Goal: Information Seeking & Learning: Learn about a topic

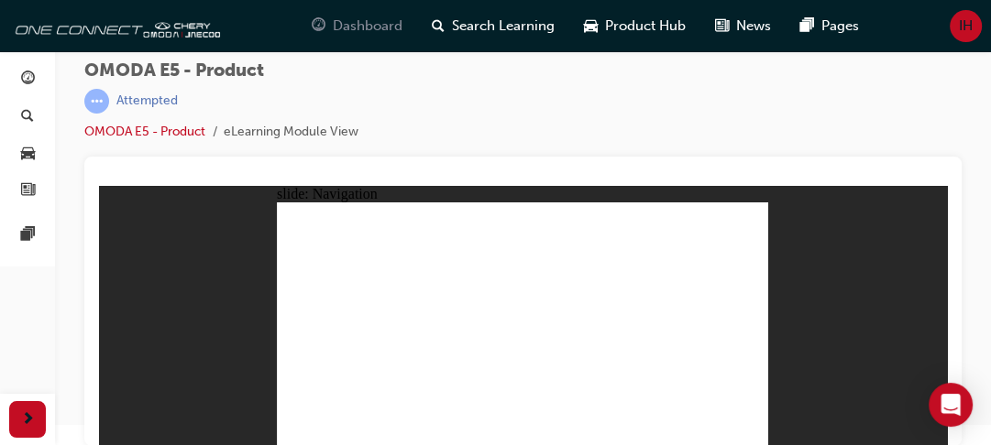
click at [367, 26] on span "Dashboard" at bounding box center [368, 26] width 70 height 21
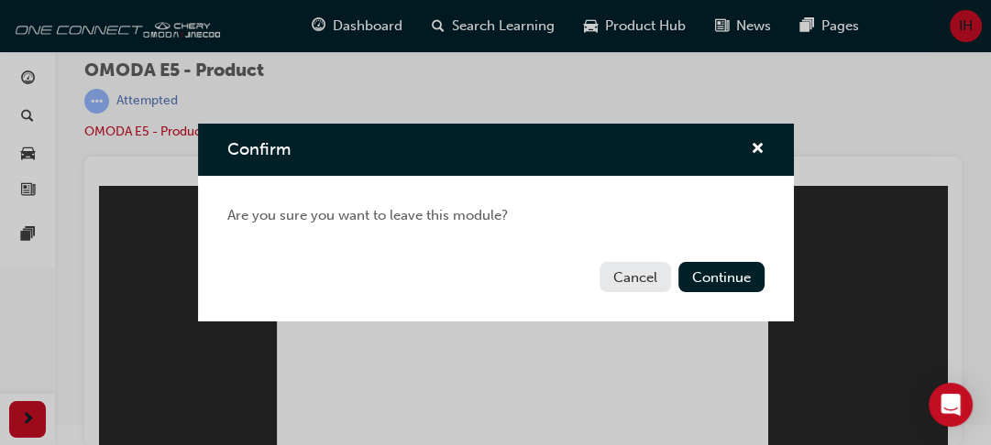
drag, startPoint x: 367, startPoint y: 26, endPoint x: 662, endPoint y: 139, distance: 316.2
click at [662, 139] on div "Confirm Are you sure you want to leave this module? Cancel Continue" at bounding box center [495, 222] width 991 height 445
click at [733, 281] on button "Continue" at bounding box center [721, 277] width 86 height 30
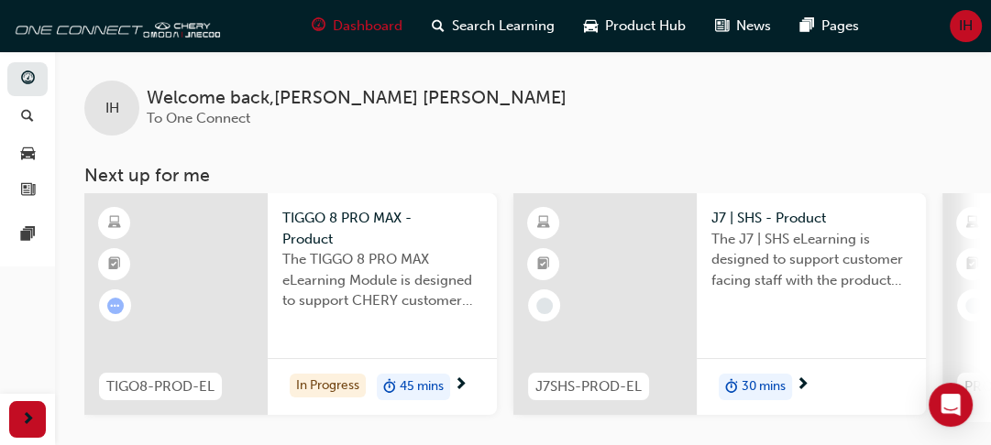
click at [323, 231] on span "TIGGO 8 PRO MAX - Product" at bounding box center [382, 228] width 200 height 41
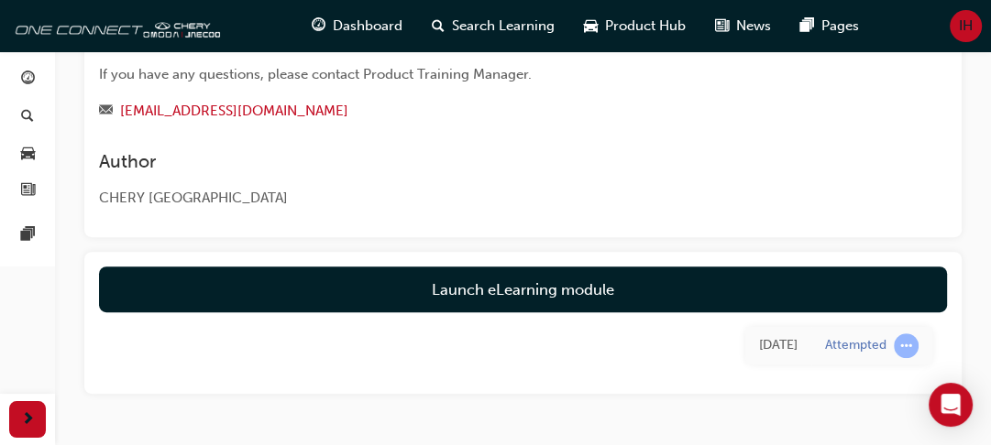
scroll to position [572, 0]
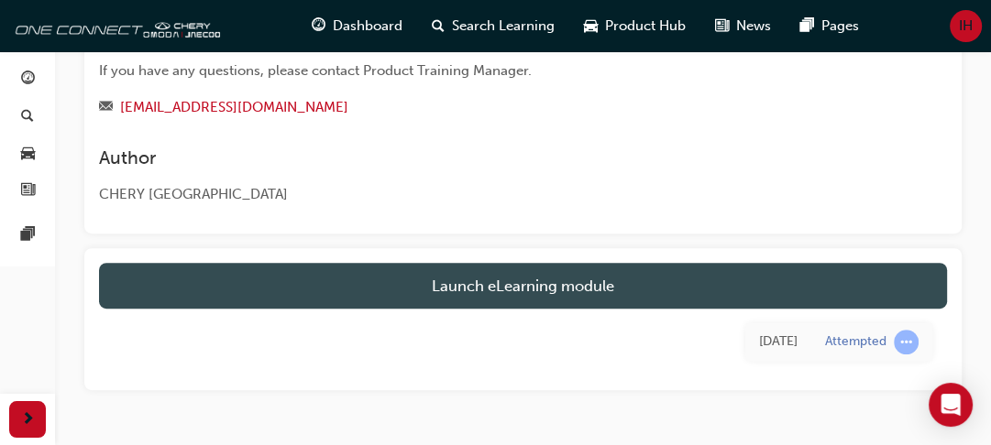
click at [412, 299] on link "Launch eLearning module" at bounding box center [523, 286] width 848 height 46
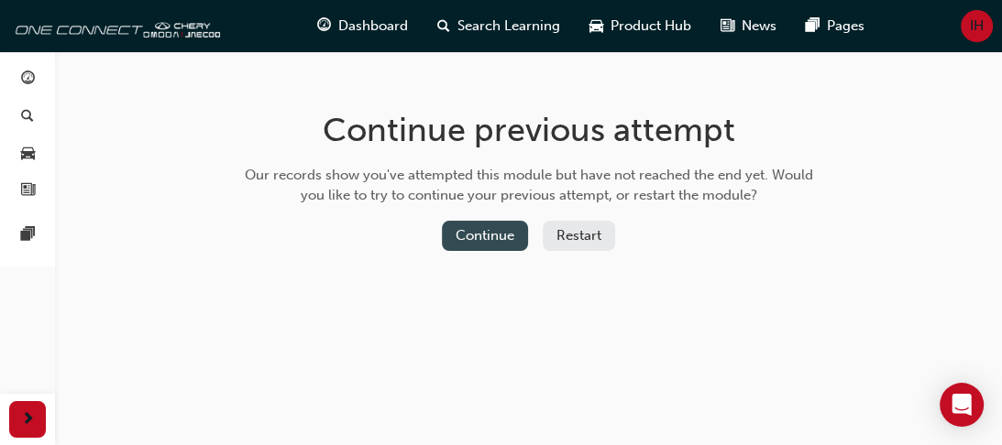
click at [457, 246] on button "Continue" at bounding box center [485, 236] width 86 height 30
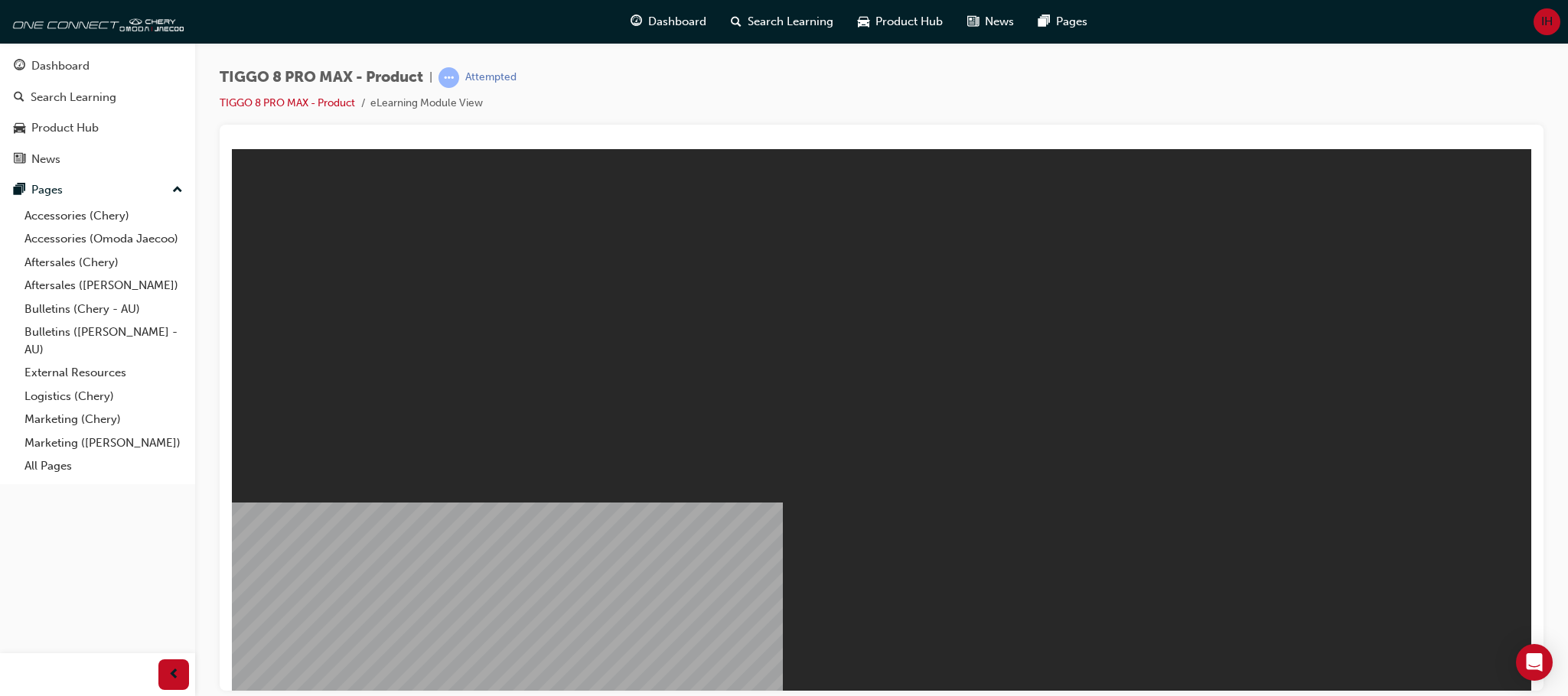
click at [827, 50] on div "TIGGO 8 PRO MAX - Product | Attempted TIGGO 8 PRO MAX - Product eLearning Modul…" at bounding box center [882, 350] width 1373 height 615
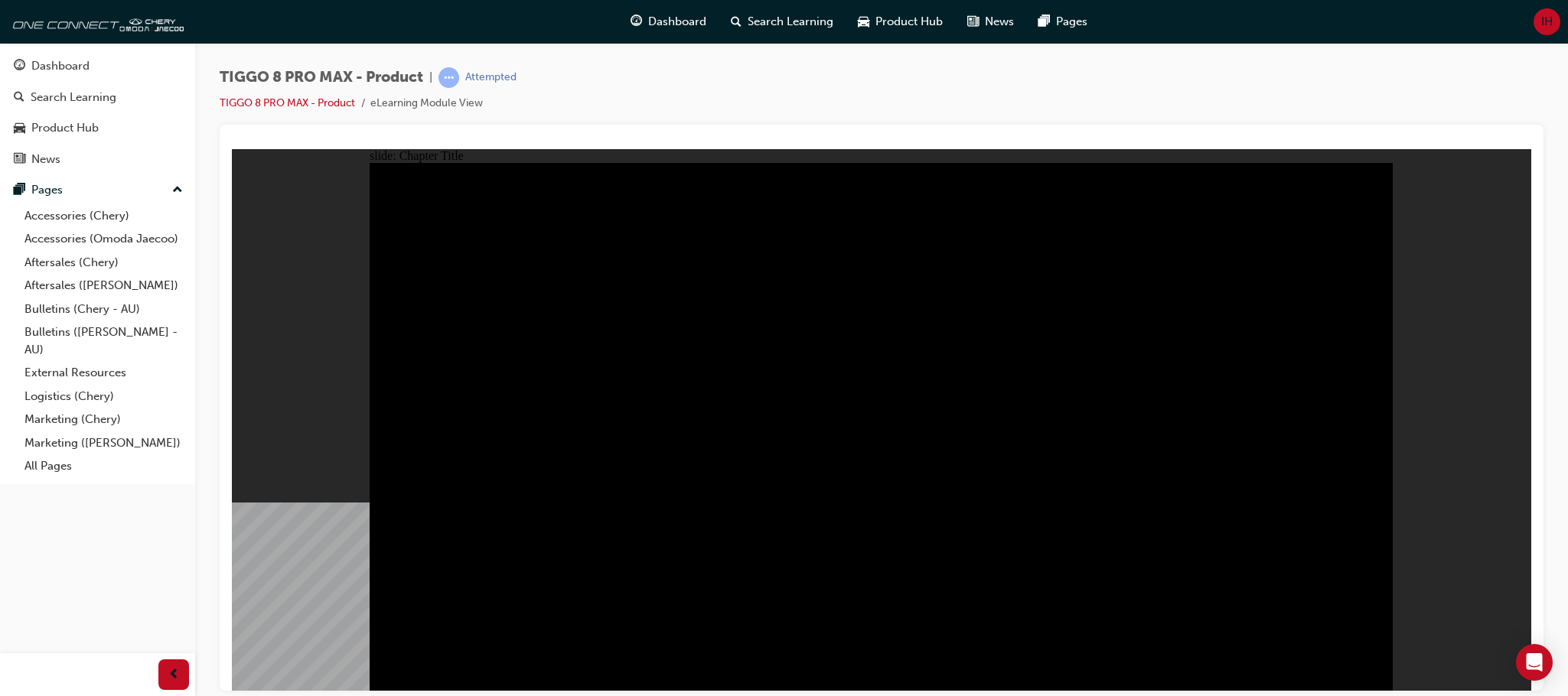
radio input "true"
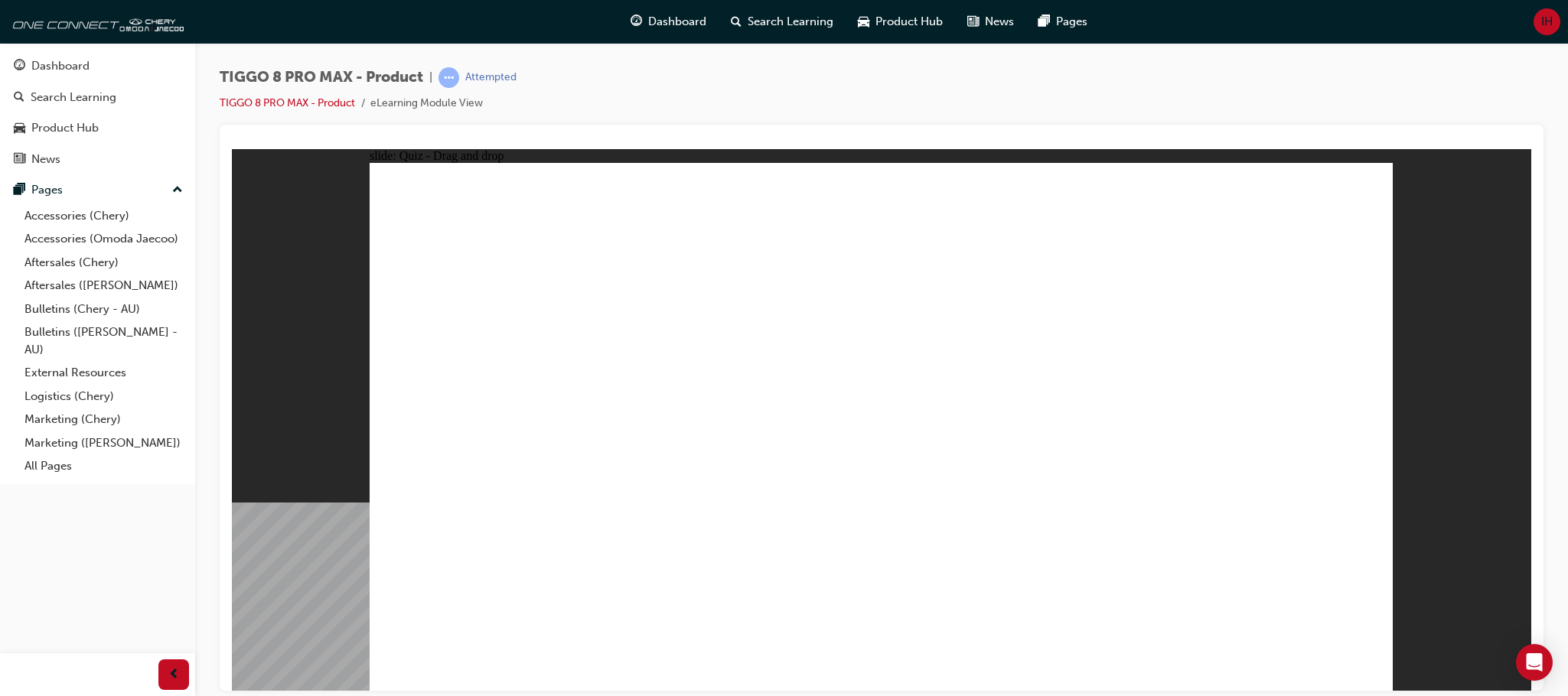
drag, startPoint x: 1232, startPoint y: 231, endPoint x: 458, endPoint y: 471, distance: 810.4
drag, startPoint x: 1013, startPoint y: 232, endPoint x: 659, endPoint y: 461, distance: 421.6
drag, startPoint x: 866, startPoint y: 213, endPoint x: 883, endPoint y: 412, distance: 199.7
drag, startPoint x: 946, startPoint y: 351, endPoint x: 1075, endPoint y: 479, distance: 181.7
drag, startPoint x: 1130, startPoint y: 289, endPoint x: 1253, endPoint y: 407, distance: 170.4
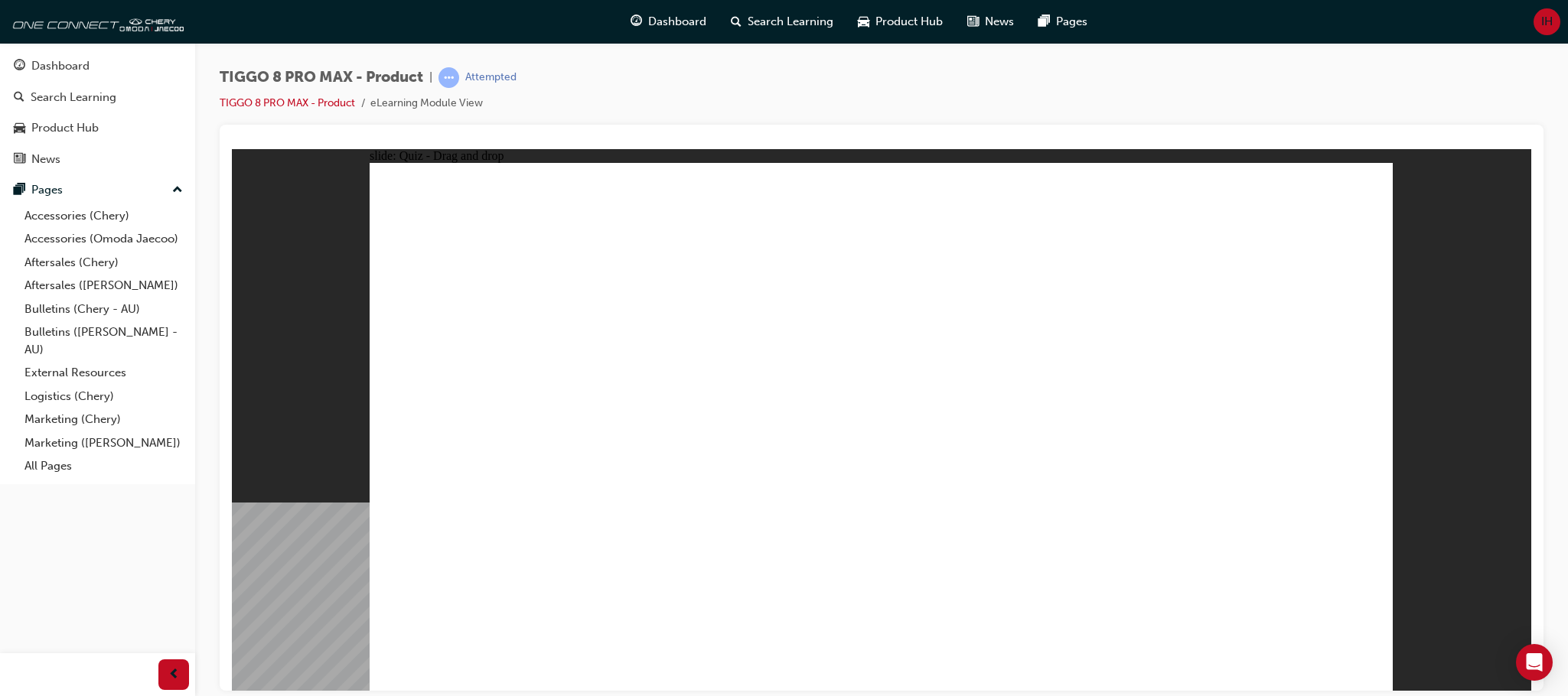
checkbox input "true"
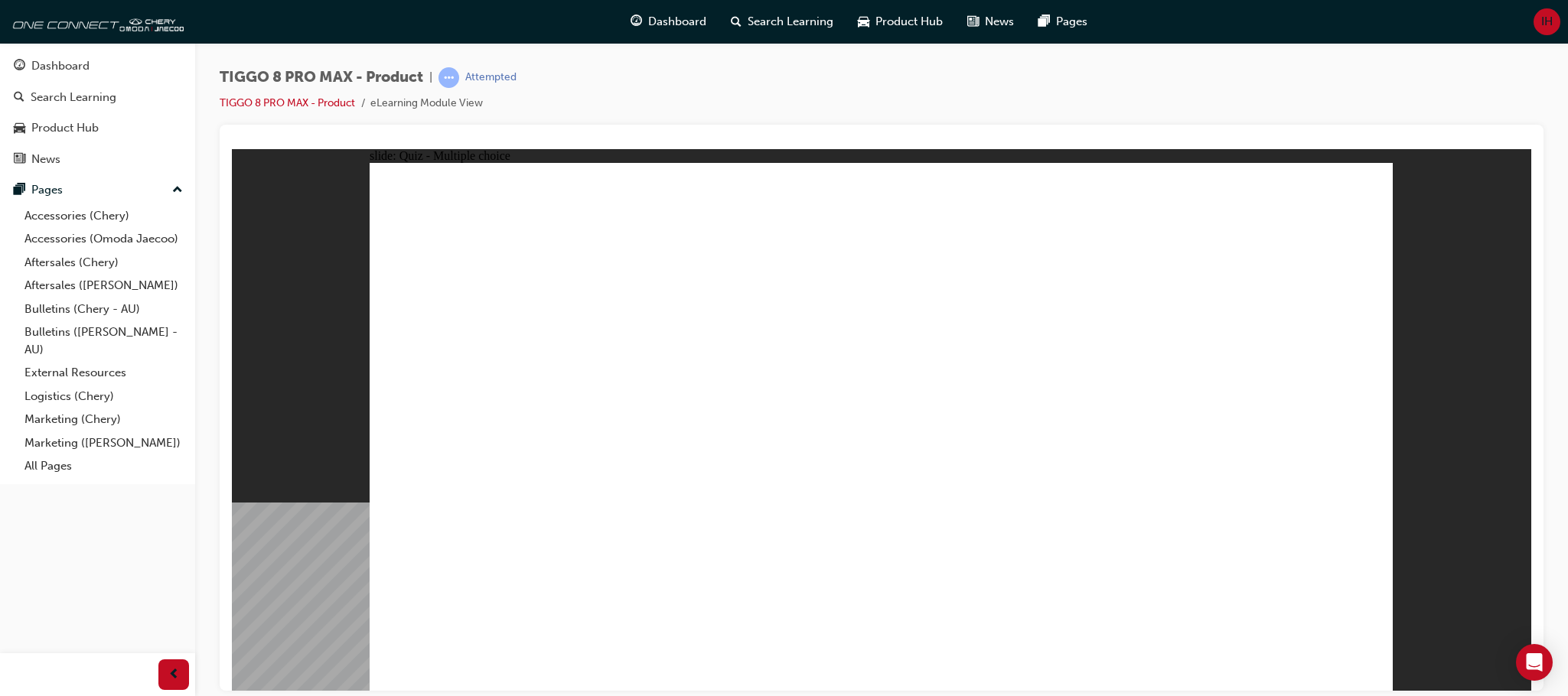
radio input "true"
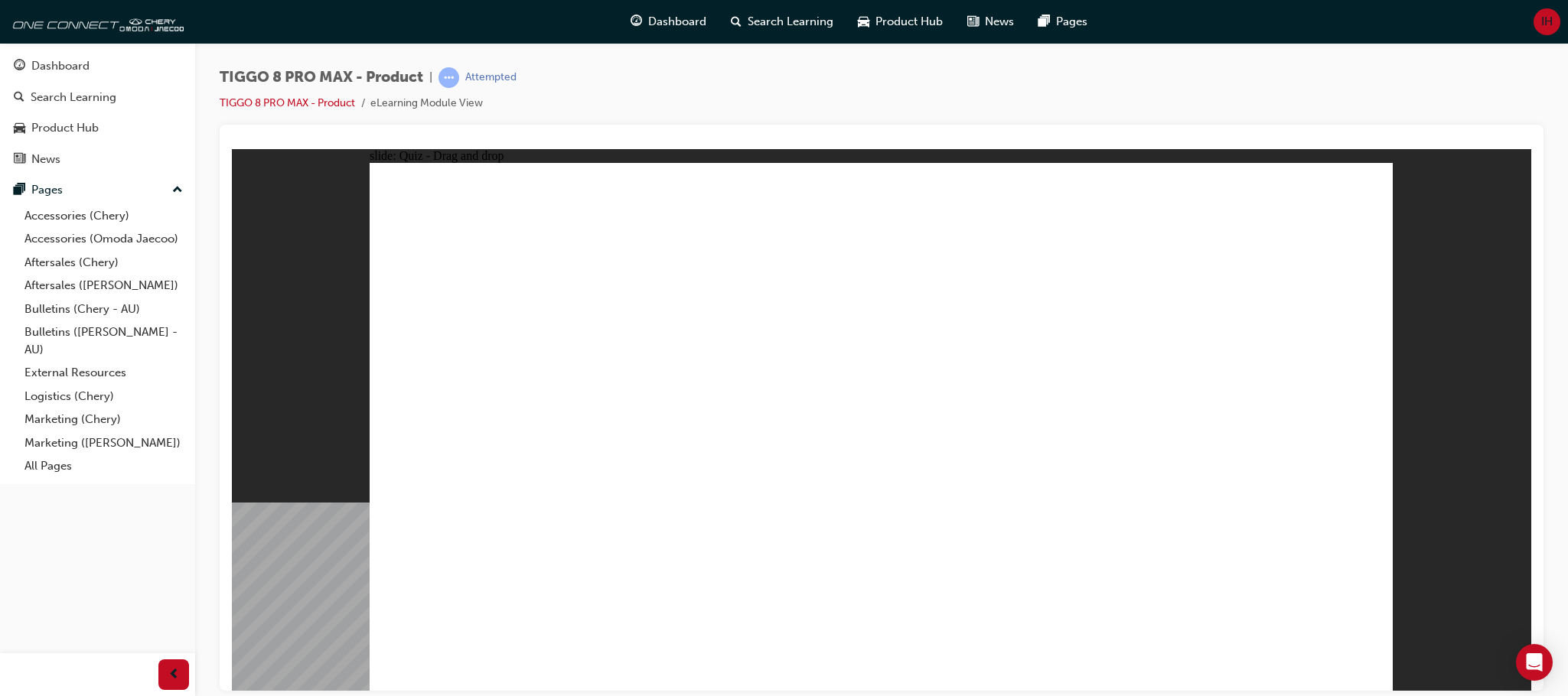
drag, startPoint x: 867, startPoint y: 226, endPoint x: 909, endPoint y: 484, distance: 261.4
drag, startPoint x: 887, startPoint y: 259, endPoint x: 707, endPoint y: 541, distance: 334.6
drag, startPoint x: 880, startPoint y: 263, endPoint x: 943, endPoint y: 522, distance: 266.6
drag, startPoint x: 1033, startPoint y: 252, endPoint x: 984, endPoint y: 499, distance: 251.8
drag, startPoint x: 1040, startPoint y: 300, endPoint x: 1010, endPoint y: 486, distance: 188.4
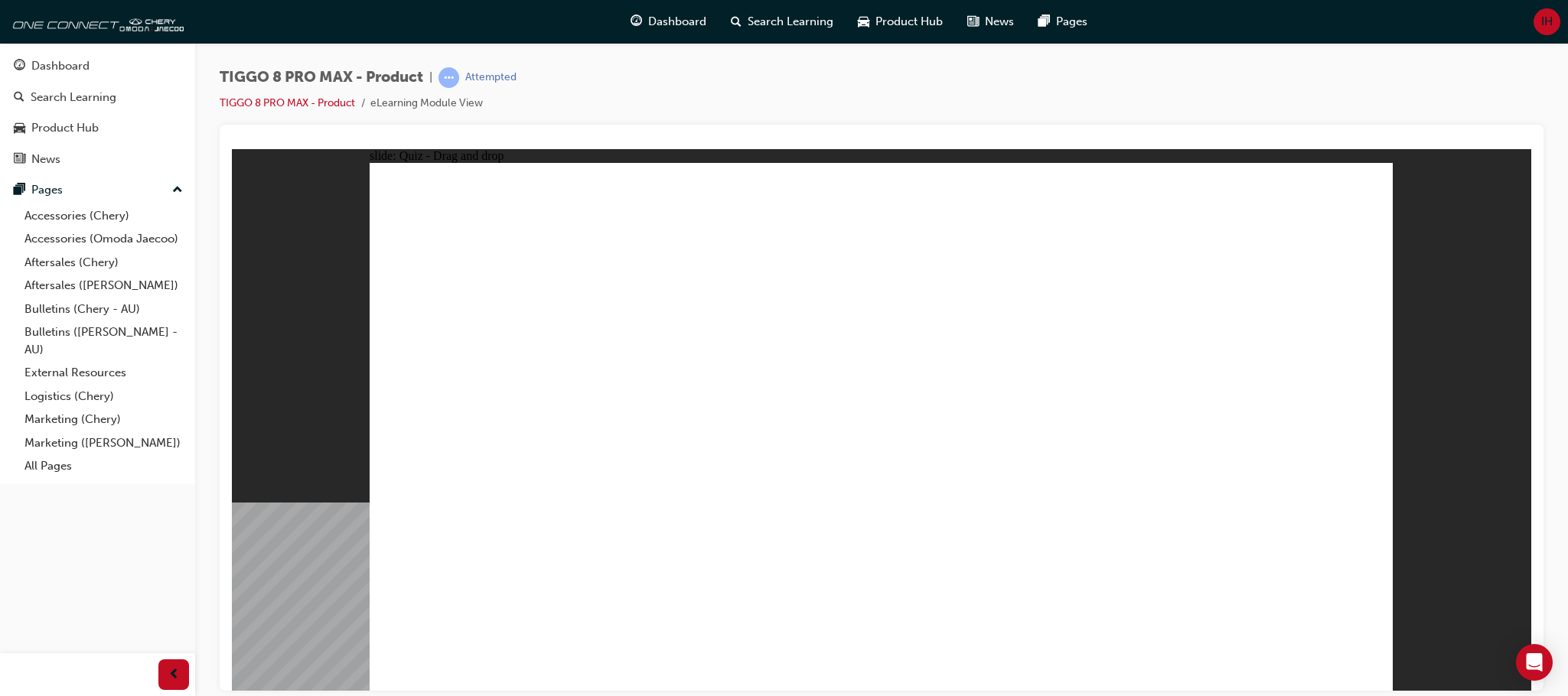
drag, startPoint x: 1029, startPoint y: 219, endPoint x: 996, endPoint y: 532, distance: 314.7
drag, startPoint x: 1214, startPoint y: 229, endPoint x: 1044, endPoint y: 584, distance: 393.6
drag, startPoint x: 1220, startPoint y: 257, endPoint x: 983, endPoint y: 536, distance: 366.1
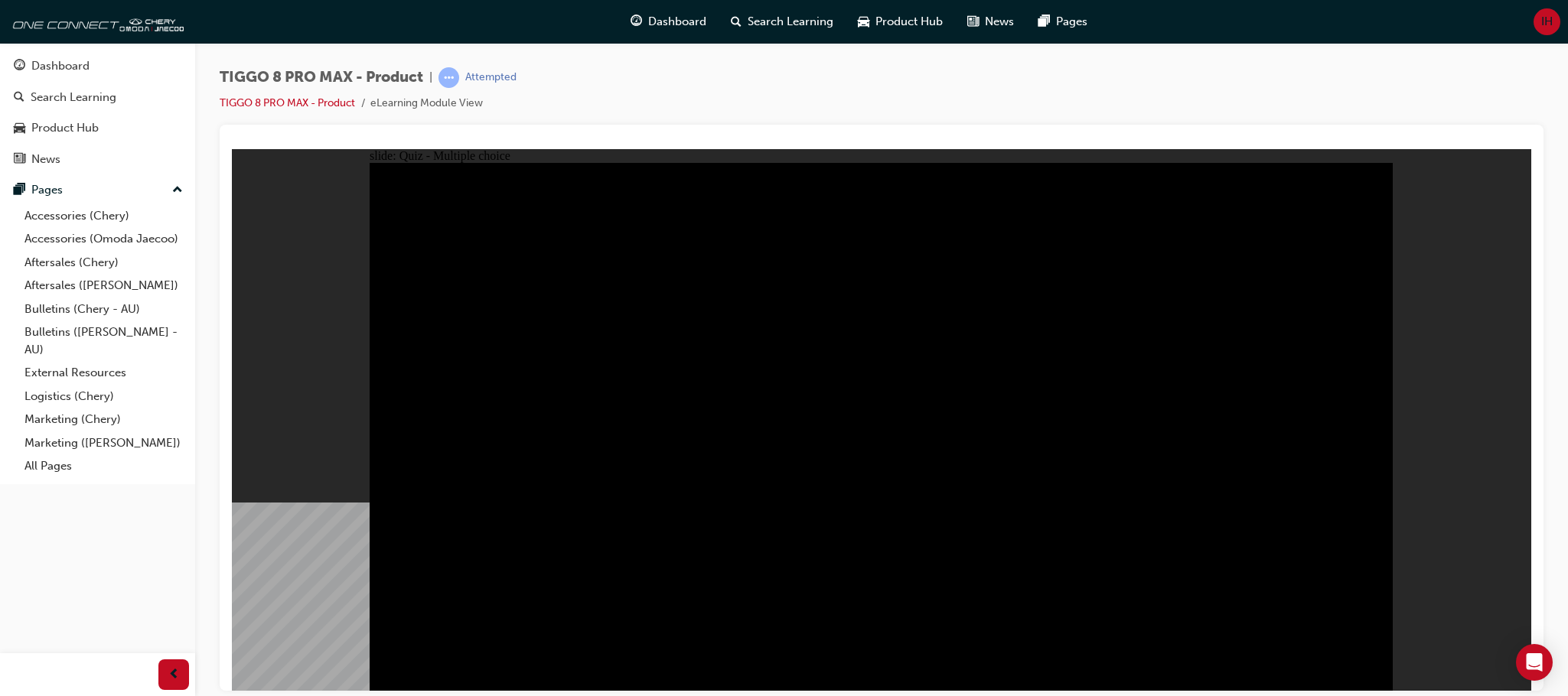
radio input "true"
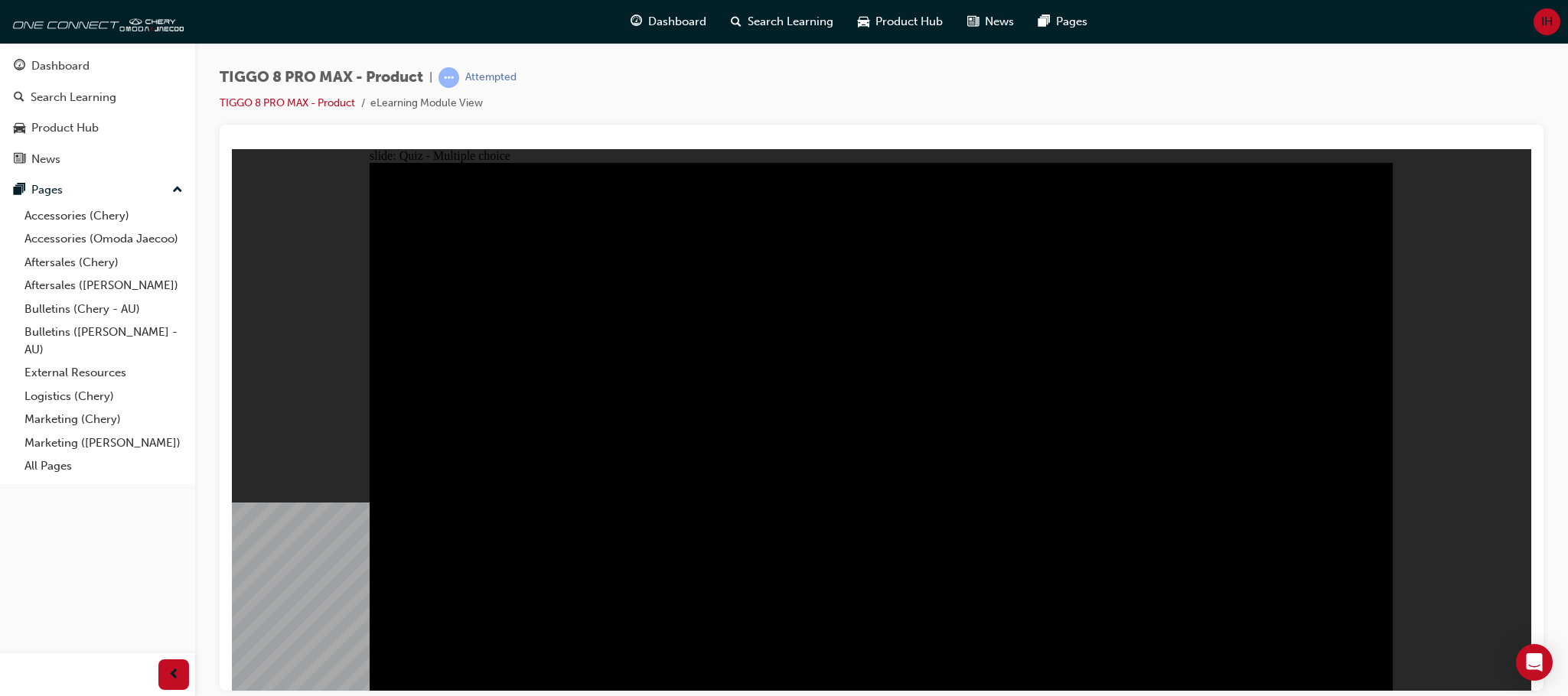
radio input "true"
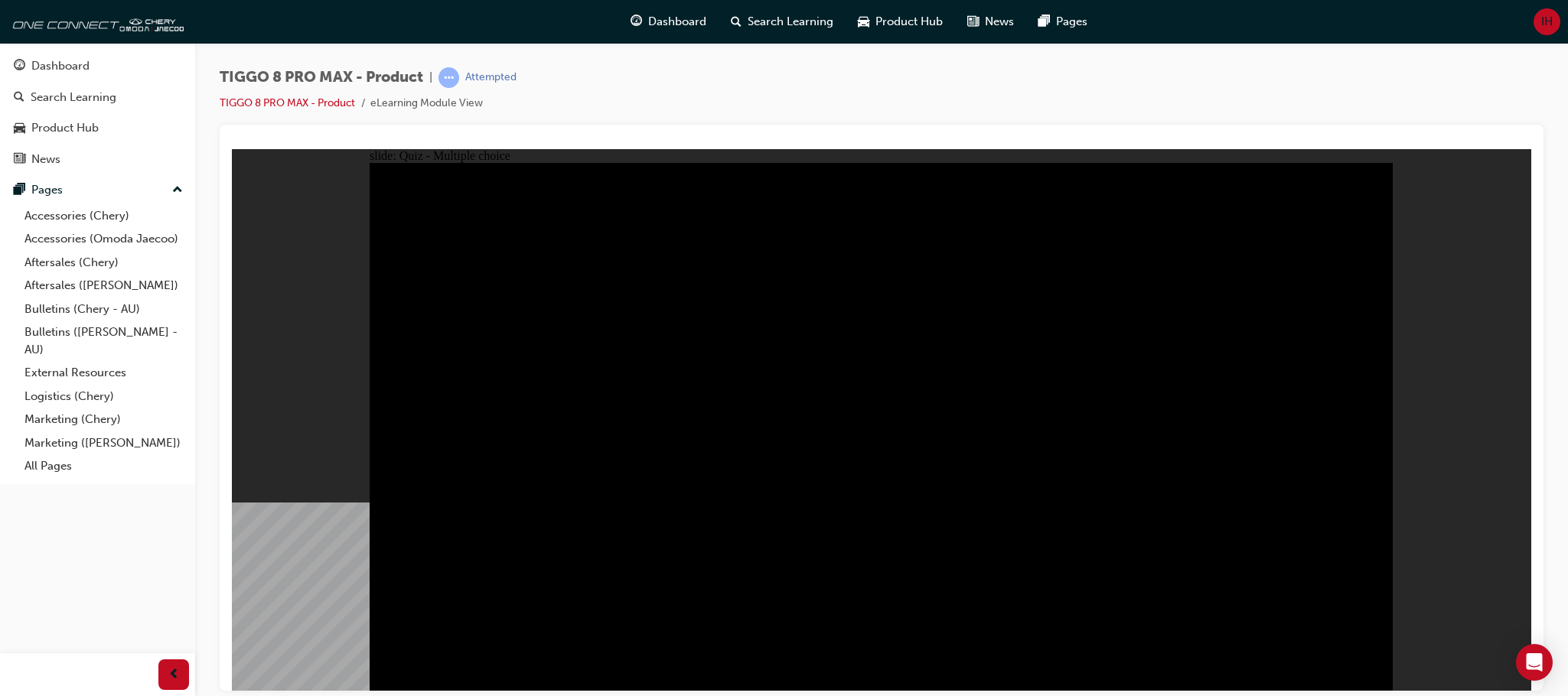
checkbox input "true"
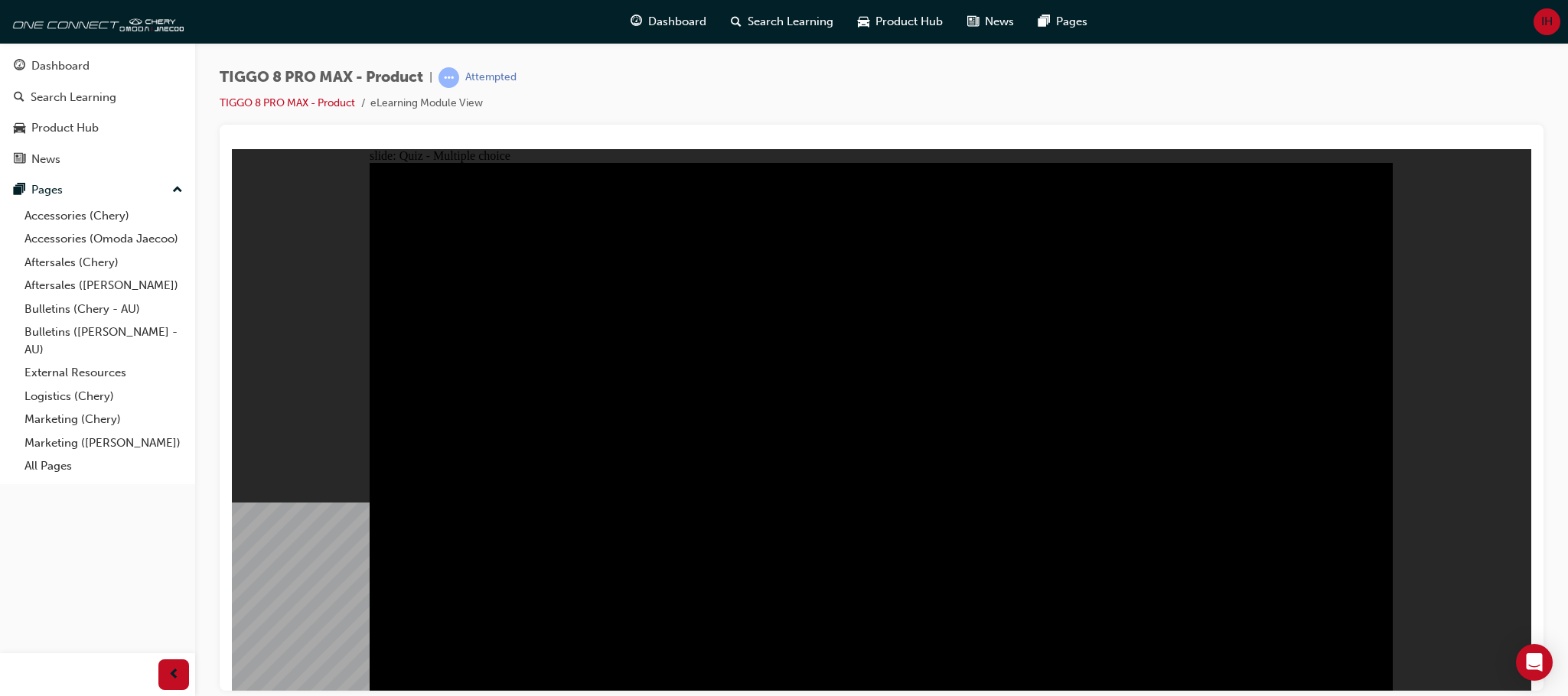
checkbox input "true"
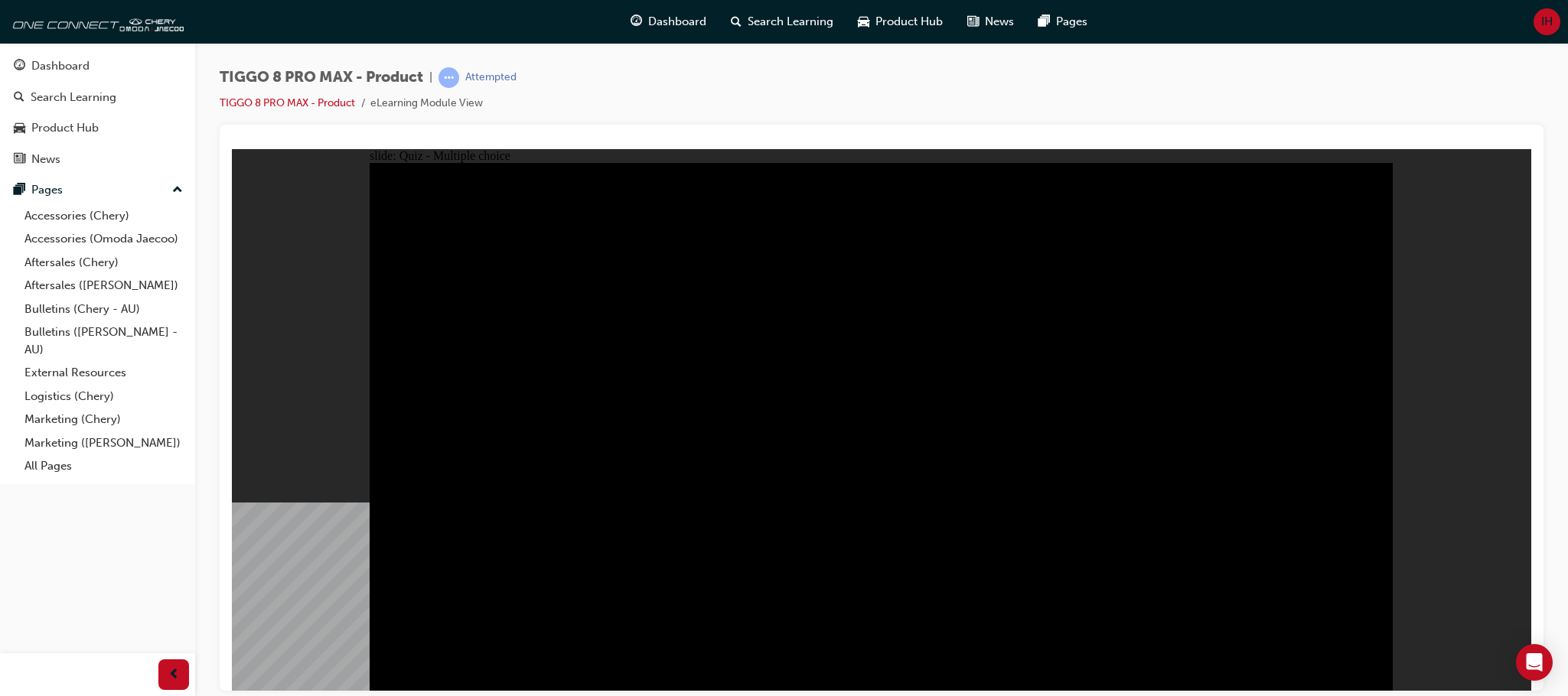
checkbox input "true"
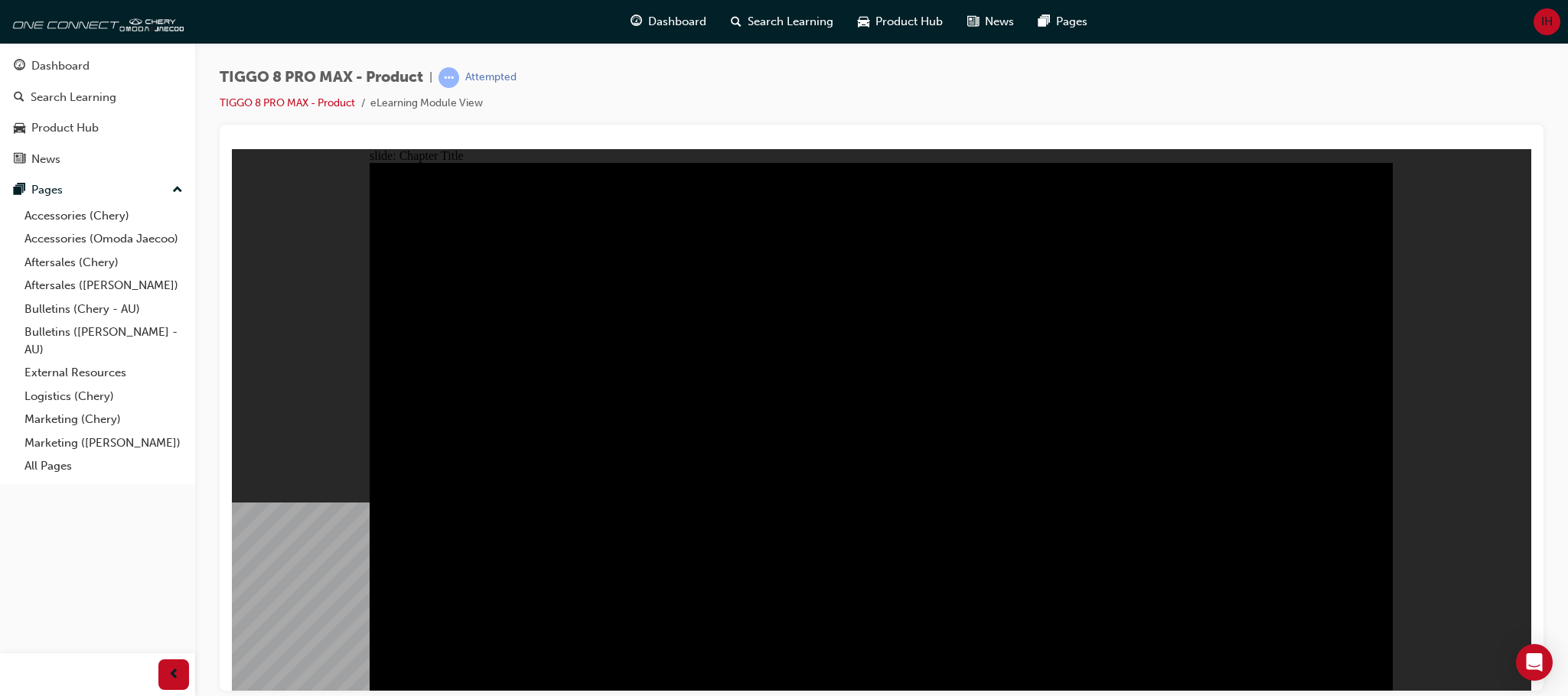
radio input "true"
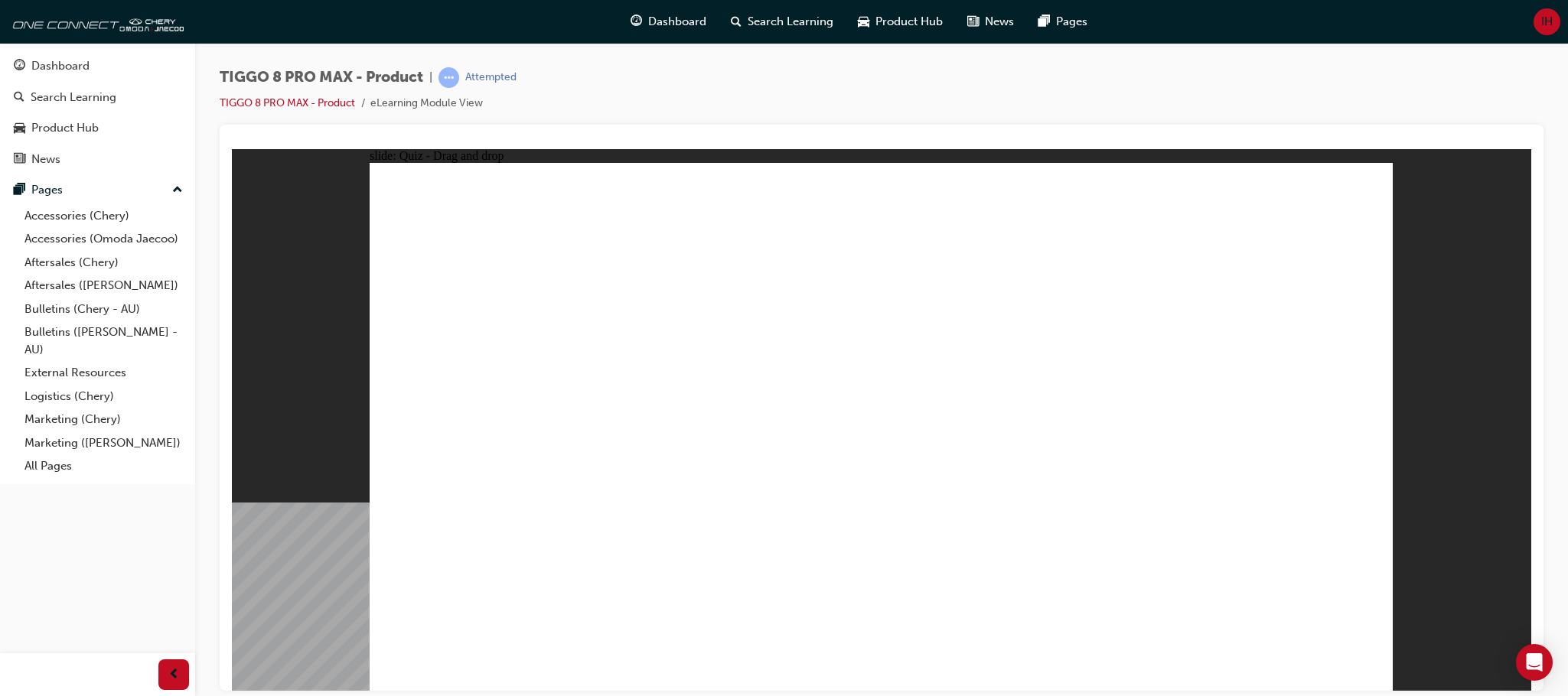
drag, startPoint x: 863, startPoint y: 241, endPoint x: 1095, endPoint y: 461, distance: 319.7
drag, startPoint x: 1029, startPoint y: 240, endPoint x: 652, endPoint y: 486, distance: 450.2
drag, startPoint x: 1299, startPoint y: 197, endPoint x: 530, endPoint y: 435, distance: 805.0
drag, startPoint x: 969, startPoint y: 358, endPoint x: 923, endPoint y: 472, distance: 122.9
drag, startPoint x: 1141, startPoint y: 316, endPoint x: 1249, endPoint y: 417, distance: 147.9
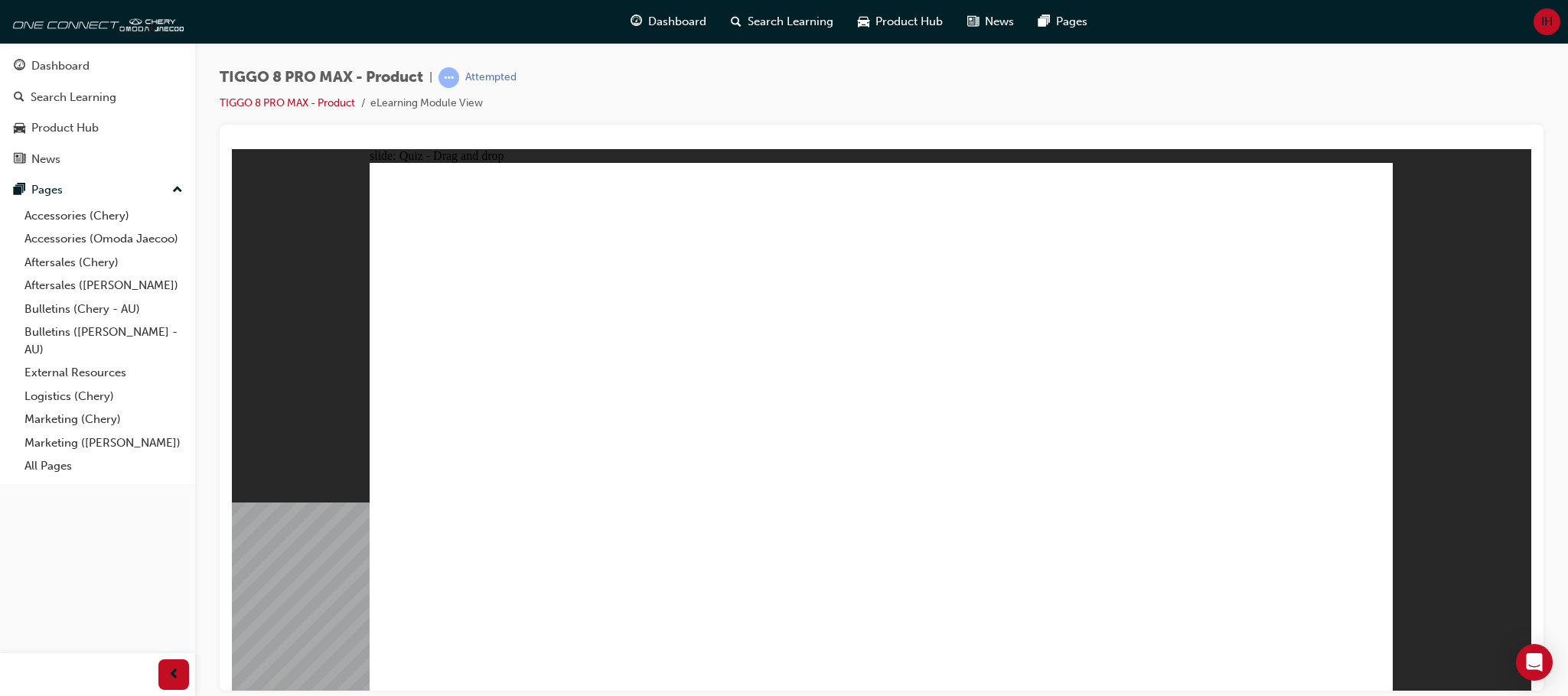
checkbox input "true"
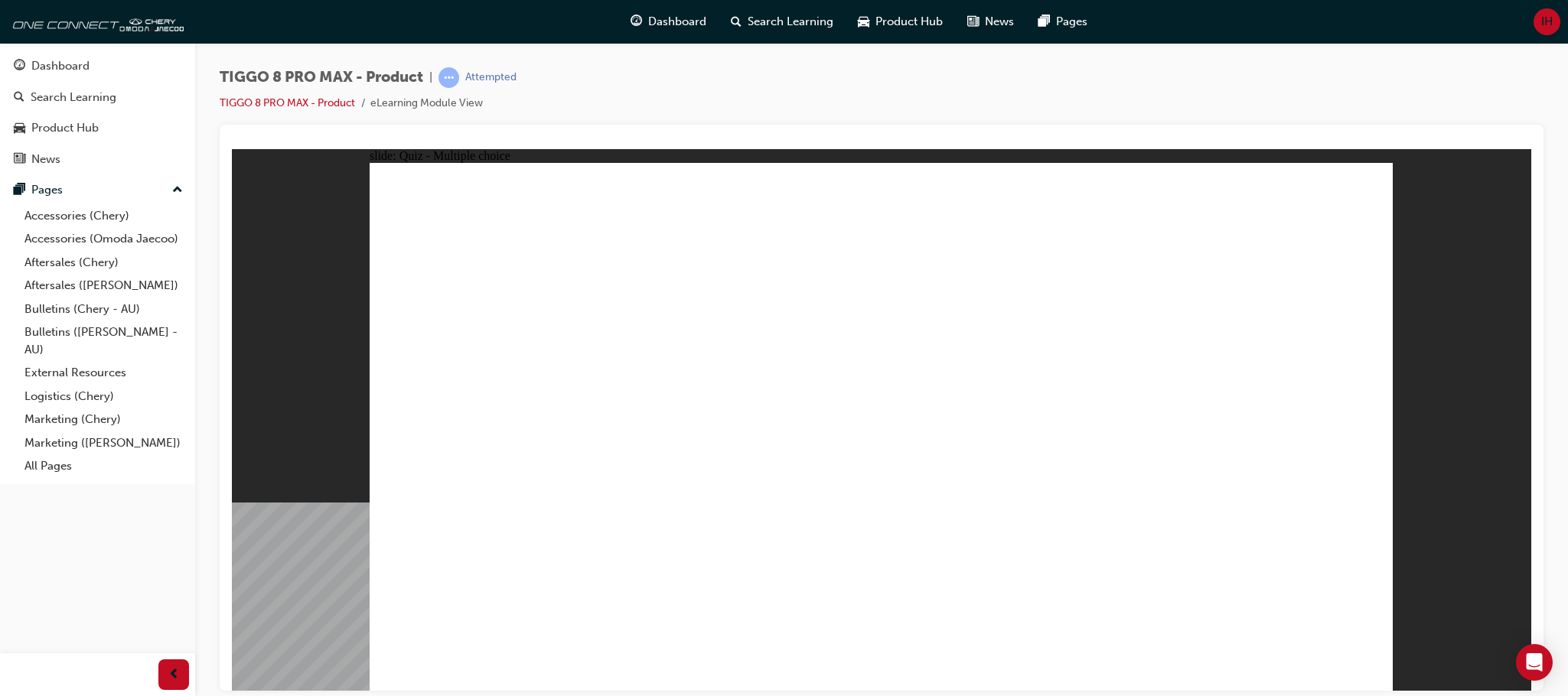
radio input "false"
radio input "true"
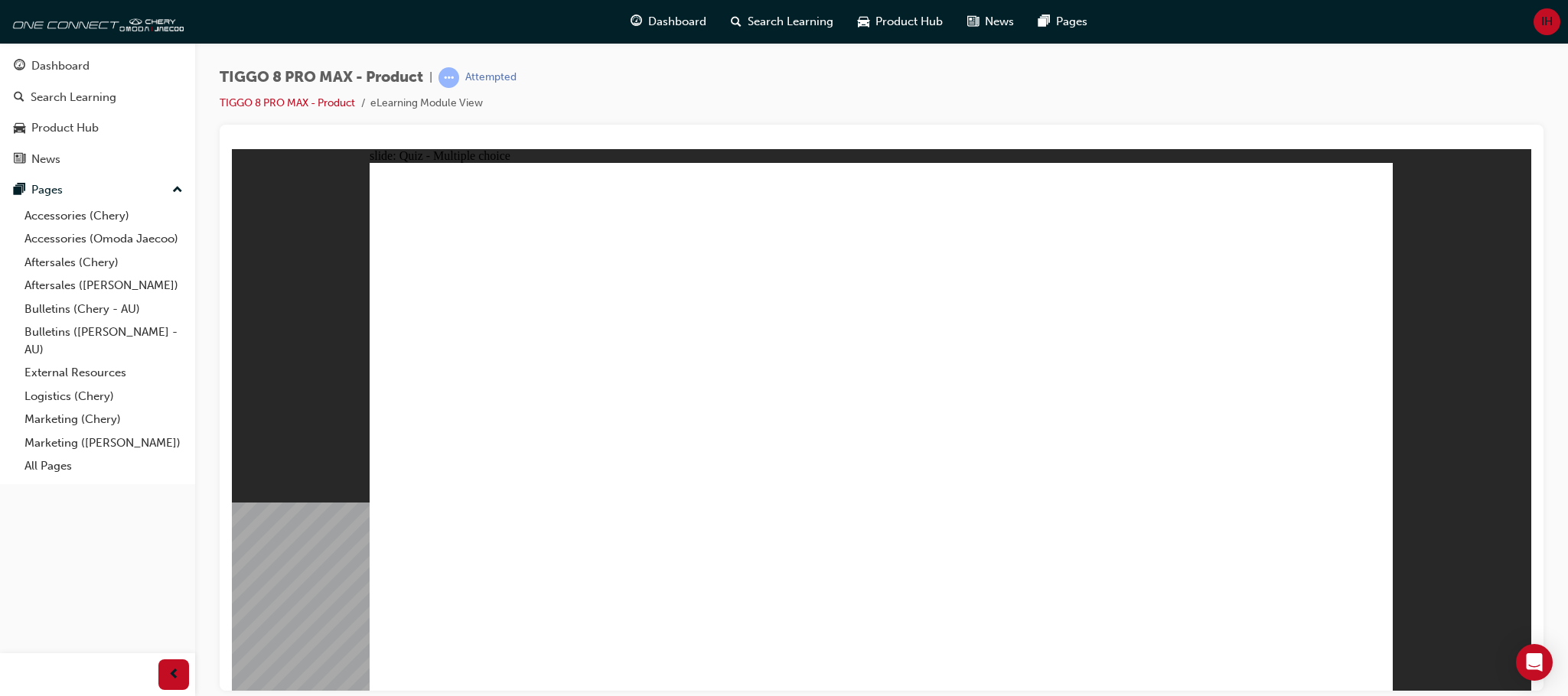
drag, startPoint x: 875, startPoint y: 214, endPoint x: 908, endPoint y: 482, distance: 270.0
drag, startPoint x: 867, startPoint y: 265, endPoint x: 935, endPoint y: 530, distance: 273.6
drag, startPoint x: 1029, startPoint y: 243, endPoint x: 965, endPoint y: 489, distance: 254.2
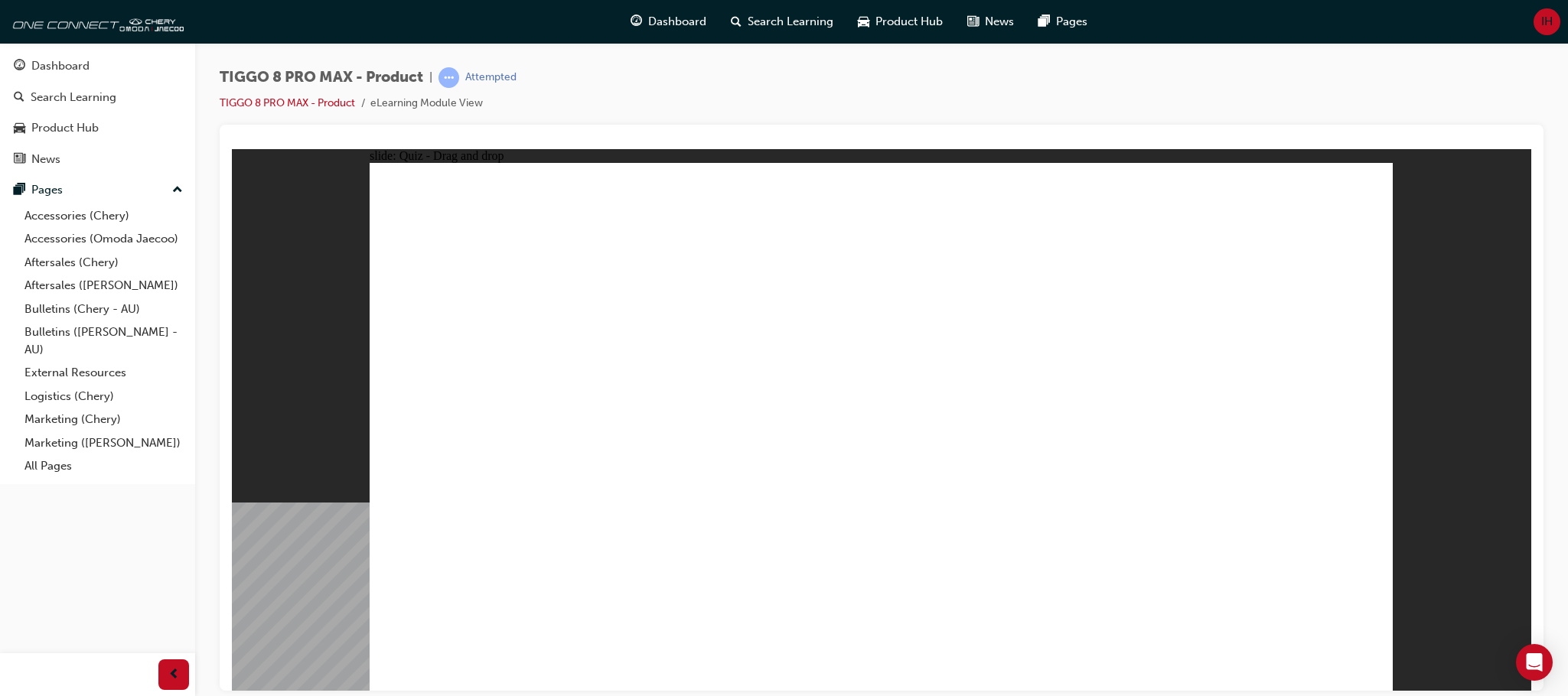
drag, startPoint x: 1039, startPoint y: 220, endPoint x: 1034, endPoint y: 472, distance: 252.0
drag, startPoint x: 1068, startPoint y: 291, endPoint x: 969, endPoint y: 509, distance: 239.4
drag, startPoint x: 1192, startPoint y: 245, endPoint x: 1056, endPoint y: 553, distance: 336.7
drag, startPoint x: 1207, startPoint y: 265, endPoint x: 1035, endPoint y: 504, distance: 294.5
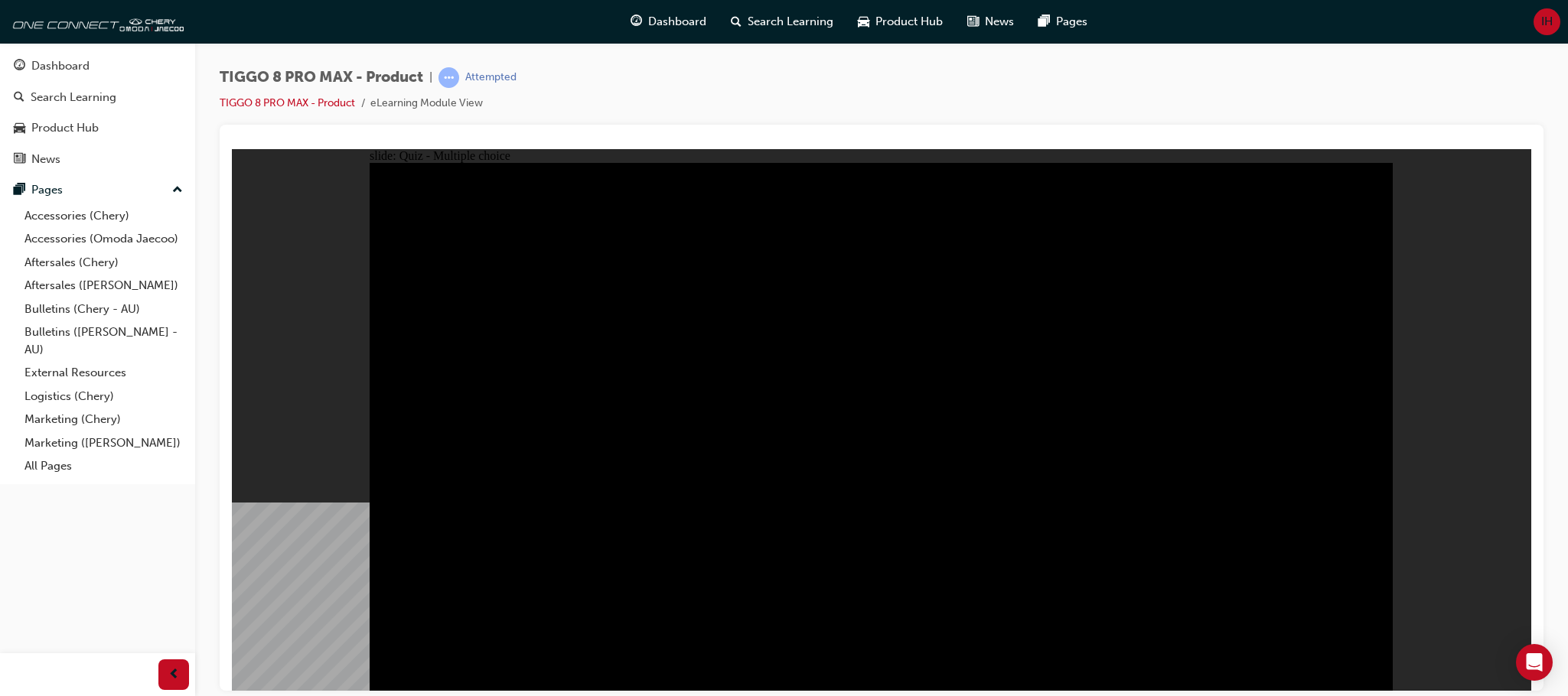
radio input "true"
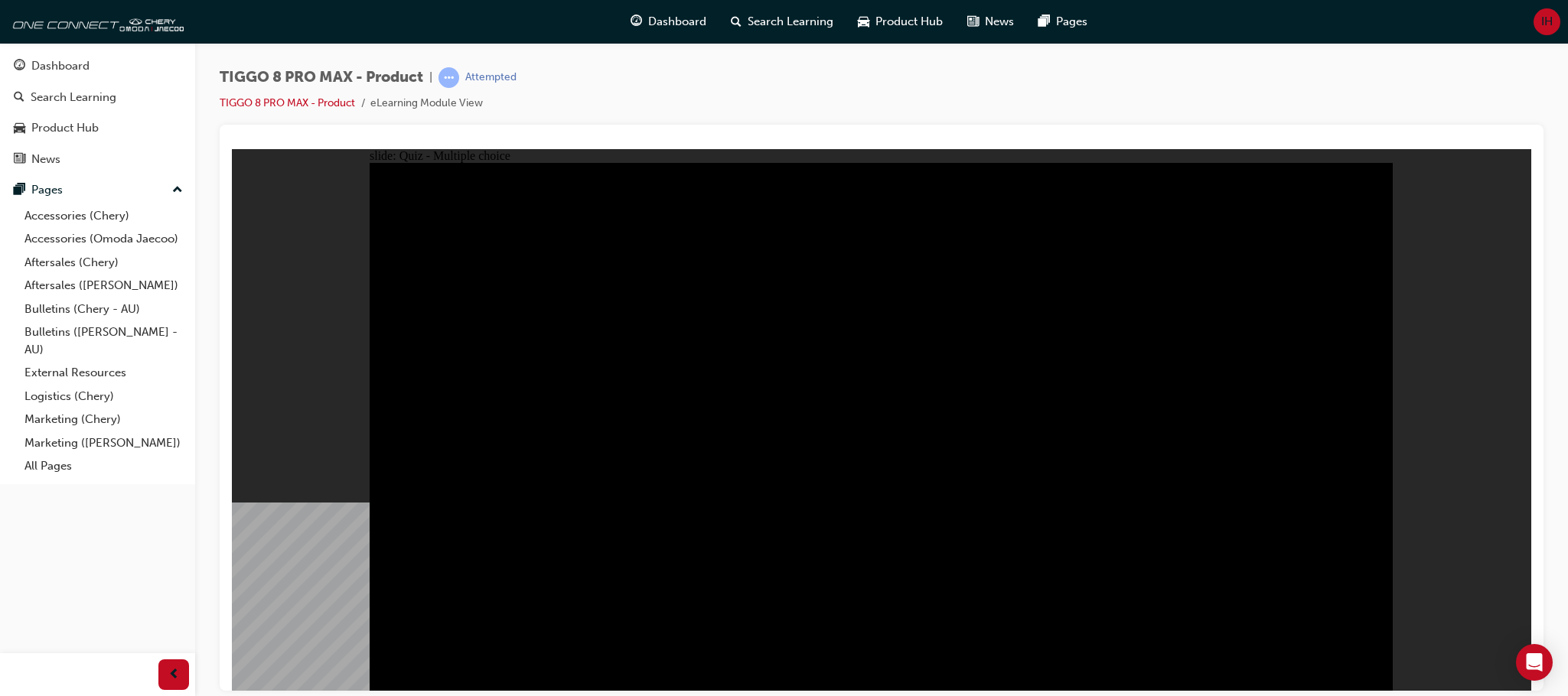
radio input "true"
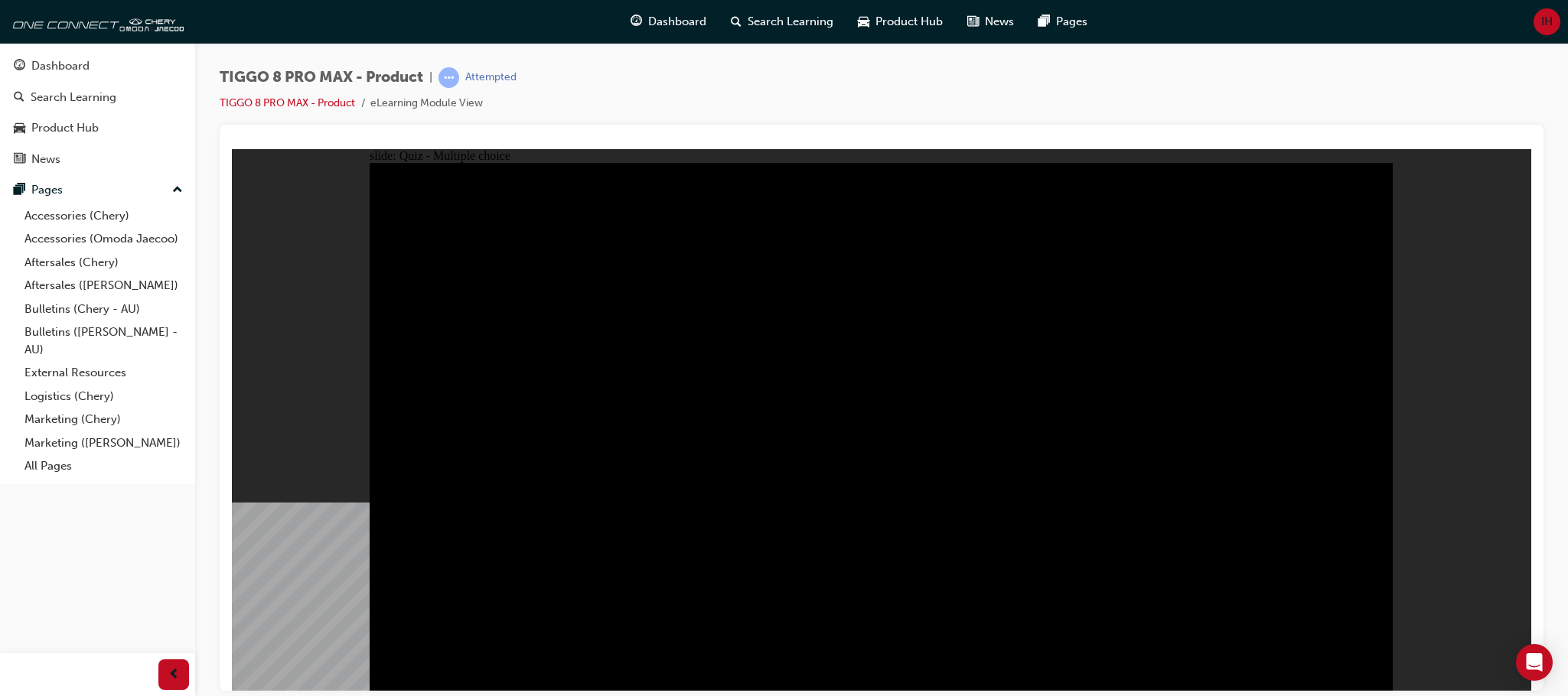
checkbox input "true"
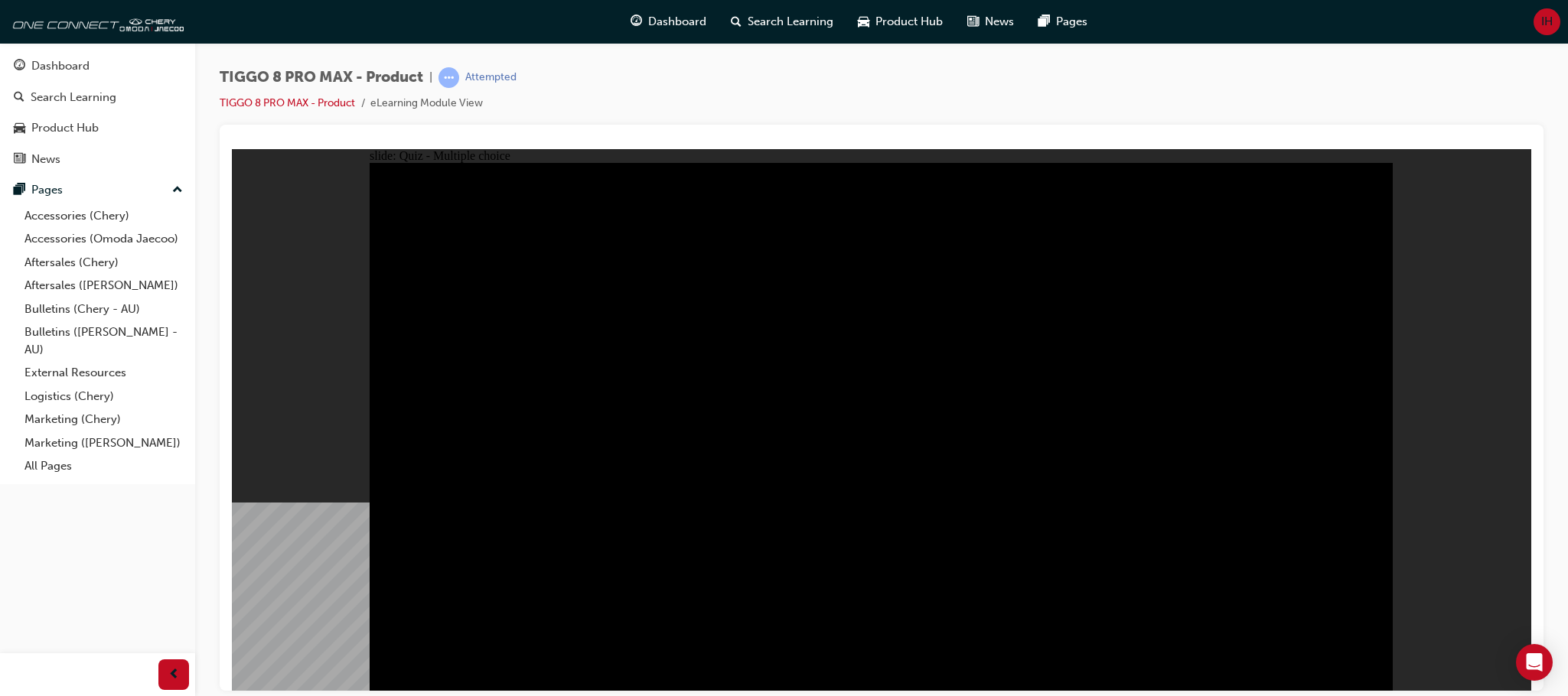
checkbox input "true"
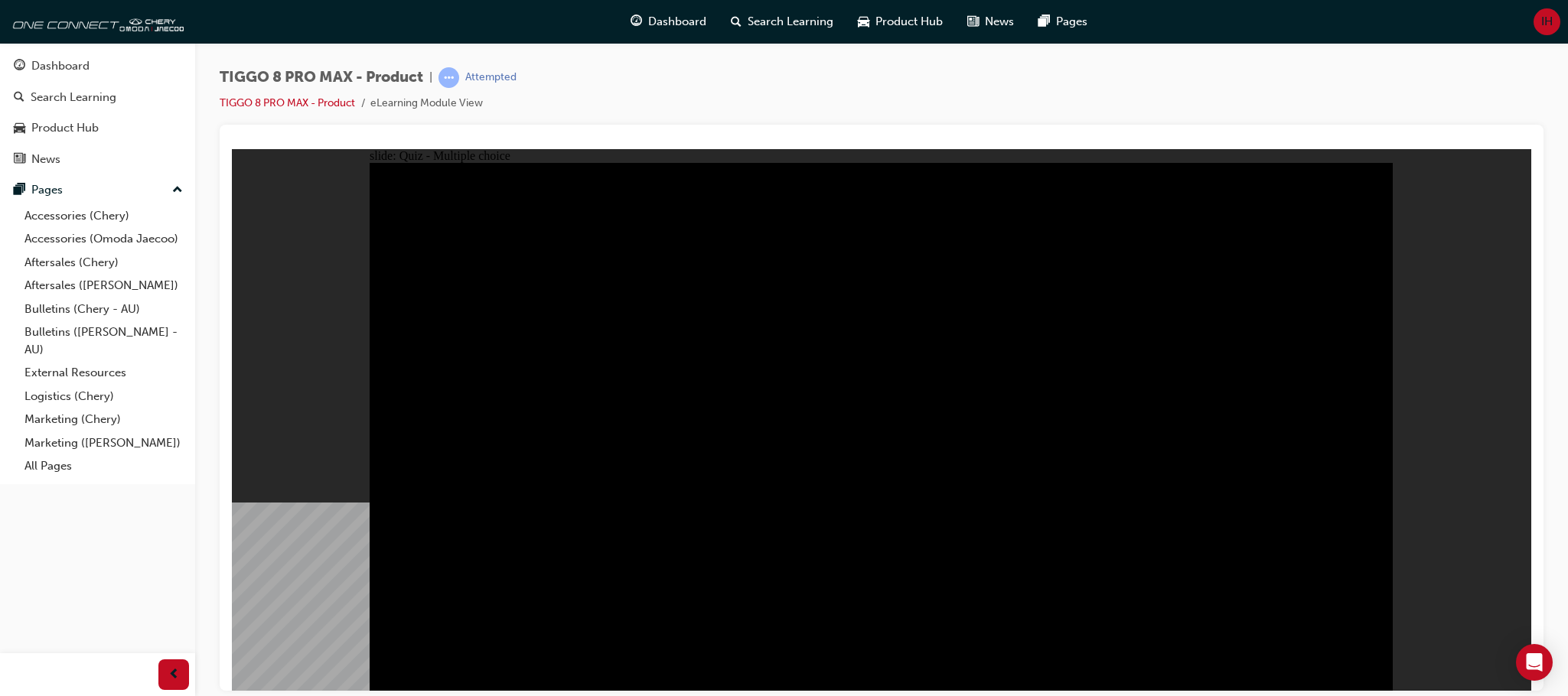
checkbox input "true"
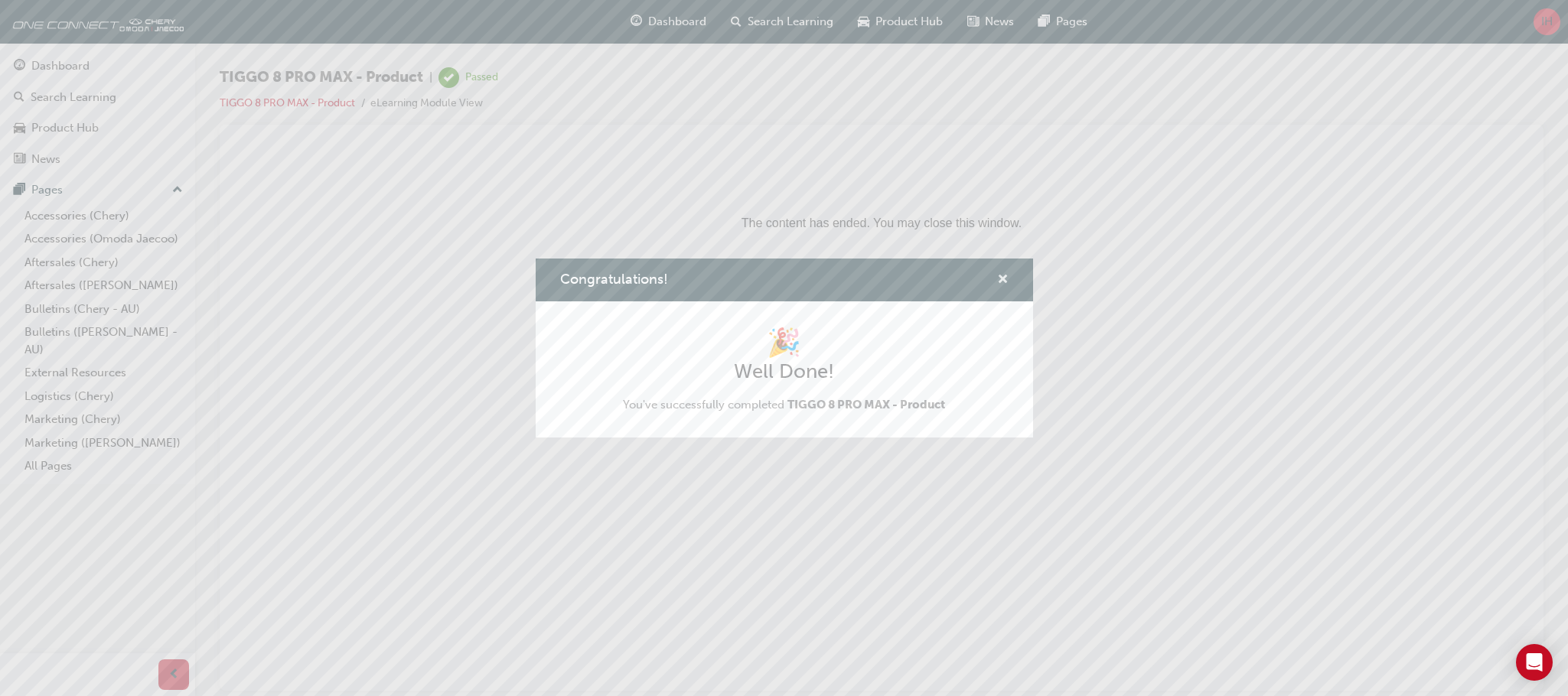
click at [827, 274] on span "cross-icon" at bounding box center [1003, 280] width 12 height 13
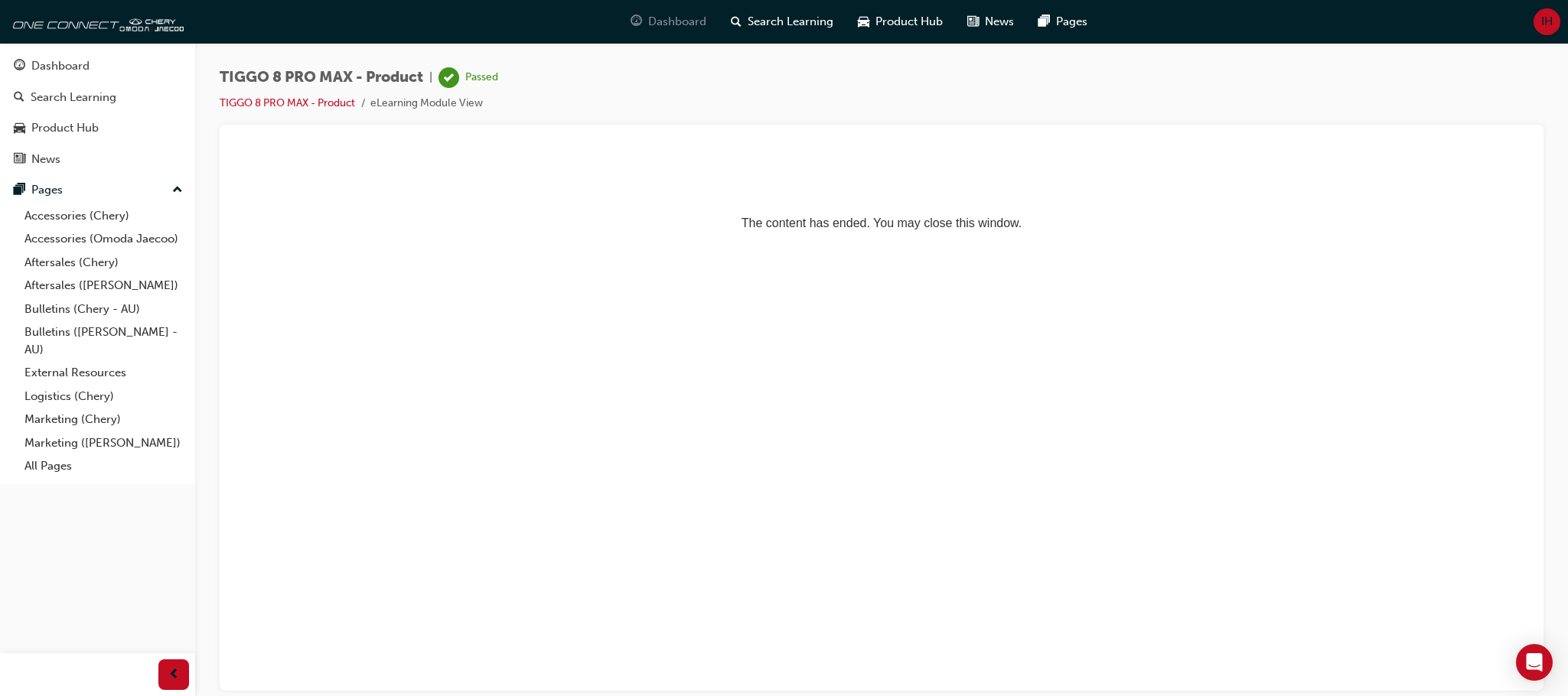
click at [695, 25] on span "Dashboard" at bounding box center [677, 22] width 58 height 18
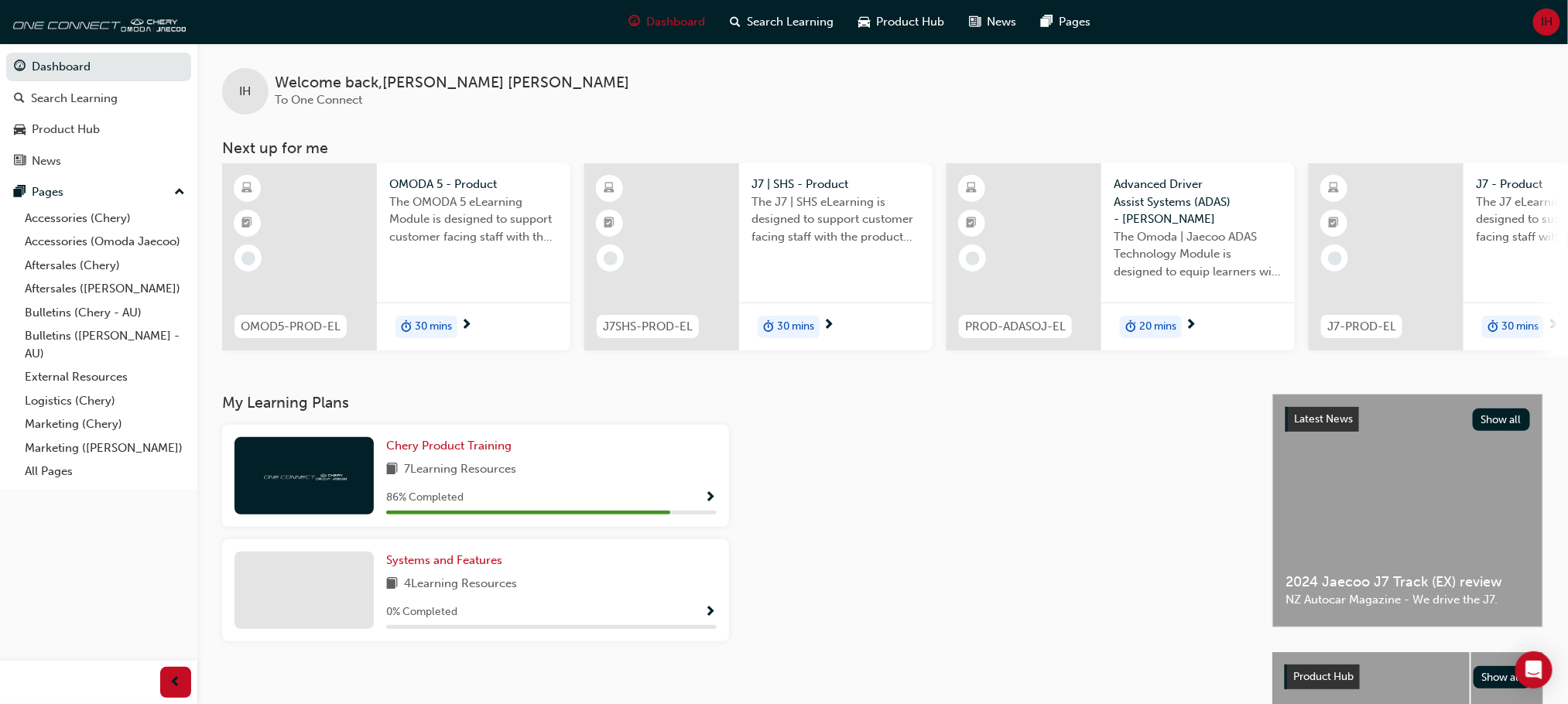
click at [468, 267] on div "OMODA 5 - Product The OMODA 5 eLearning Module is designed to support customer …" at bounding box center [473, 215] width 193 height 105
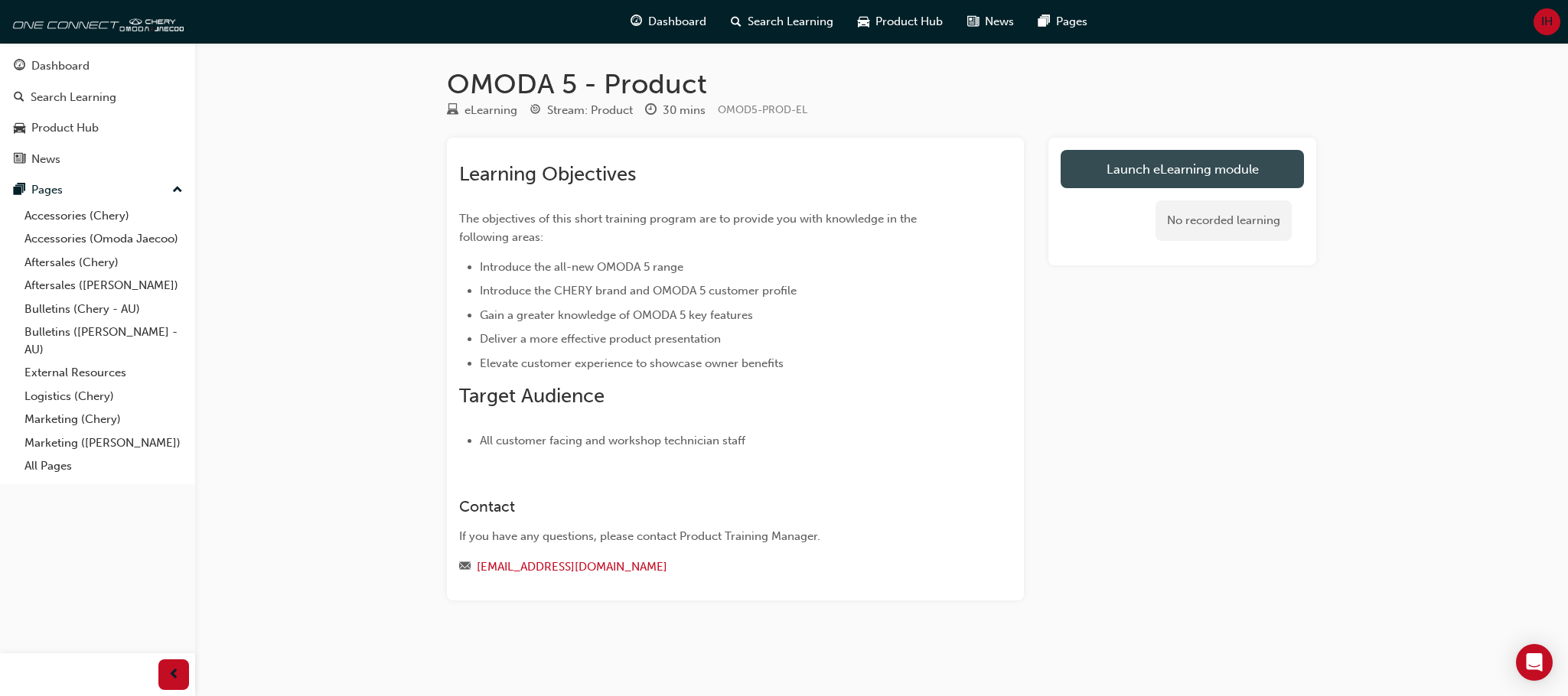
click at [827, 156] on link "Launch eLearning module" at bounding box center [1181, 169] width 243 height 38
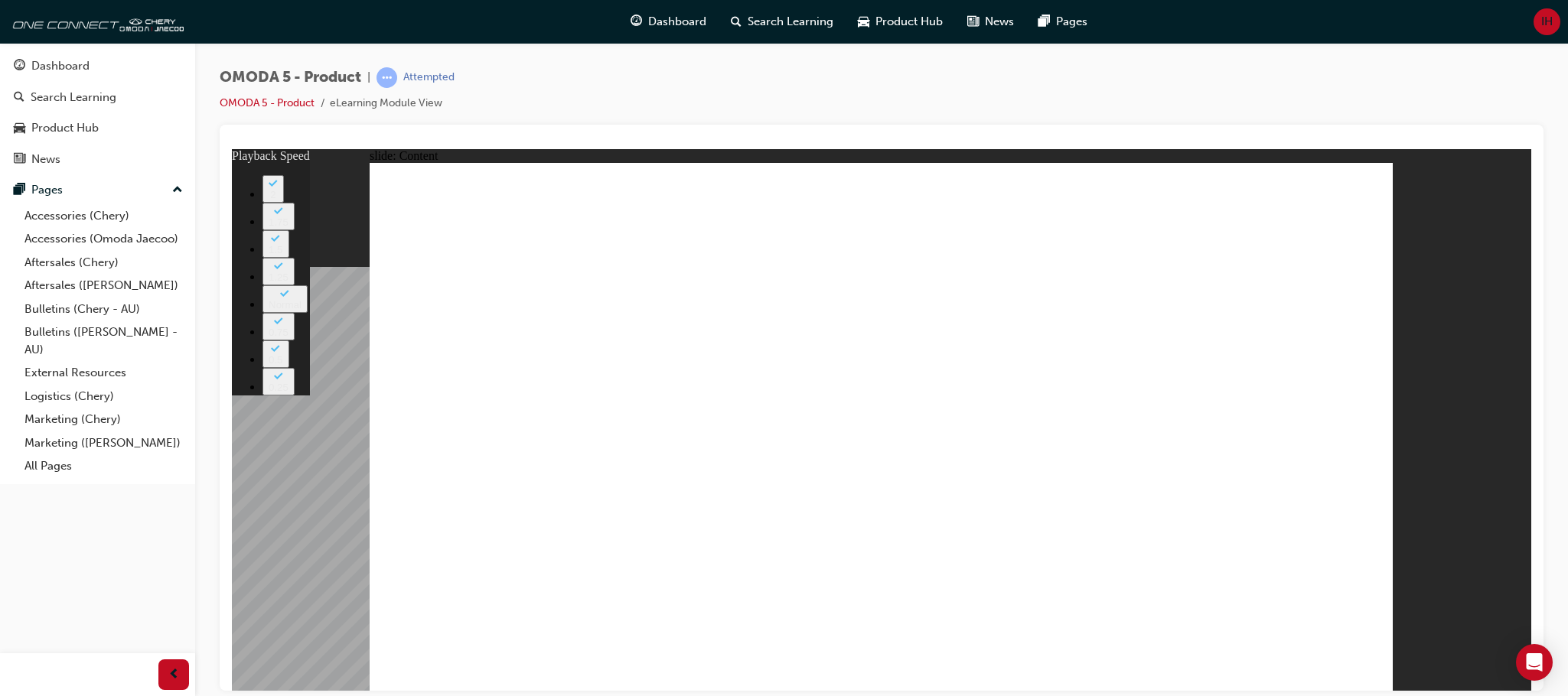
type input "0"
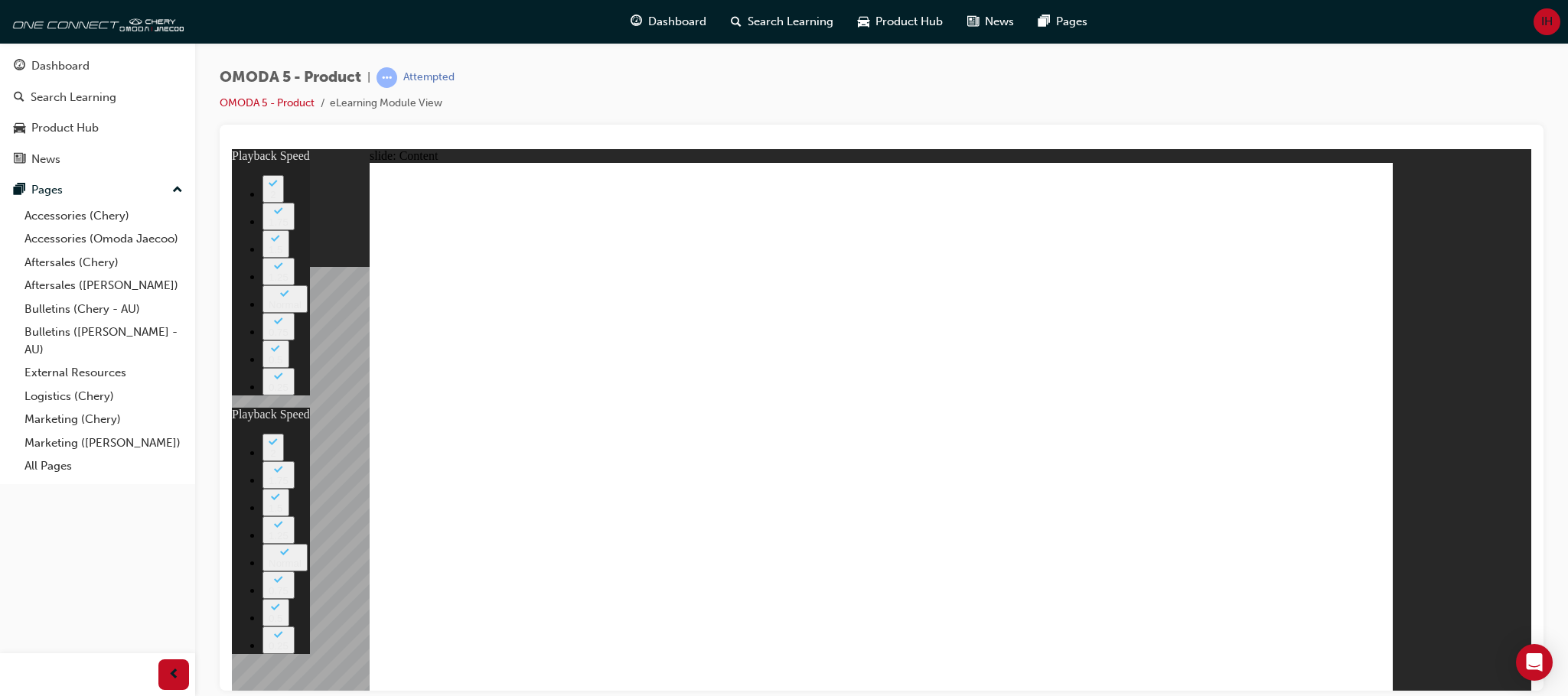
type input "0"
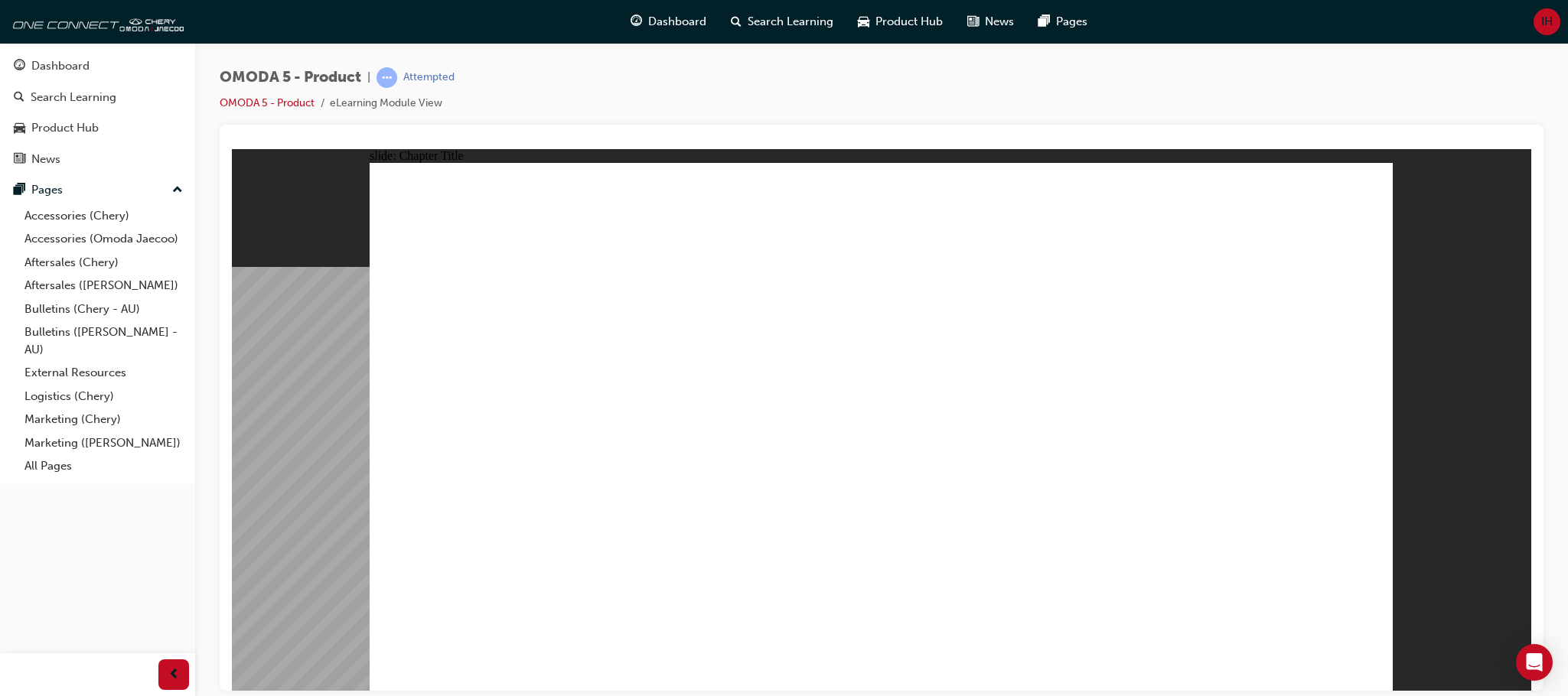
radio input "false"
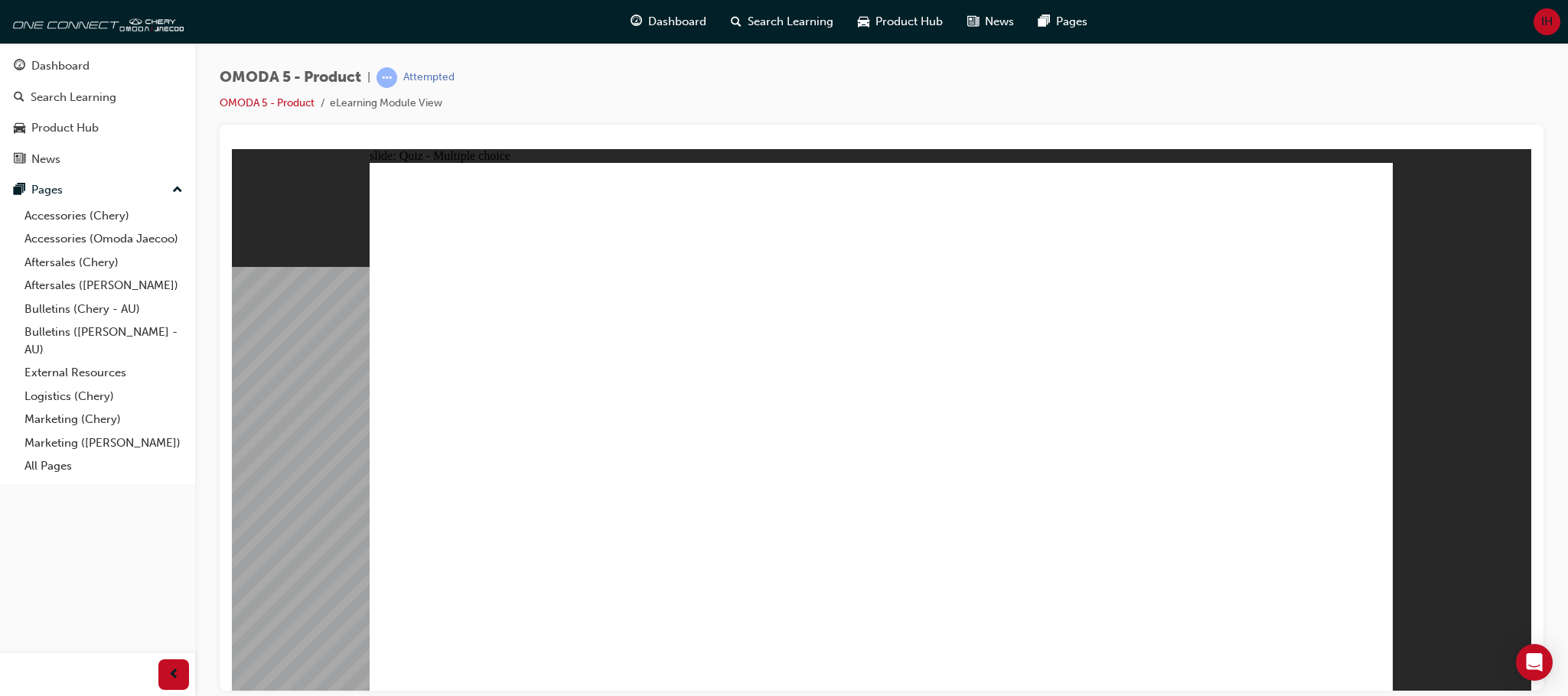
radio input "true"
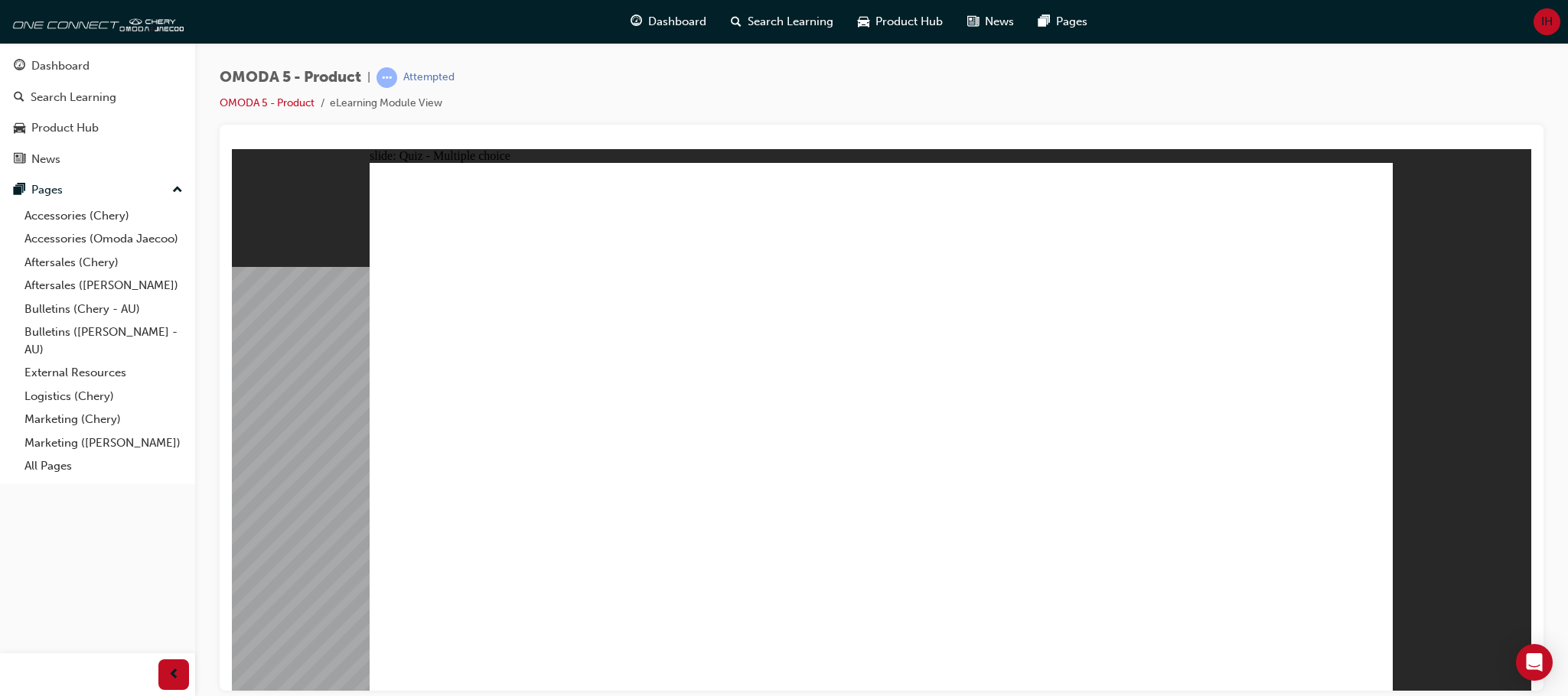
radio input "true"
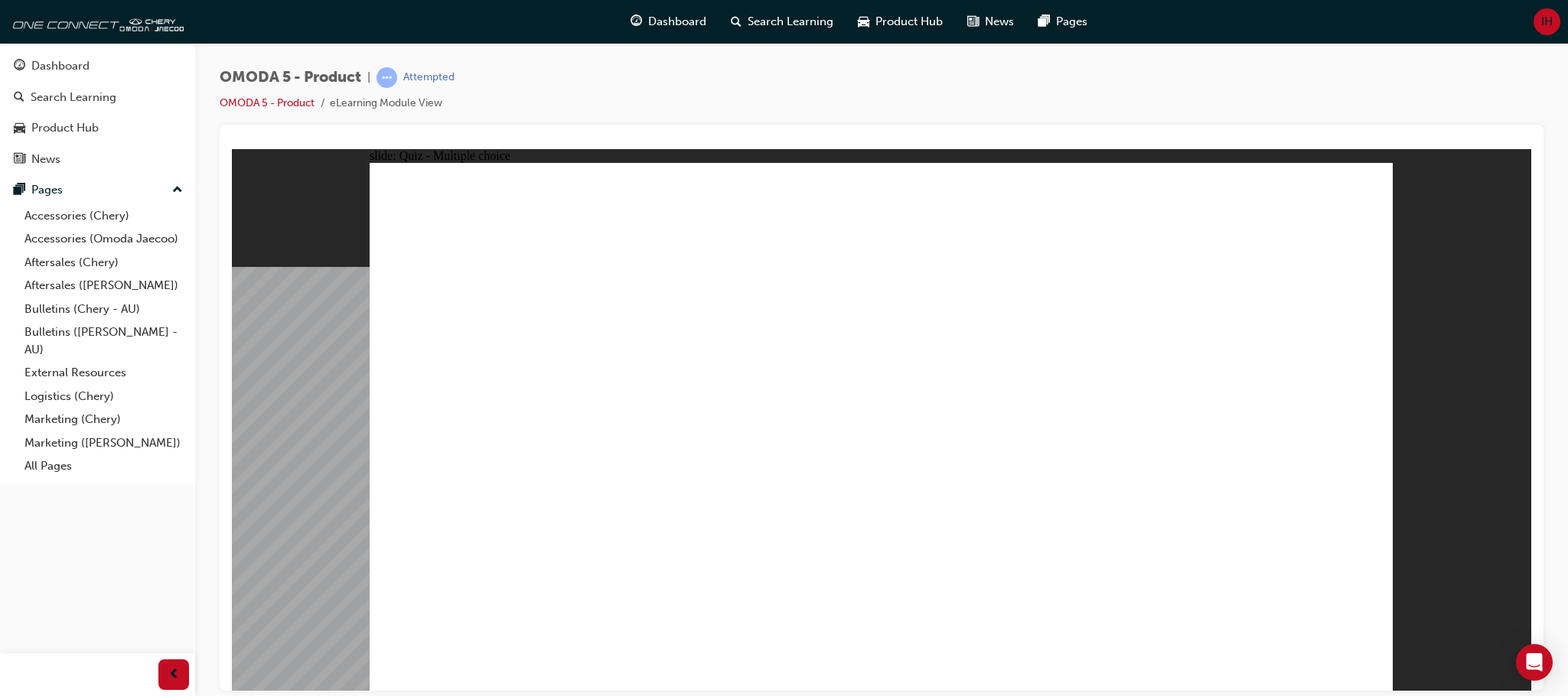
radio input "true"
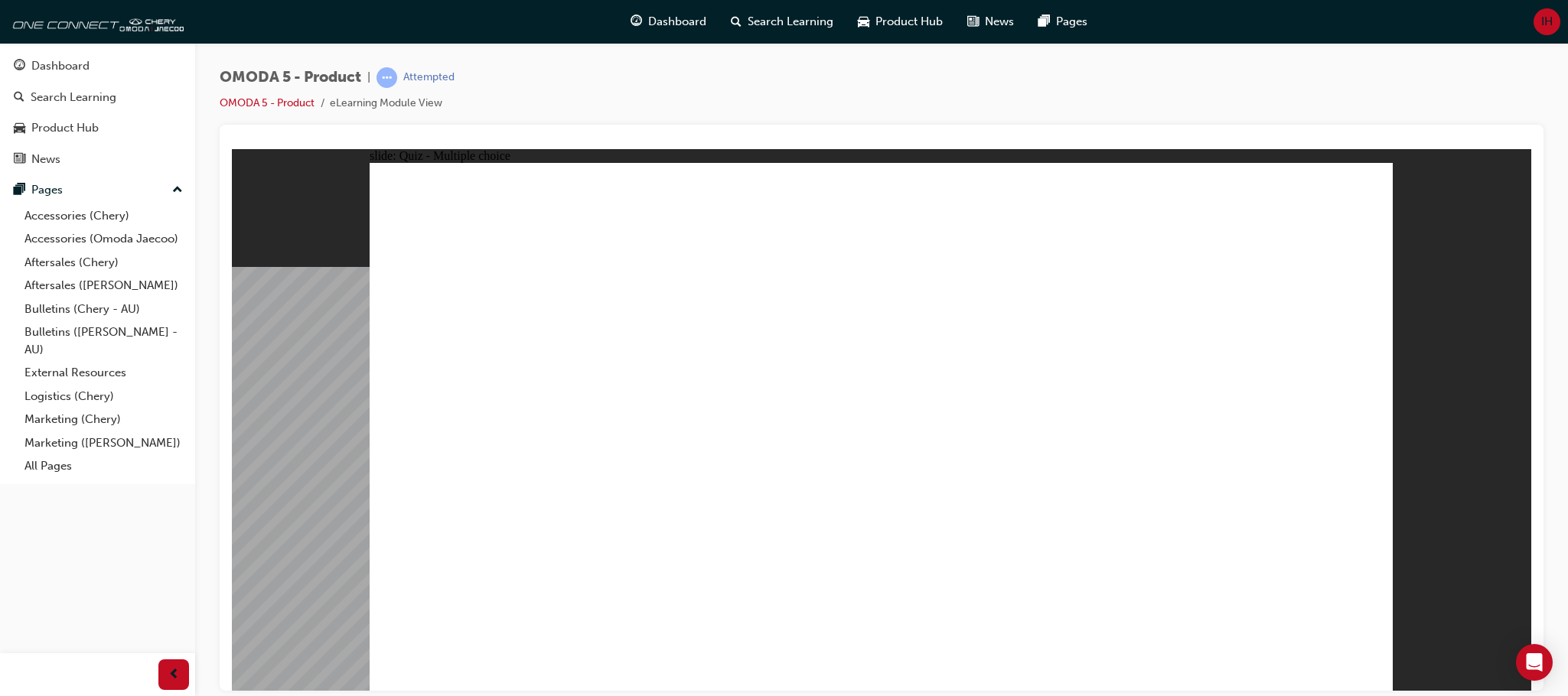
drag, startPoint x: 919, startPoint y: 217, endPoint x: 512, endPoint y: 554, distance: 528.4
drag, startPoint x: 933, startPoint y: 240, endPoint x: 728, endPoint y: 526, distance: 351.9
drag, startPoint x: 1283, startPoint y: 302, endPoint x: 948, endPoint y: 521, distance: 400.2
drag, startPoint x: 1095, startPoint y: 199, endPoint x: 1130, endPoint y: 543, distance: 345.8
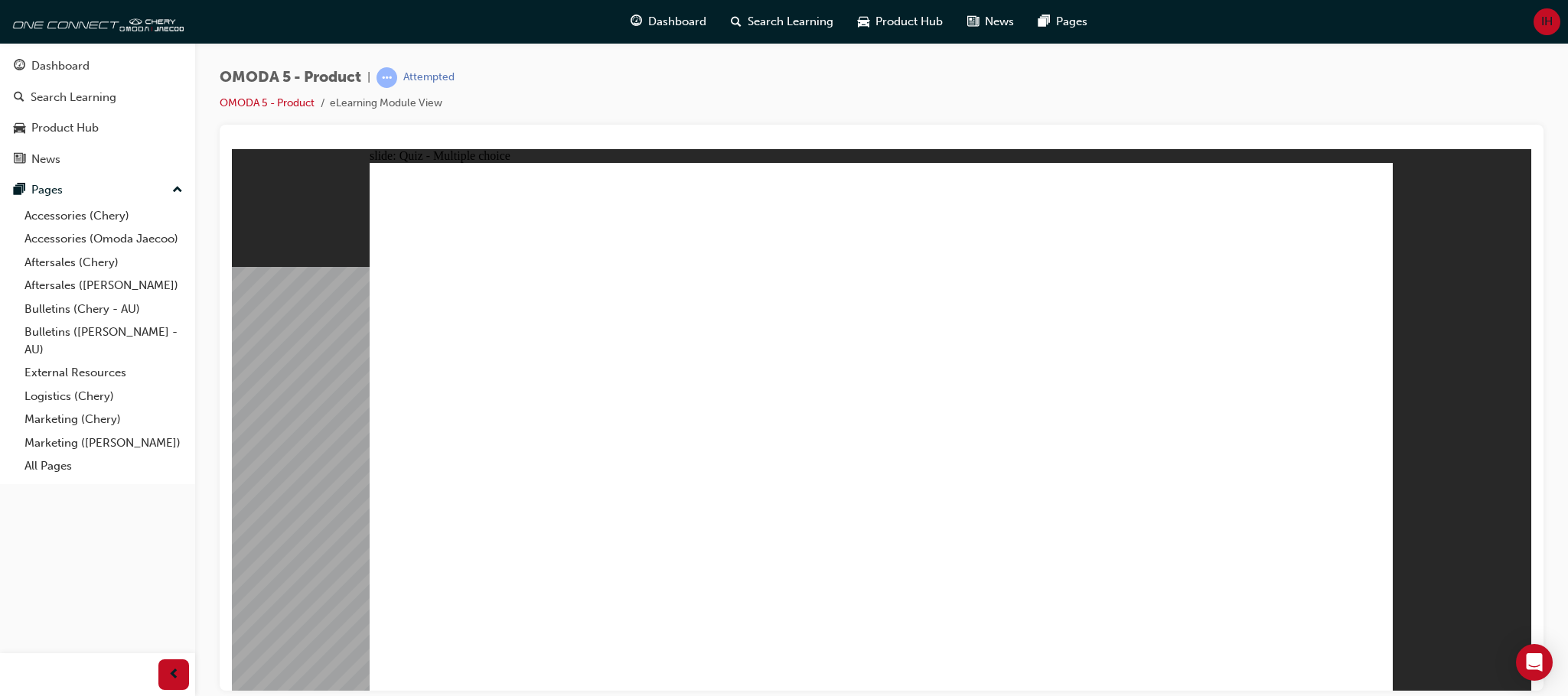
radio input "true"
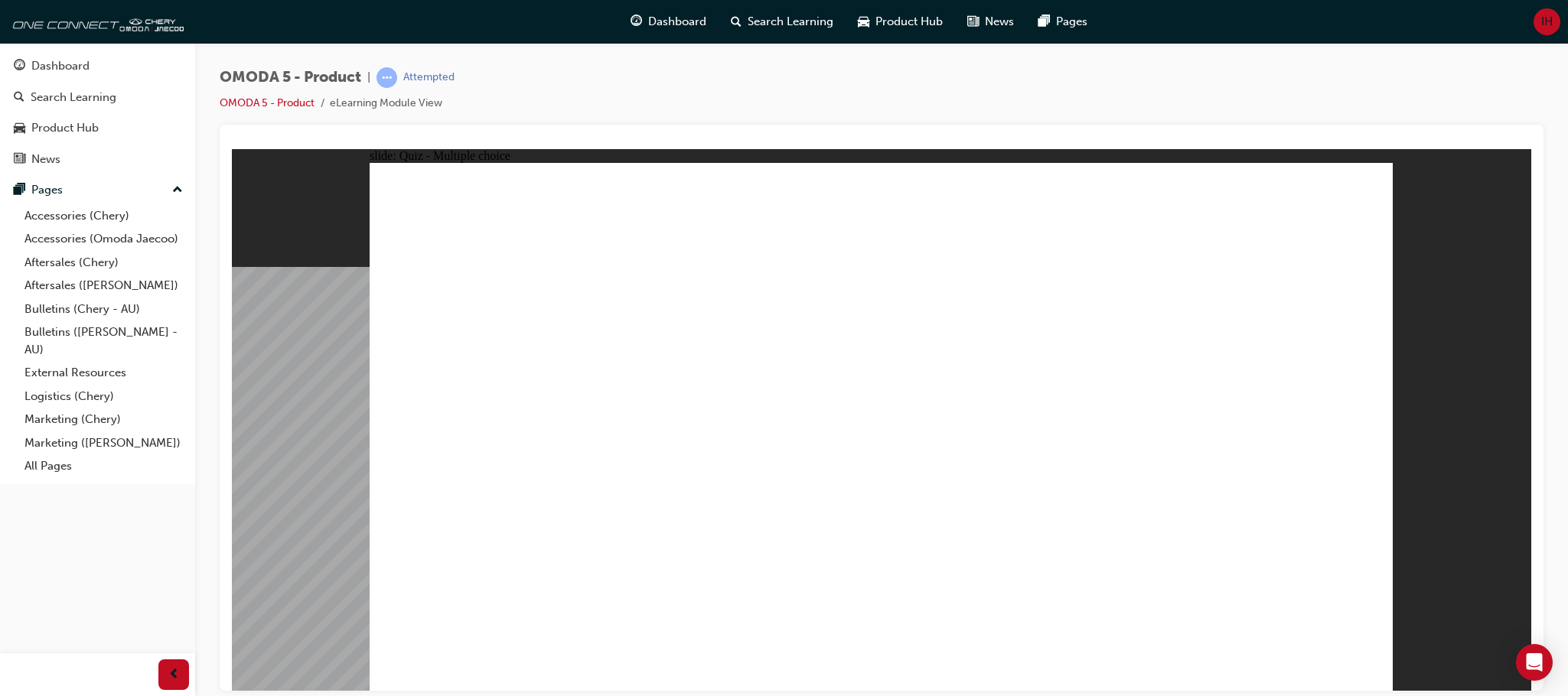
drag, startPoint x: 1167, startPoint y: 355, endPoint x: 451, endPoint y: 489, distance: 728.4
drag, startPoint x: 953, startPoint y: 349, endPoint x: 680, endPoint y: 481, distance: 303.2
drag, startPoint x: 1004, startPoint y: 272, endPoint x: 914, endPoint y: 487, distance: 233.1
drag, startPoint x: 1216, startPoint y: 255, endPoint x: 1136, endPoint y: 470, distance: 229.4
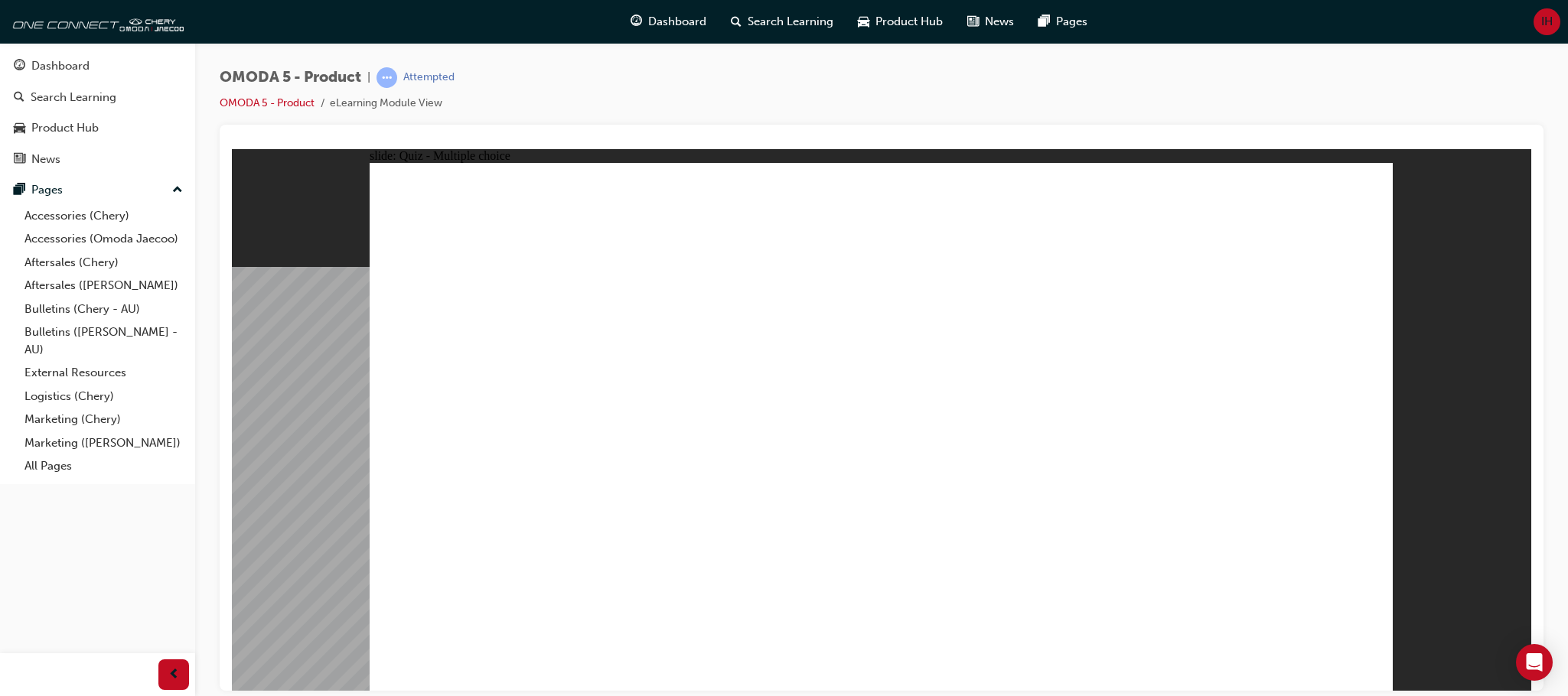
radio input "true"
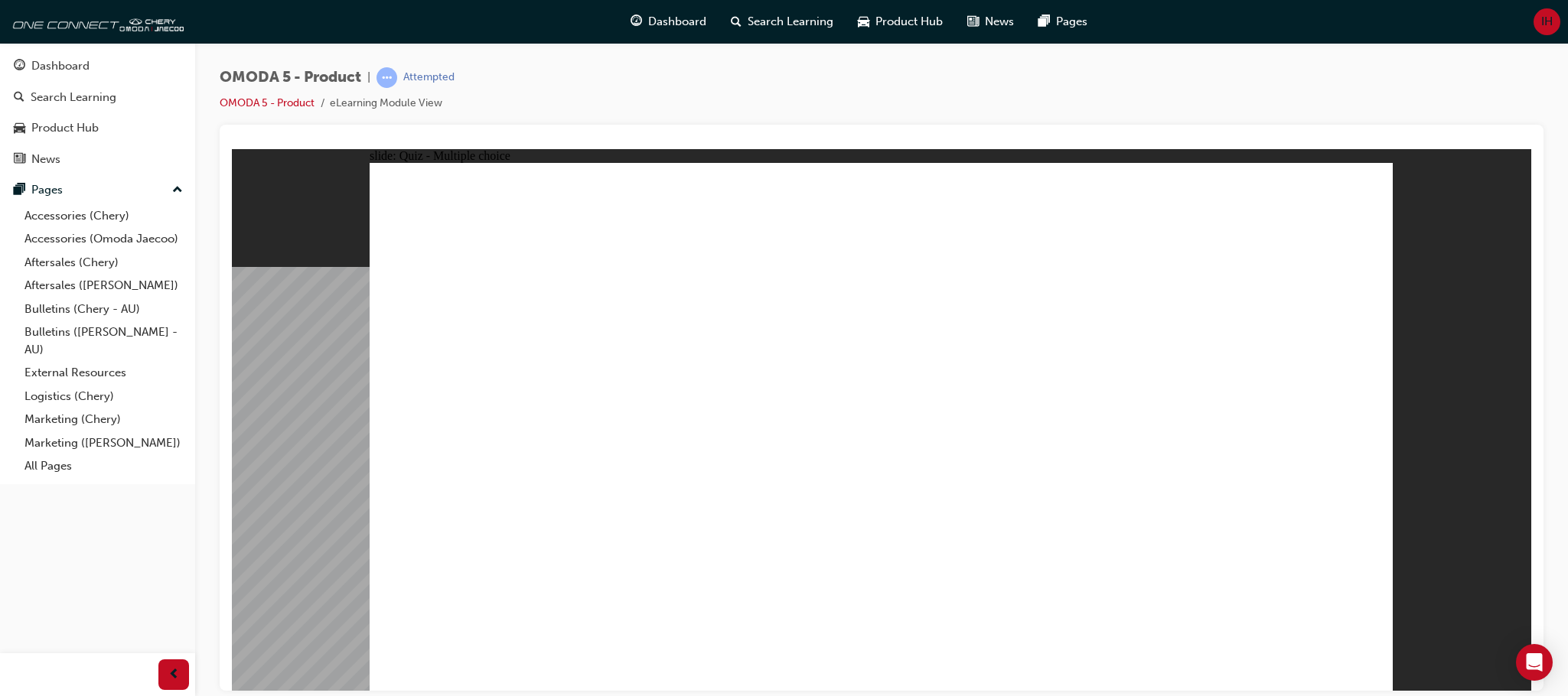
drag, startPoint x: 1070, startPoint y: 261, endPoint x: 656, endPoint y: 442, distance: 451.8
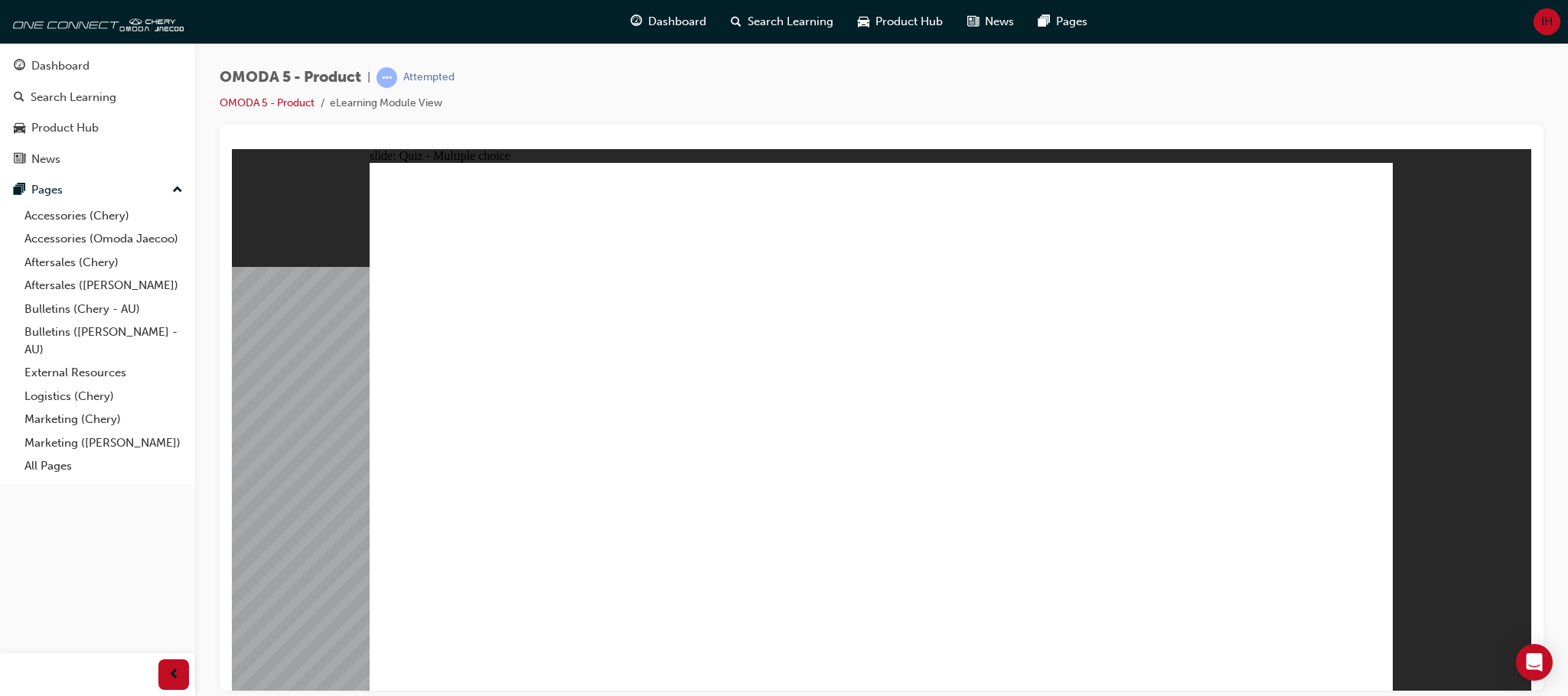
radio input "false"
radio input "true"
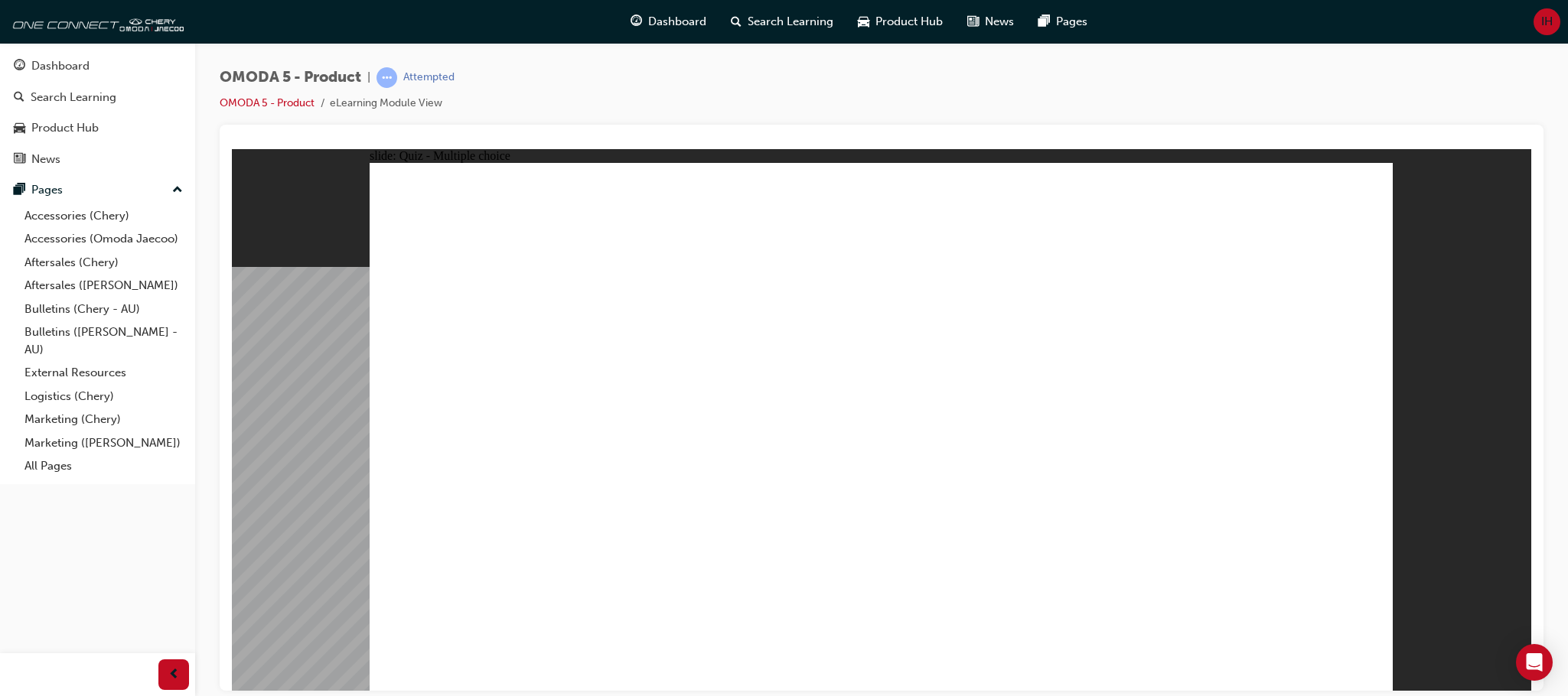
radio input "true"
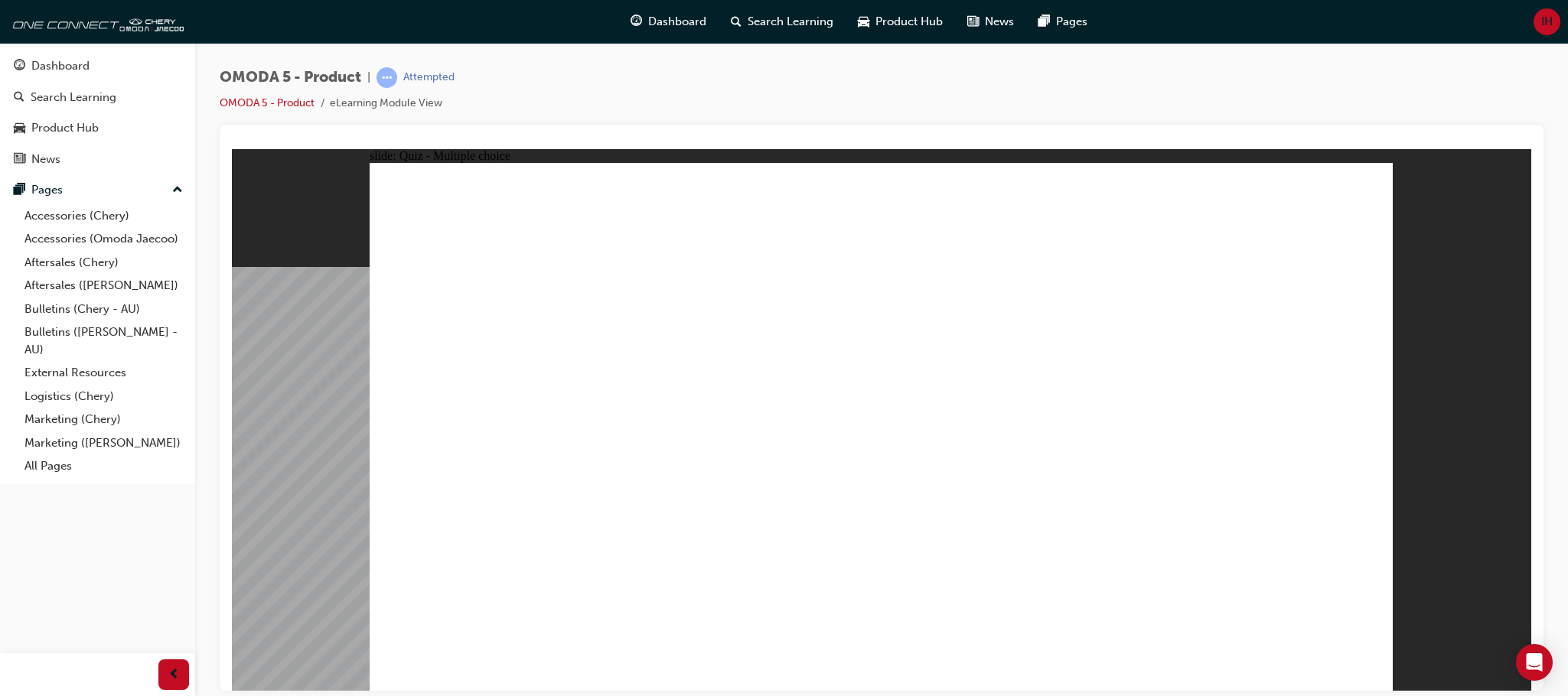
radio input "true"
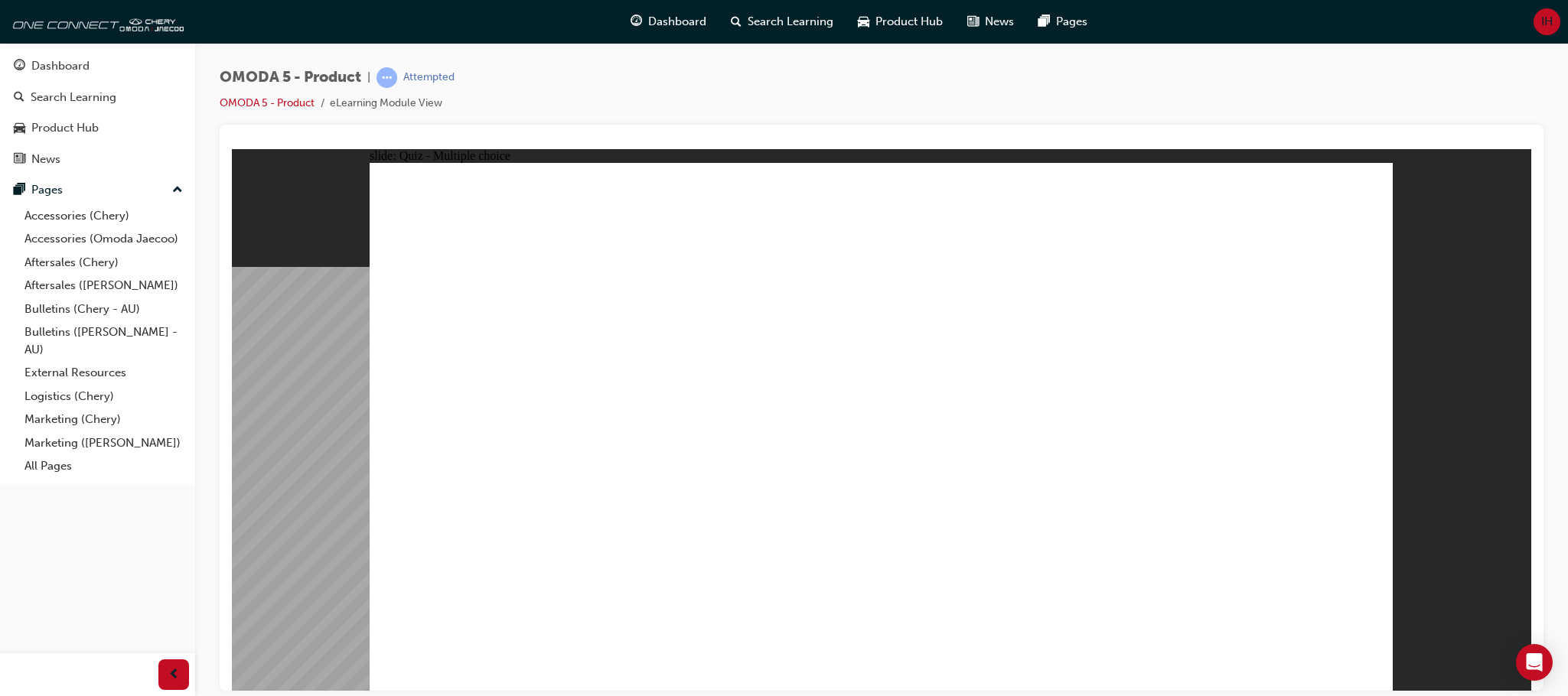
radio input "true"
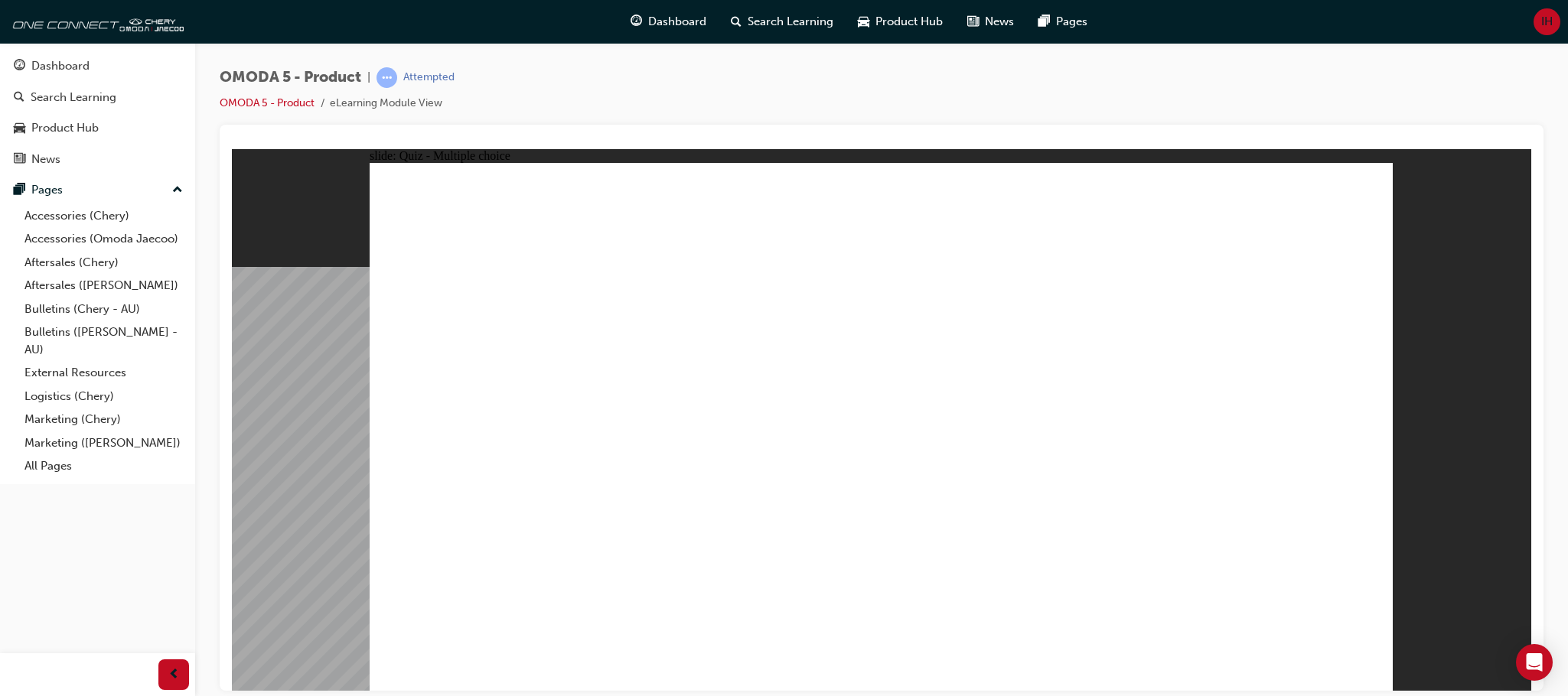
radio input "true"
drag, startPoint x: 941, startPoint y: 361, endPoint x: 751, endPoint y: 537, distance: 259.0
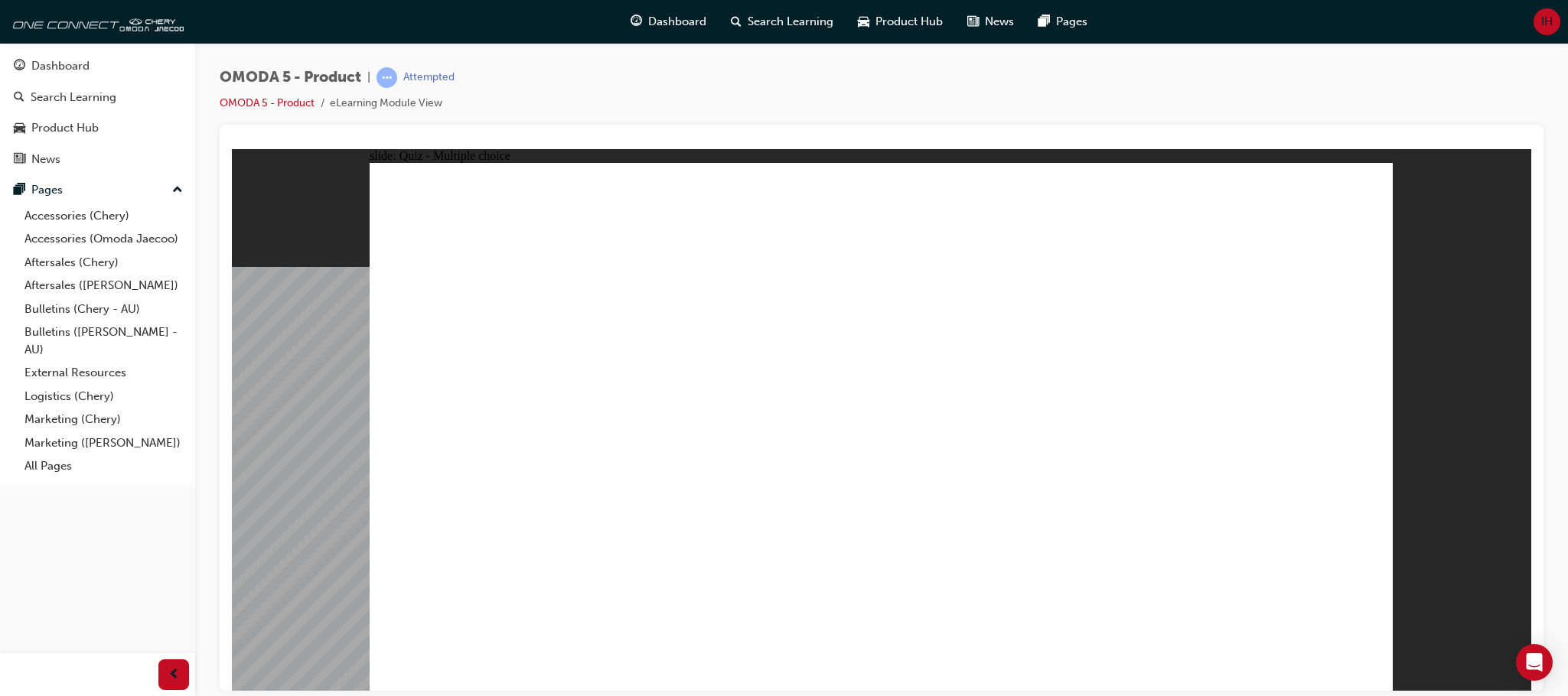
drag, startPoint x: 919, startPoint y: 243, endPoint x: 724, endPoint y: 520, distance: 338.8
drag, startPoint x: 889, startPoint y: 401, endPoint x: 728, endPoint y: 518, distance: 199.0
drag, startPoint x: 944, startPoint y: 289, endPoint x: 556, endPoint y: 511, distance: 447.0
drag, startPoint x: 868, startPoint y: 192, endPoint x: 494, endPoint y: 512, distance: 492.2
drag, startPoint x: 1110, startPoint y: 190, endPoint x: 1121, endPoint y: 527, distance: 337.2
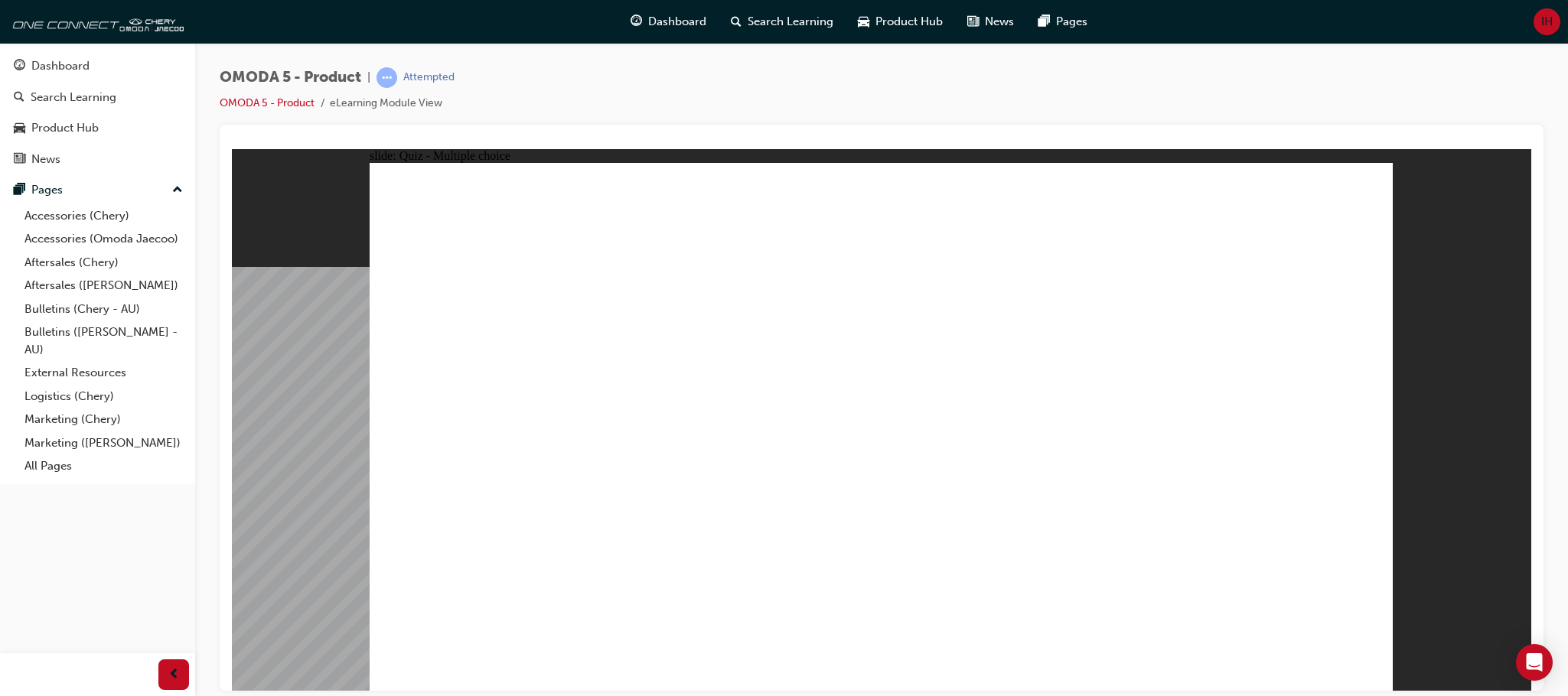
drag, startPoint x: 1095, startPoint y: 247, endPoint x: 1146, endPoint y: 530, distance: 287.6
drag, startPoint x: 1102, startPoint y: 300, endPoint x: 1144, endPoint y: 539, distance: 242.7
drag, startPoint x: 1112, startPoint y: 365, endPoint x: 745, endPoint y: 532, distance: 403.2
drag, startPoint x: 1064, startPoint y: 407, endPoint x: 907, endPoint y: 532, distance: 200.7
drag, startPoint x: 1267, startPoint y: 261, endPoint x: 1238, endPoint y: 277, distance: 33.1
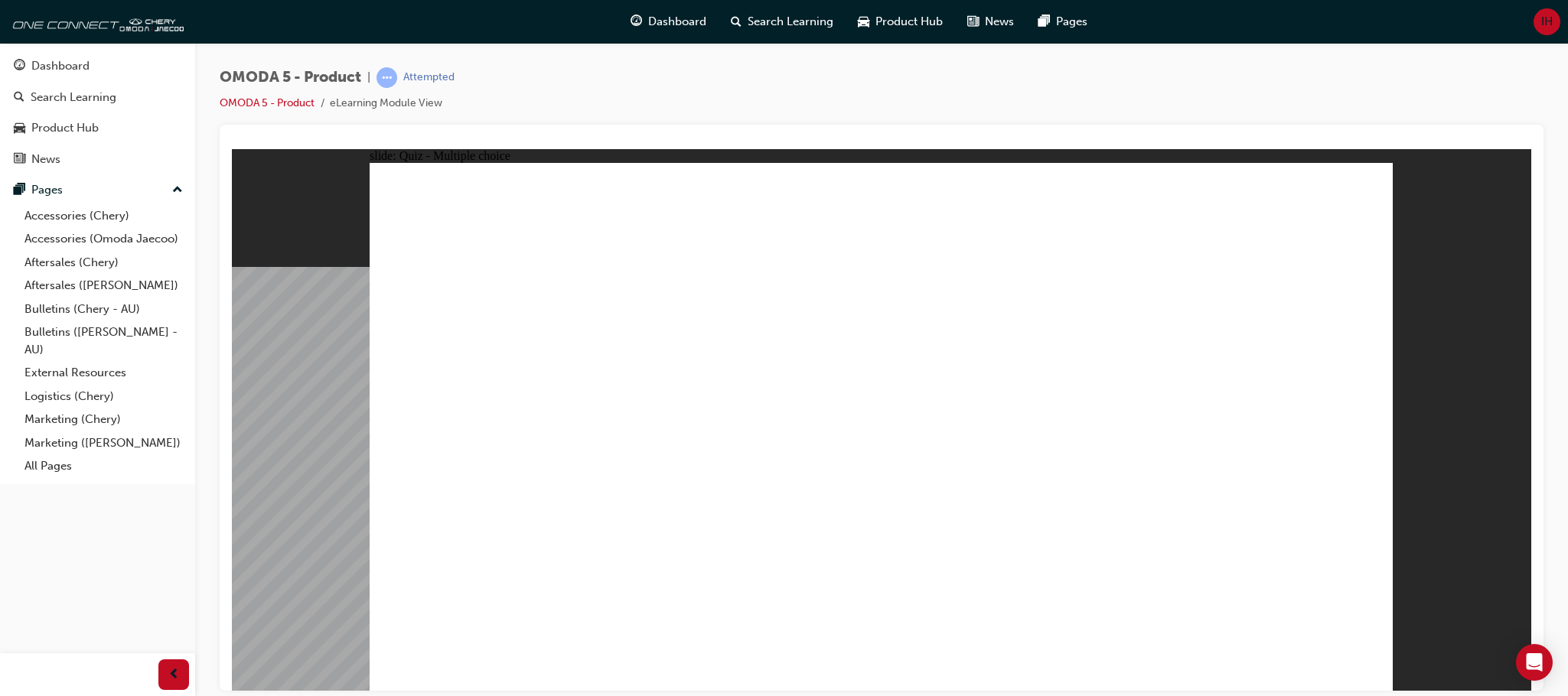
drag, startPoint x: 1257, startPoint y: 303, endPoint x: 889, endPoint y: 532, distance: 433.4
drag, startPoint x: 1283, startPoint y: 195, endPoint x: 913, endPoint y: 511, distance: 486.6
drag, startPoint x: 1266, startPoint y: 256, endPoint x: 917, endPoint y: 527, distance: 441.9
drag, startPoint x: 918, startPoint y: 534, endPoint x: 1082, endPoint y: 535, distance: 164.0
drag, startPoint x: 1269, startPoint y: 374, endPoint x: 1125, endPoint y: 538, distance: 218.2
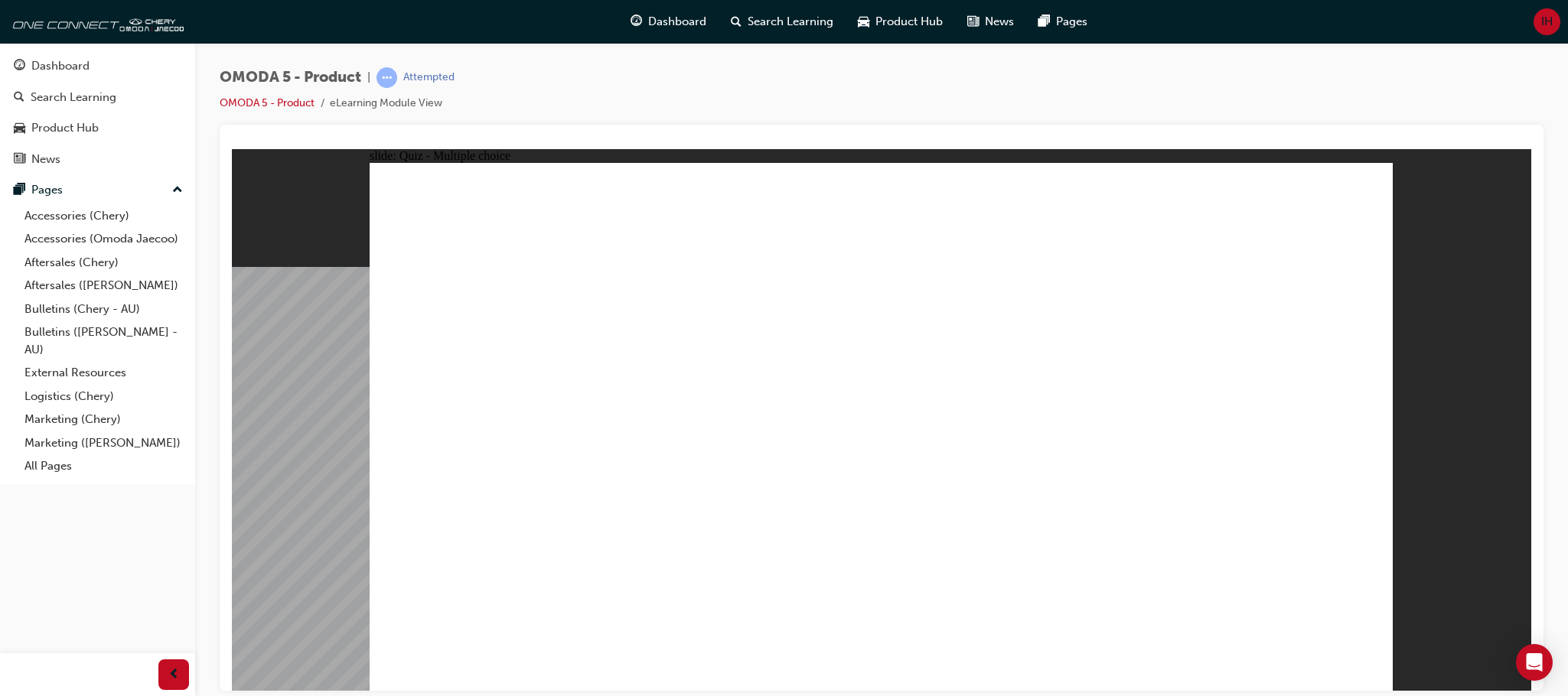
radio input "true"
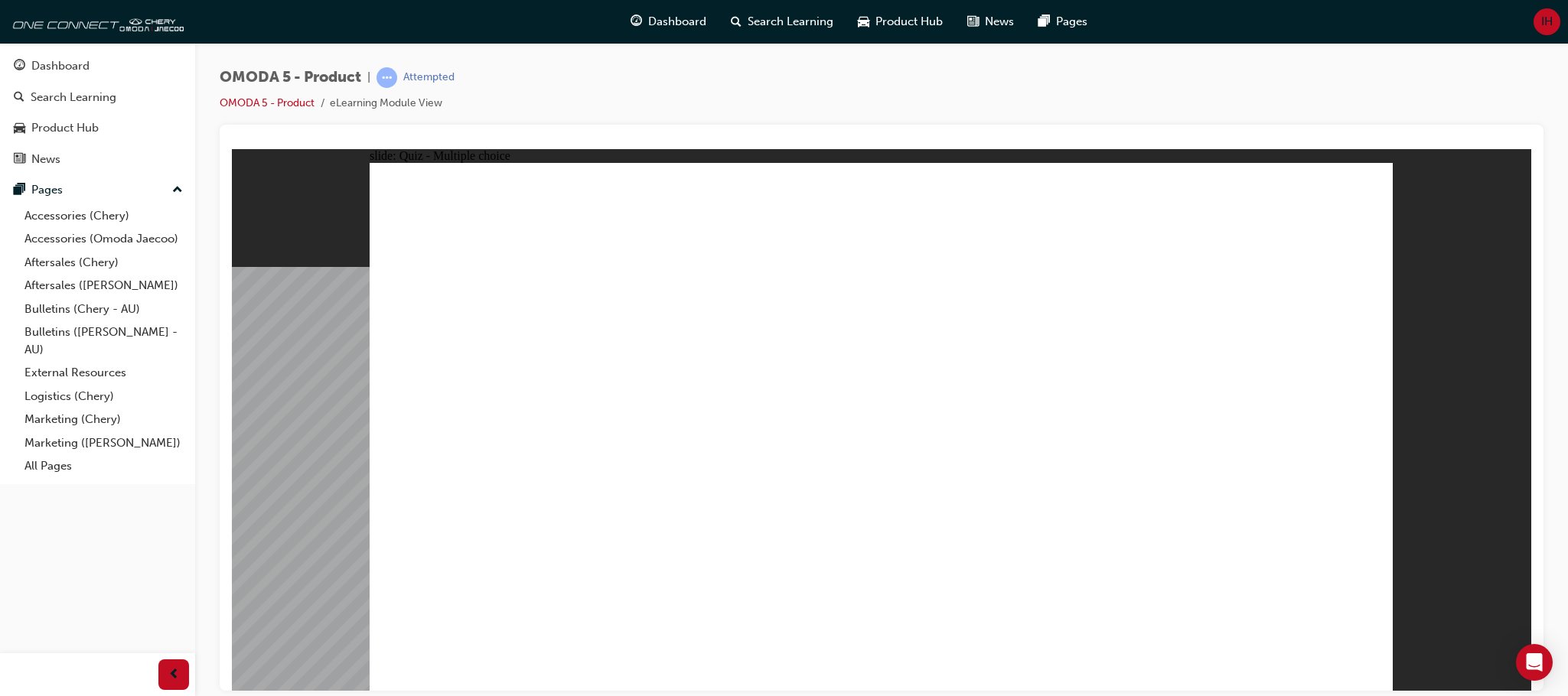
drag, startPoint x: 1132, startPoint y: 353, endPoint x: 432, endPoint y: 481, distance: 711.6
drag, startPoint x: 1008, startPoint y: 333, endPoint x: 728, endPoint y: 461, distance: 307.9
drag, startPoint x: 999, startPoint y: 263, endPoint x: 947, endPoint y: 488, distance: 230.9
drag, startPoint x: 1176, startPoint y: 273, endPoint x: 1102, endPoint y: 491, distance: 230.2
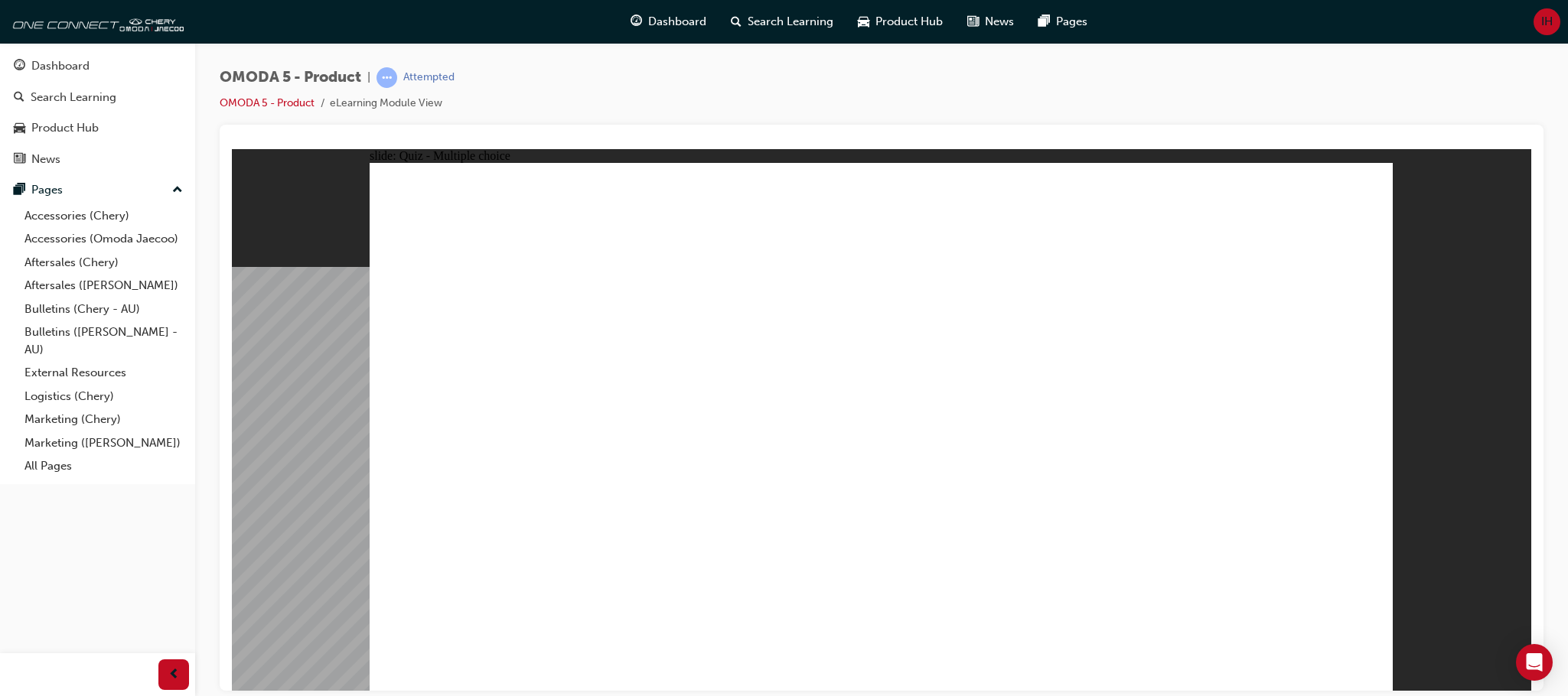
radio input "true"
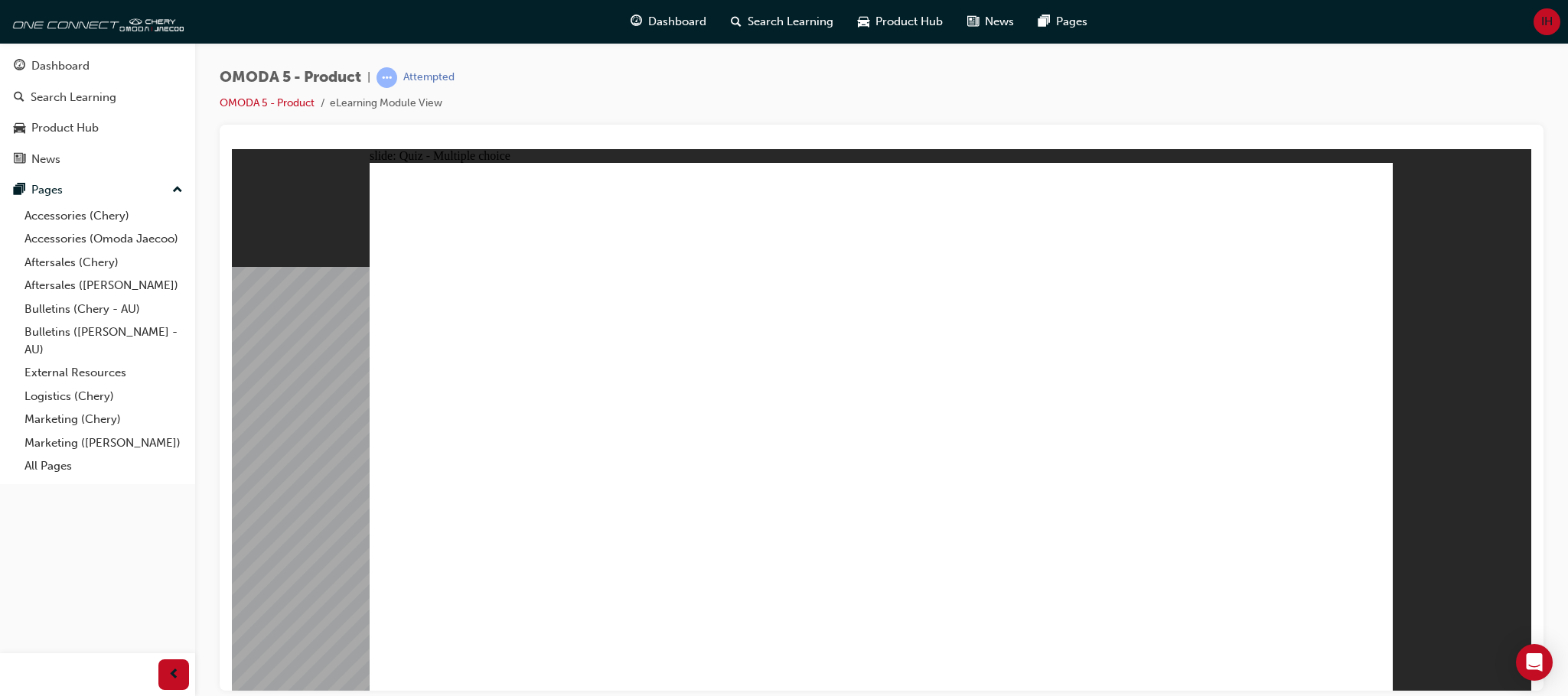
drag, startPoint x: 1064, startPoint y: 386, endPoint x: 751, endPoint y: 416, distance: 314.4
drag, startPoint x: 1049, startPoint y: 260, endPoint x: 760, endPoint y: 436, distance: 338.4
drag, startPoint x: 1036, startPoint y: 199, endPoint x: 749, endPoint y: 407, distance: 354.4
drag, startPoint x: 758, startPoint y: 406, endPoint x: 992, endPoint y: 348, distance: 241.1
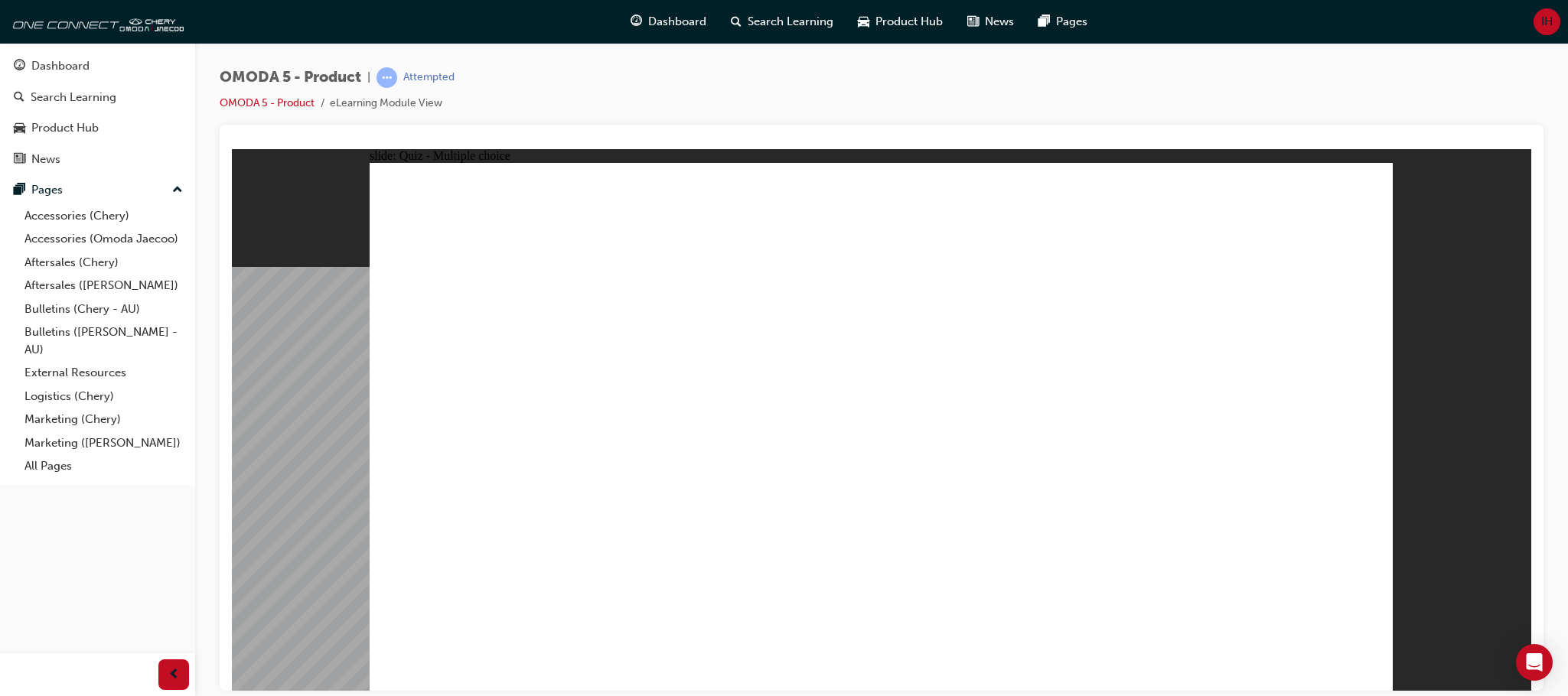
drag, startPoint x: 1195, startPoint y: 220, endPoint x: 749, endPoint y: 419, distance: 488.4
drag, startPoint x: 1070, startPoint y: 227, endPoint x: 761, endPoint y: 461, distance: 387.6
drag, startPoint x: 1084, startPoint y: 316, endPoint x: 728, endPoint y: 468, distance: 387.1
drag, startPoint x: 1031, startPoint y: 441, endPoint x: 674, endPoint y: 467, distance: 357.9
drag, startPoint x: 1186, startPoint y: 408, endPoint x: 1014, endPoint y: 383, distance: 173.8
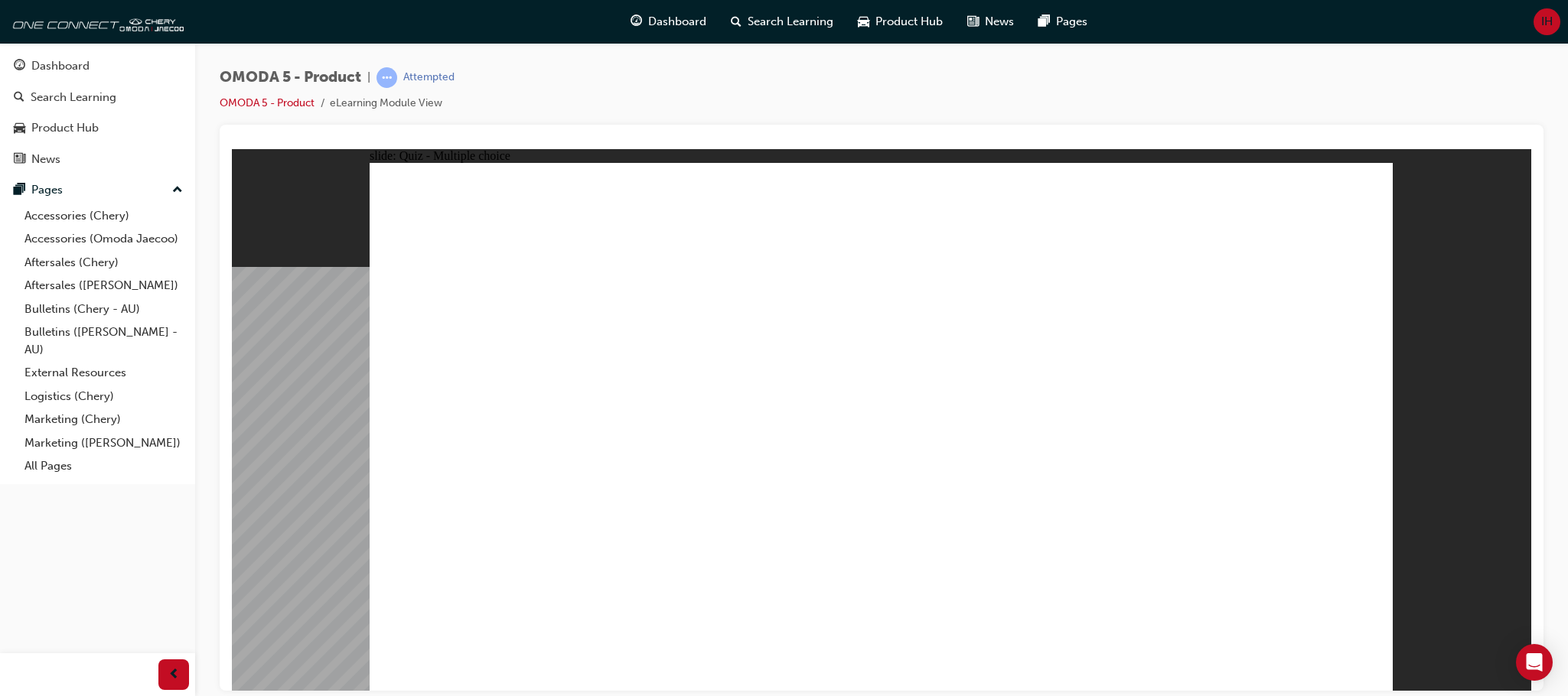
drag, startPoint x: 1152, startPoint y: 376, endPoint x: 698, endPoint y: 436, distance: 457.9
drag, startPoint x: 1169, startPoint y: 341, endPoint x: 746, endPoint y: 436, distance: 433.5
drag, startPoint x: 1146, startPoint y: 287, endPoint x: 1140, endPoint y: 275, distance: 13.4
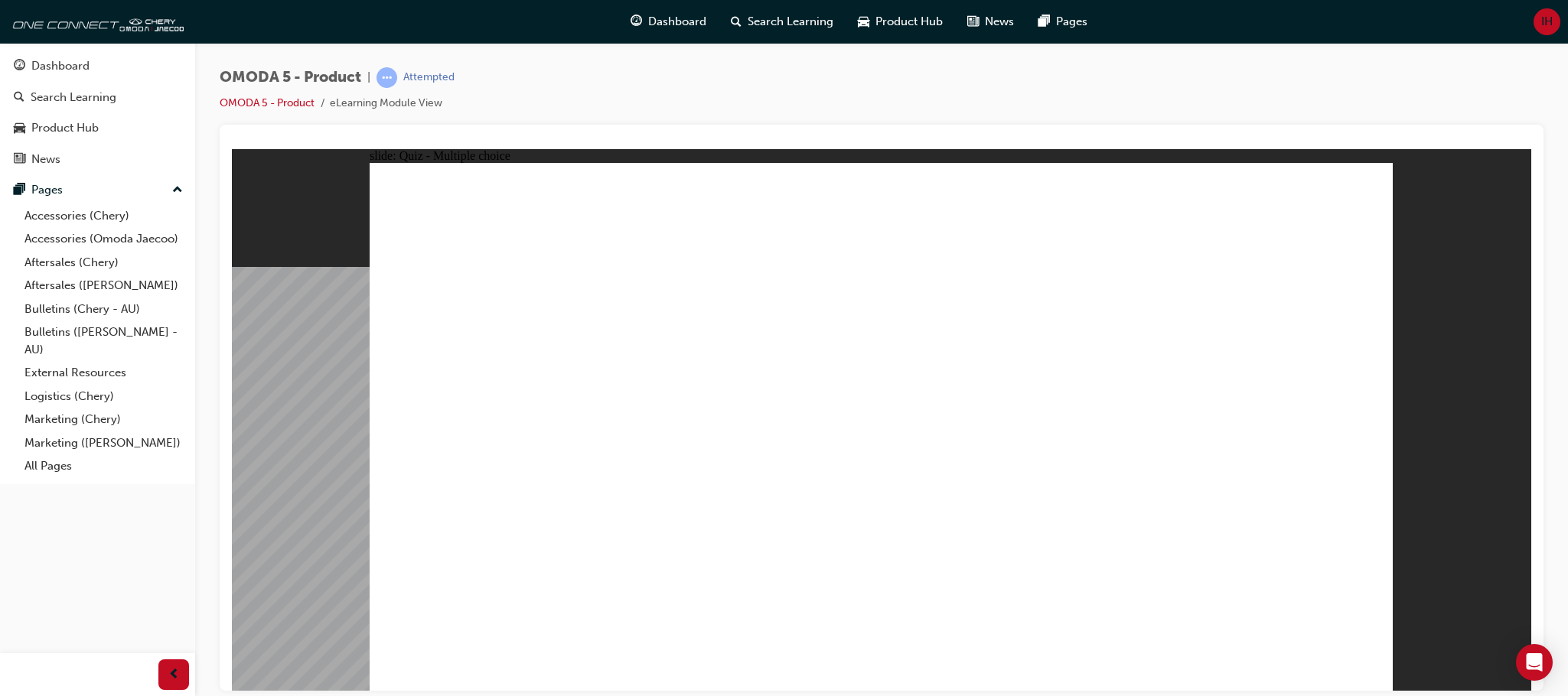
drag, startPoint x: 1164, startPoint y: 268, endPoint x: 705, endPoint y: 502, distance: 515.2
drag, startPoint x: 1177, startPoint y: 435, endPoint x: 665, endPoint y: 522, distance: 519.3
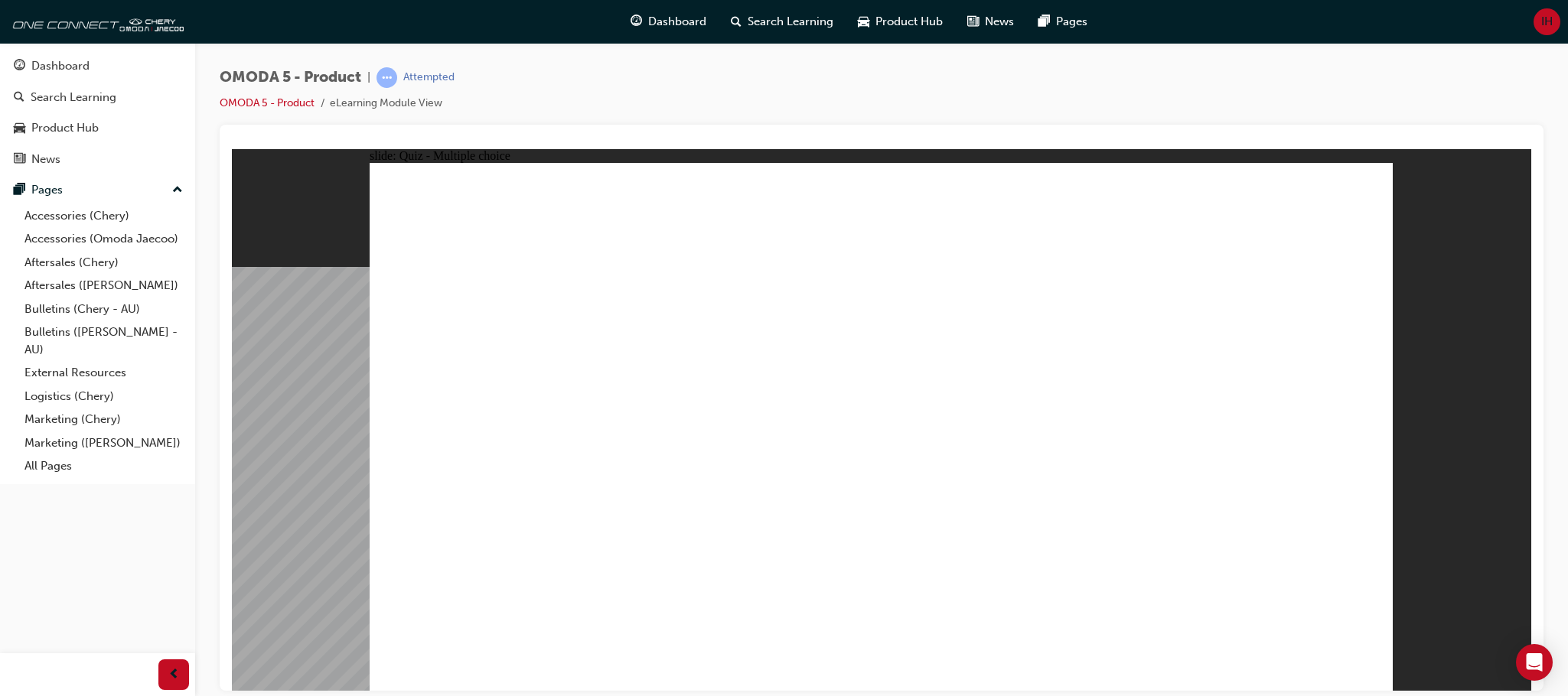
radio input "true"
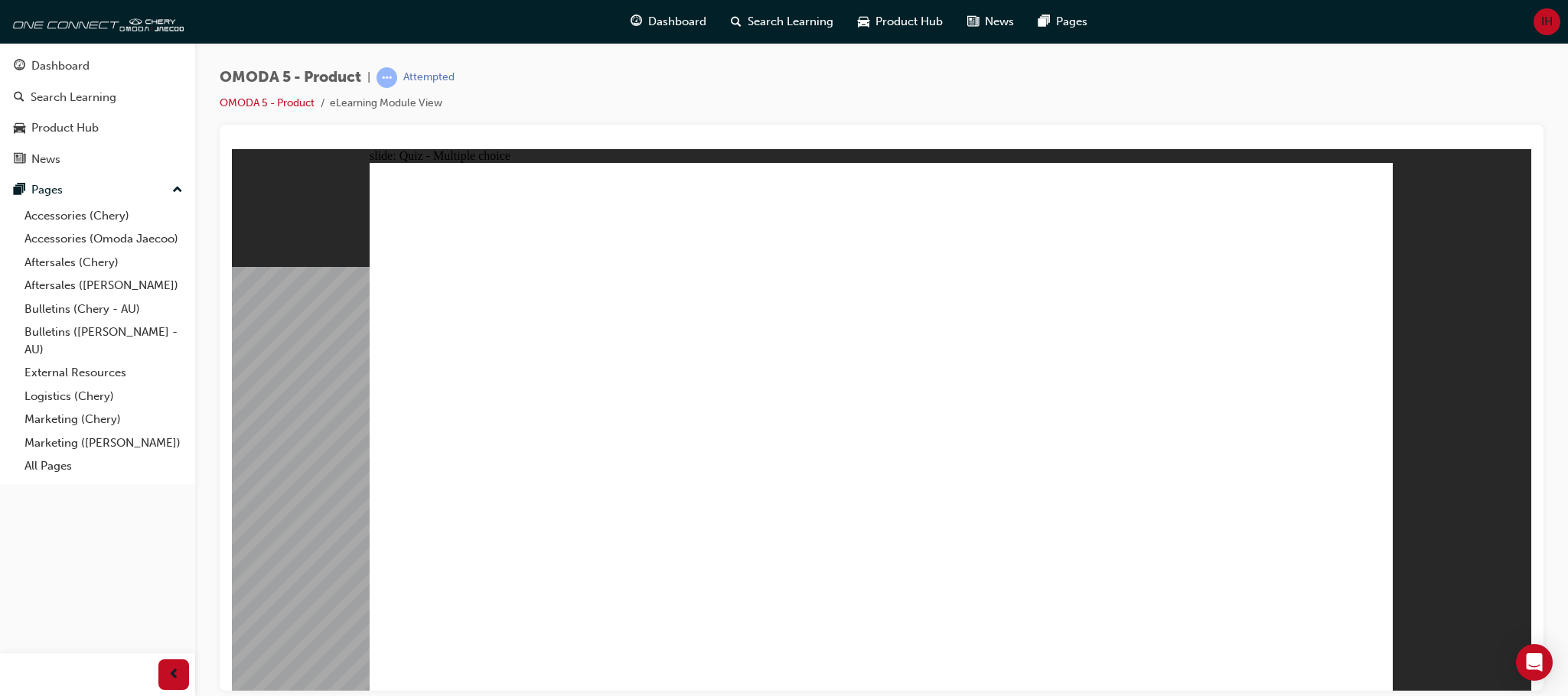
radio input "true"
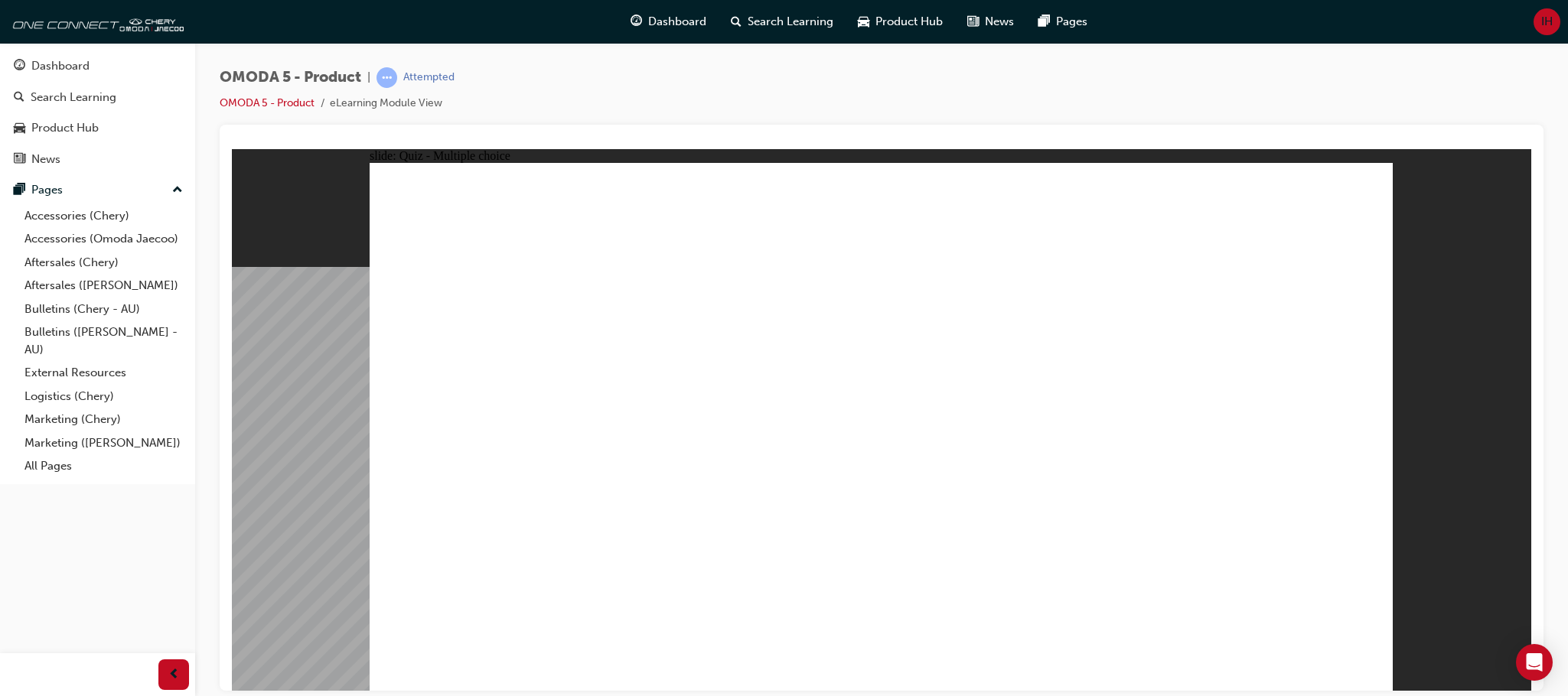
radio input "false"
radio input "true"
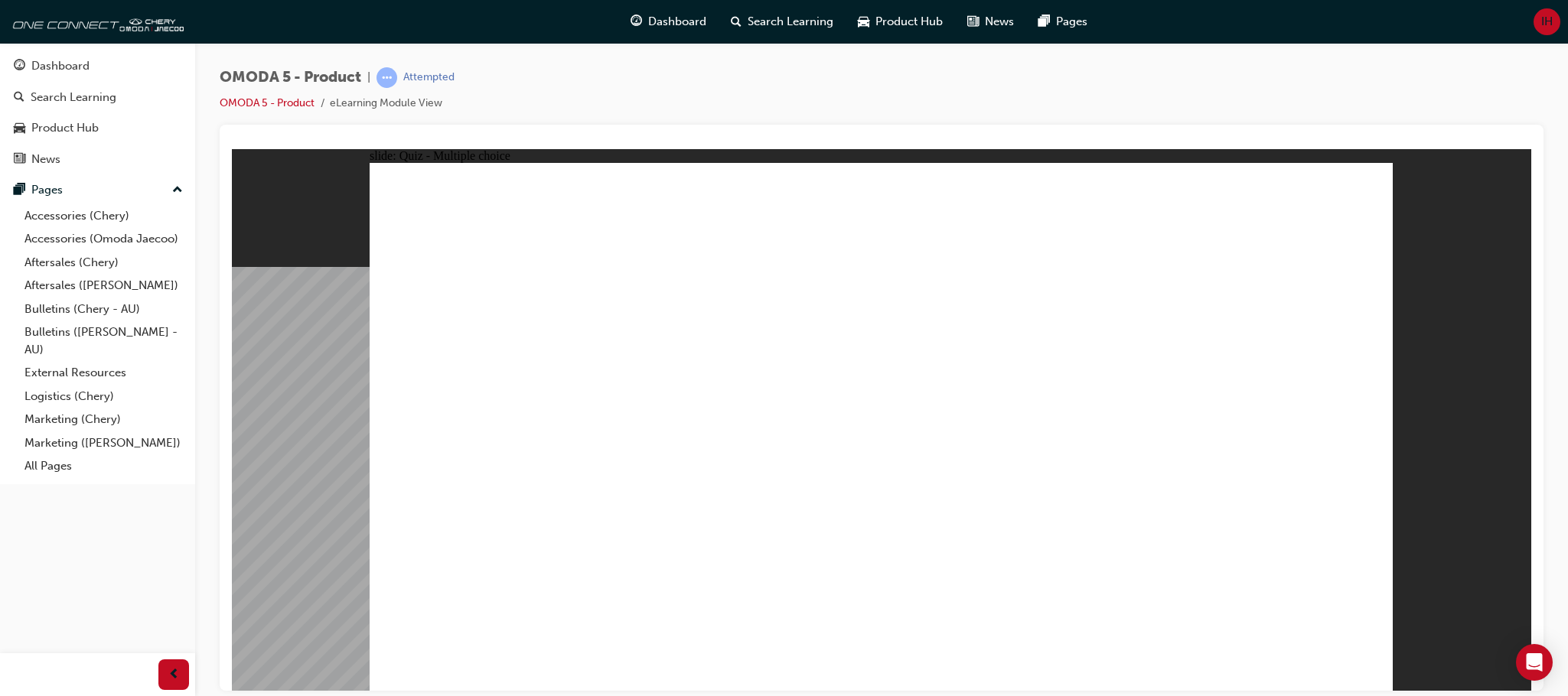
radio input "true"
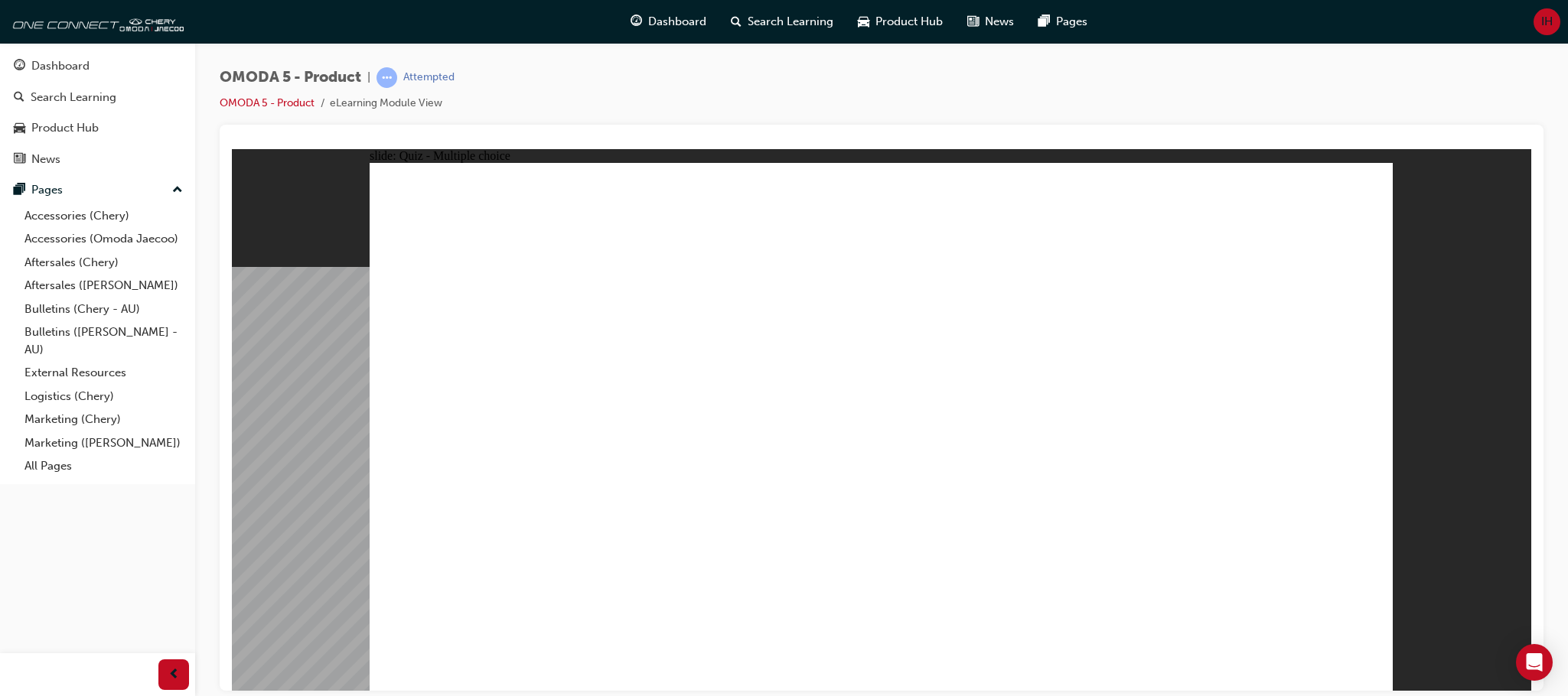
drag, startPoint x: 1065, startPoint y: 417, endPoint x: 926, endPoint y: 520, distance: 173.0
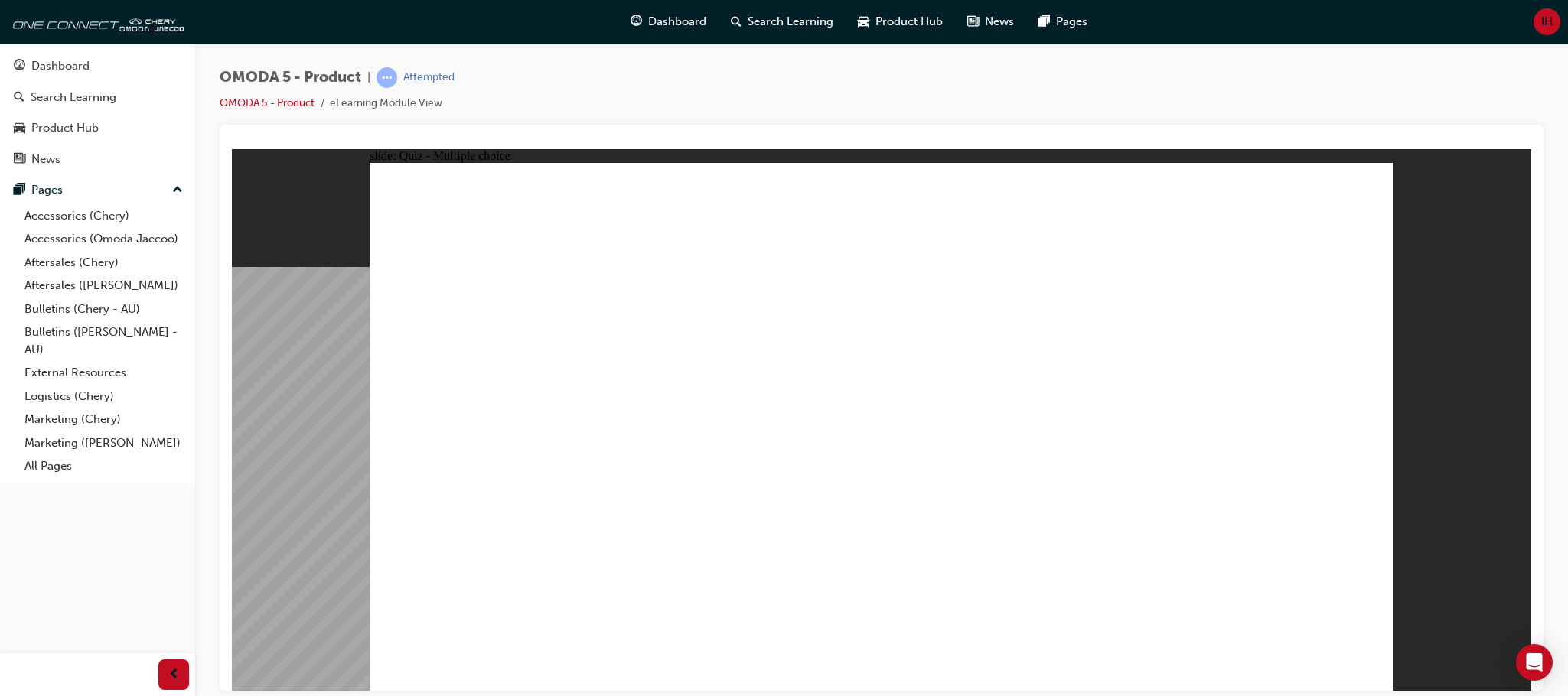
radio input "true"
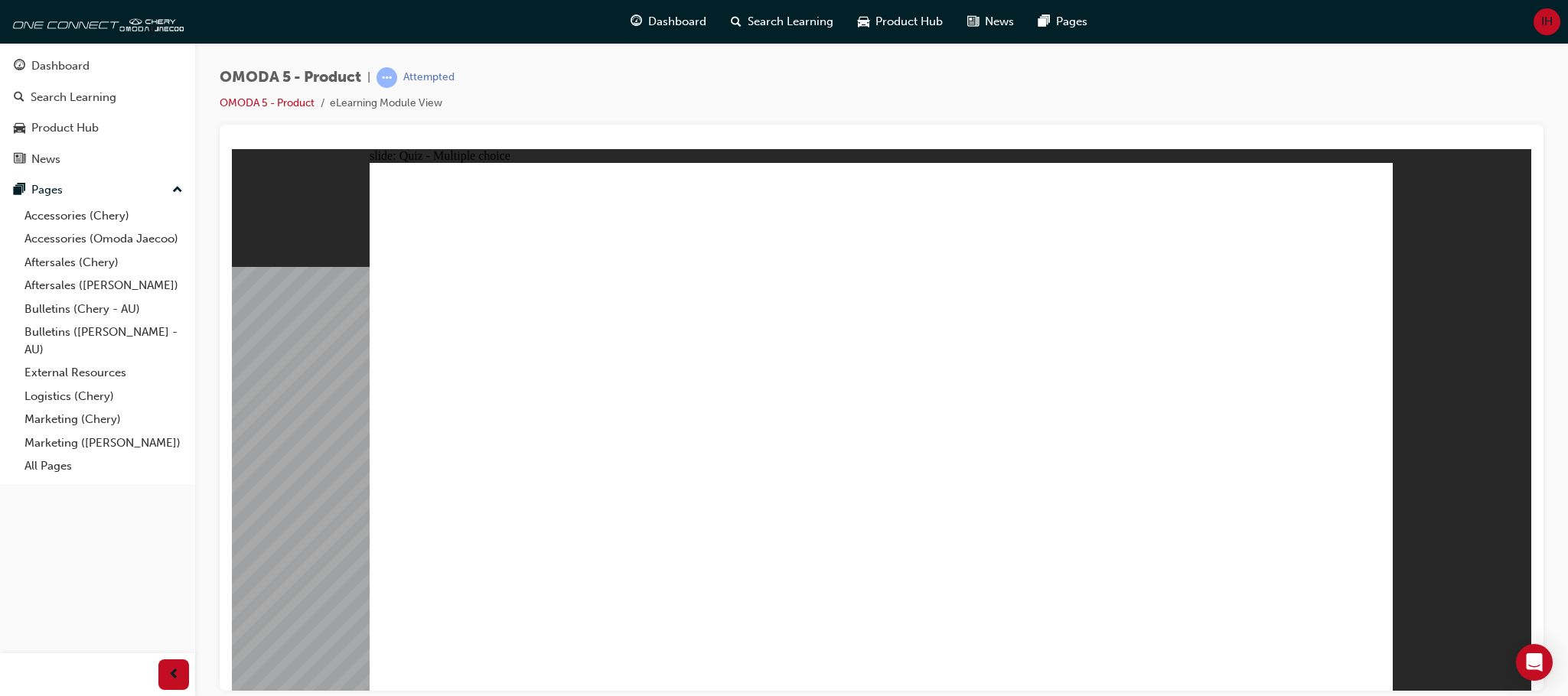
drag, startPoint x: 1226, startPoint y: 356, endPoint x: 527, endPoint y: 489, distance: 711.5
drag, startPoint x: 1038, startPoint y: 341, endPoint x: 721, endPoint y: 508, distance: 358.3
drag, startPoint x: 1010, startPoint y: 272, endPoint x: 932, endPoint y: 489, distance: 230.6
drag, startPoint x: 1181, startPoint y: 278, endPoint x: 1137, endPoint y: 499, distance: 225.3
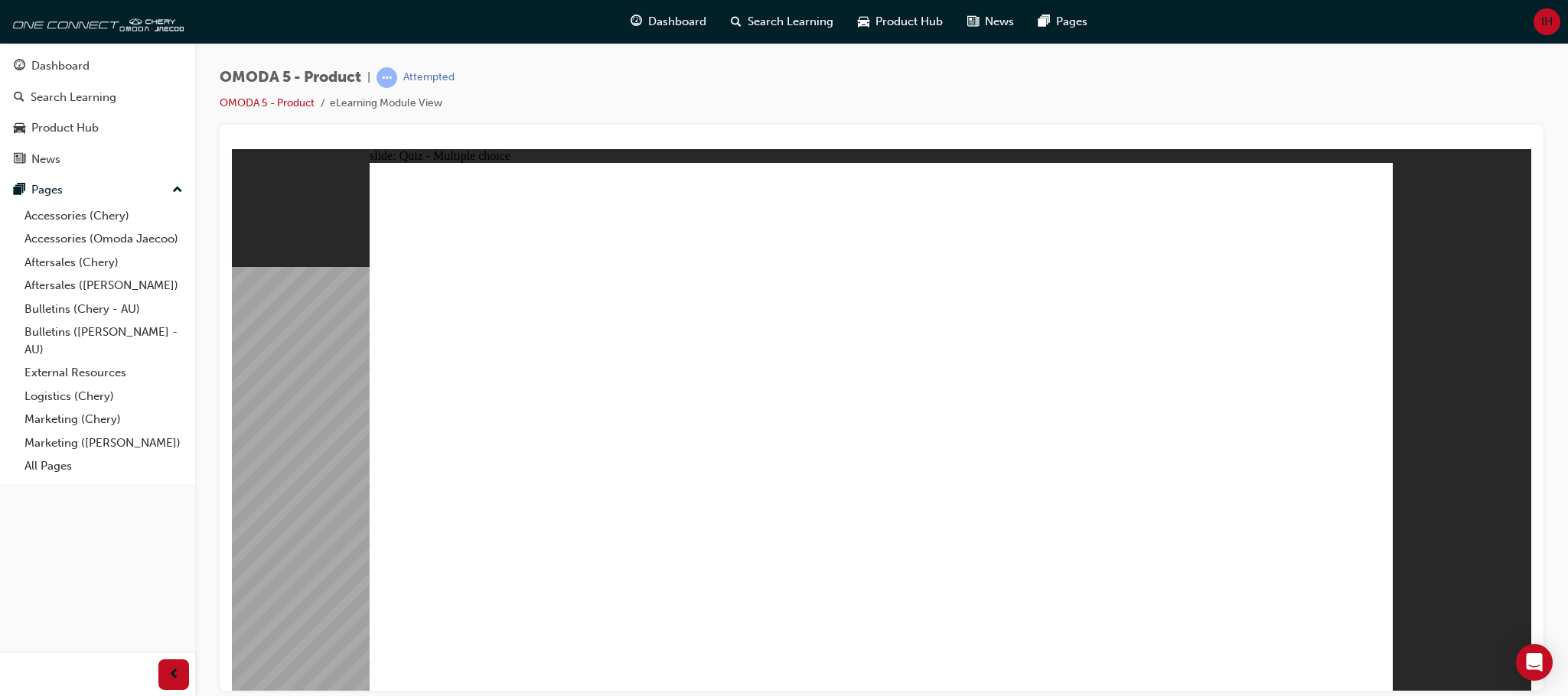
radio input "true"
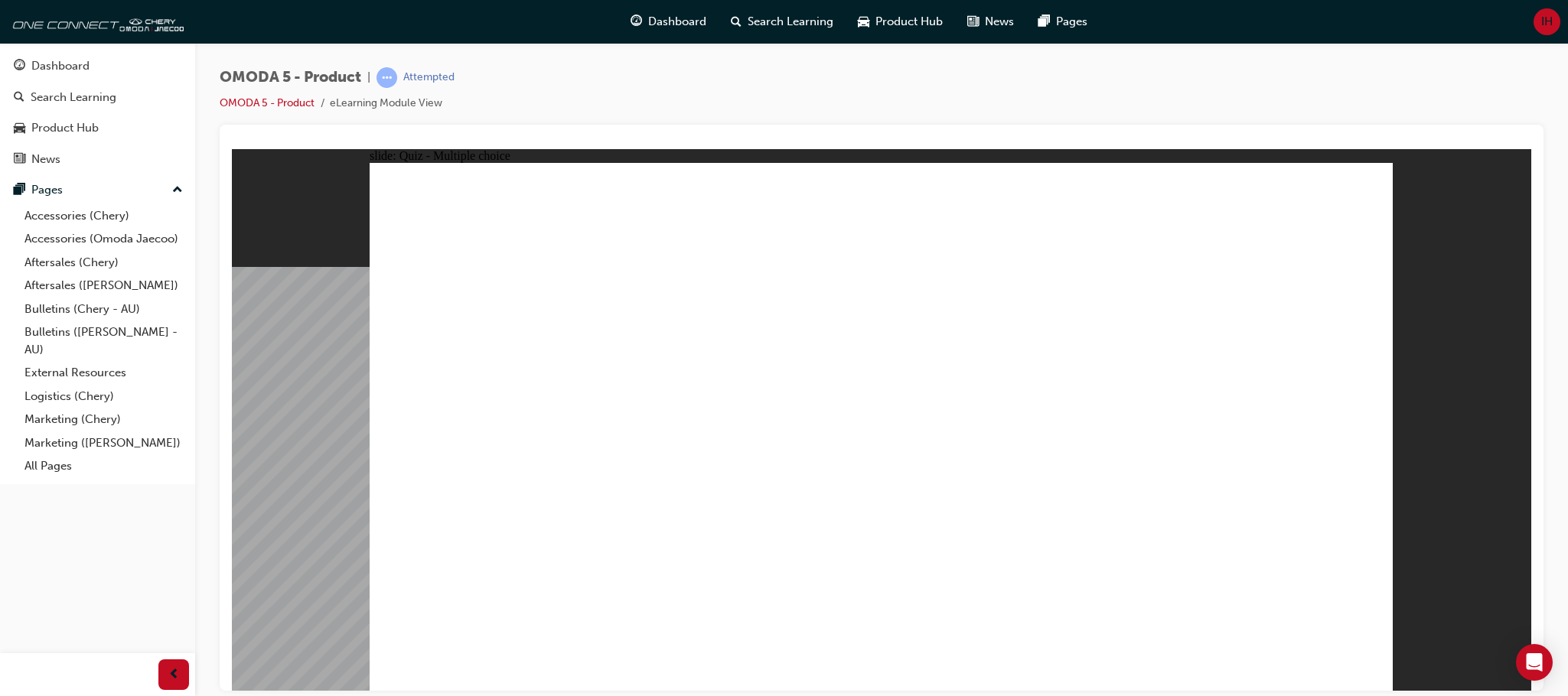
drag, startPoint x: 1026, startPoint y: 443, endPoint x: 593, endPoint y: 495, distance: 436.1
drag, startPoint x: 1081, startPoint y: 376, endPoint x: 754, endPoint y: 420, distance: 329.9
drag, startPoint x: 1027, startPoint y: 307, endPoint x: 682, endPoint y: 436, distance: 368.3
drag, startPoint x: 1075, startPoint y: 250, endPoint x: 728, endPoint y: 406, distance: 380.5
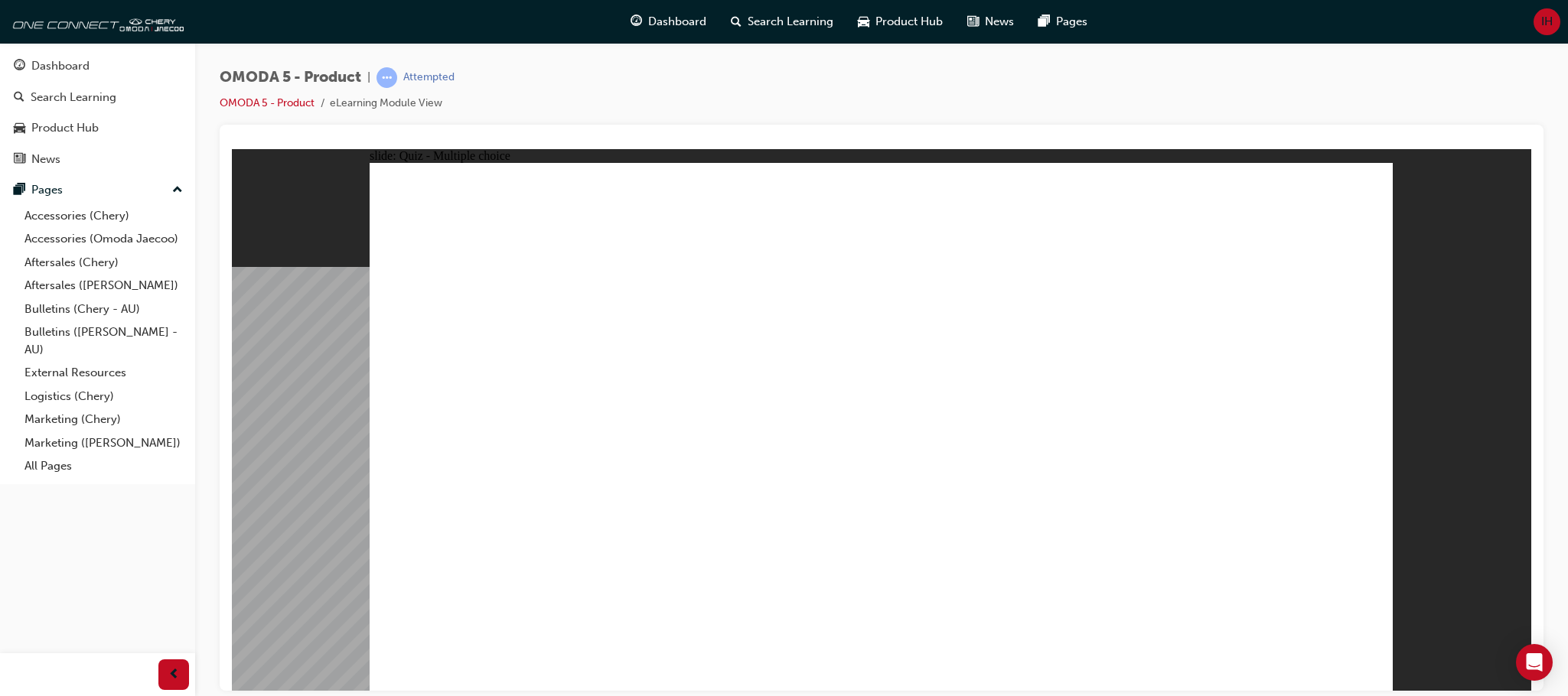
drag, startPoint x: 1064, startPoint y: 202, endPoint x: 776, endPoint y: 401, distance: 350.1
drag, startPoint x: 1139, startPoint y: 376, endPoint x: 746, endPoint y: 416, distance: 395.0
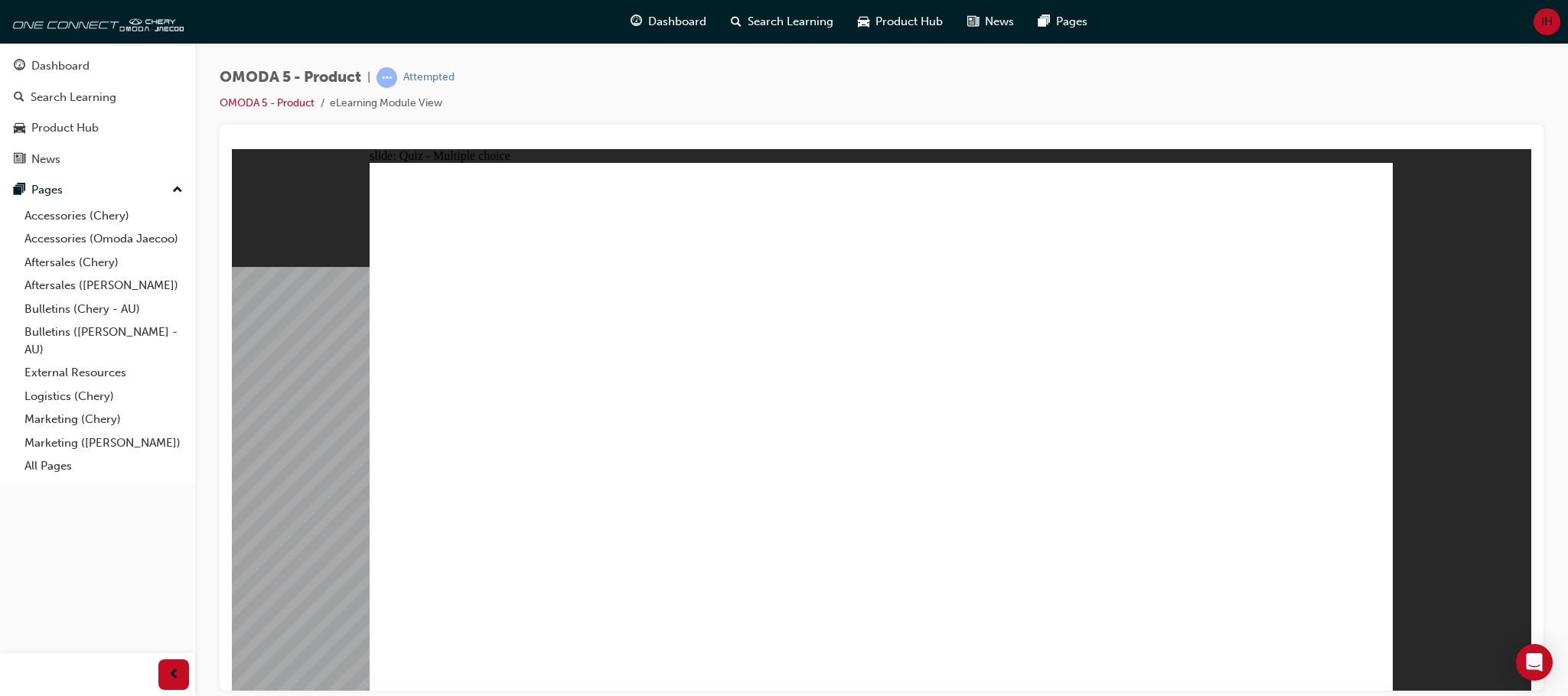
radio input "true"
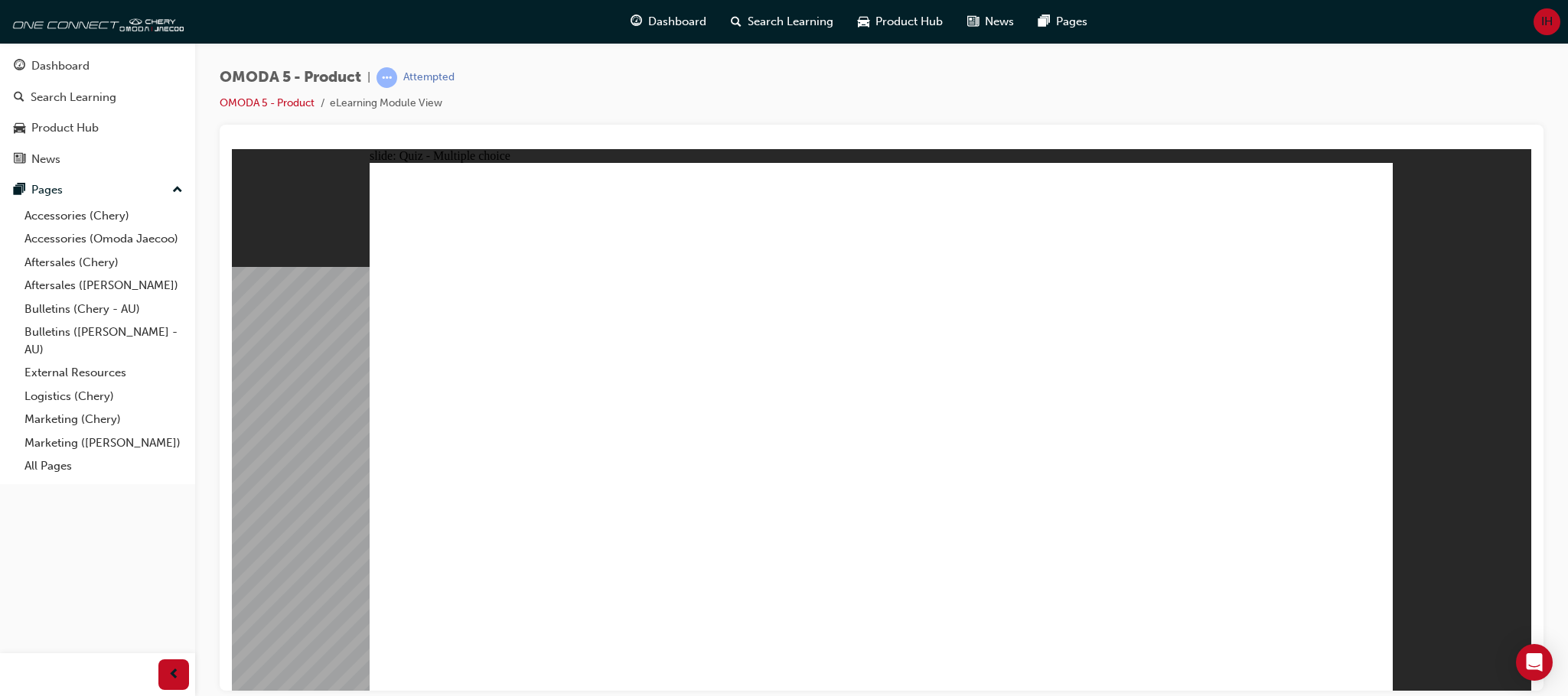
radio input "true"
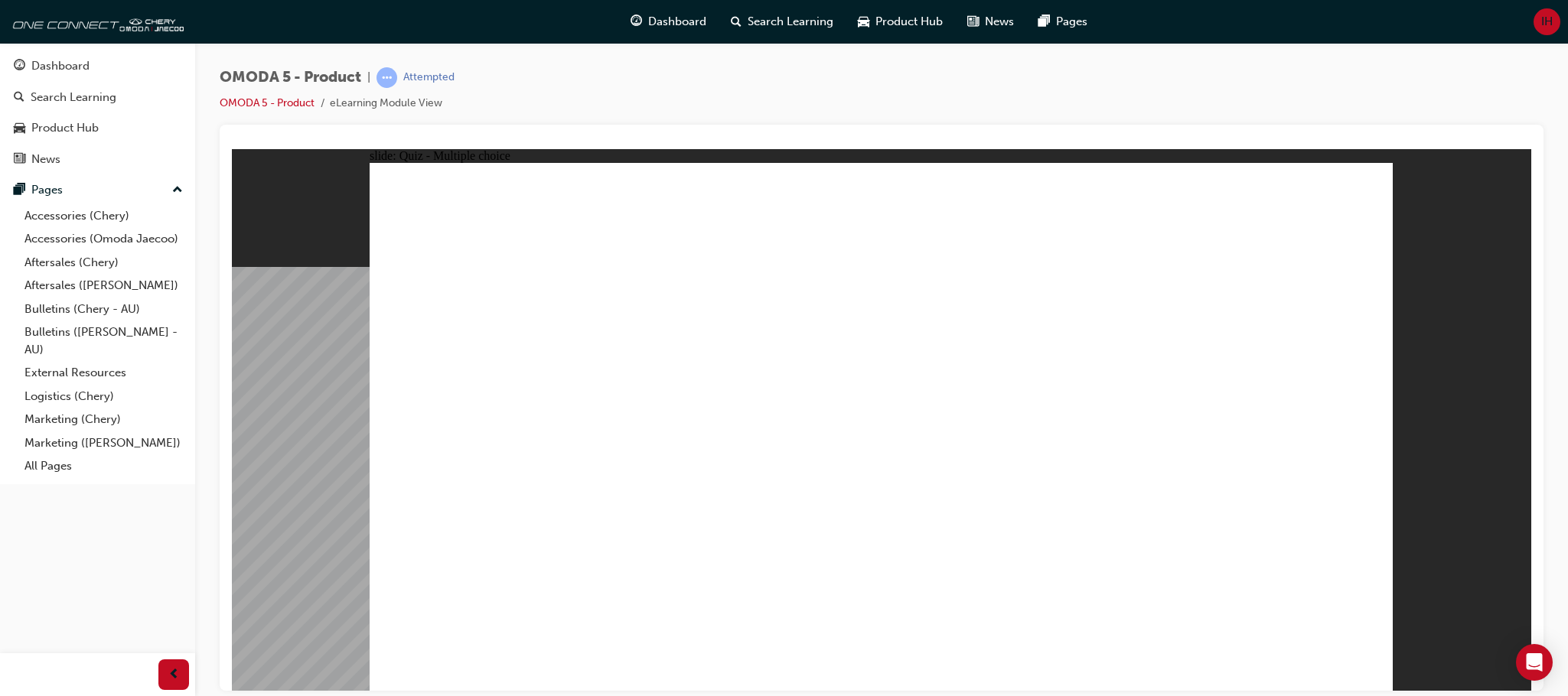
radio input "true"
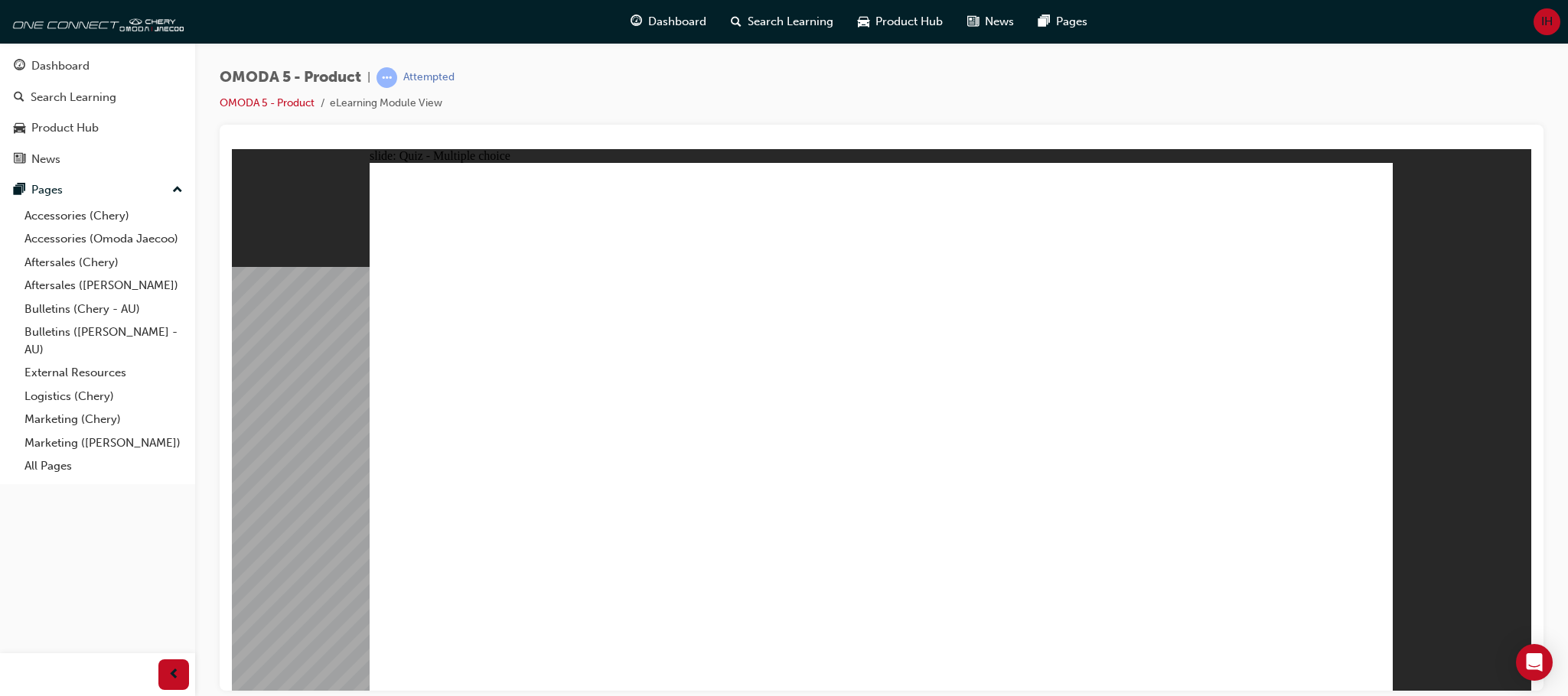
radio input "true"
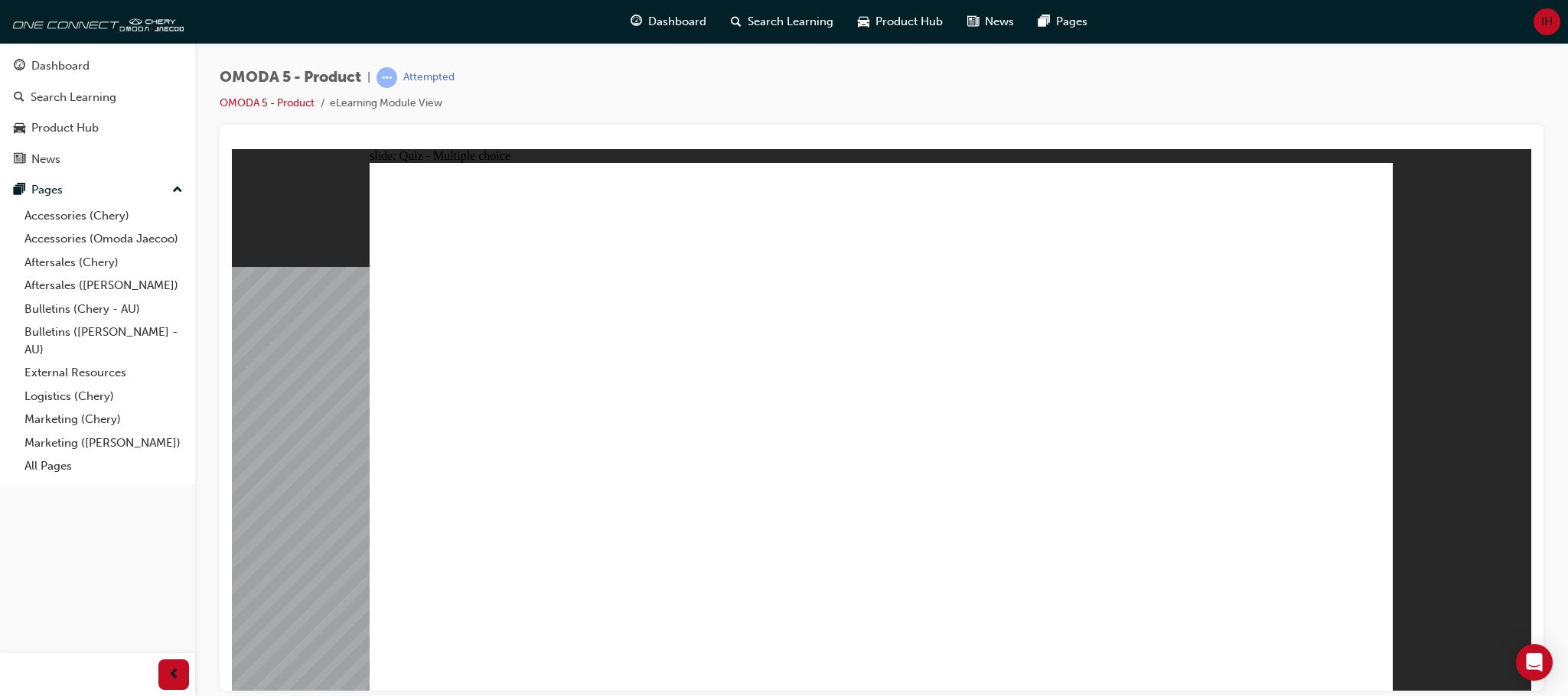
drag, startPoint x: 879, startPoint y: 421, endPoint x: 901, endPoint y: 535, distance: 116.1
radio input "true"
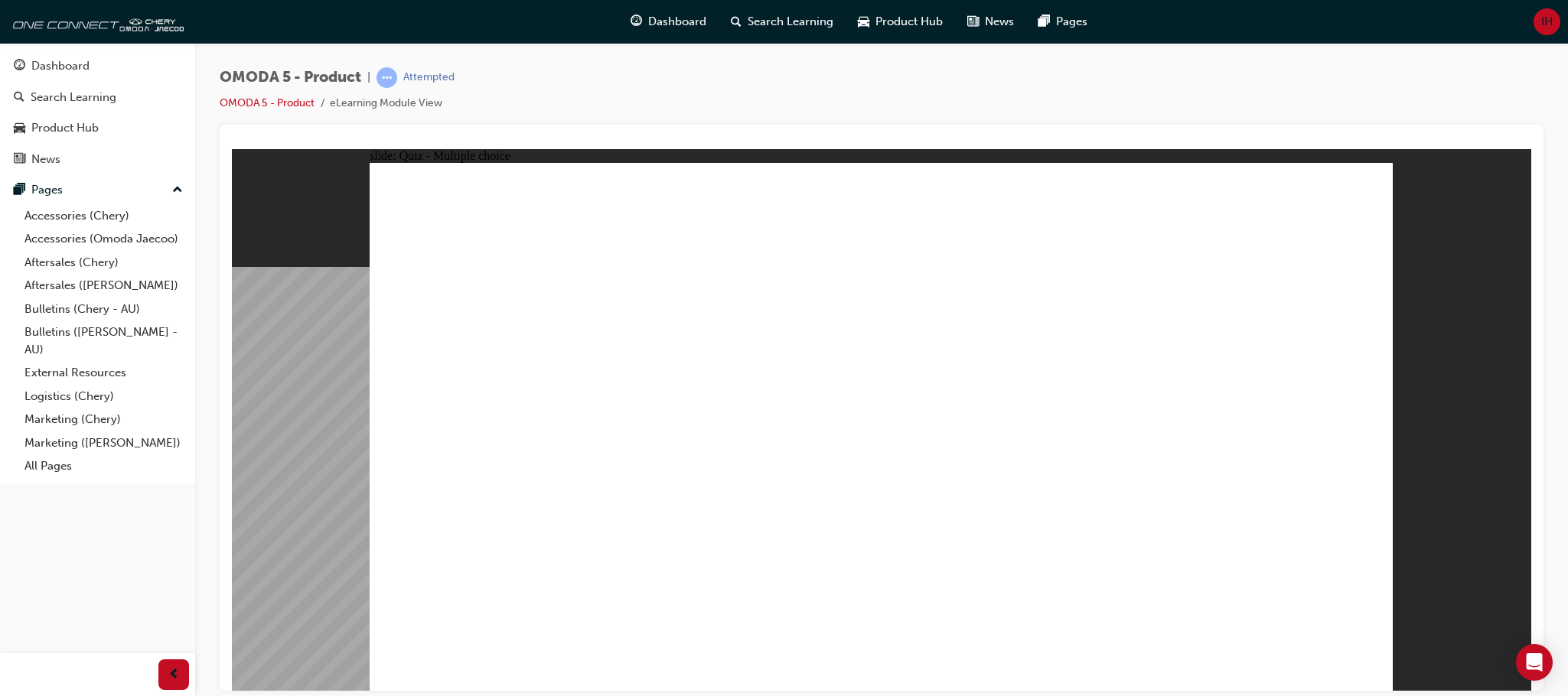
drag, startPoint x: 1121, startPoint y: 355, endPoint x: 446, endPoint y: 486, distance: 687.6
drag, startPoint x: 1006, startPoint y: 348, endPoint x: 726, endPoint y: 500, distance: 318.6
drag, startPoint x: 1005, startPoint y: 259, endPoint x: 908, endPoint y: 468, distance: 230.4
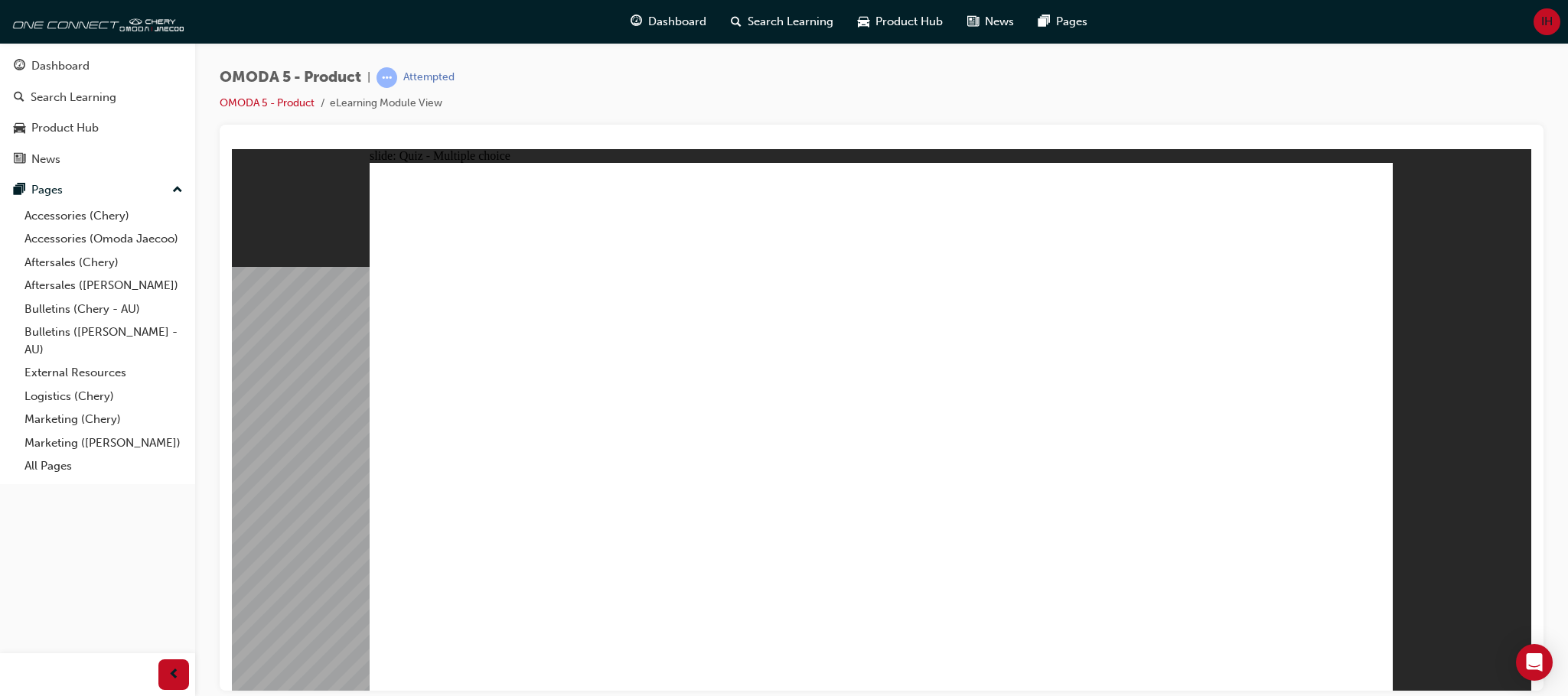
drag, startPoint x: 1194, startPoint y: 263, endPoint x: 1127, endPoint y: 463, distance: 210.9
radio input "true"
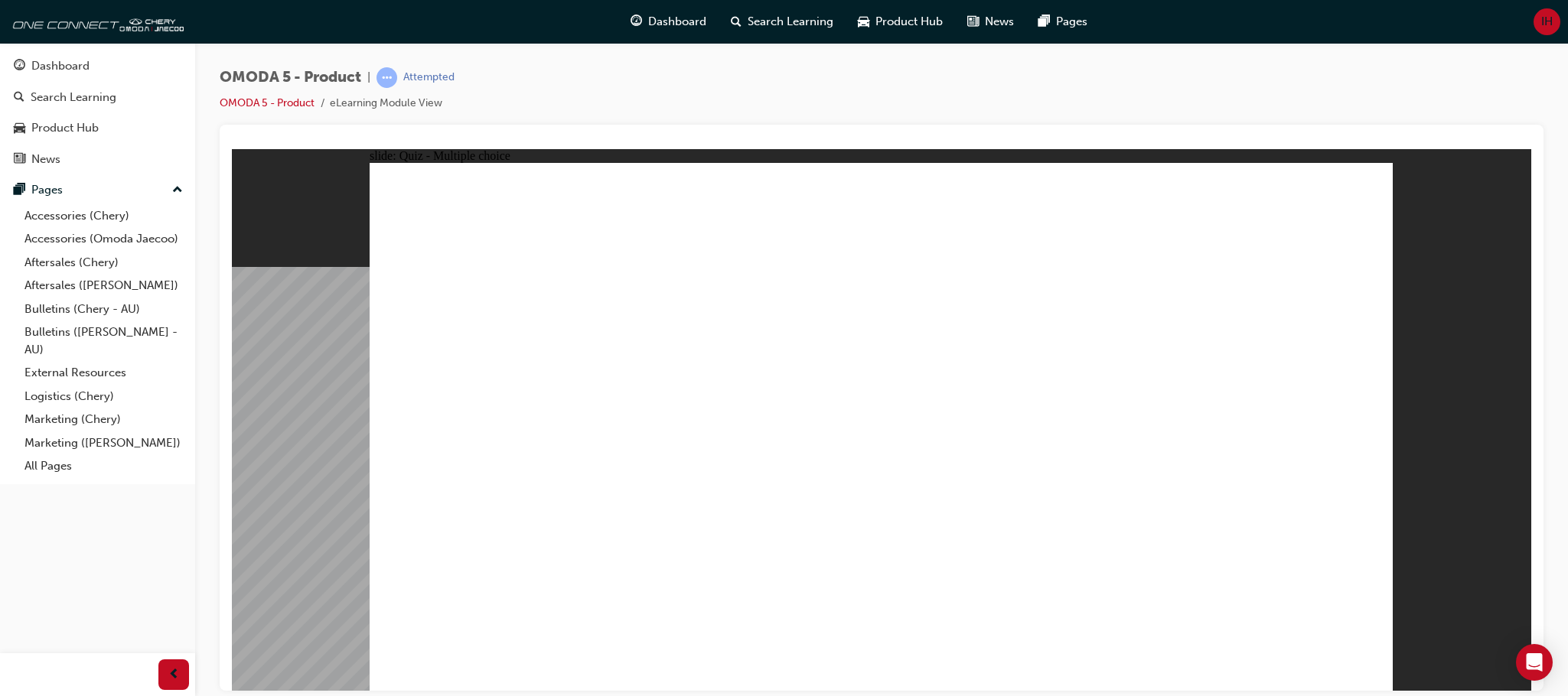
drag, startPoint x: 1014, startPoint y: 443, endPoint x: 711, endPoint y: 474, distance: 304.6
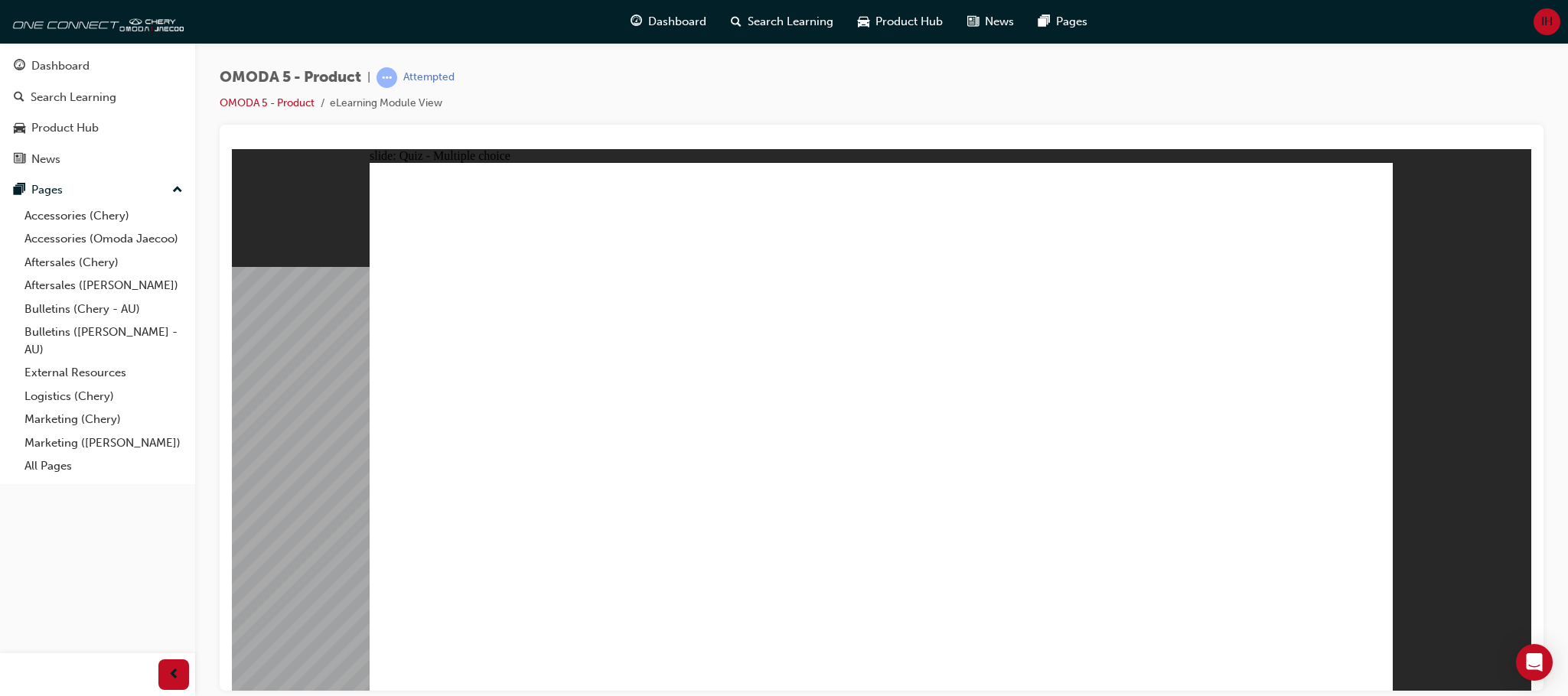
radio input "true"
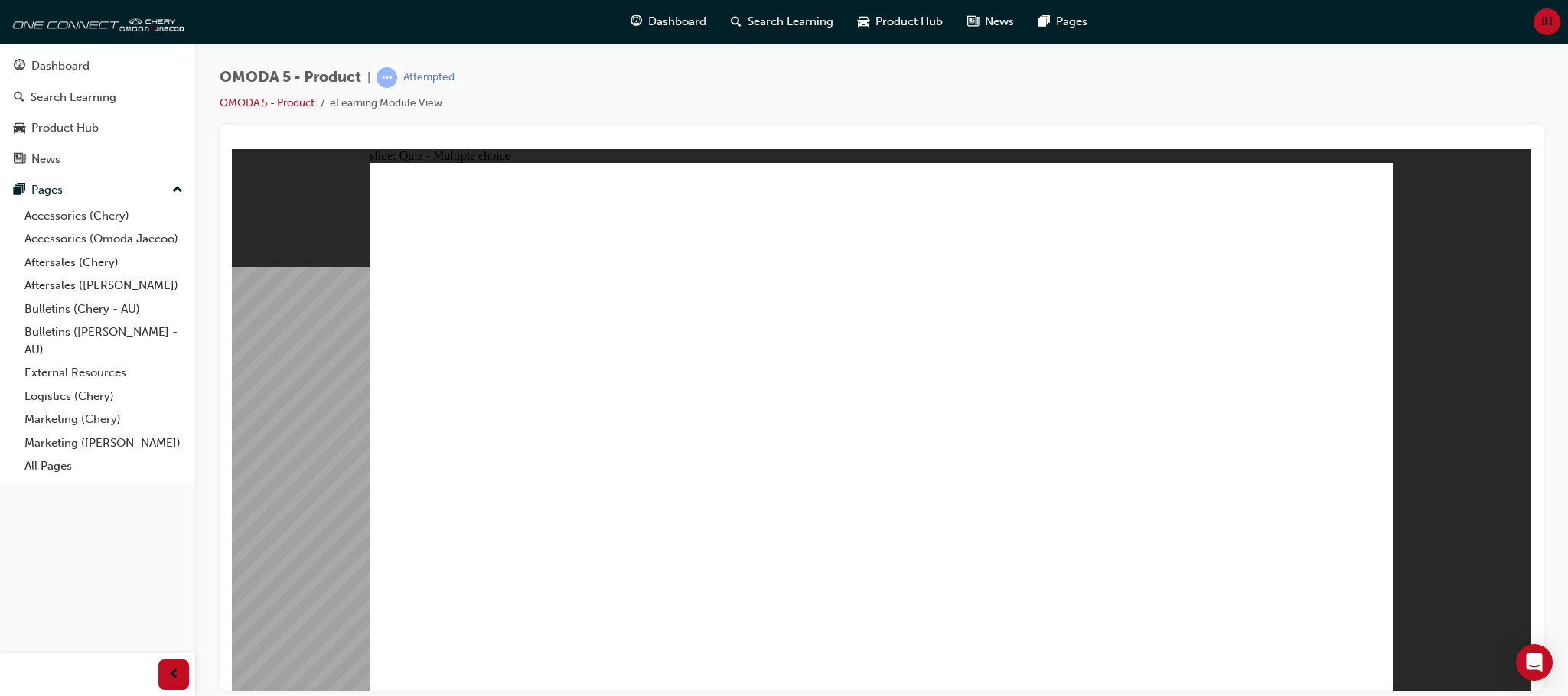
radio input "true"
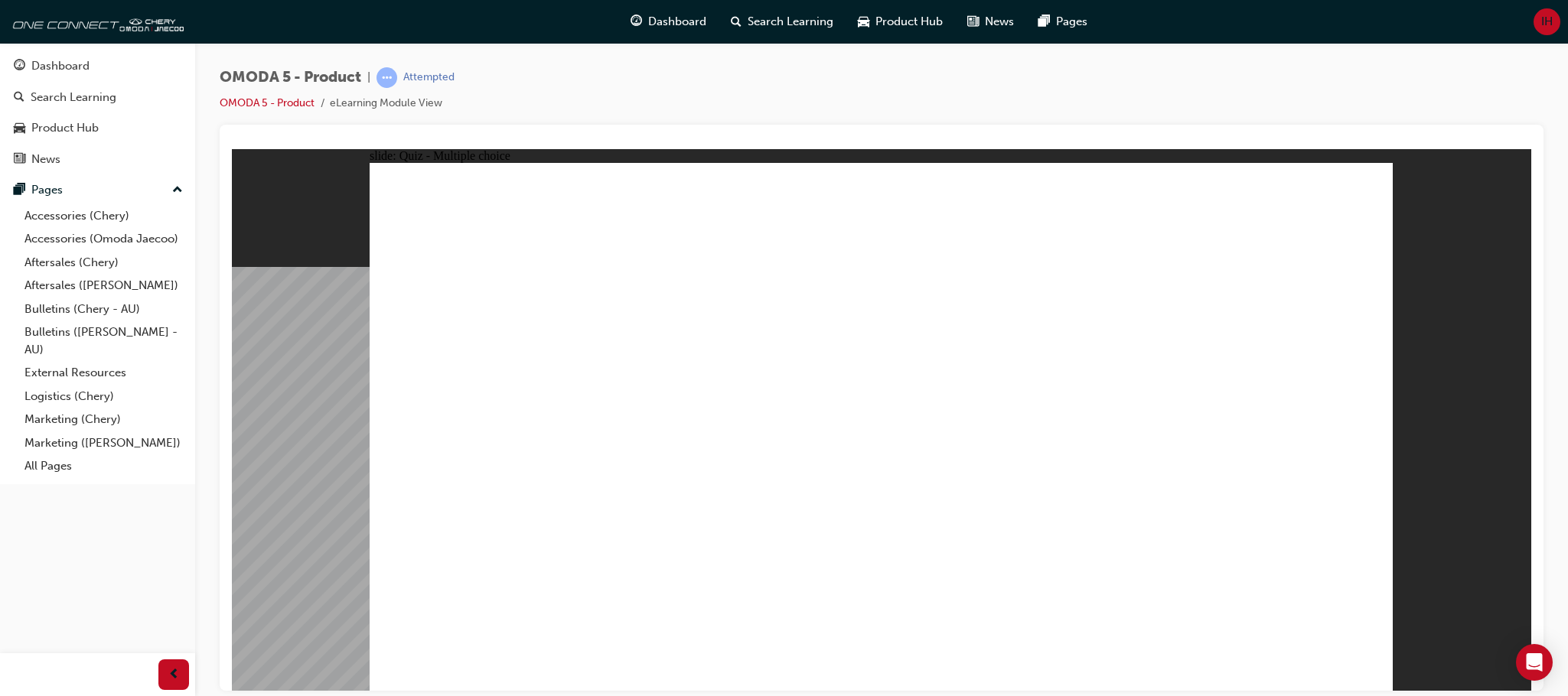
radio input "true"
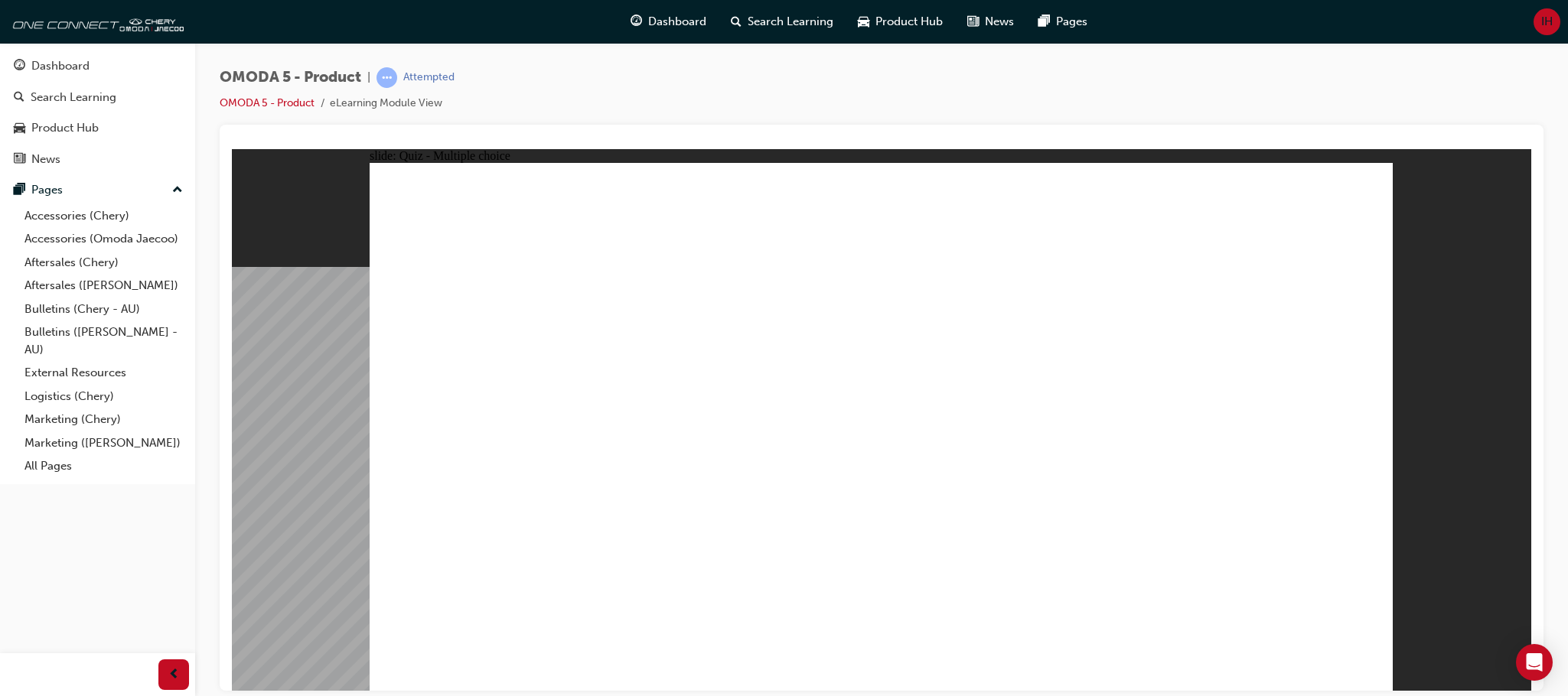
radio input "true"
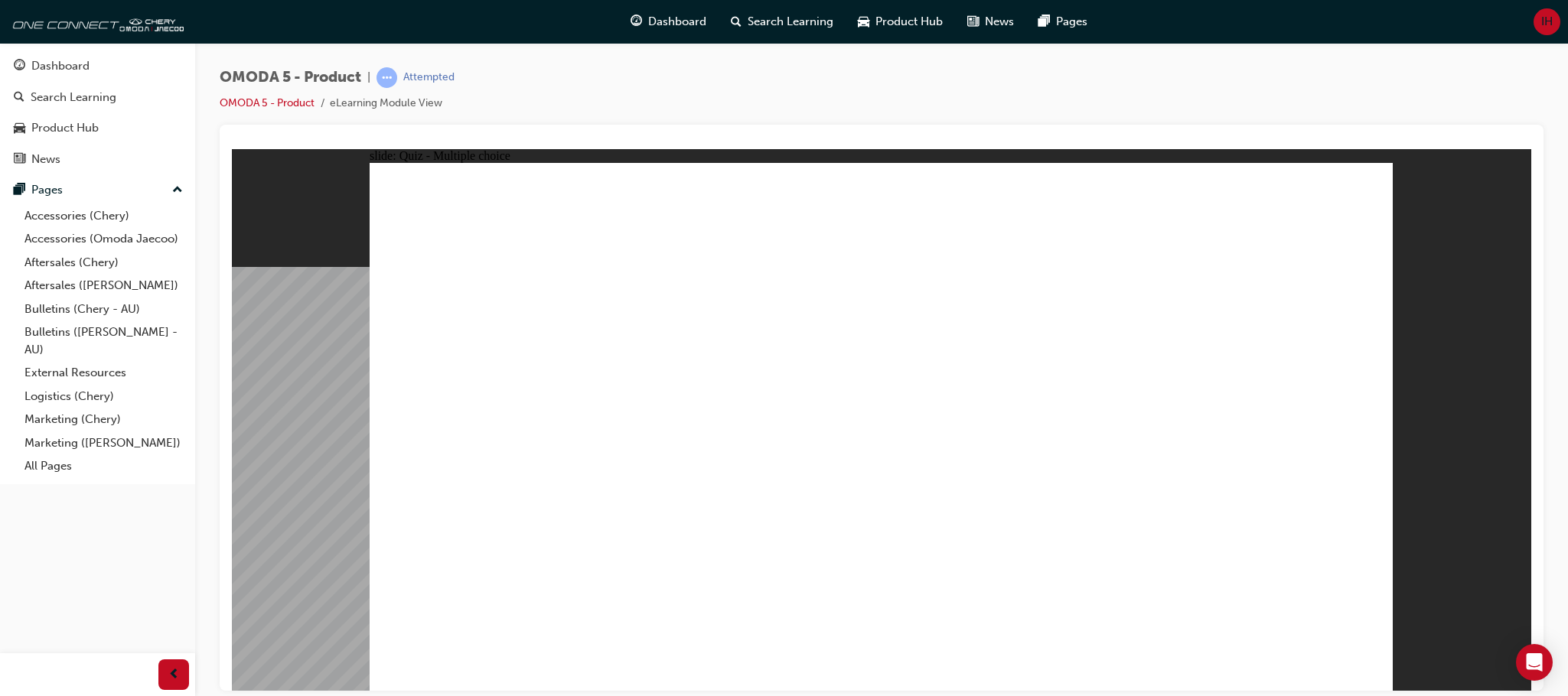
drag, startPoint x: 910, startPoint y: 426, endPoint x: 919, endPoint y: 525, distance: 99.4
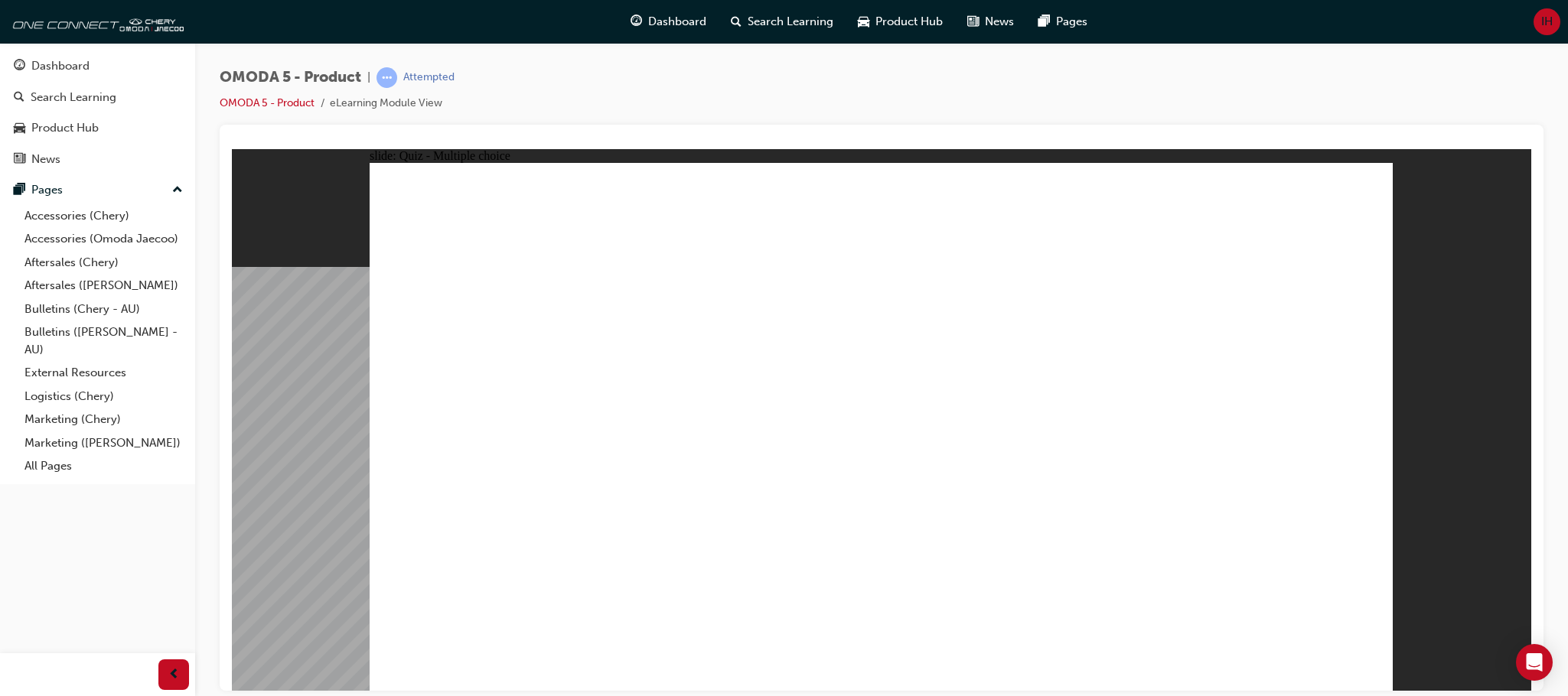
radio input "true"
drag, startPoint x: 983, startPoint y: 340, endPoint x: 707, endPoint y: 474, distance: 306.8
drag, startPoint x: 1186, startPoint y: 344, endPoint x: 564, endPoint y: 483, distance: 637.3
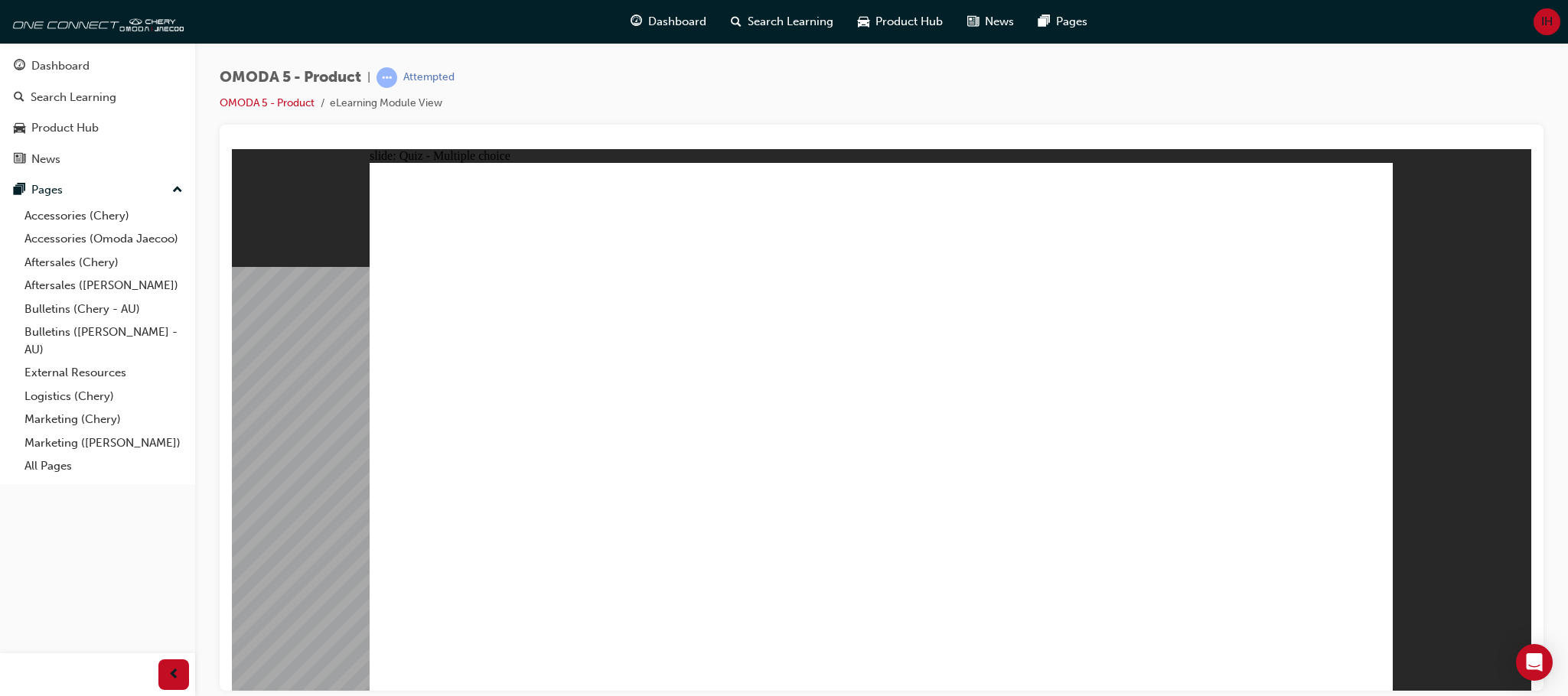
drag, startPoint x: 1039, startPoint y: 252, endPoint x: 974, endPoint y: 474, distance: 231.3
drag, startPoint x: 1210, startPoint y: 344, endPoint x: 1162, endPoint y: 496, distance: 159.4
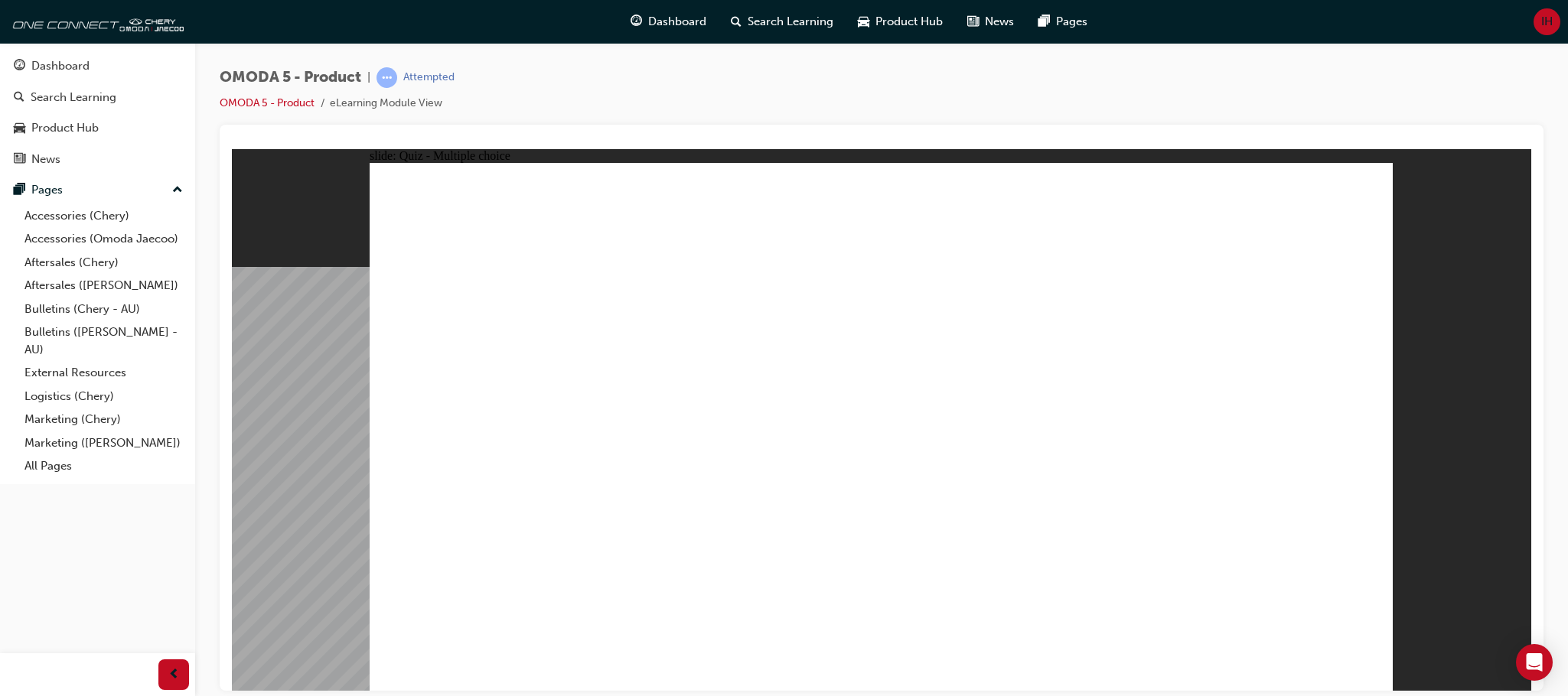
radio input "true"
drag, startPoint x: 1022, startPoint y: 433, endPoint x: 742, endPoint y: 507, distance: 289.6
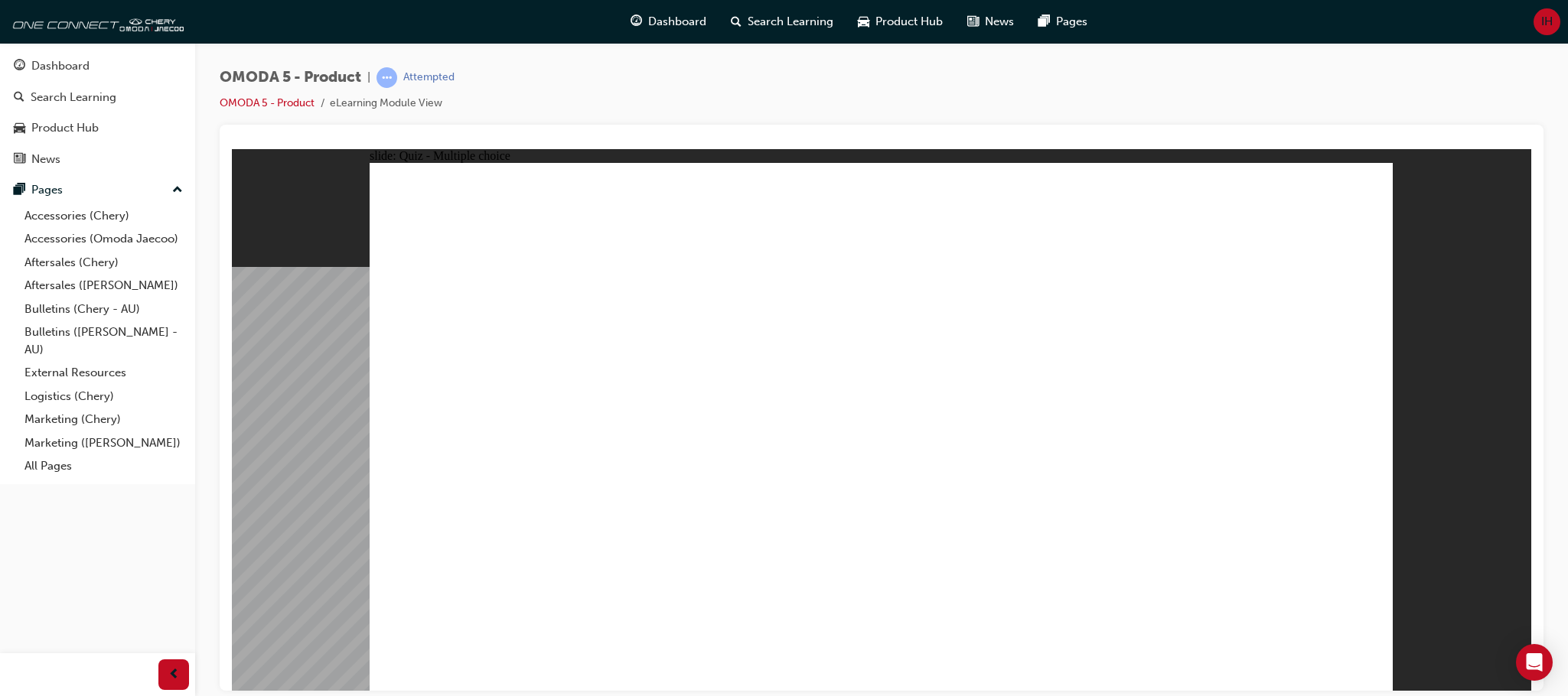
radio input "true"
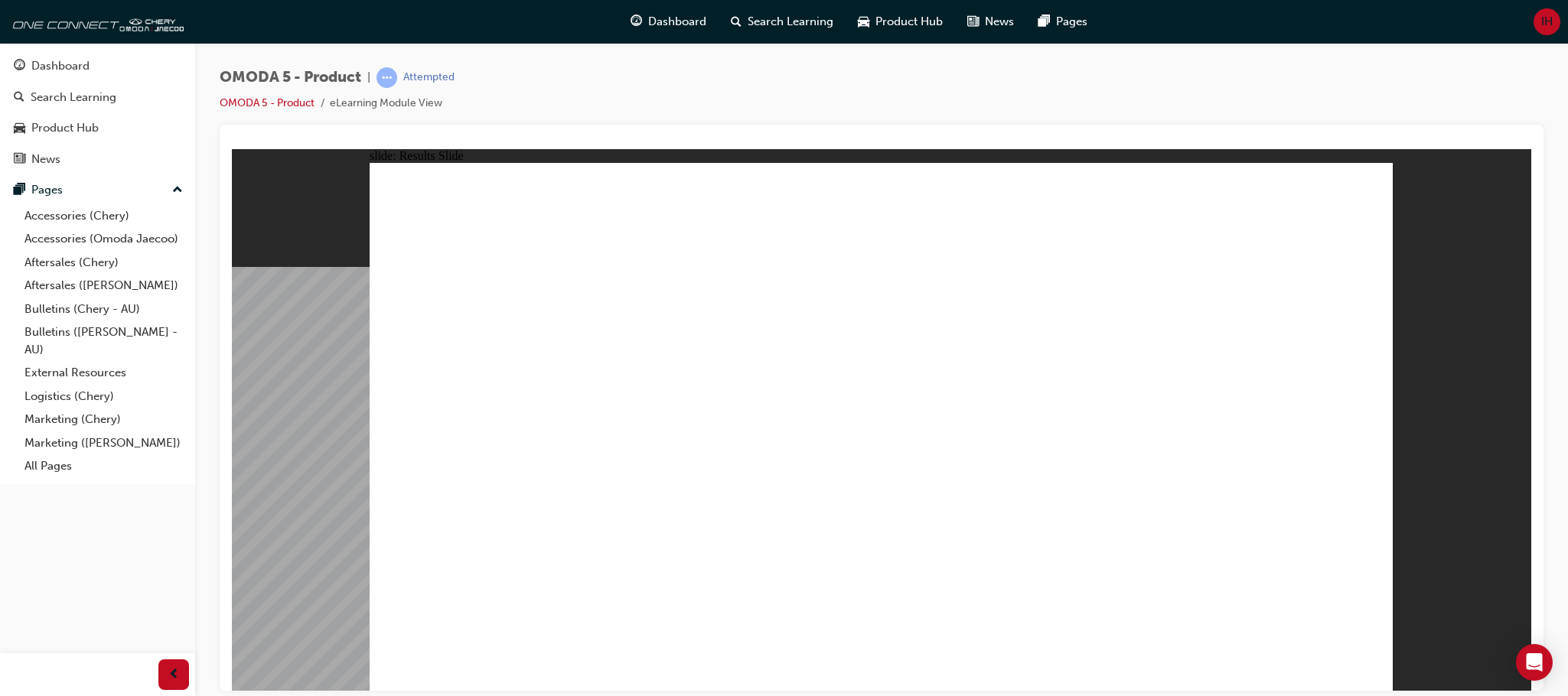
radio input "true"
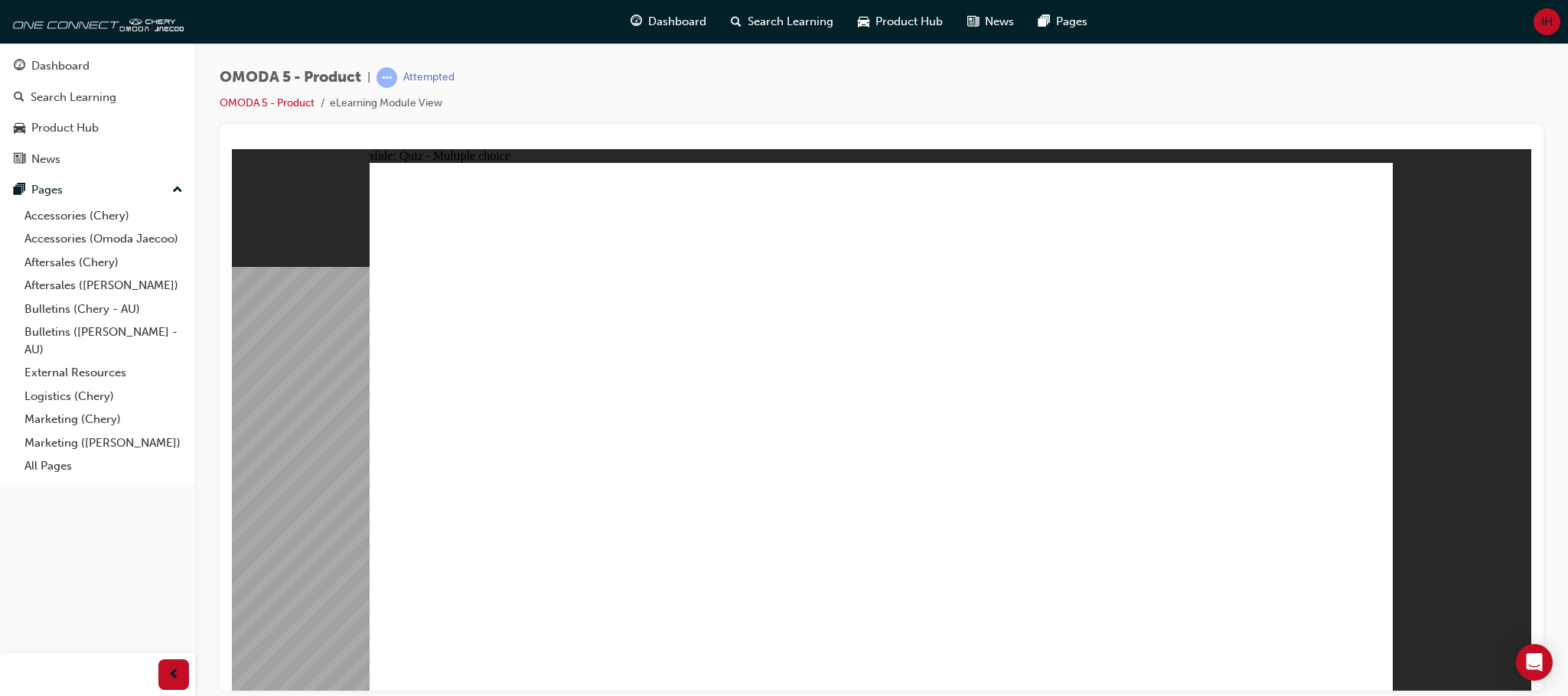
radio input "true"
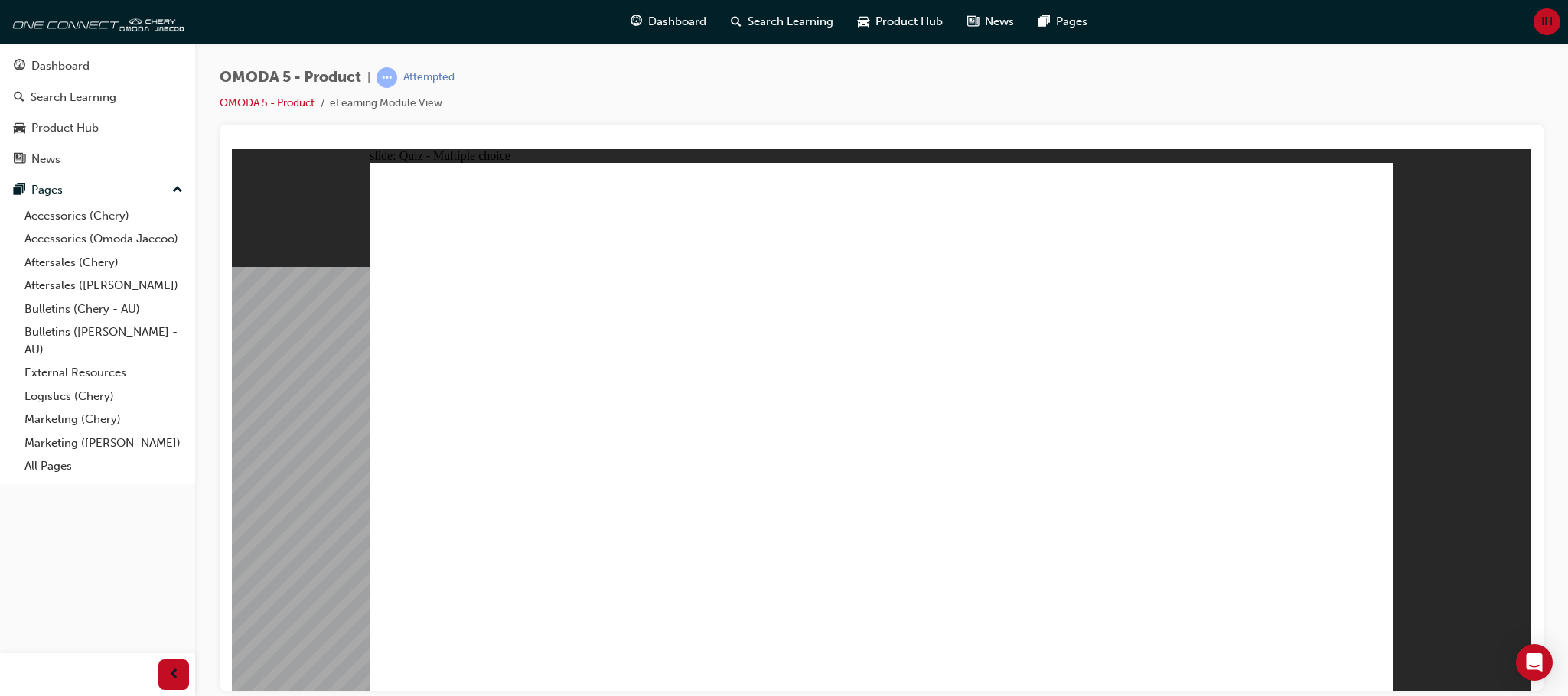
radio input "true"
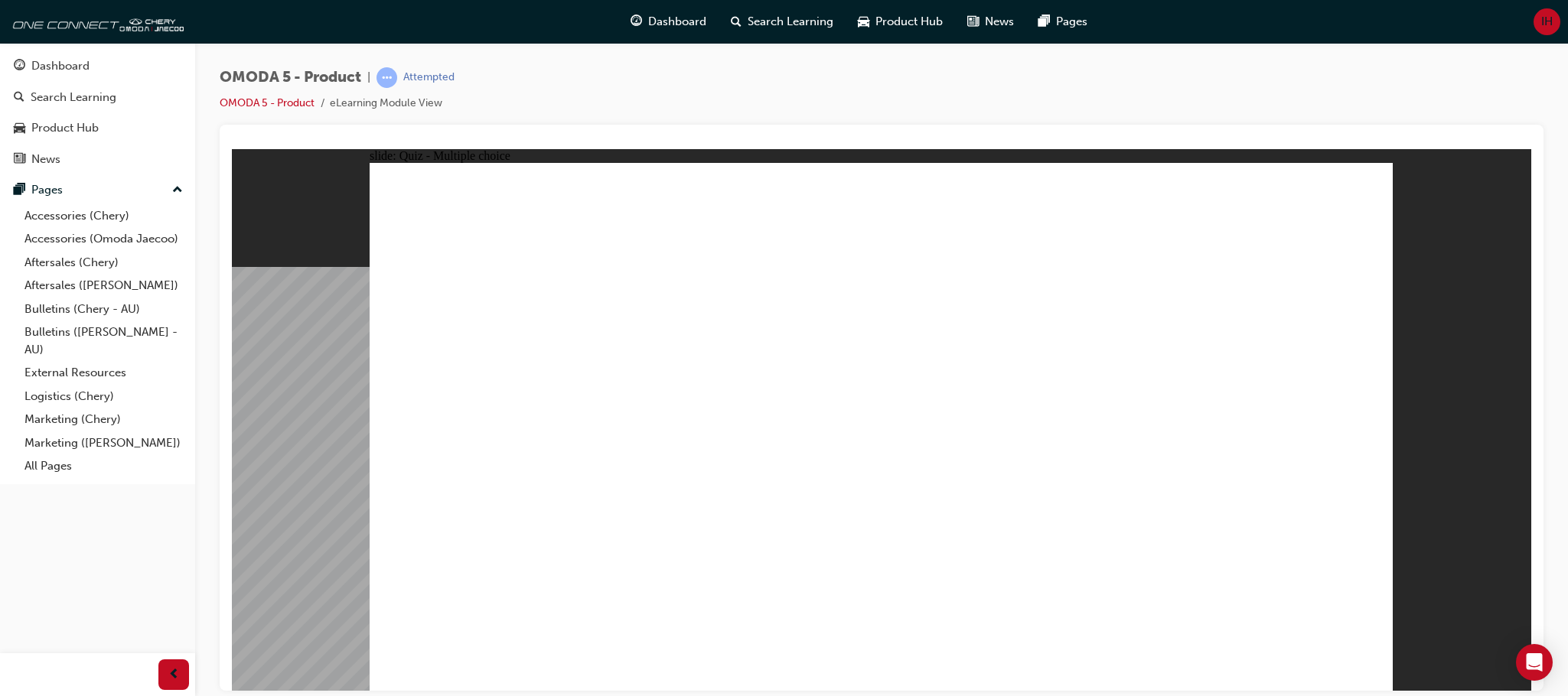
drag, startPoint x: 887, startPoint y: 421, endPoint x: 925, endPoint y: 559, distance: 143.1
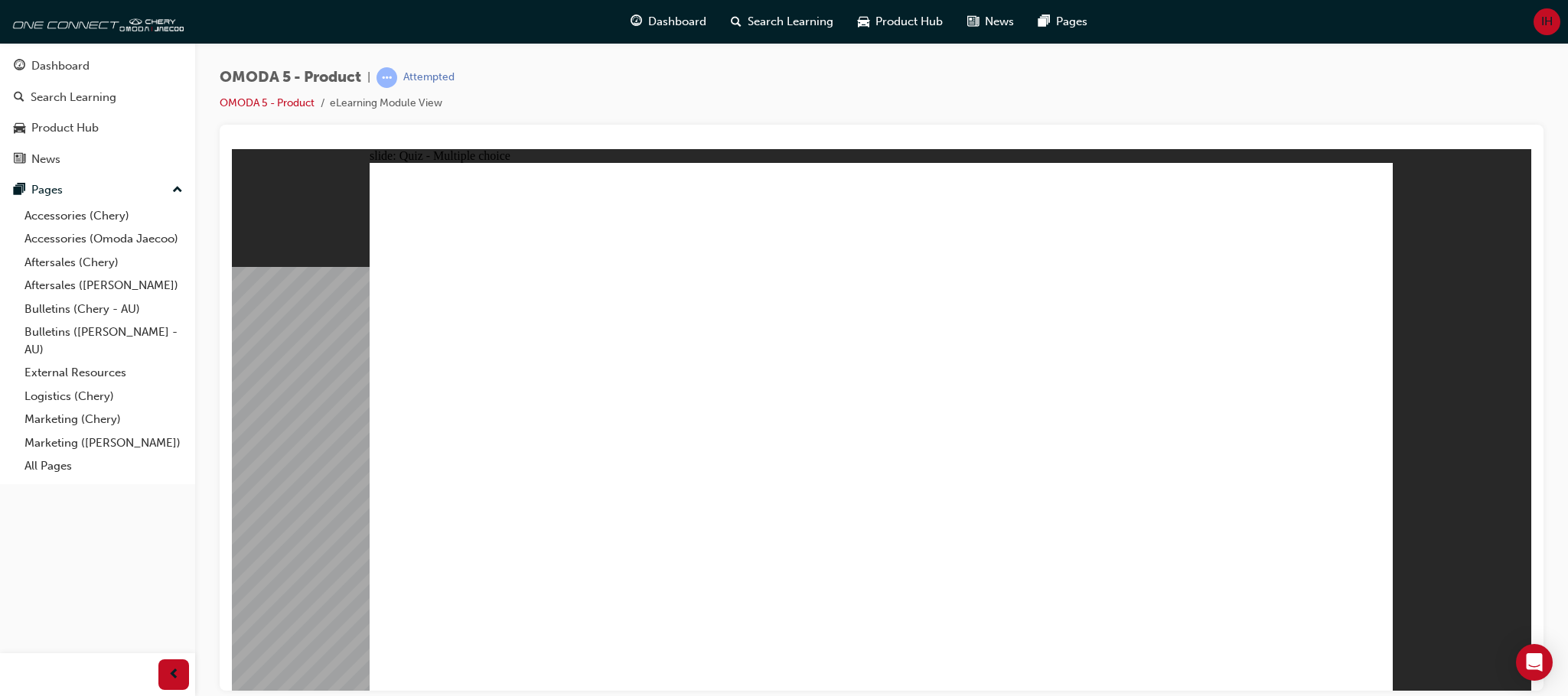
radio input "true"
drag, startPoint x: 1044, startPoint y: 335, endPoint x: 776, endPoint y: 487, distance: 308.1
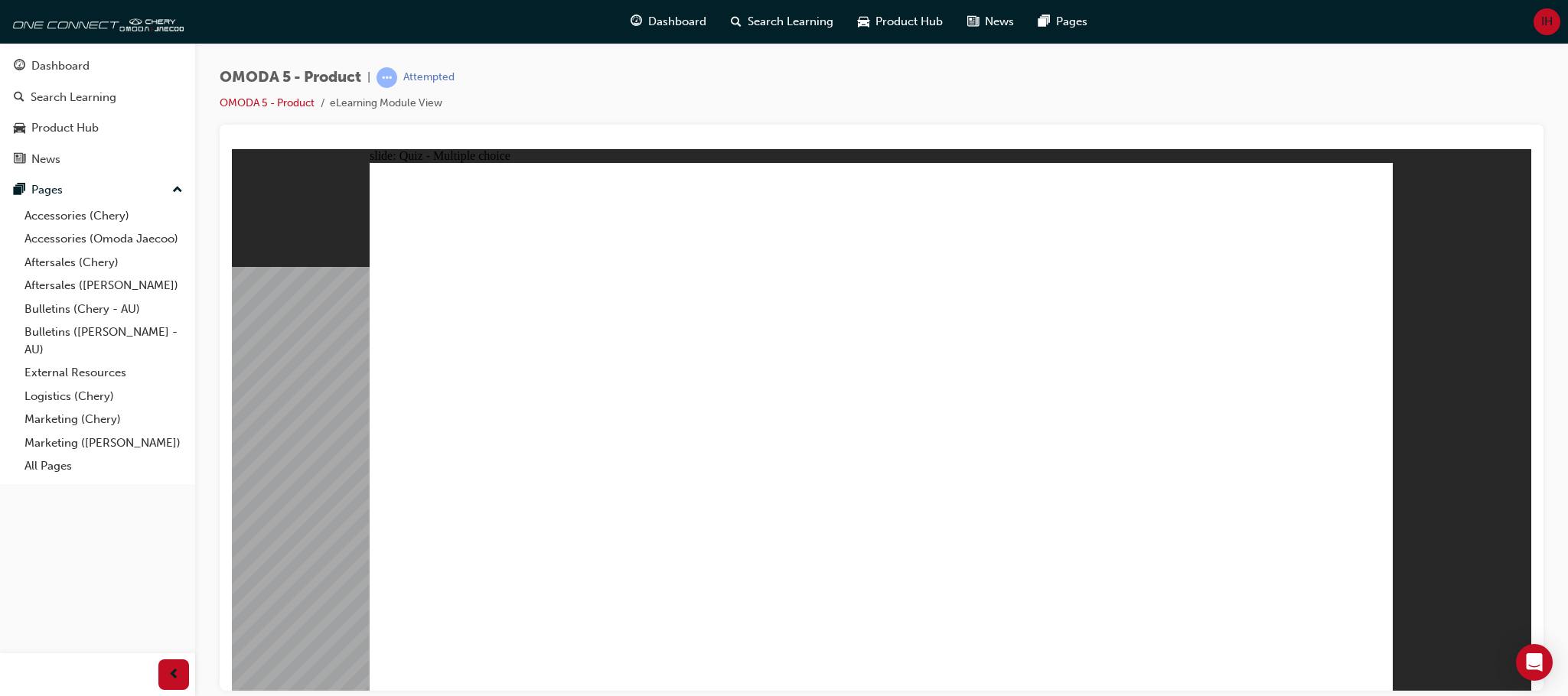
drag, startPoint x: 1158, startPoint y: 357, endPoint x: 524, endPoint y: 507, distance: 651.5
drag, startPoint x: 1045, startPoint y: 254, endPoint x: 983, endPoint y: 484, distance: 238.2
drag, startPoint x: 1224, startPoint y: 199, endPoint x: 1217, endPoint y: 236, distance: 37.7
drag, startPoint x: 1217, startPoint y: 250, endPoint x: 1177, endPoint y: 443, distance: 197.1
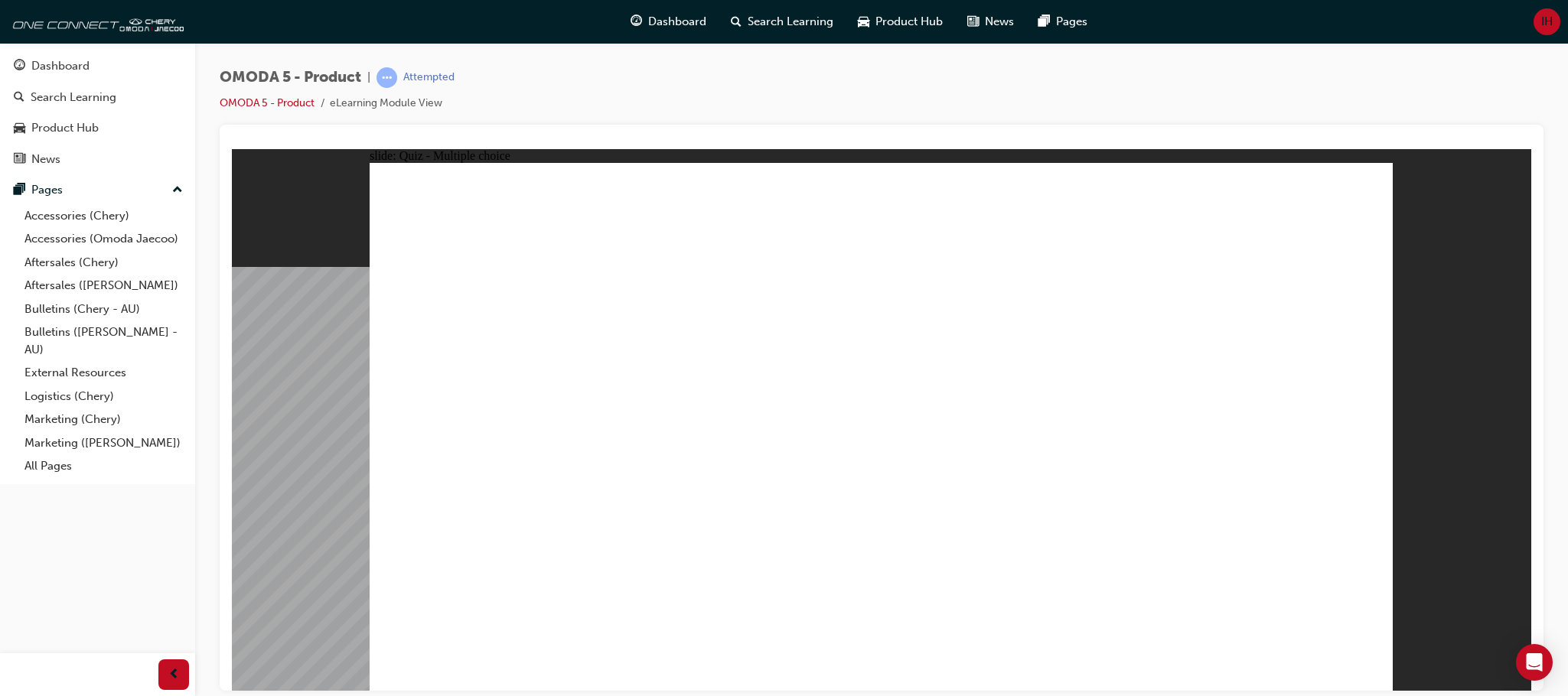
radio input "true"
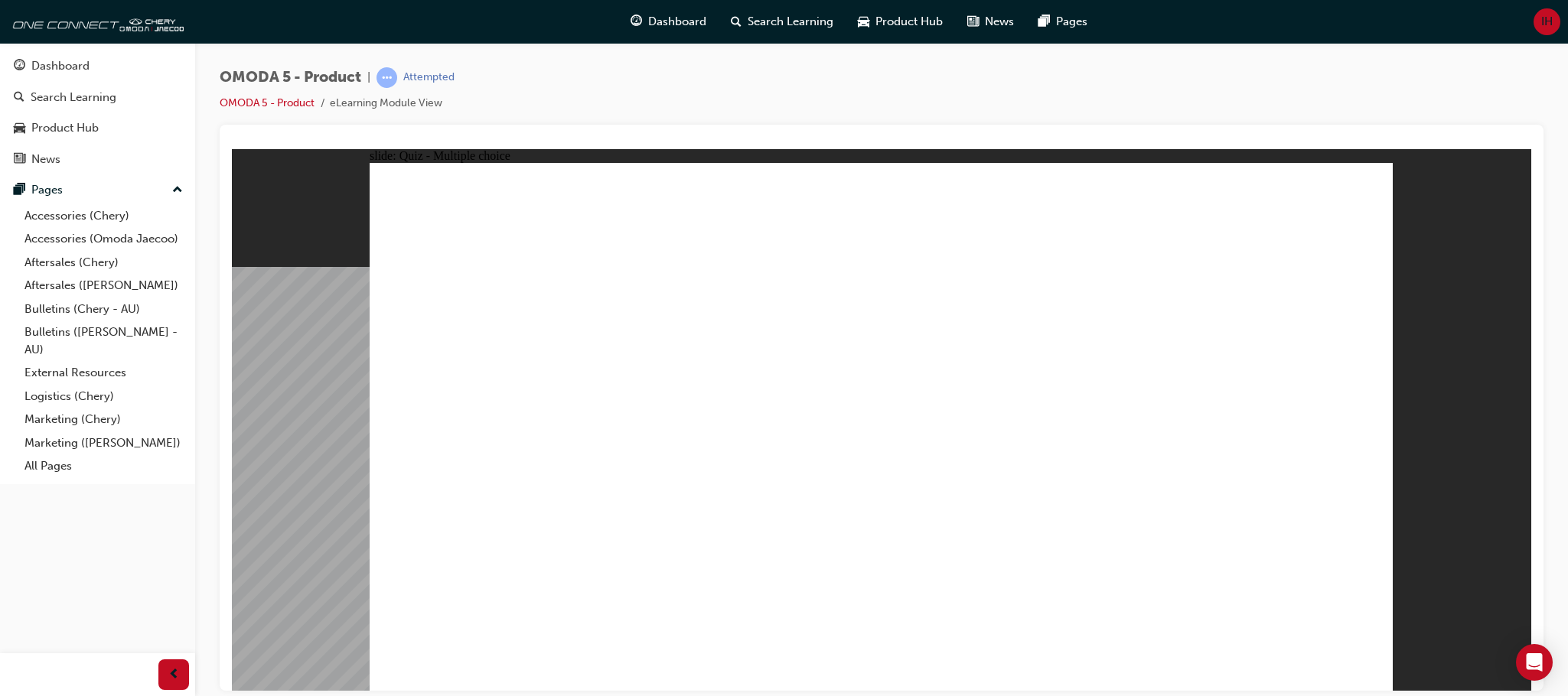
drag, startPoint x: 1040, startPoint y: 378, endPoint x: 721, endPoint y: 431, distance: 323.4
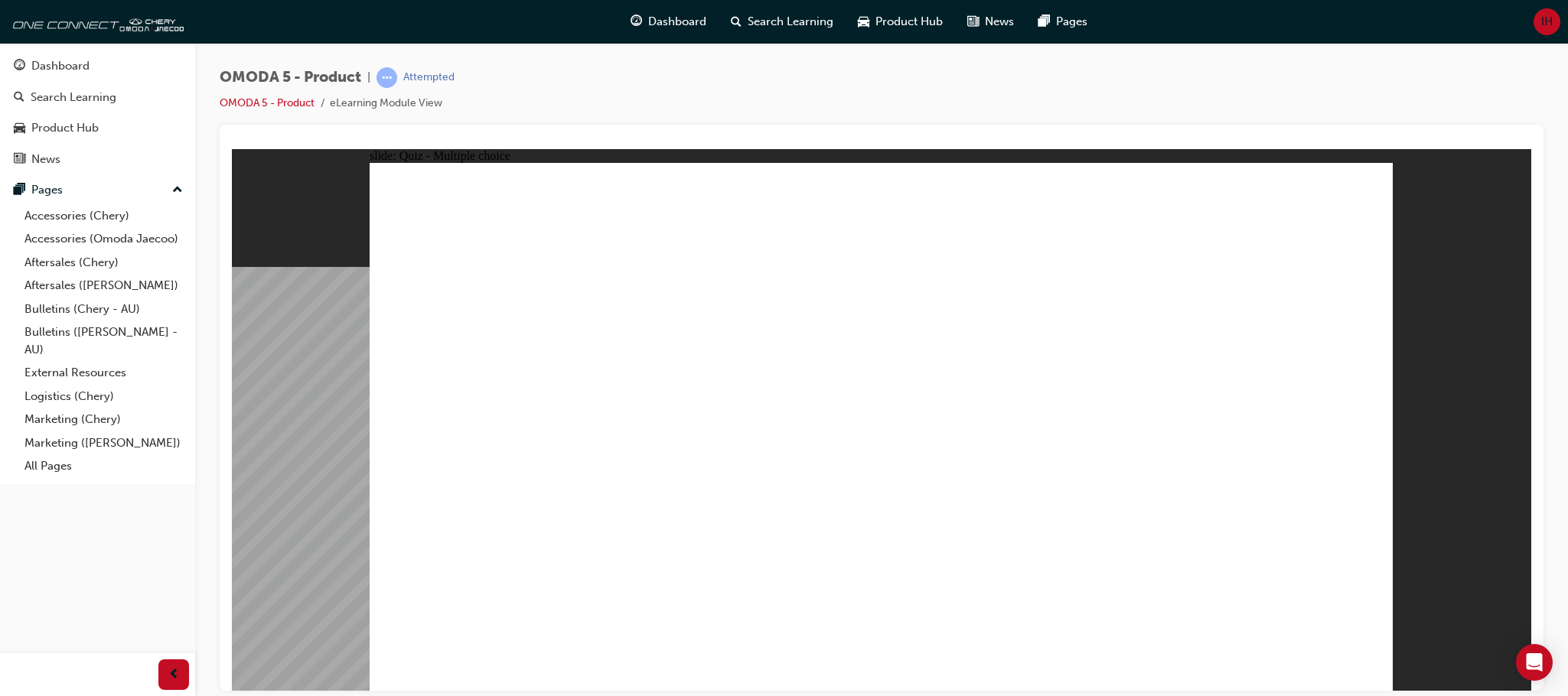
radio input "true"
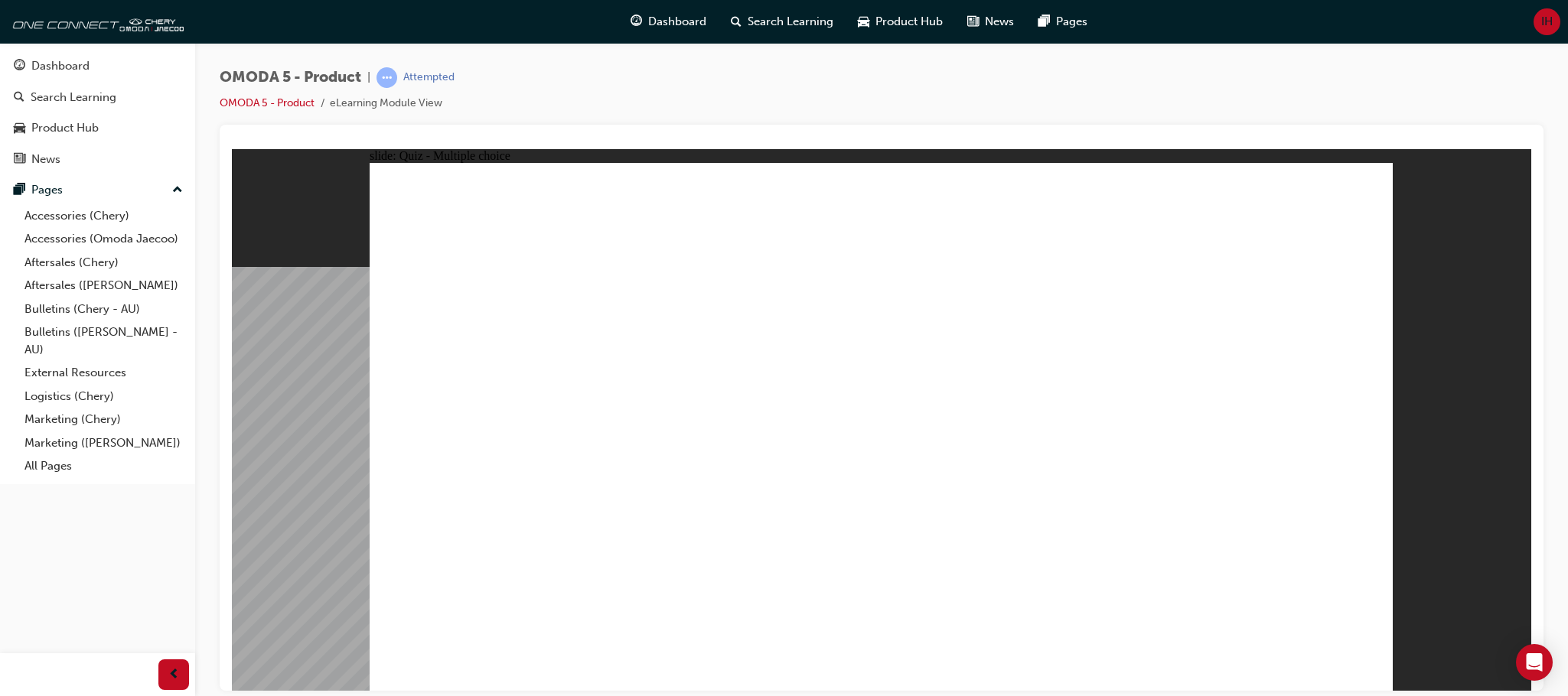
radio input "true"
click at [845, 514] on div "Rectangle 1 Rectangle 1 CORRECT That's right! You selected the correct answer. …" at bounding box center [881, 432] width 1023 height 542
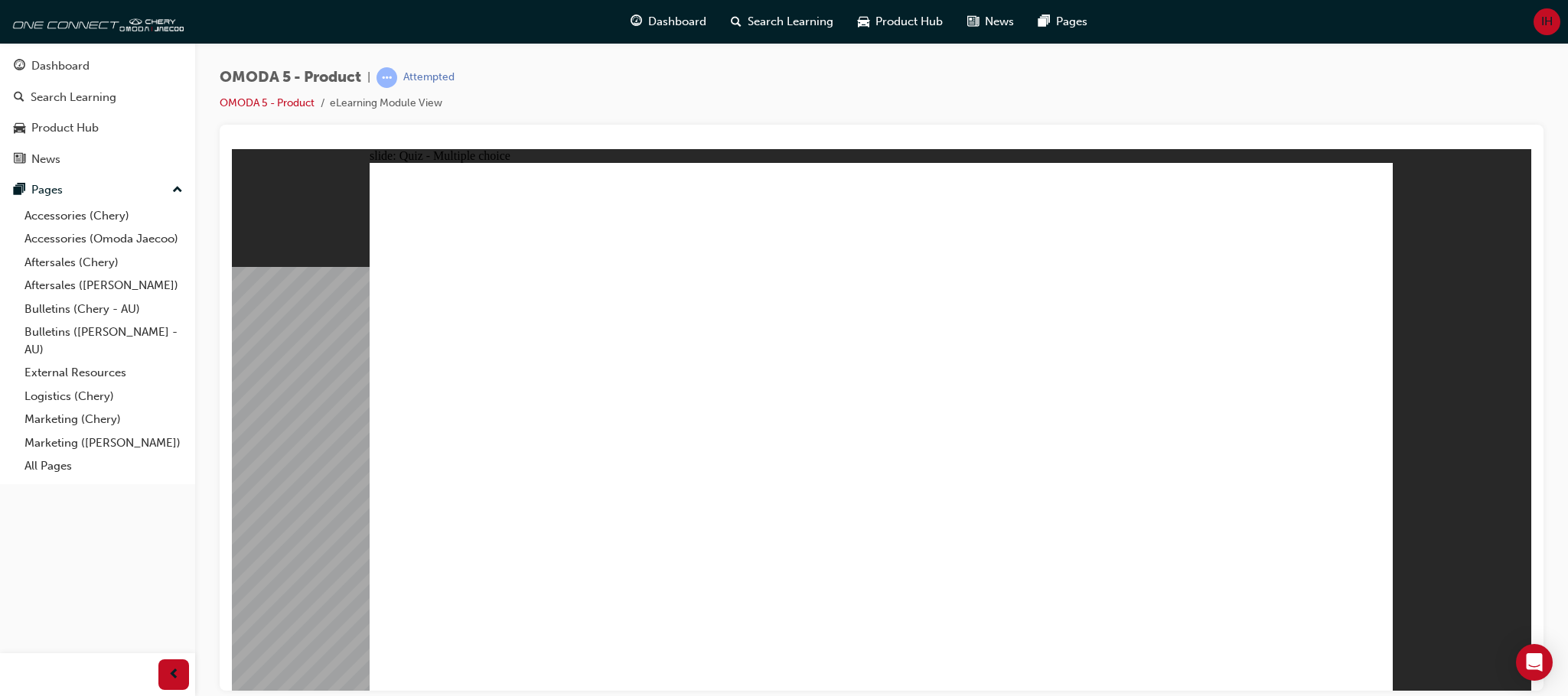
radio input "true"
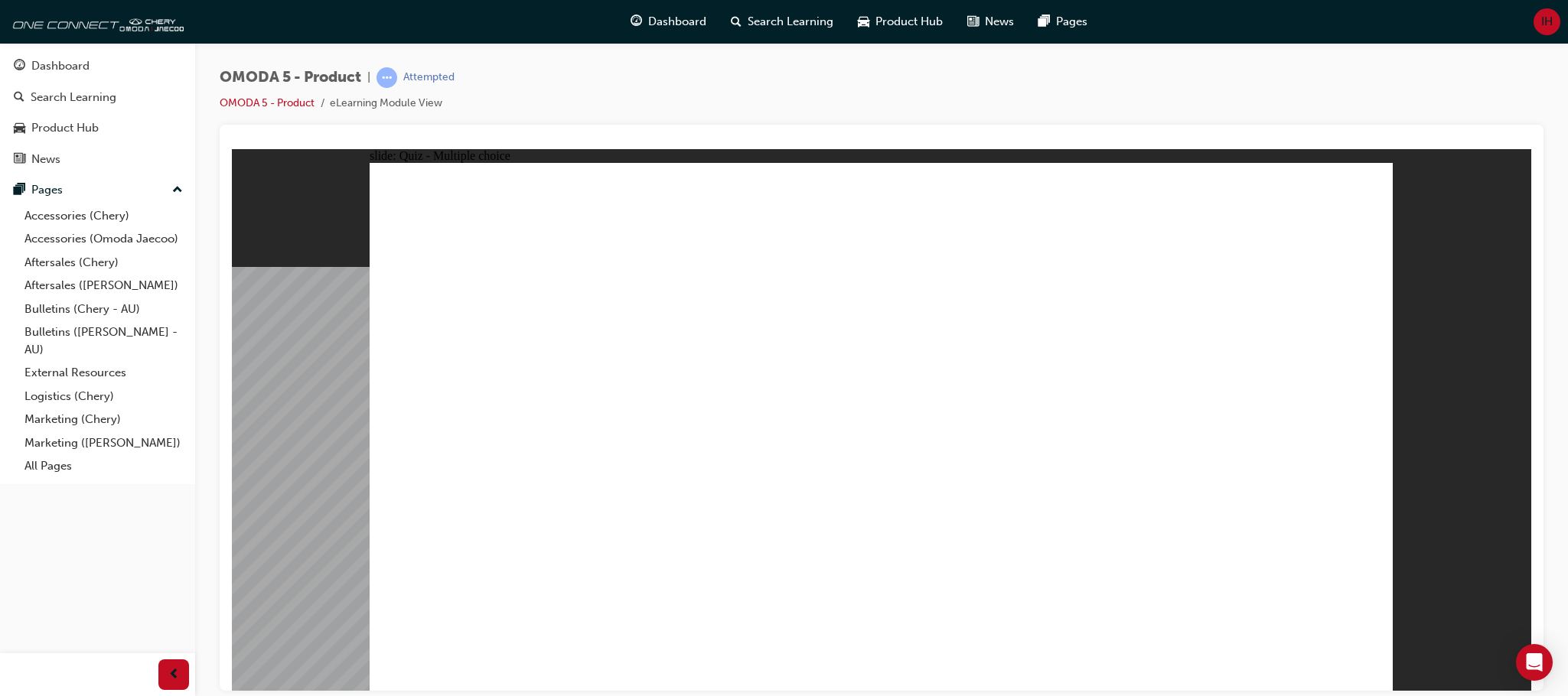
radio input "true"
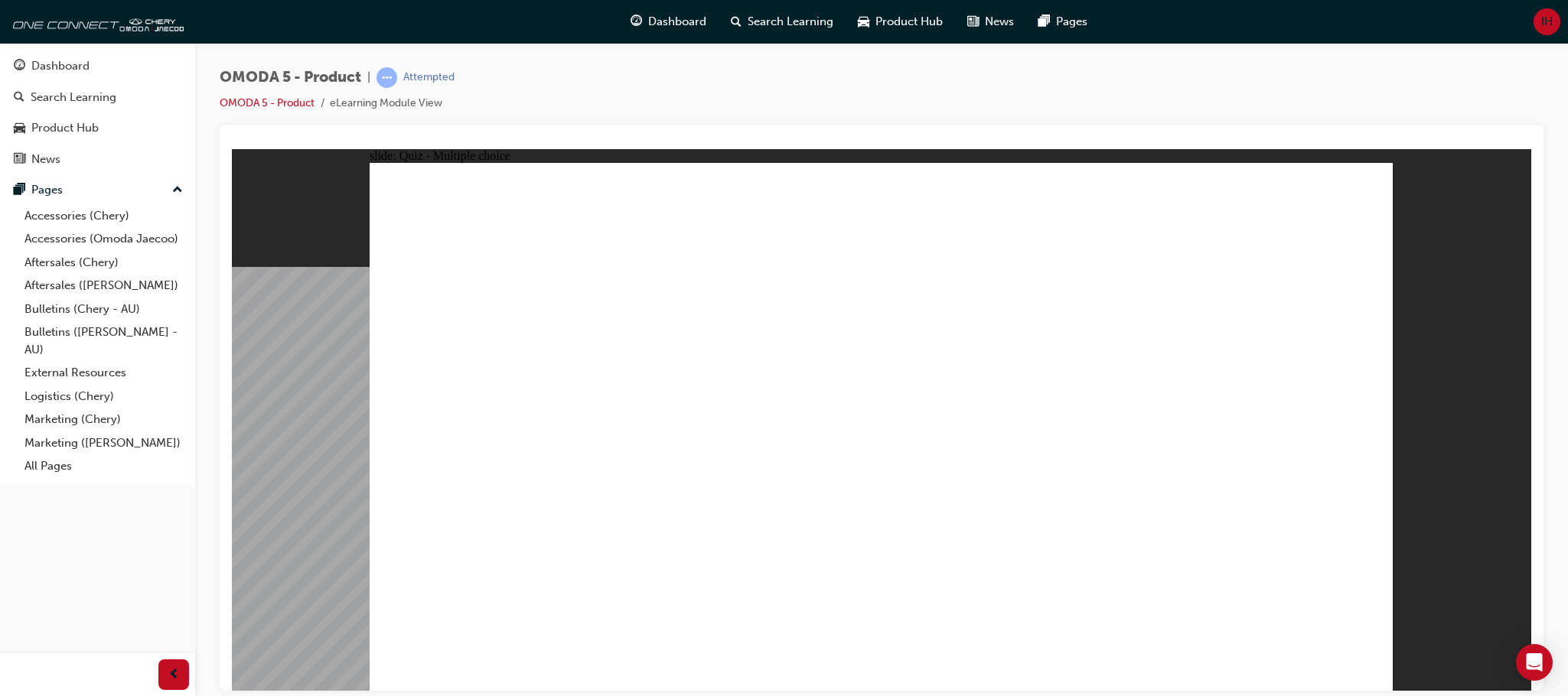
drag, startPoint x: 917, startPoint y: 416, endPoint x: 923, endPoint y: 536, distance: 120.1
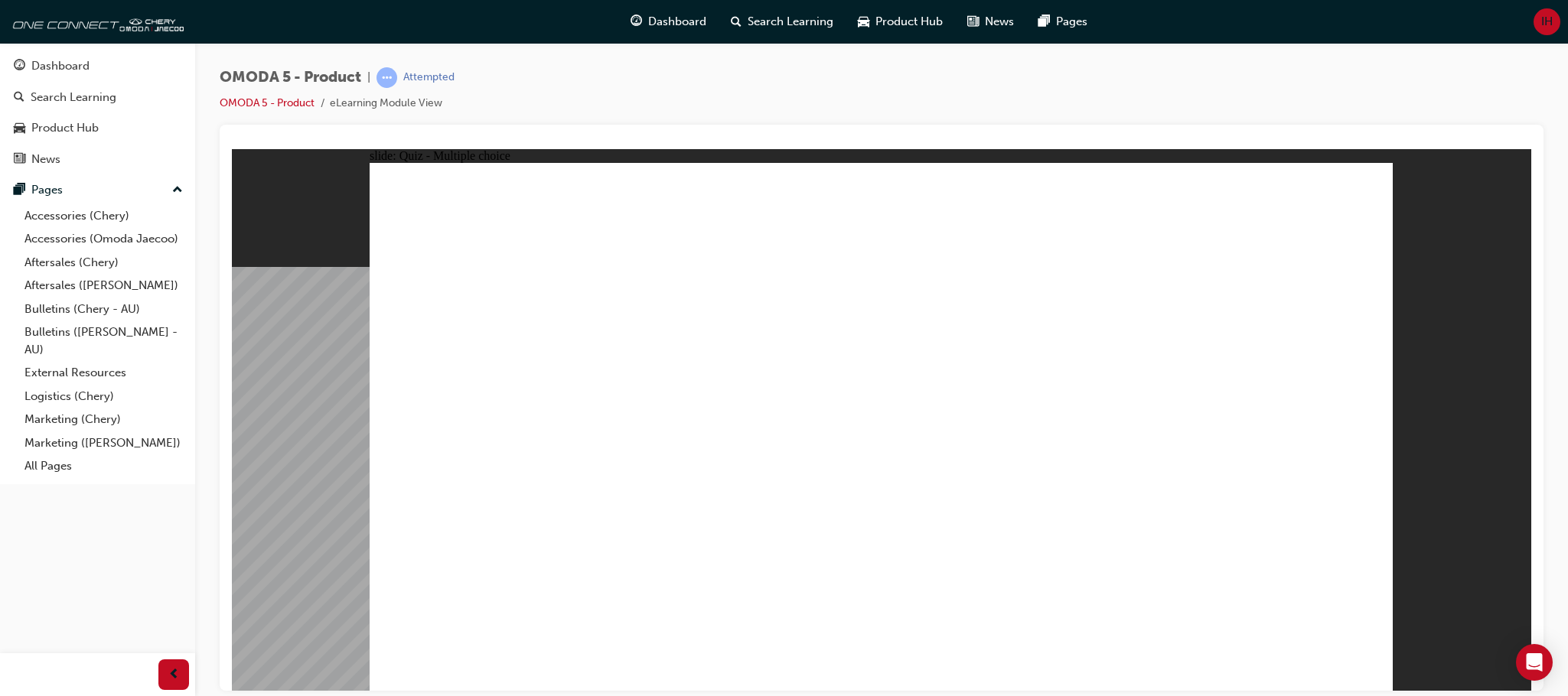
radio input "true"
drag, startPoint x: 1148, startPoint y: 344, endPoint x: 439, endPoint y: 488, distance: 723.5
drag, startPoint x: 962, startPoint y: 362, endPoint x: 657, endPoint y: 488, distance: 330.0
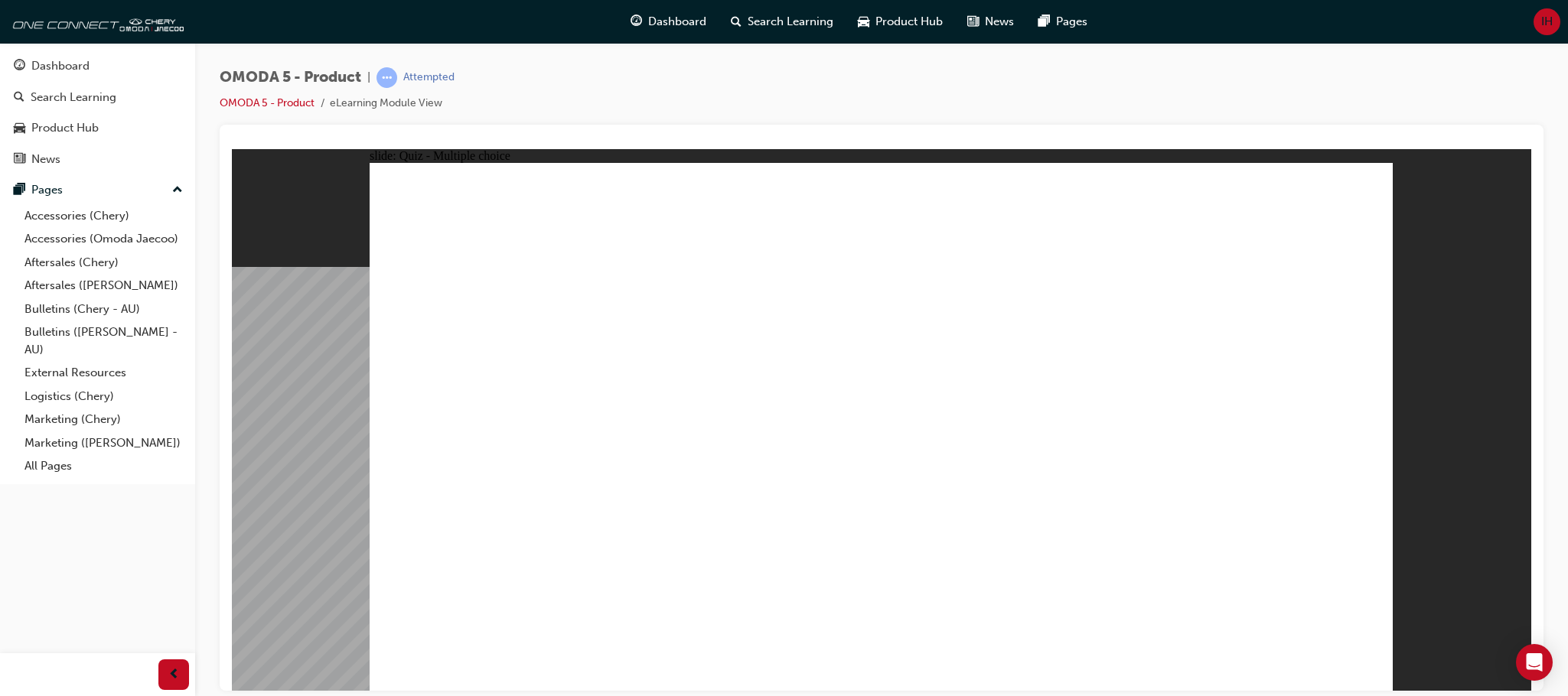
drag, startPoint x: 974, startPoint y: 270, endPoint x: 898, endPoint y: 517, distance: 258.4
drag, startPoint x: 1177, startPoint y: 277, endPoint x: 1100, endPoint y: 498, distance: 234.0
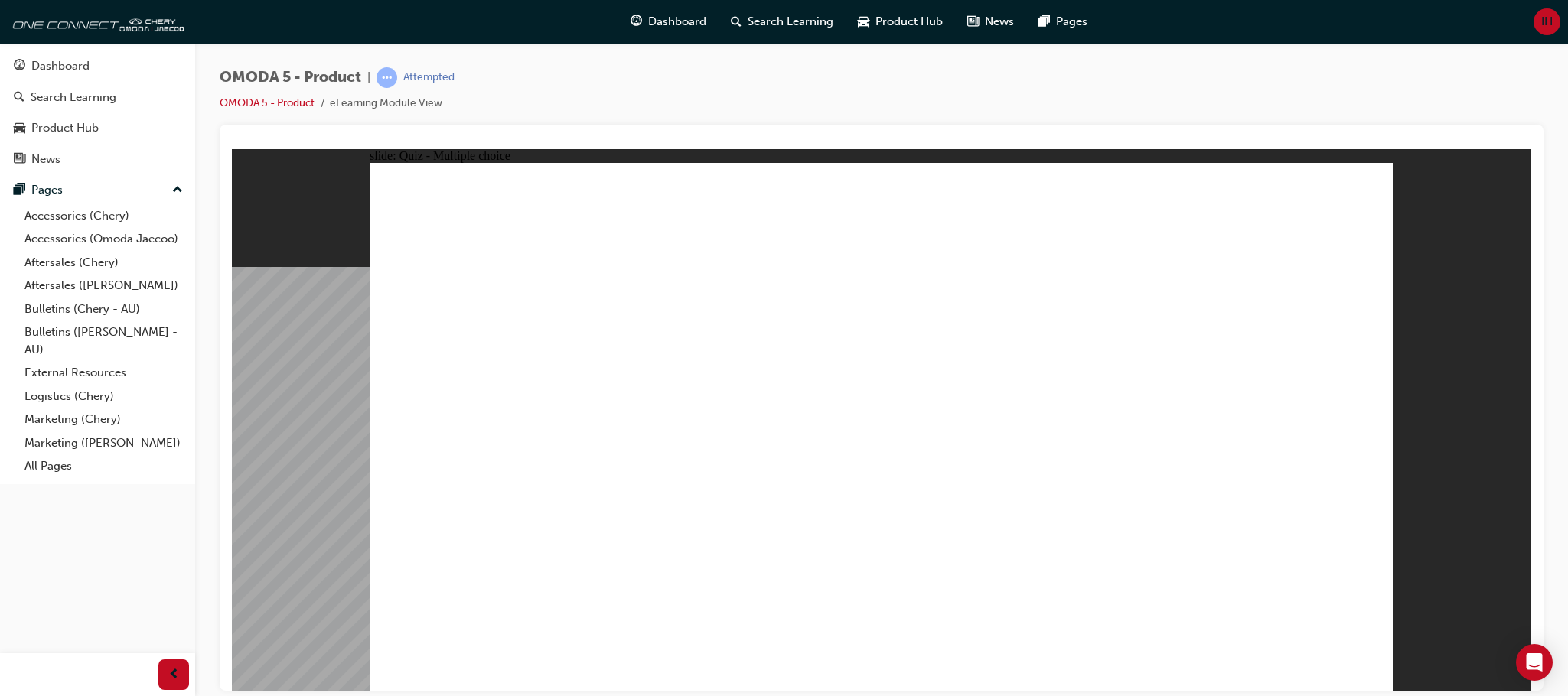
radio input "true"
drag, startPoint x: 994, startPoint y: 388, endPoint x: 715, endPoint y: 462, distance: 288.6
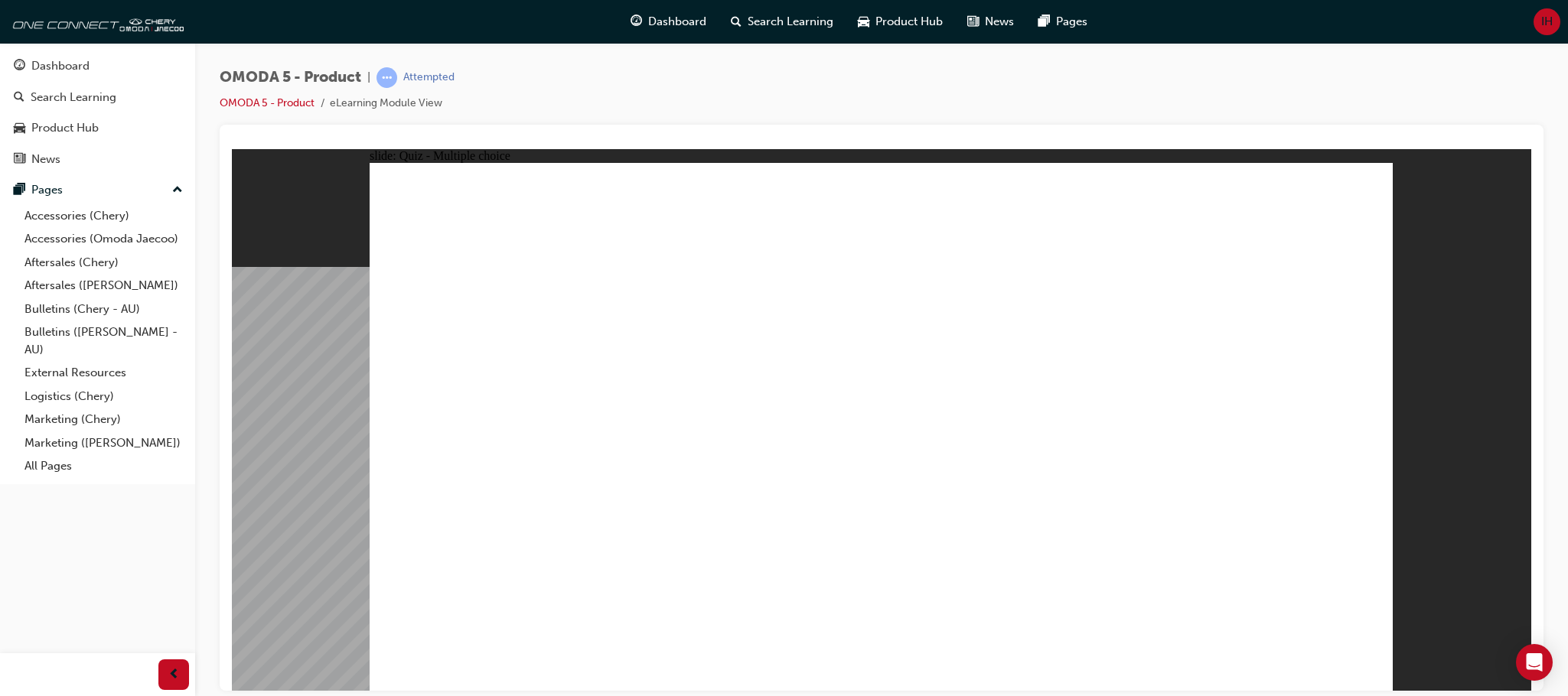
radio input "false"
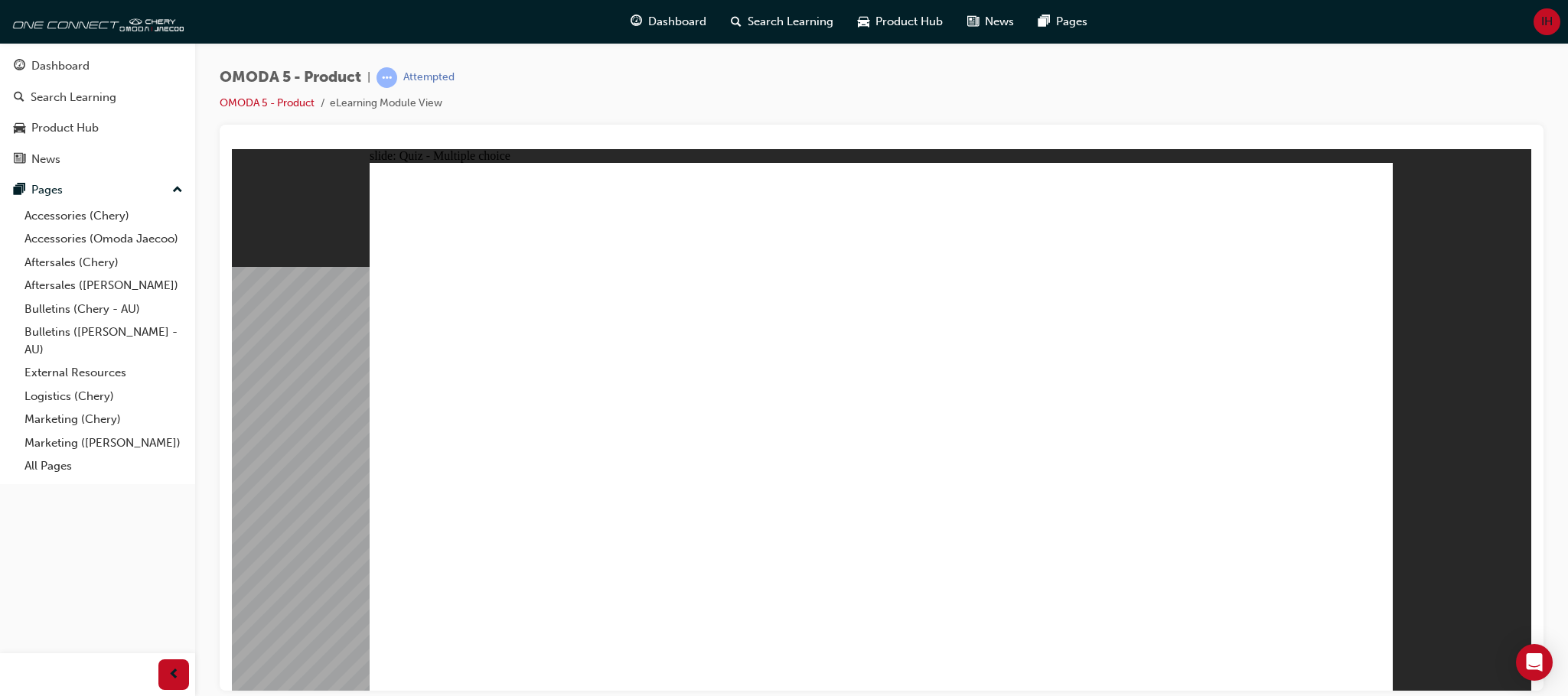
radio input "false"
radio input "true"
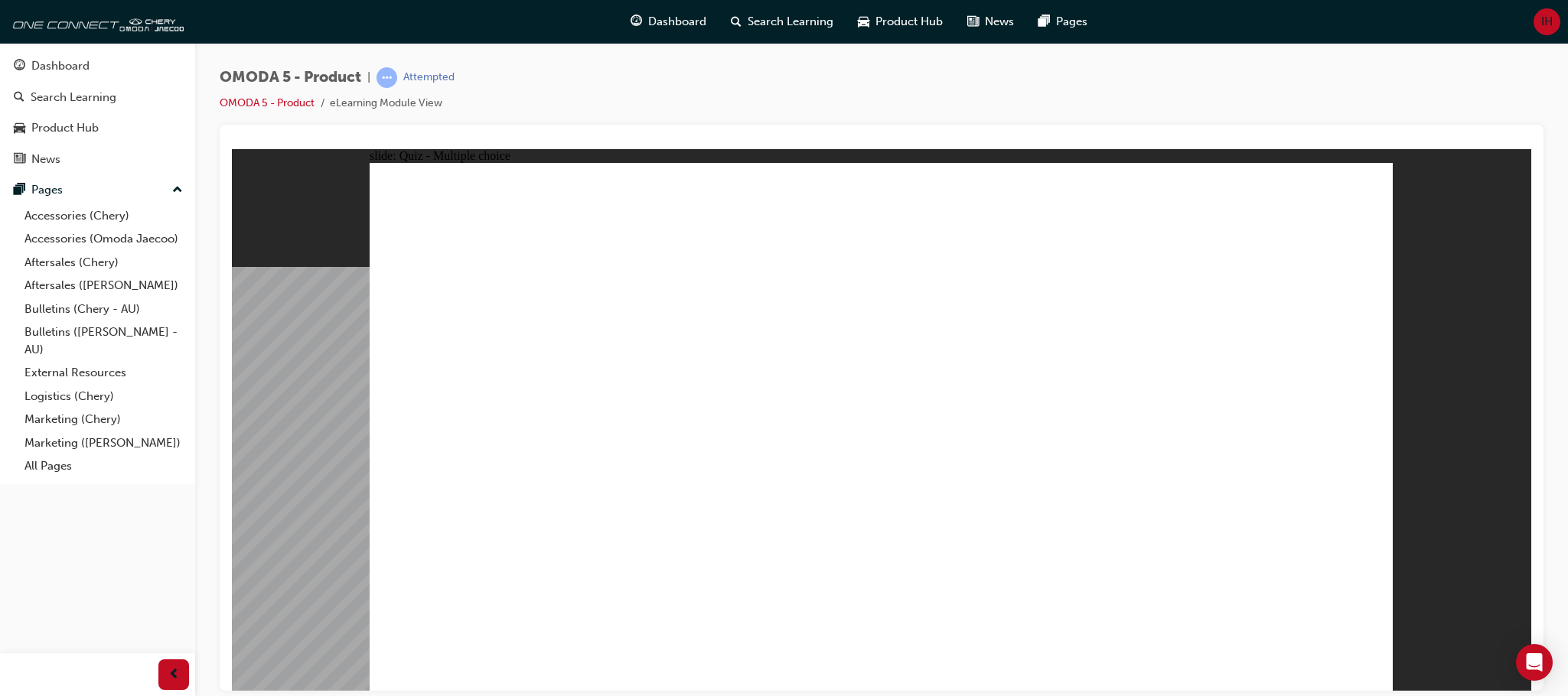
radio input "true"
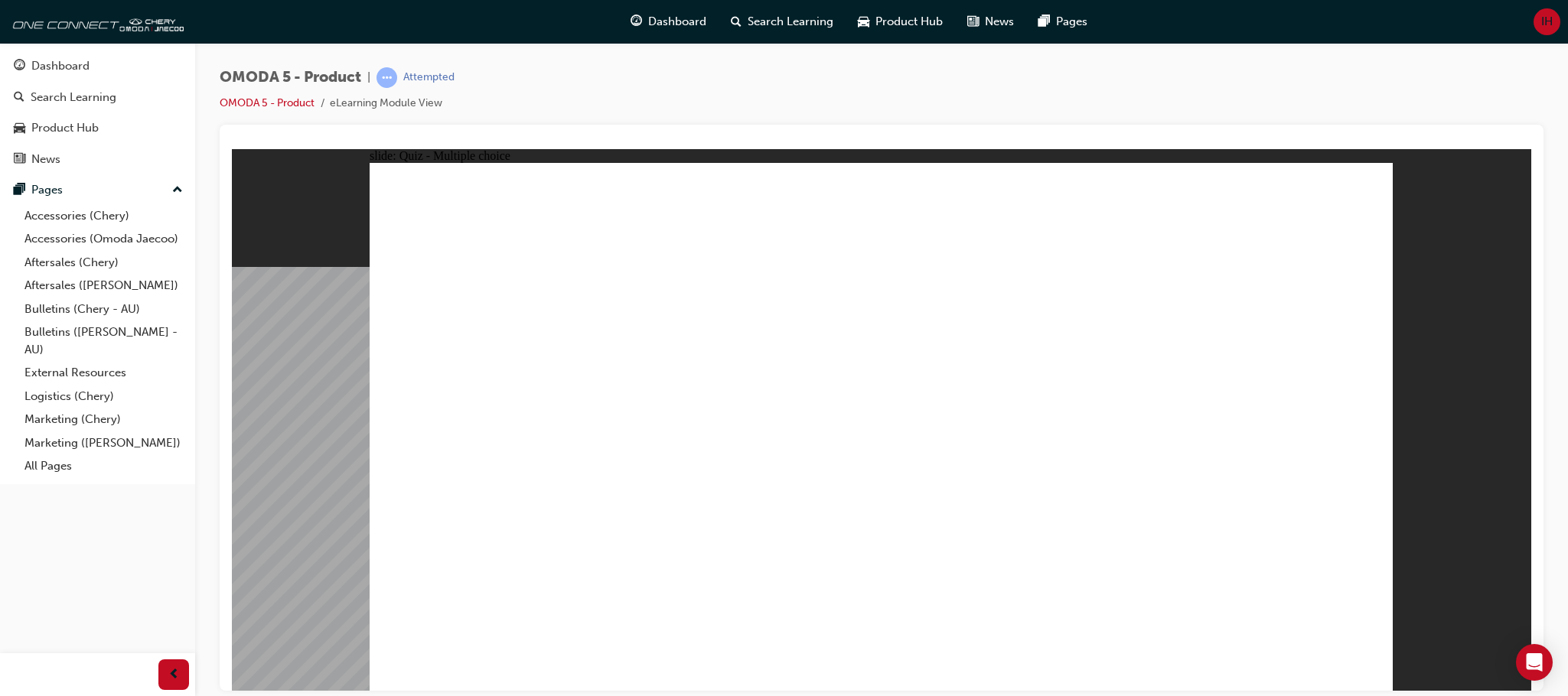
radio input "true"
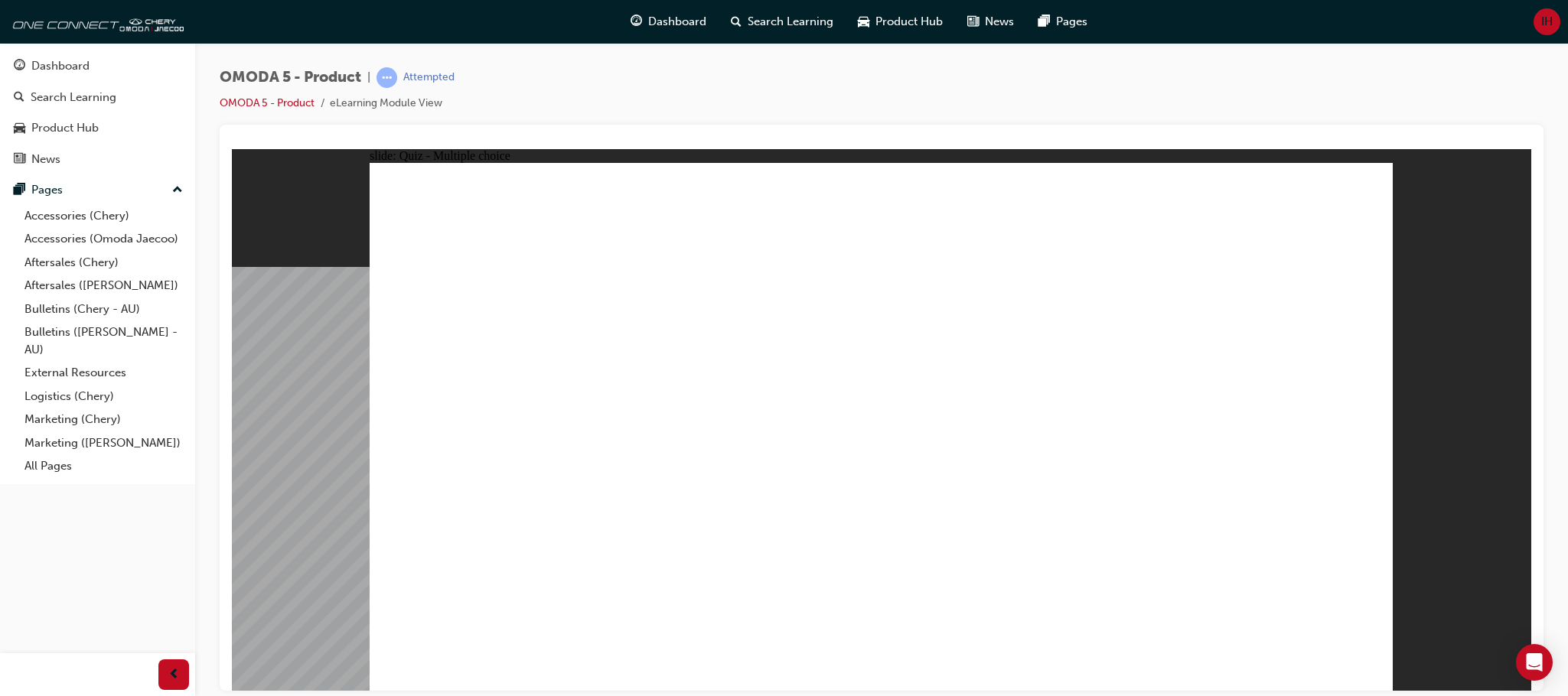
radio input "true"
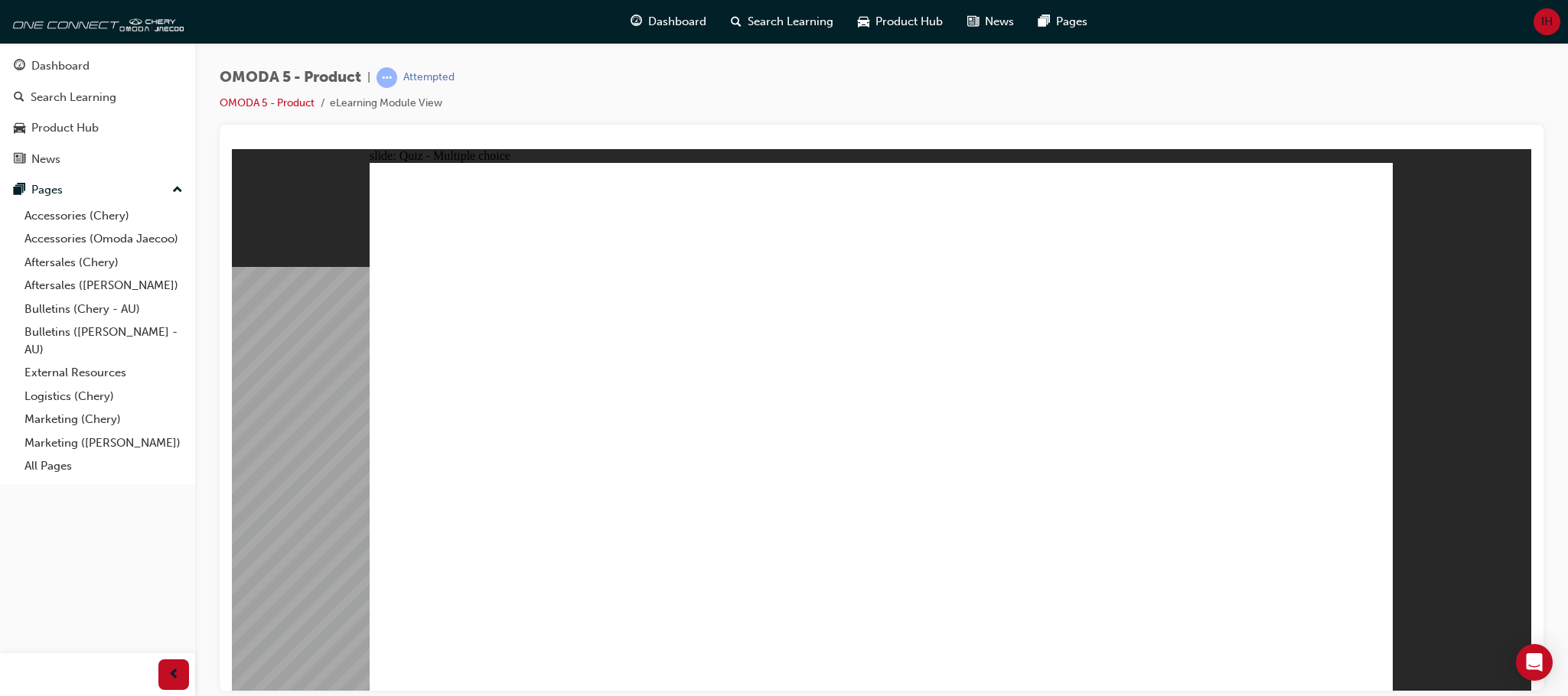
drag, startPoint x: 928, startPoint y: 364, endPoint x: 908, endPoint y: 536, distance: 173.2
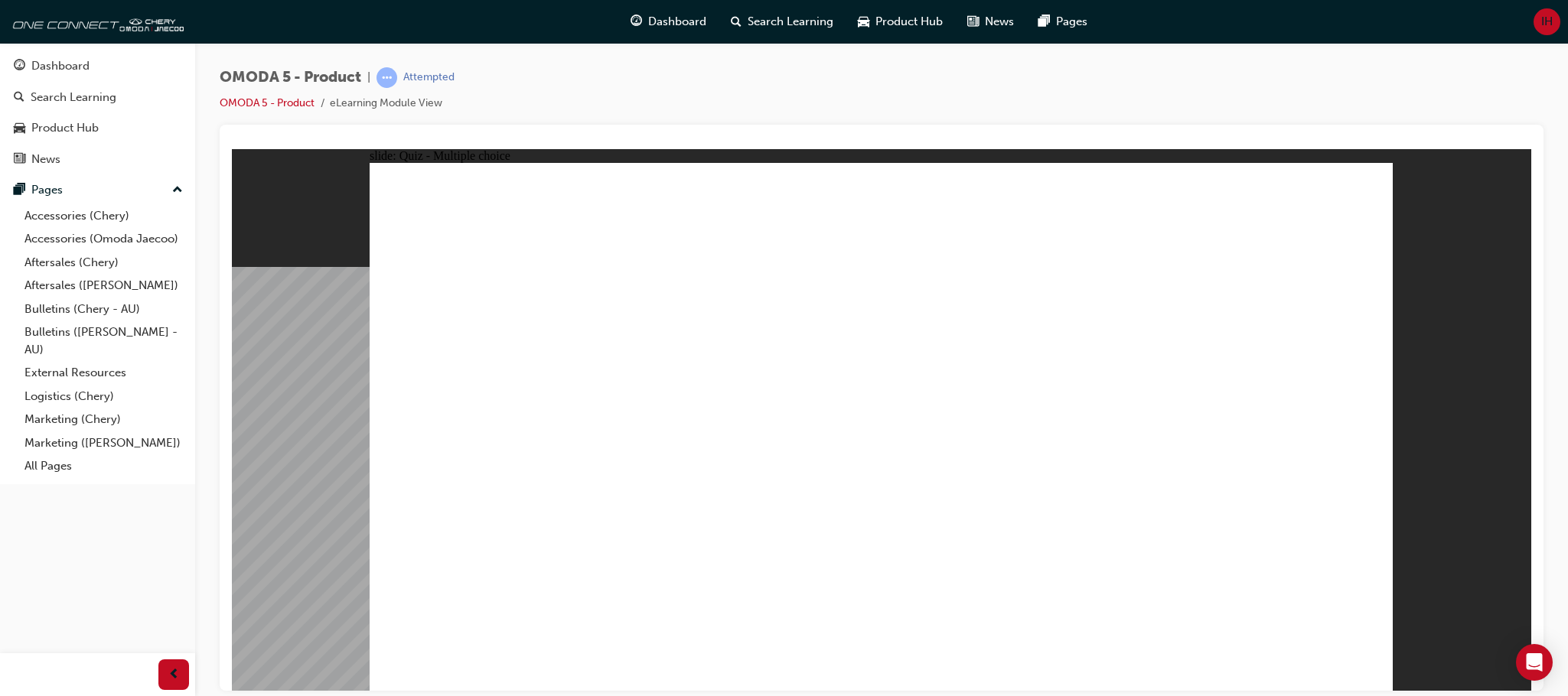
radio input "true"
drag, startPoint x: 988, startPoint y: 342, endPoint x: 728, endPoint y: 465, distance: 287.6
drag, startPoint x: 1146, startPoint y: 353, endPoint x: 468, endPoint y: 499, distance: 693.5
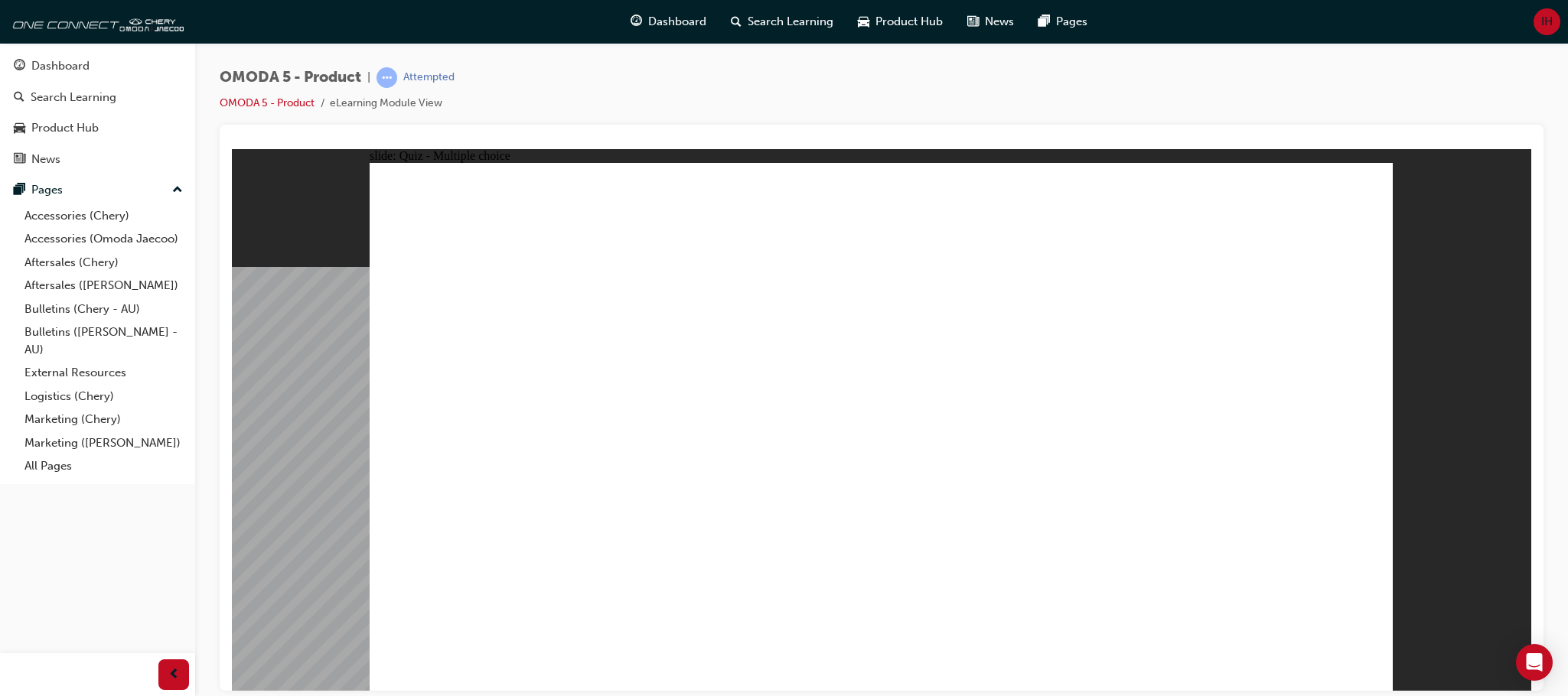
drag, startPoint x: 1056, startPoint y: 260, endPoint x: 967, endPoint y: 481, distance: 238.2
drag, startPoint x: 1196, startPoint y: 270, endPoint x: 1143, endPoint y: 483, distance: 219.5
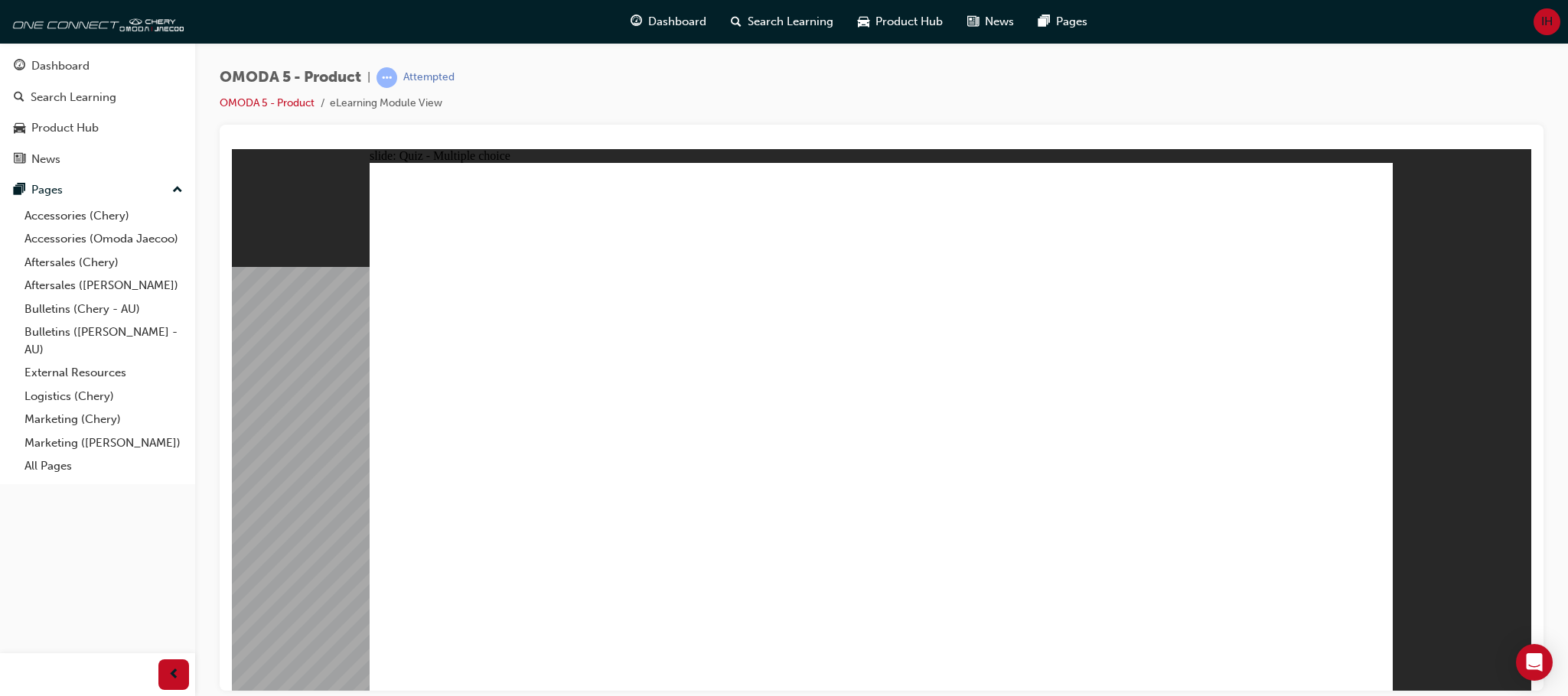
radio input "true"
drag, startPoint x: 1061, startPoint y: 387, endPoint x: 781, endPoint y: 498, distance: 301.2
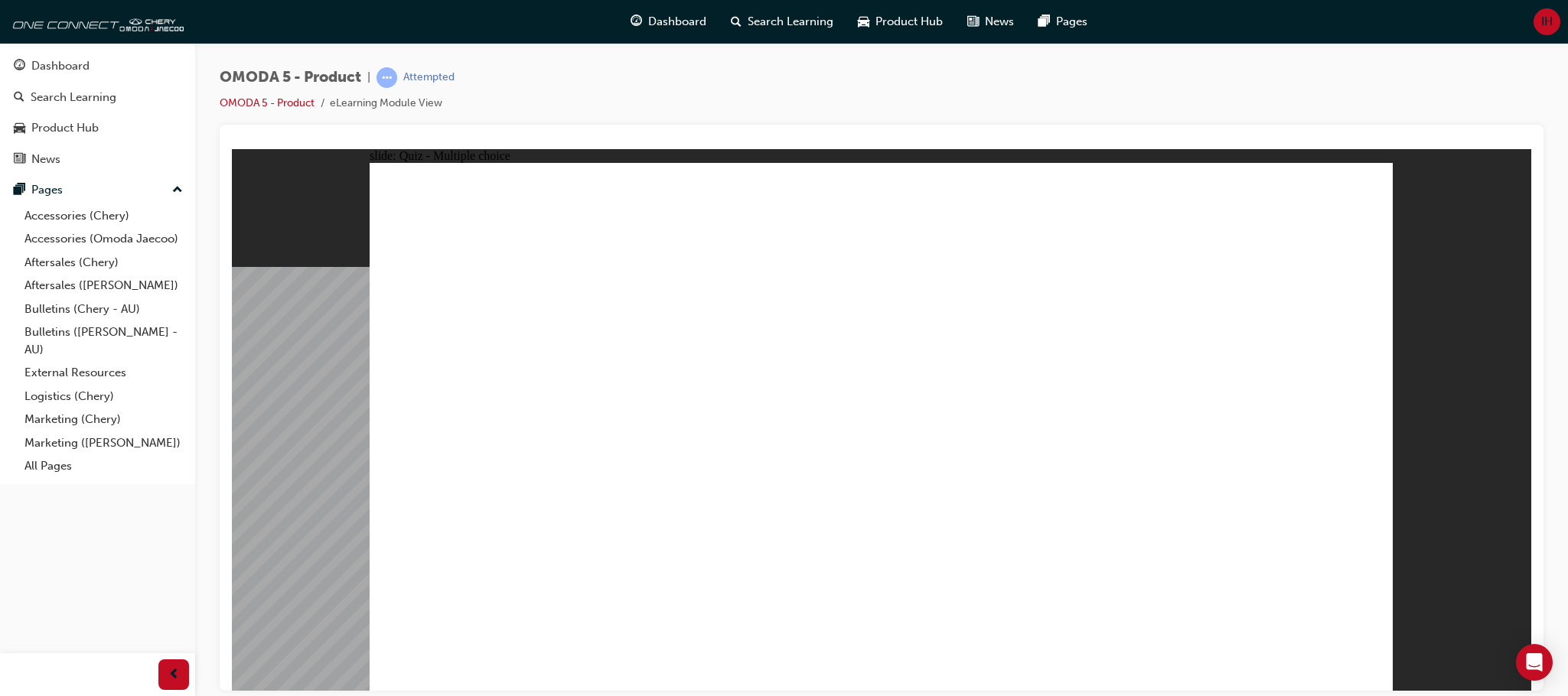
radio input "true"
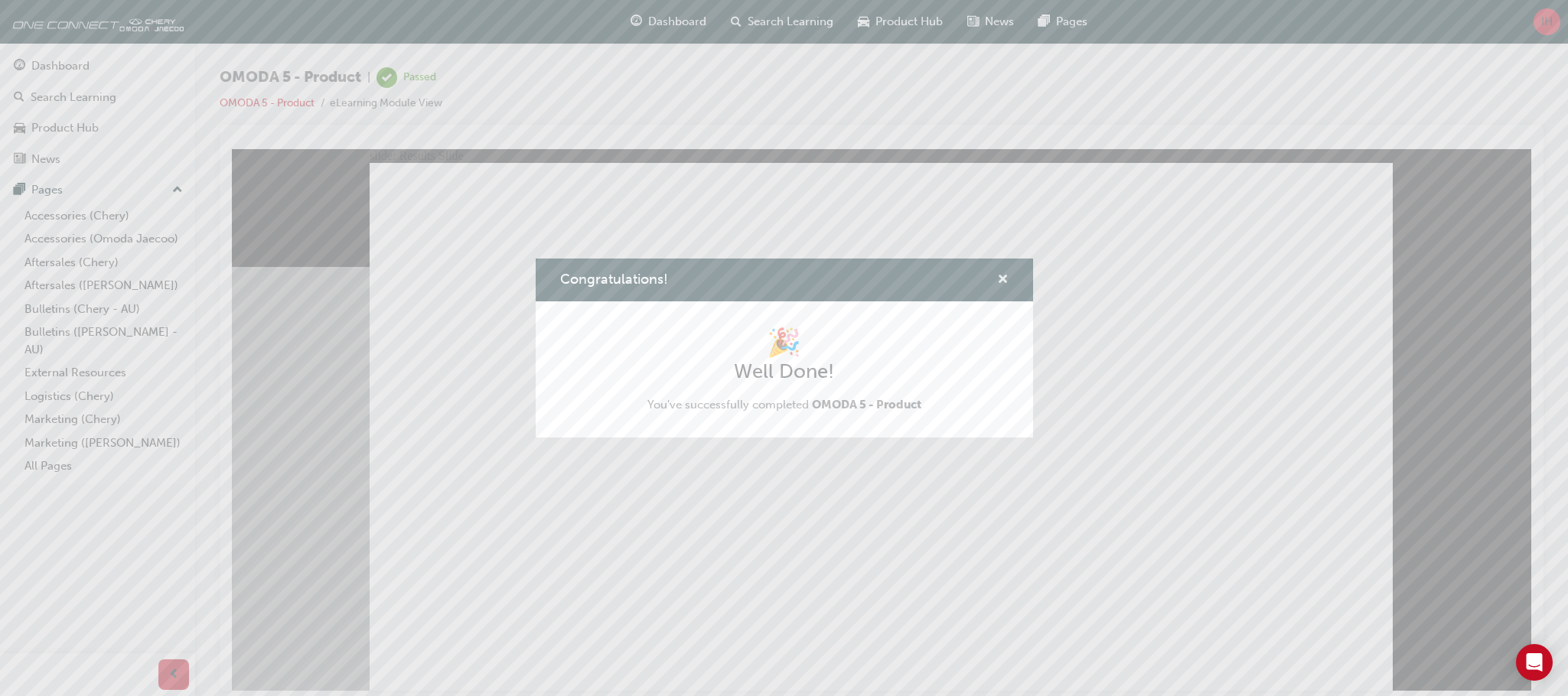
click at [1005, 280] on span "cross-icon" at bounding box center [1003, 280] width 12 height 13
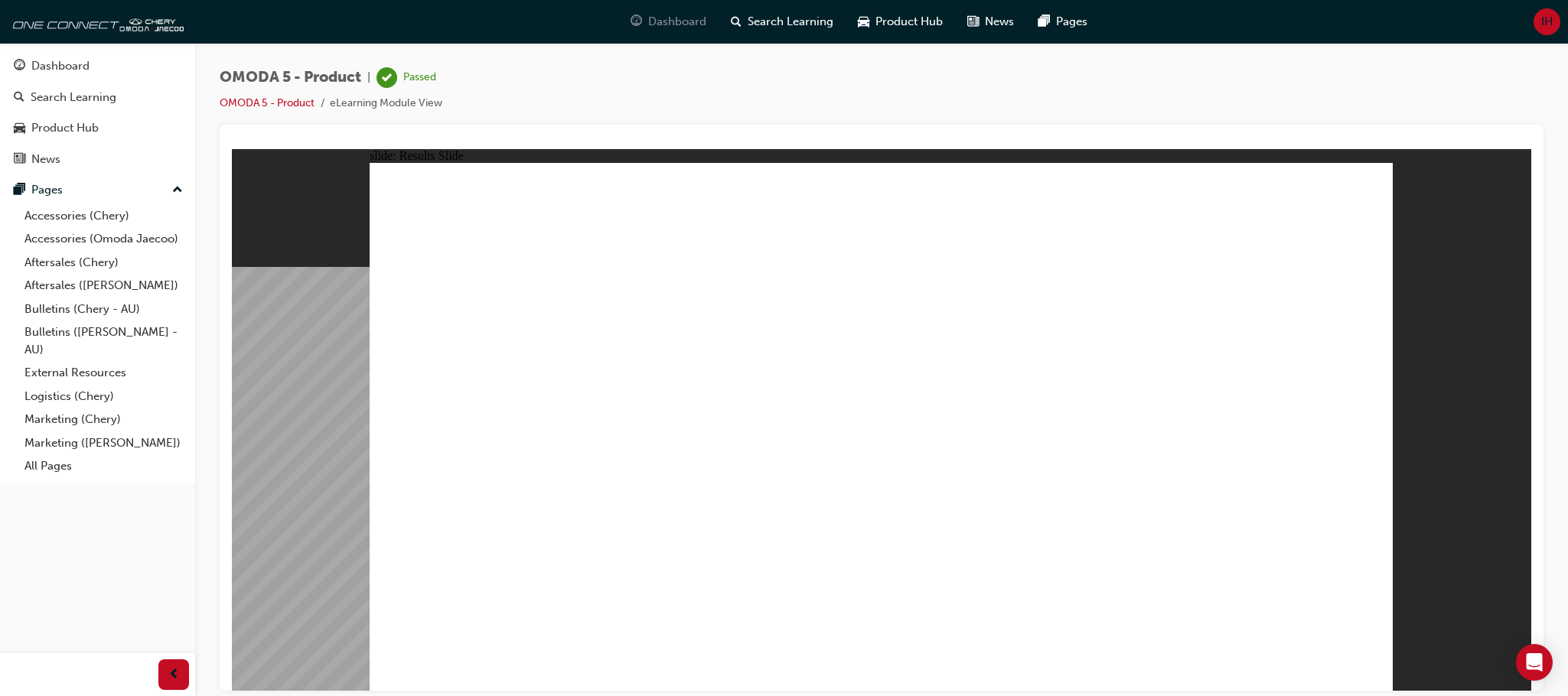
click at [691, 22] on span "Dashboard" at bounding box center [677, 22] width 58 height 18
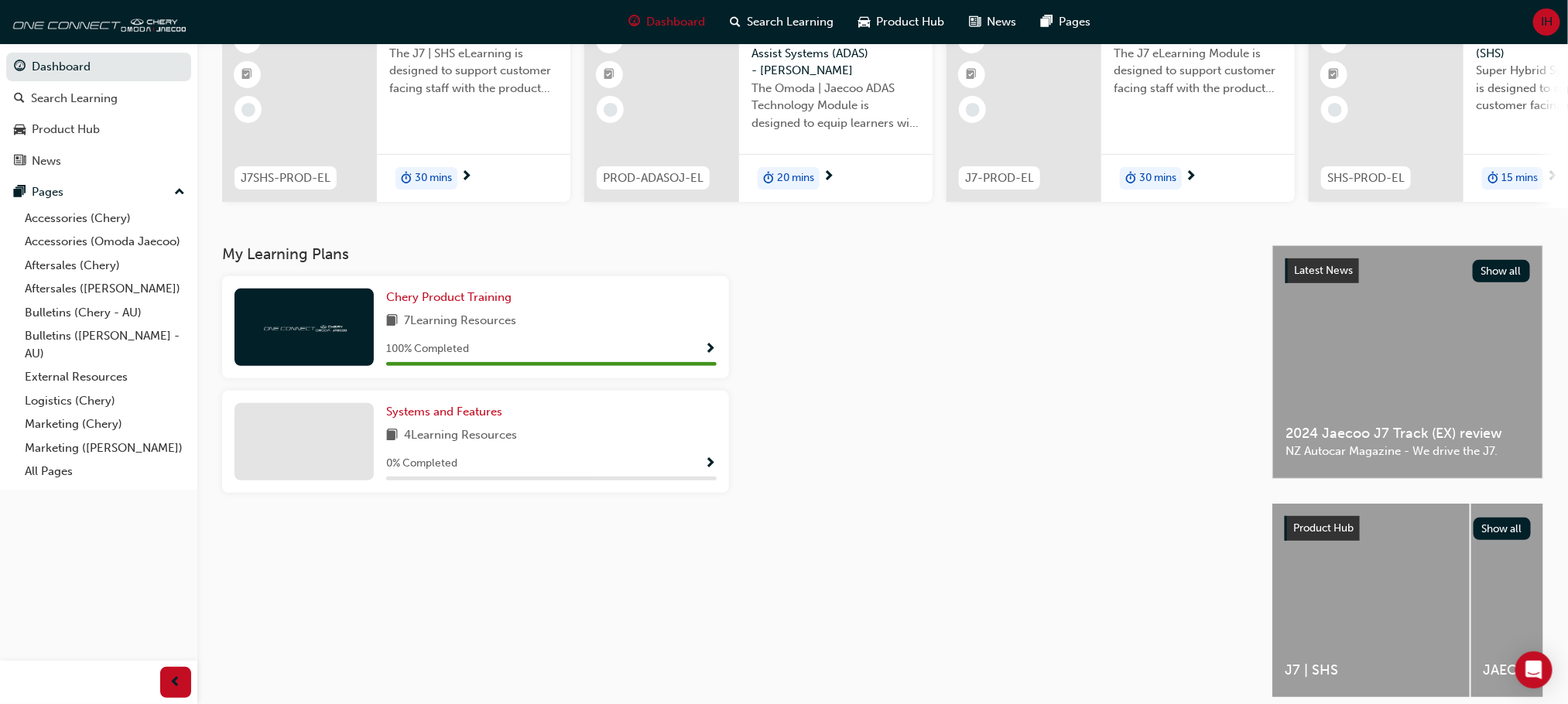
scroll to position [149, 0]
click at [469, 416] on span "Systems and Features" at bounding box center [443, 410] width 116 height 14
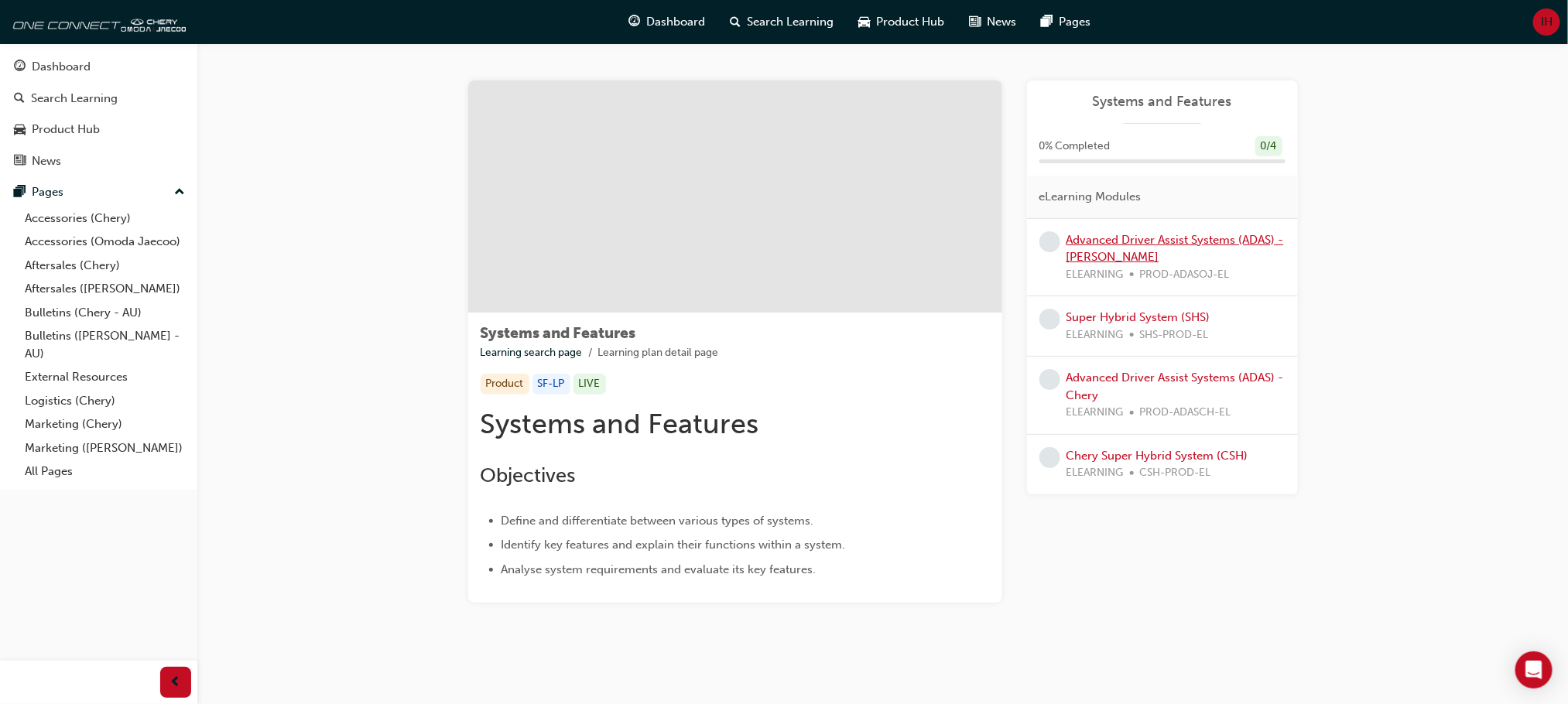
click at [1156, 240] on link "Advanced Driver Assist Systems (ADAS) - [PERSON_NAME]" at bounding box center [1175, 249] width 218 height 32
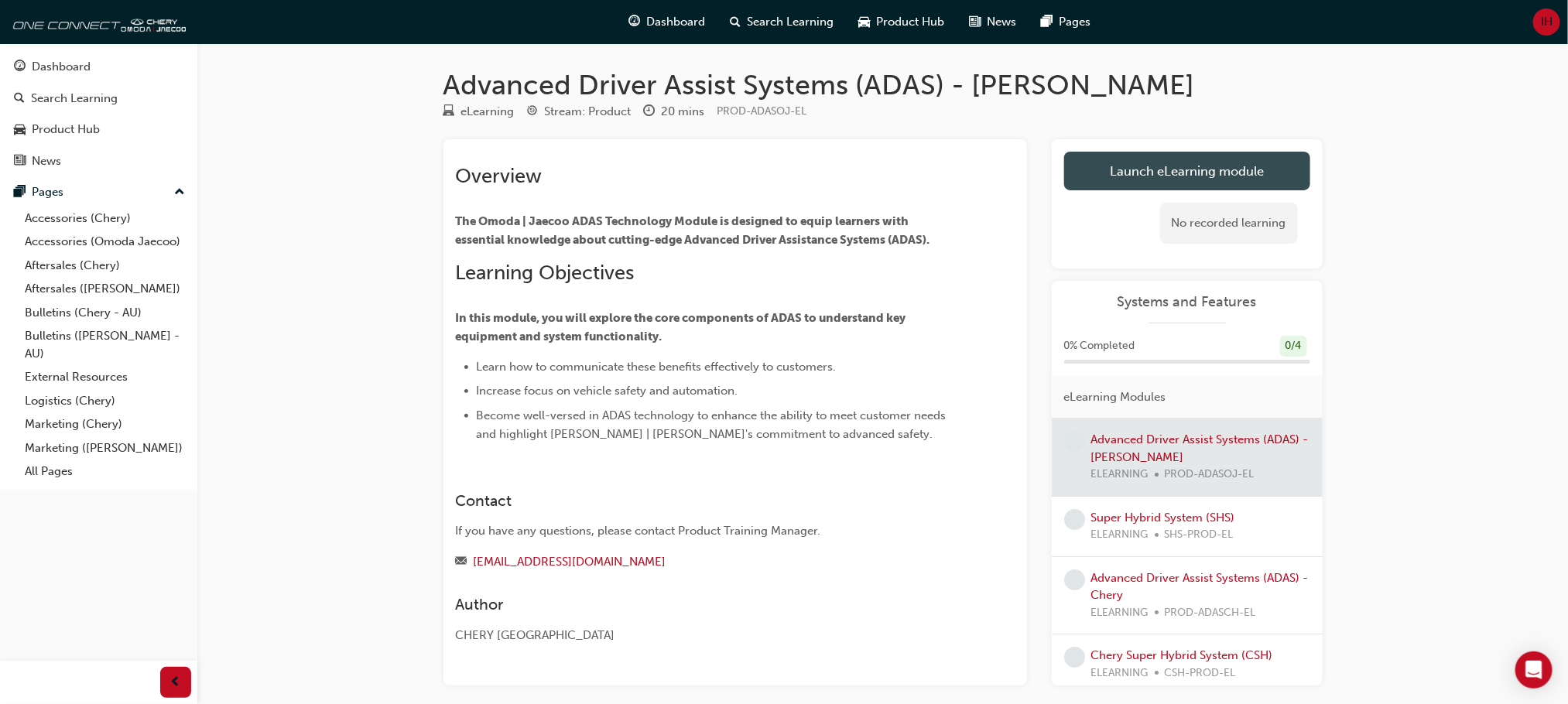
click at [1169, 160] on link "Launch eLearning module" at bounding box center [1186, 171] width 246 height 39
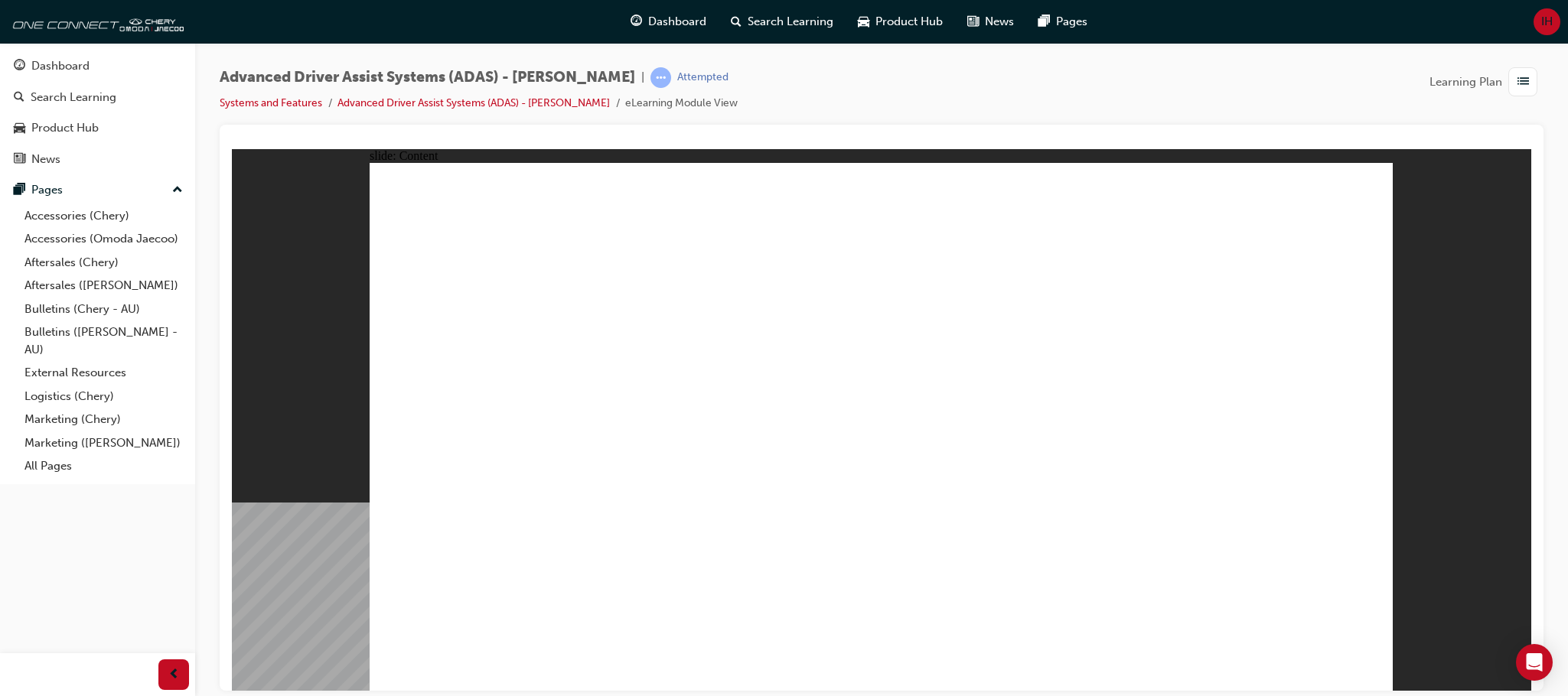
drag, startPoint x: 625, startPoint y: 541, endPoint x: 1005, endPoint y: 656, distance: 397.0
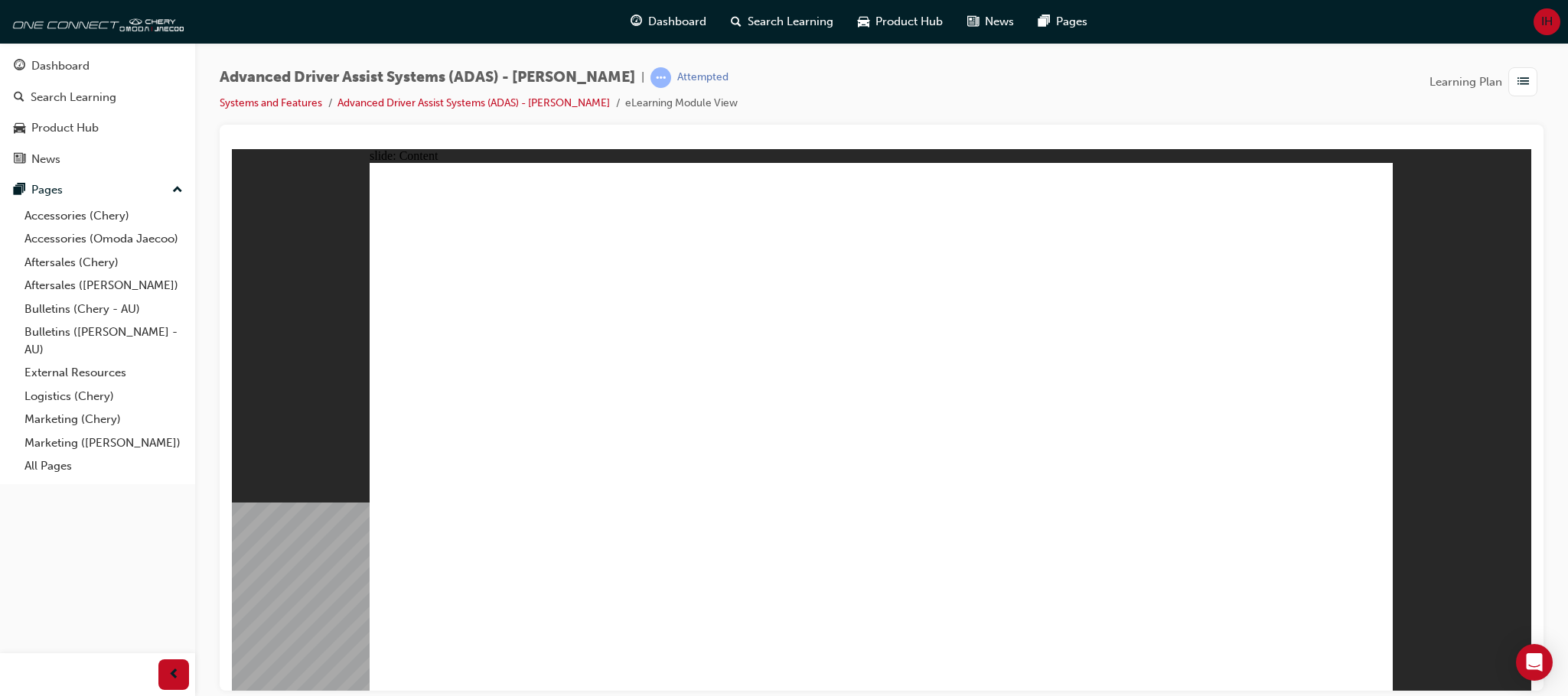
drag, startPoint x: 787, startPoint y: 513, endPoint x: 792, endPoint y: 532, distance: 19.6
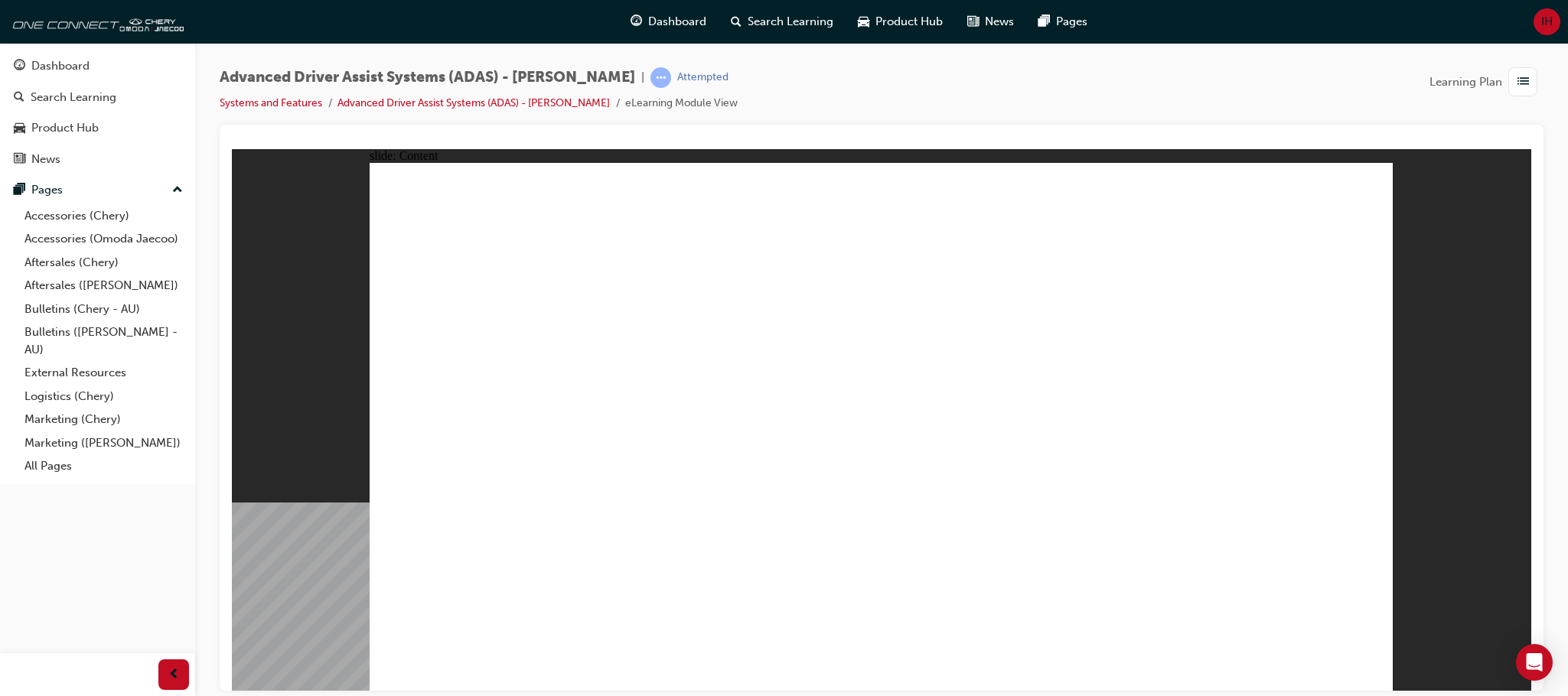
drag, startPoint x: 1369, startPoint y: 669, endPoint x: 1358, endPoint y: 660, distance: 14.2
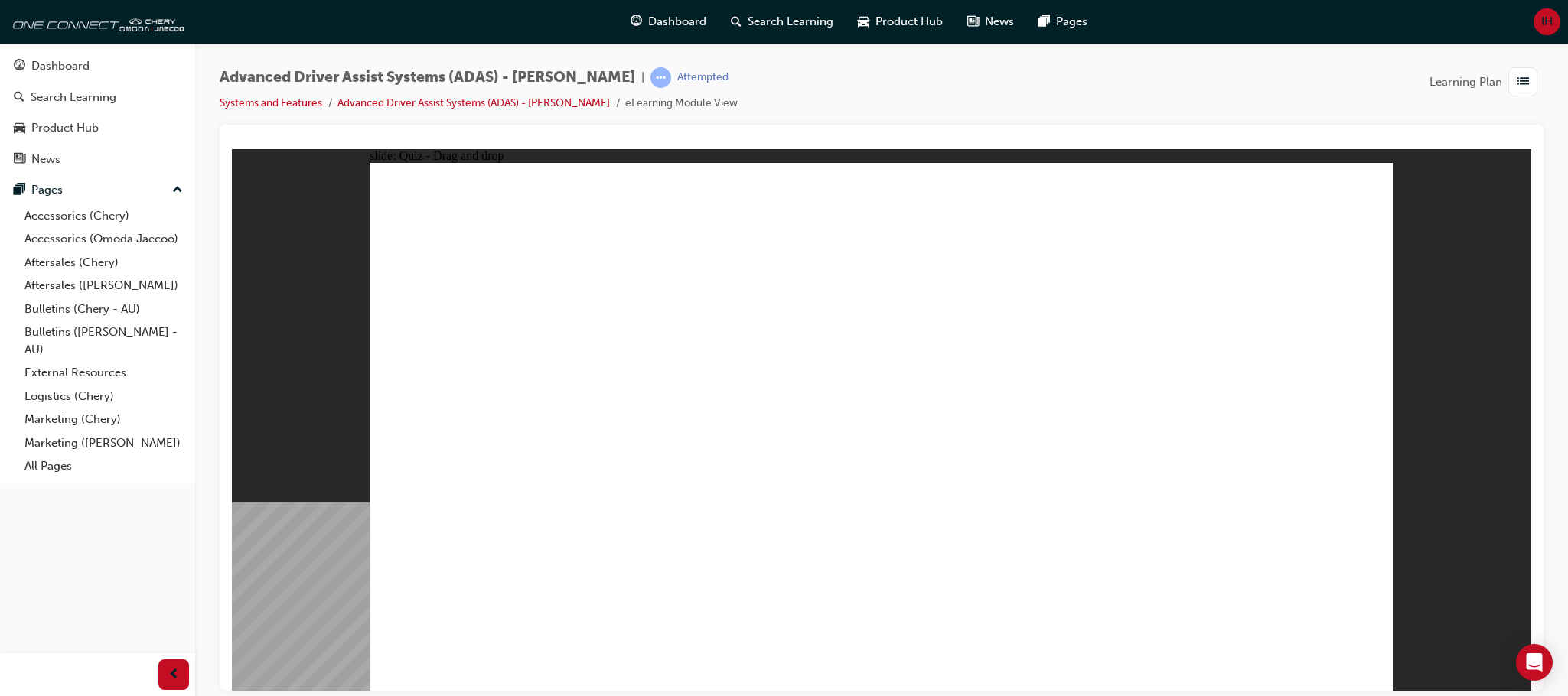
drag, startPoint x: 708, startPoint y: 578, endPoint x: 802, endPoint y: 323, distance: 271.8
drag, startPoint x: 913, startPoint y: 571, endPoint x: 1242, endPoint y: 266, distance: 448.6
drag, startPoint x: 1076, startPoint y: 559, endPoint x: 1267, endPoint y: 248, distance: 365.0
drag, startPoint x: 601, startPoint y: 573, endPoint x: 939, endPoint y: 362, distance: 398.5
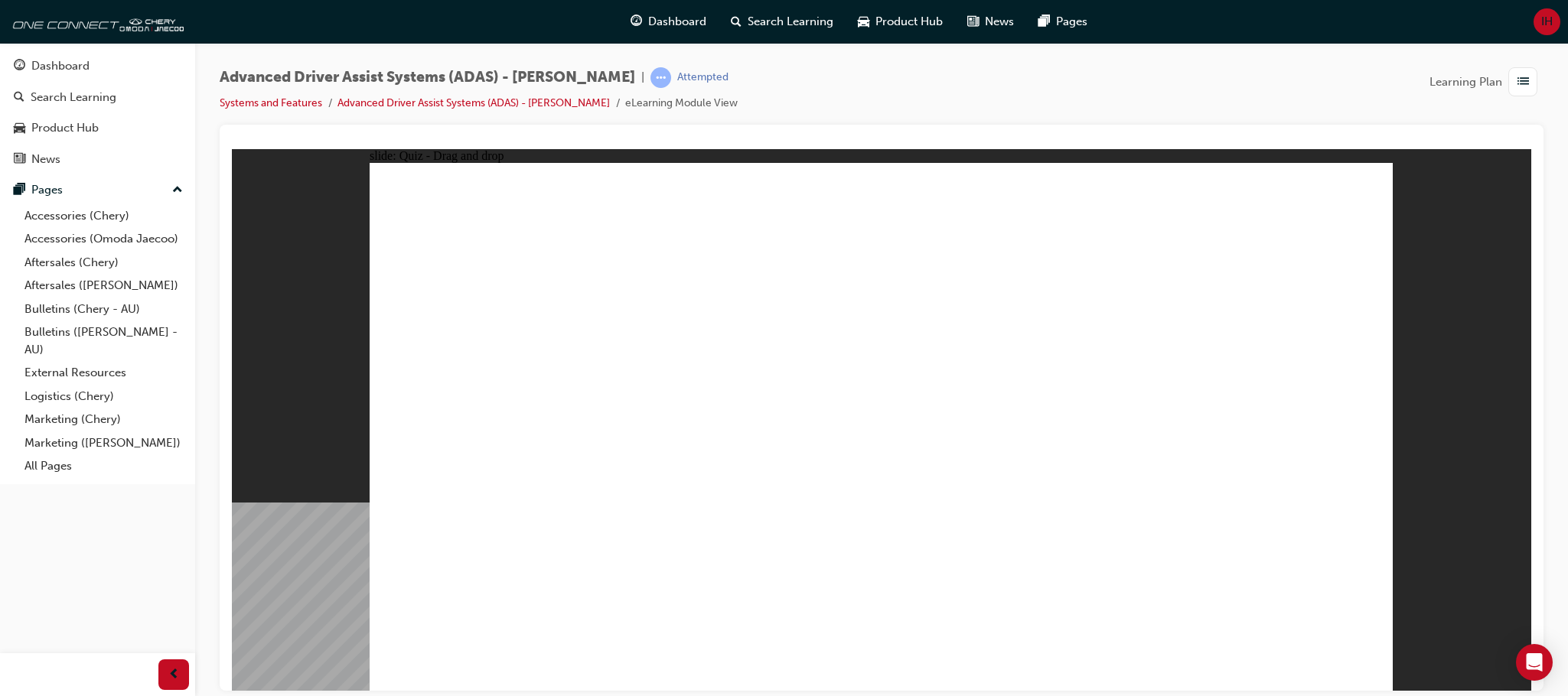
drag, startPoint x: 866, startPoint y: 206, endPoint x: 1238, endPoint y: 324, distance: 390.3
checkbox input "true"
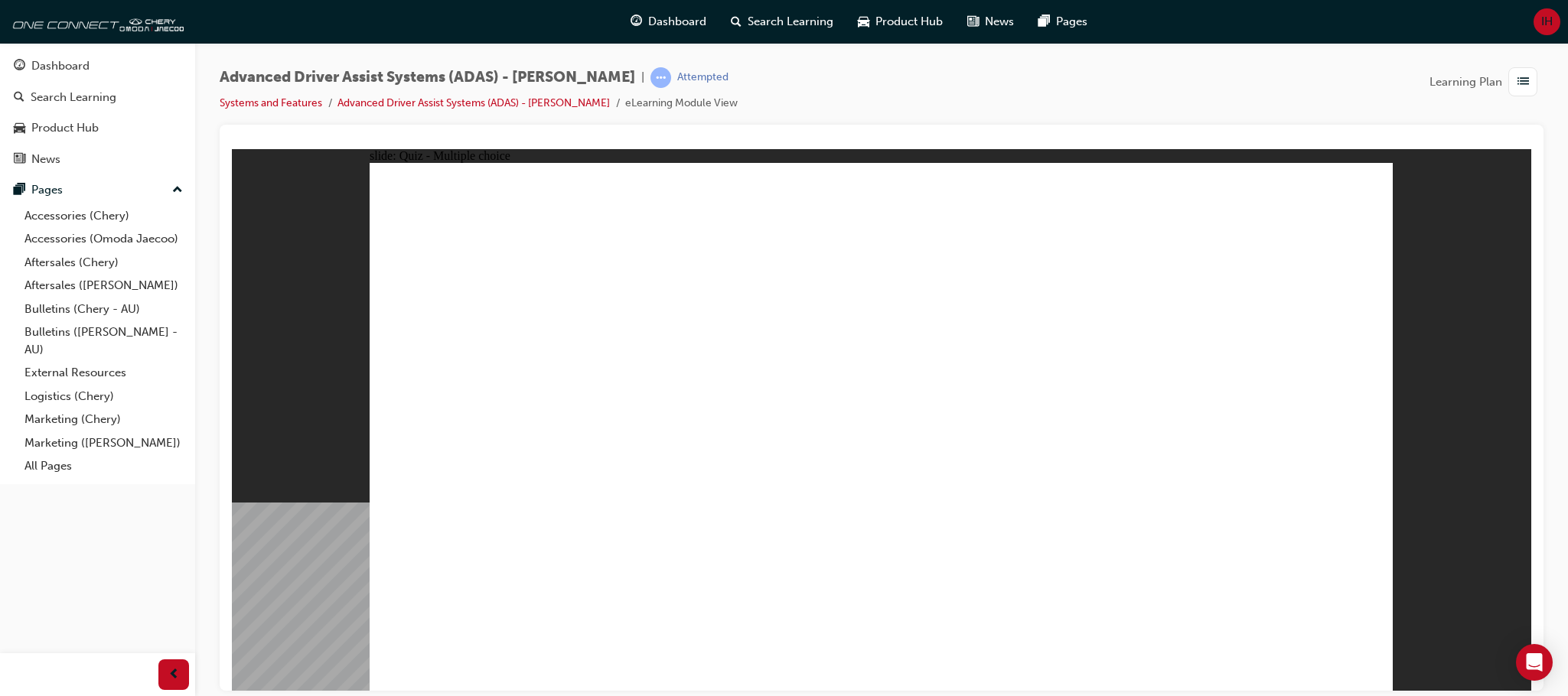
checkbox input "true"
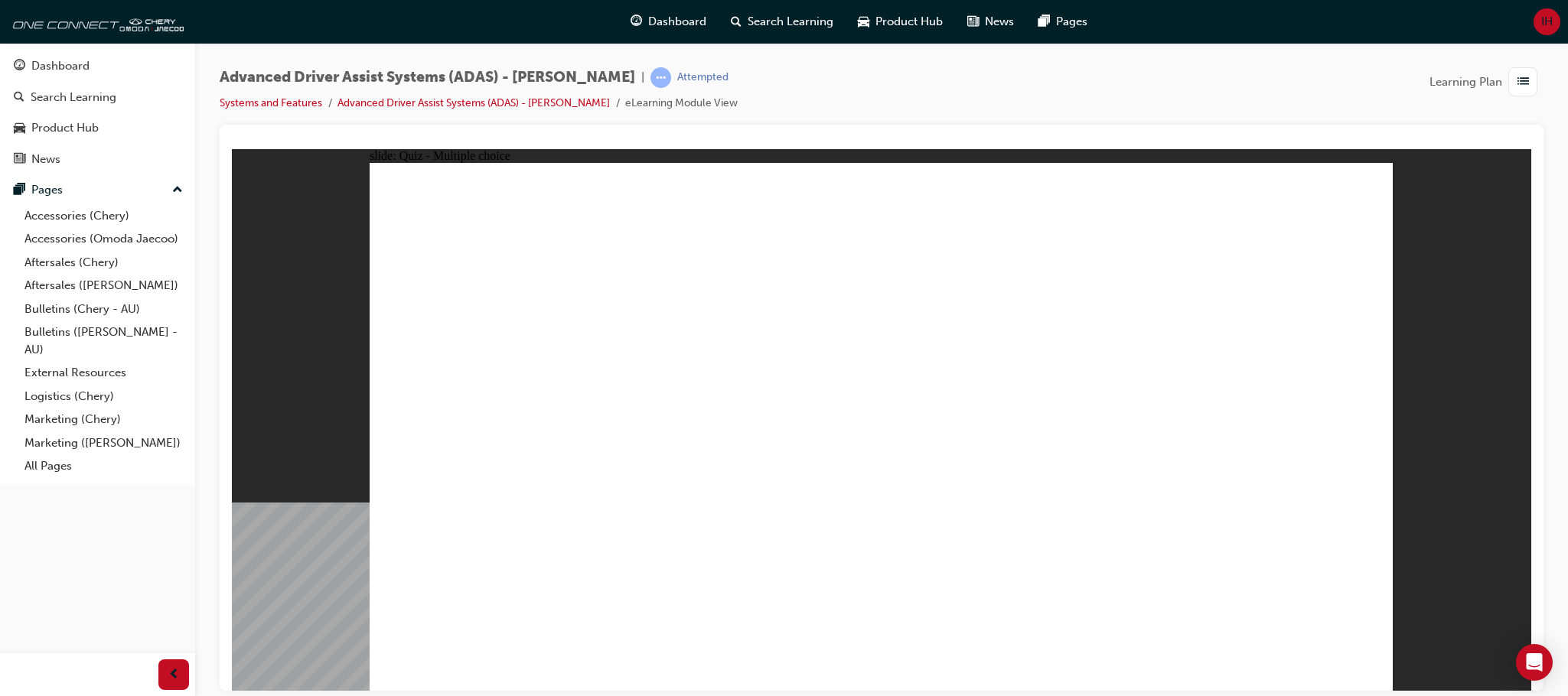
checkbox input "true"
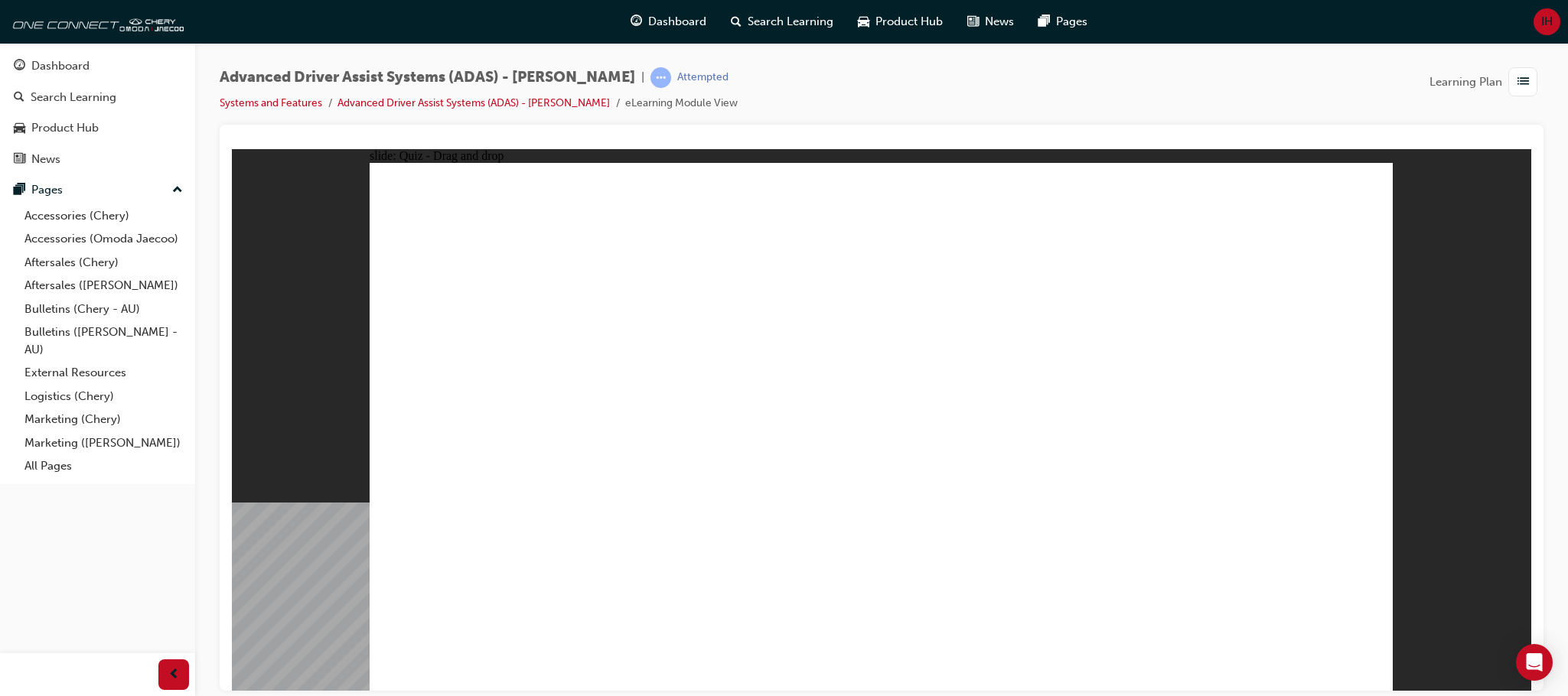
drag, startPoint x: 887, startPoint y: 217, endPoint x: 898, endPoint y: 511, distance: 294.2
drag, startPoint x: 896, startPoint y: 256, endPoint x: 1022, endPoint y: 486, distance: 262.3
drag, startPoint x: 1001, startPoint y: 215, endPoint x: 1094, endPoint y: 479, distance: 279.9
drag, startPoint x: 1017, startPoint y: 261, endPoint x: 537, endPoint y: 543, distance: 556.7
drag, startPoint x: 1123, startPoint y: 215, endPoint x: 600, endPoint y: 523, distance: 607.0
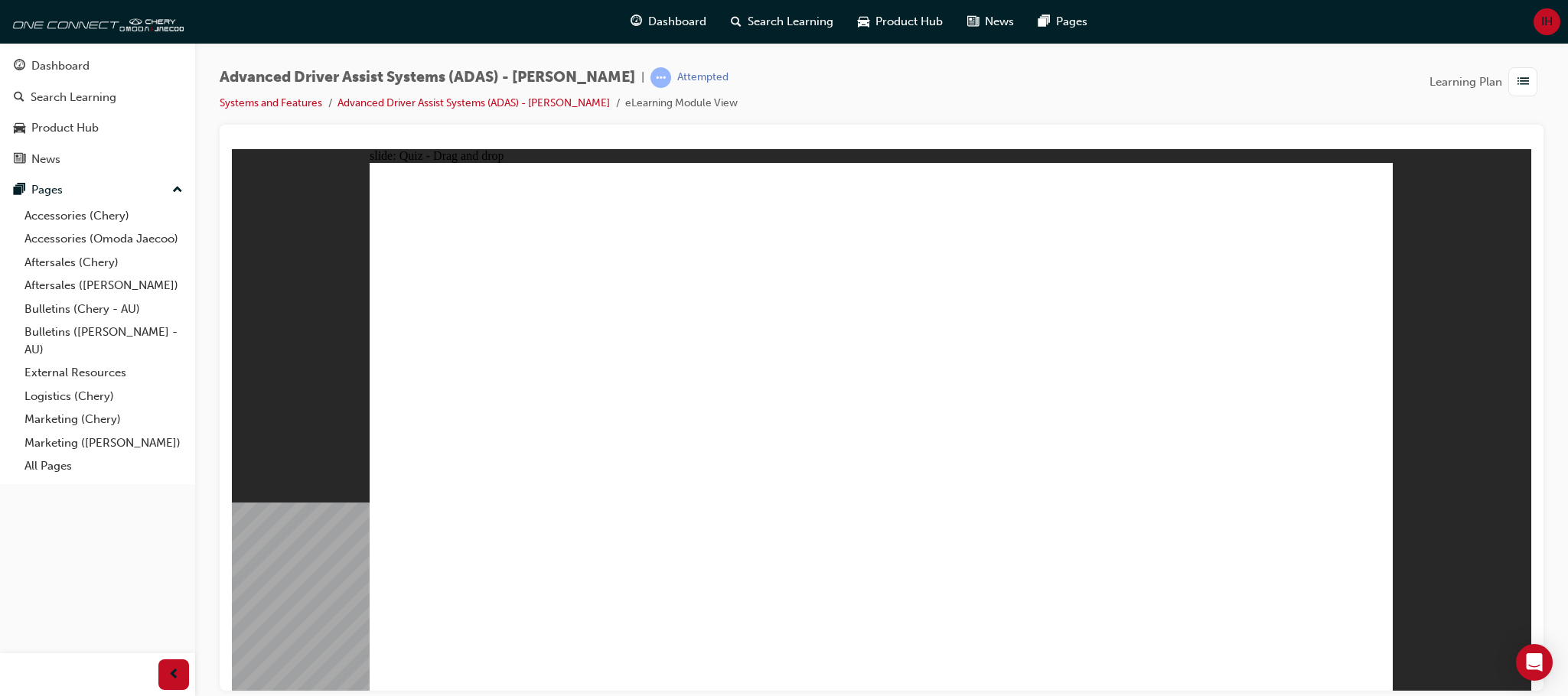
drag, startPoint x: 1094, startPoint y: 268, endPoint x: 690, endPoint y: 499, distance: 465.4
drag, startPoint x: 1191, startPoint y: 217, endPoint x: 745, endPoint y: 511, distance: 534.2
drag, startPoint x: 1222, startPoint y: 264, endPoint x: 1150, endPoint y: 477, distance: 224.8
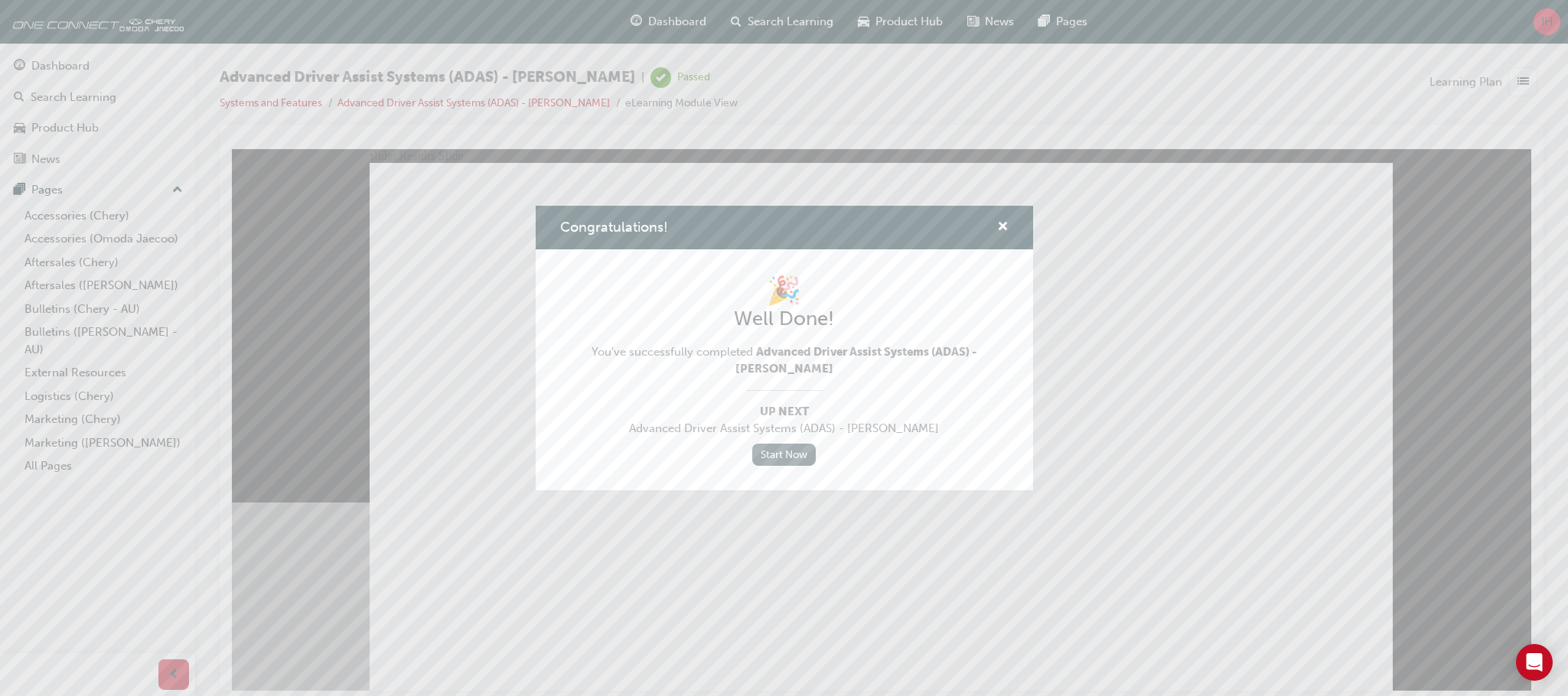
click at [797, 456] on link "Start Now" at bounding box center [784, 455] width 64 height 23
click at [1002, 230] on span "cross-icon" at bounding box center [1003, 228] width 12 height 13
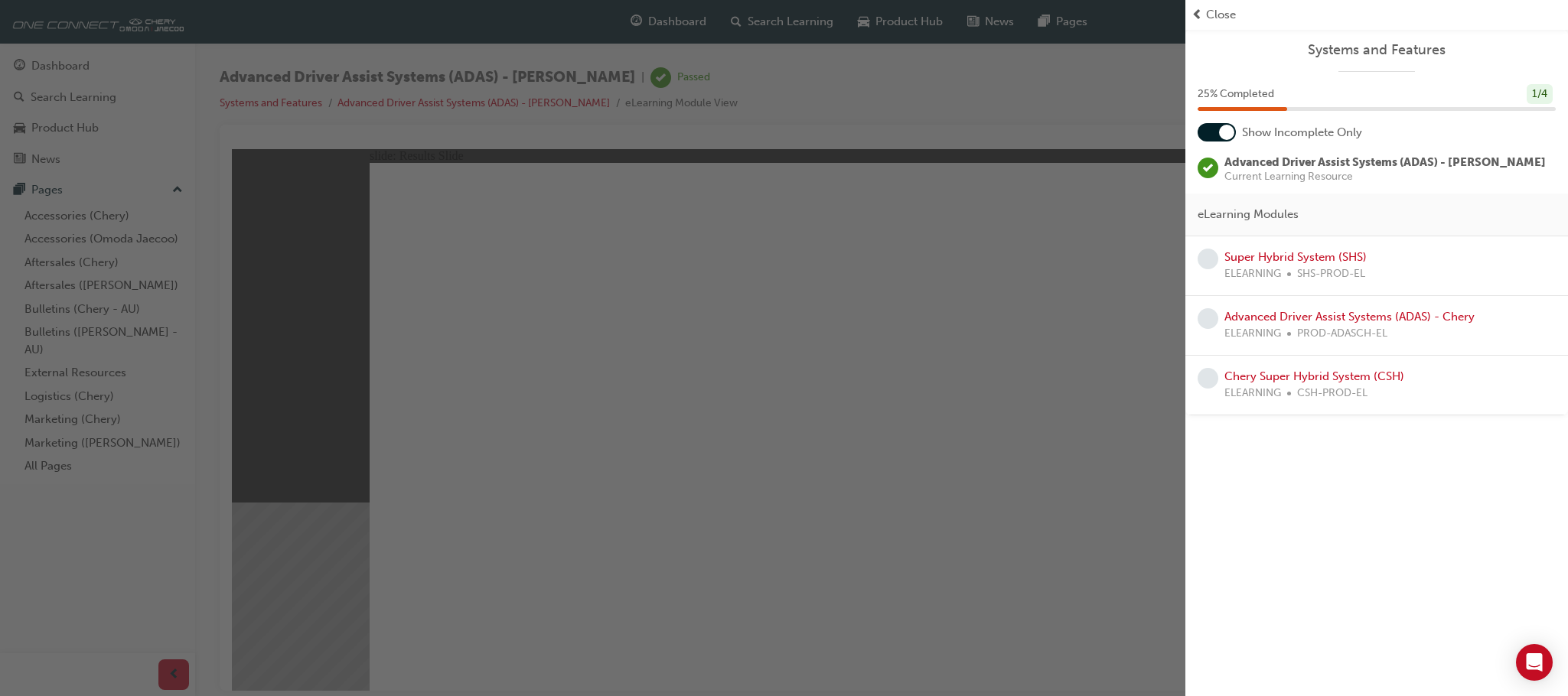
click at [1217, 12] on span "Close" at bounding box center [1221, 14] width 30 height 18
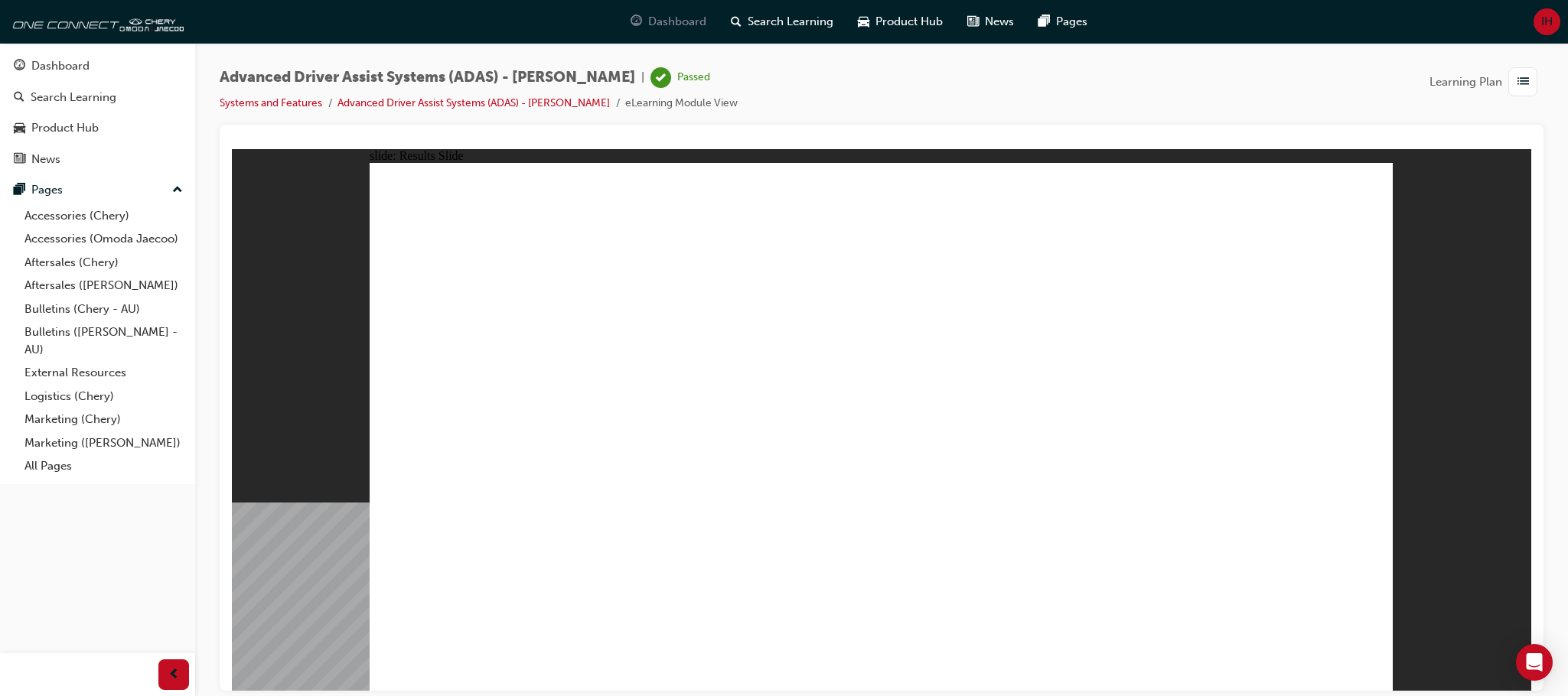
click at [664, 26] on span "Dashboard" at bounding box center [677, 22] width 58 height 18
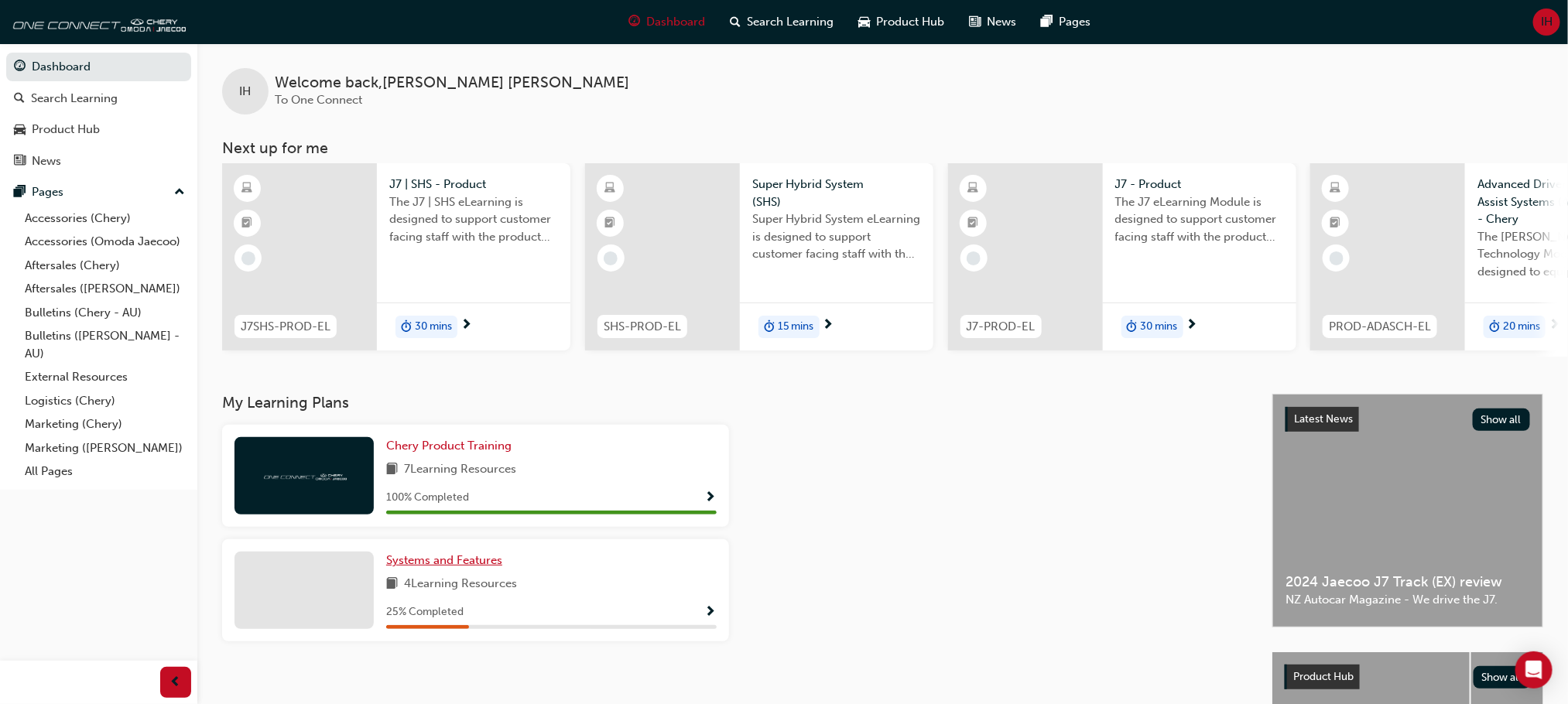
click at [488, 567] on span "Systems and Features" at bounding box center [443, 560] width 116 height 14
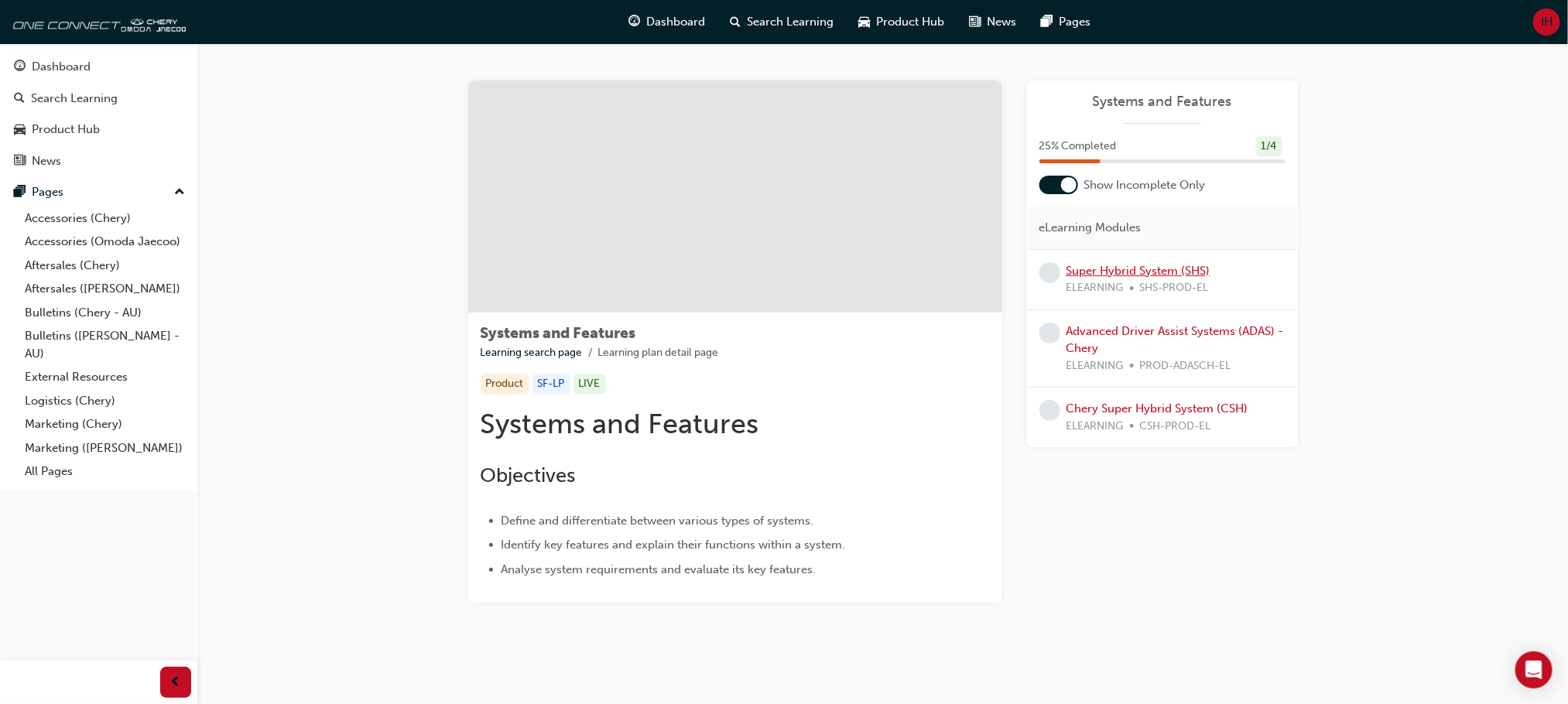
click at [1166, 268] on link "Super Hybrid System (SHS)" at bounding box center [1138, 271] width 144 height 14
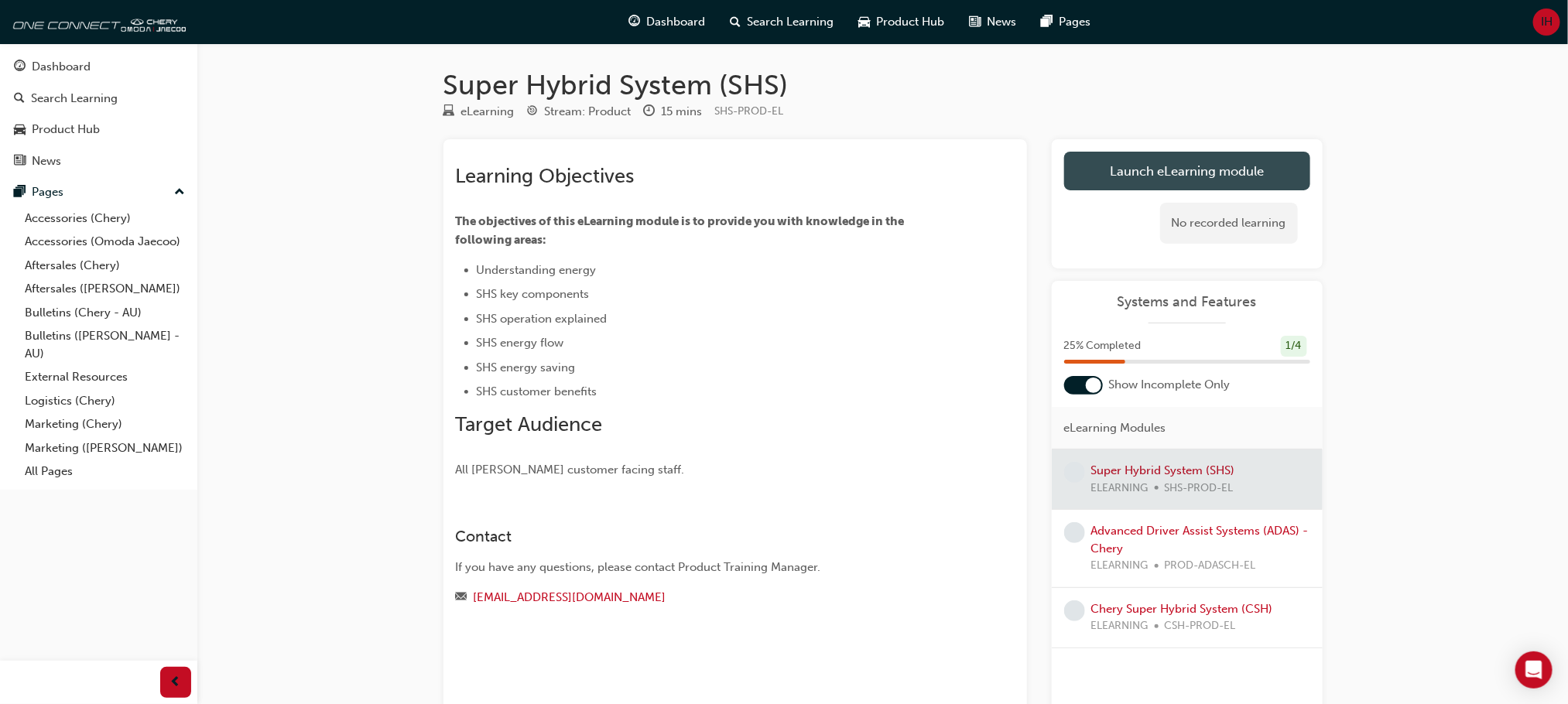
click at [1222, 175] on link "Launch eLearning module" at bounding box center [1186, 171] width 246 height 39
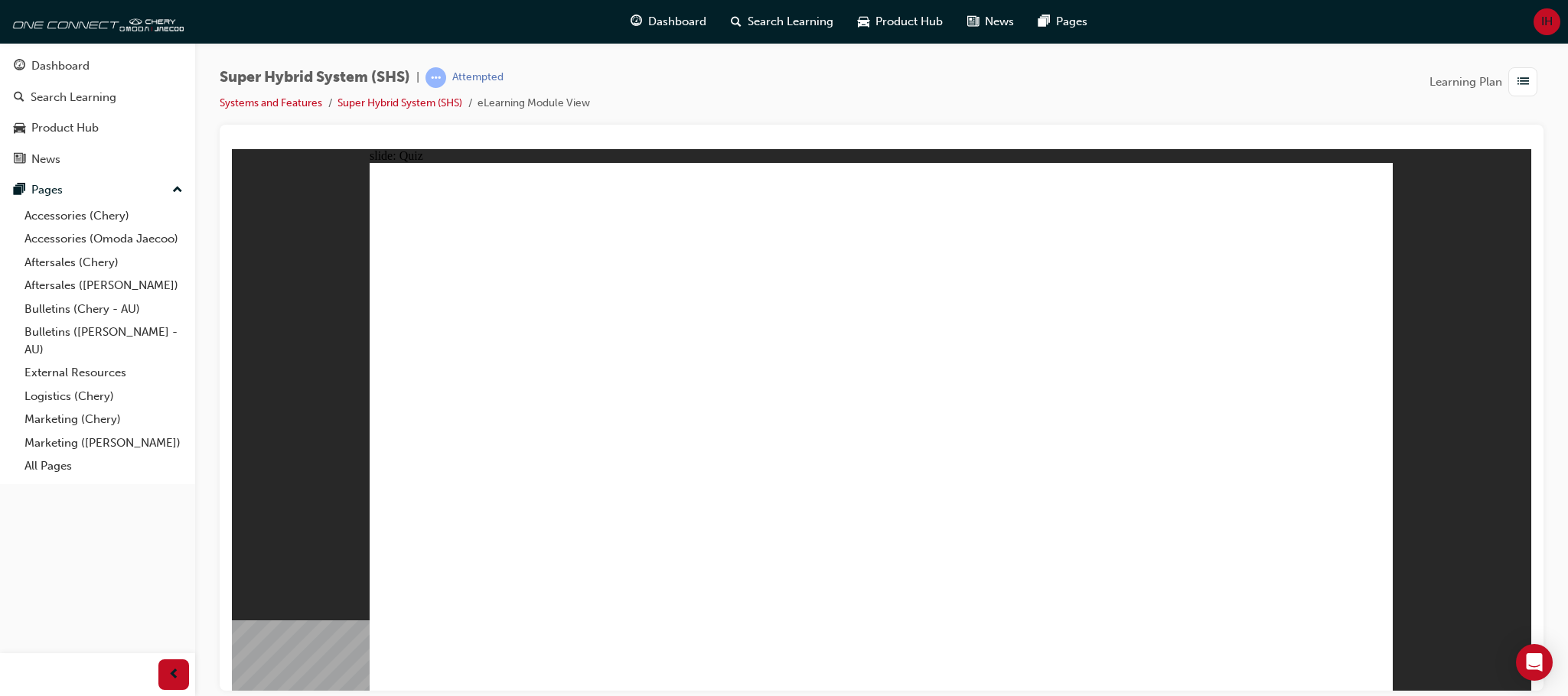
radio input "true"
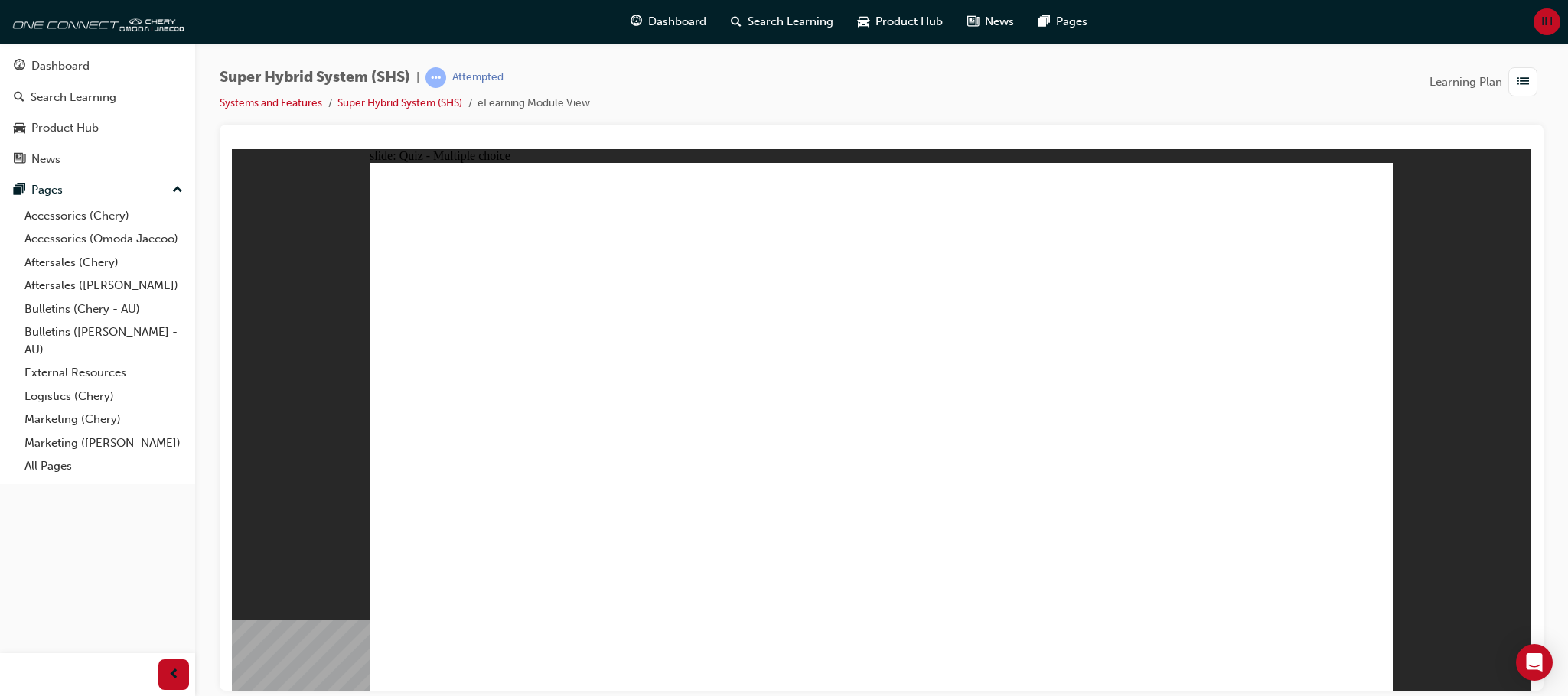
radio input "true"
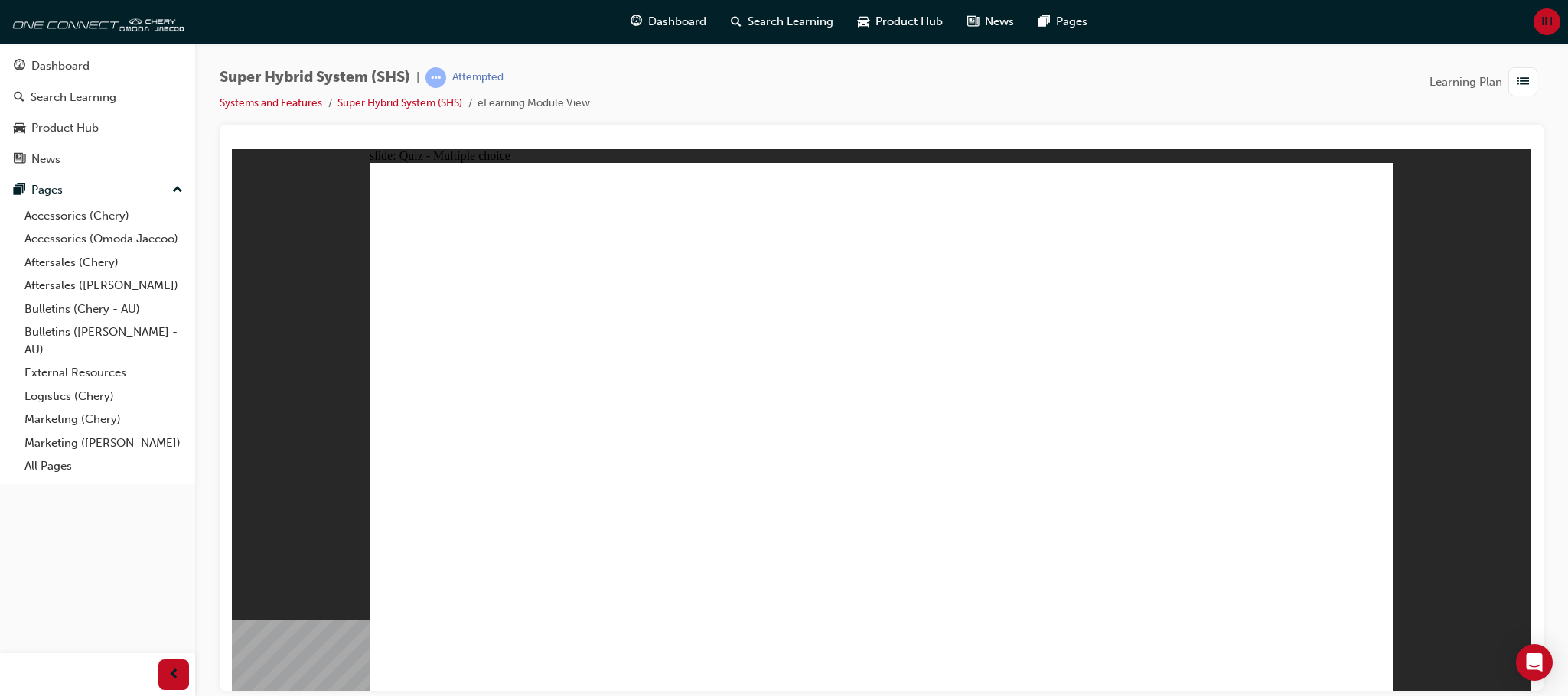
radio input "true"
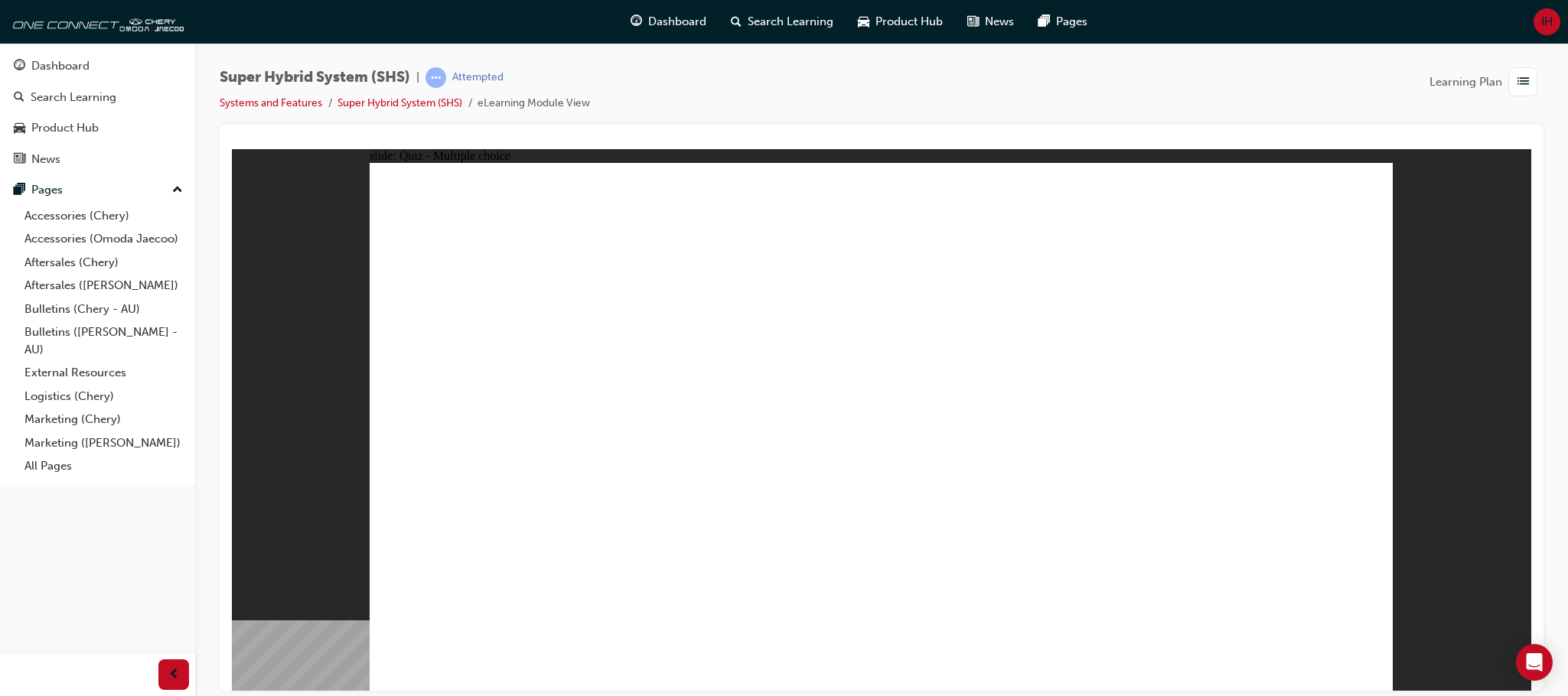
radio input "true"
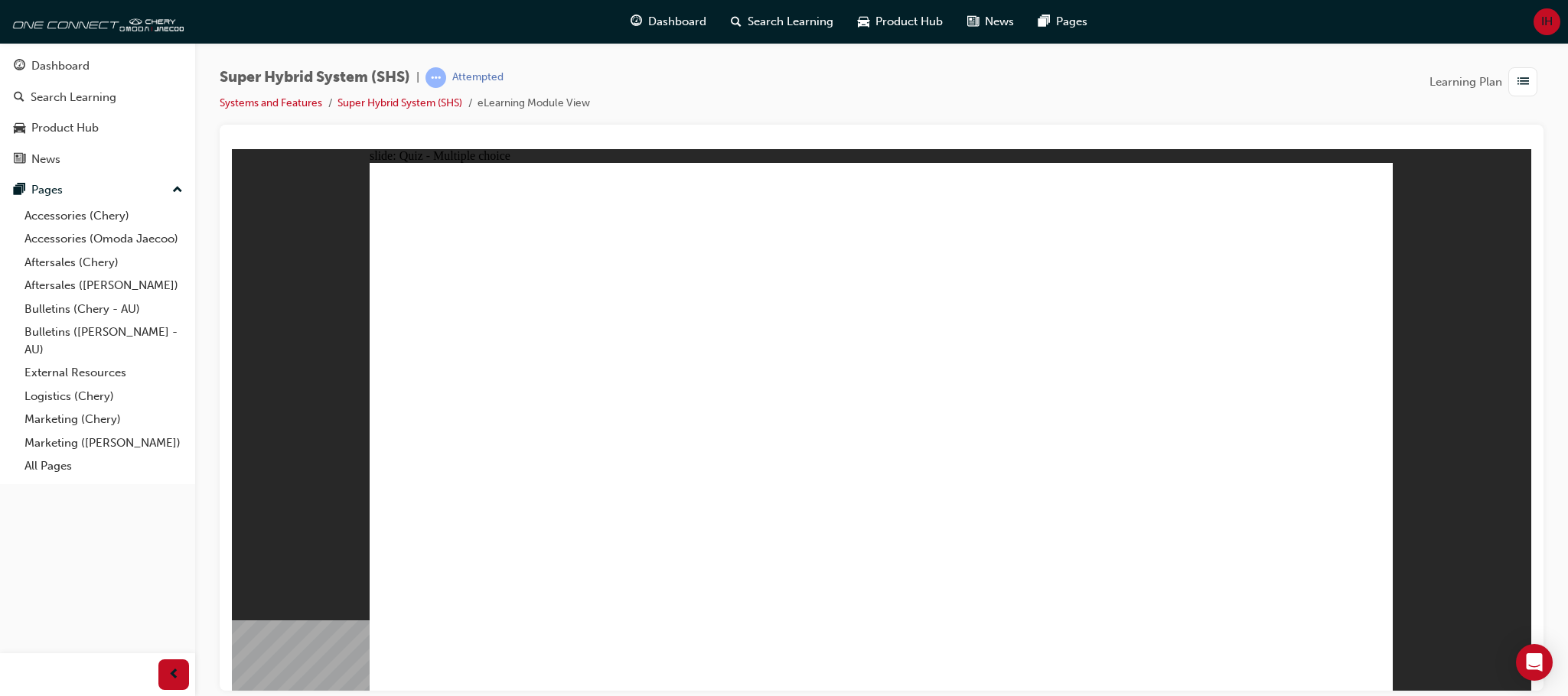
radio input "true"
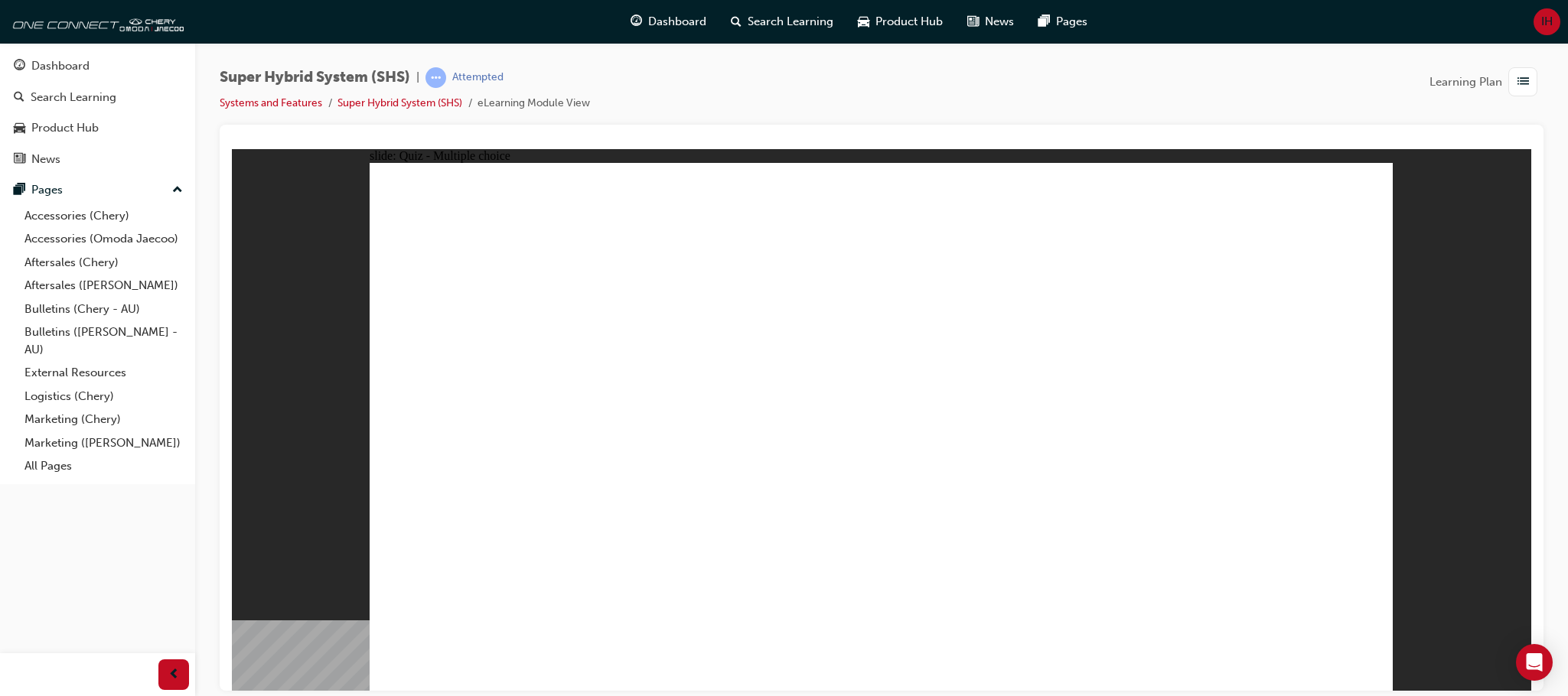
radio input "true"
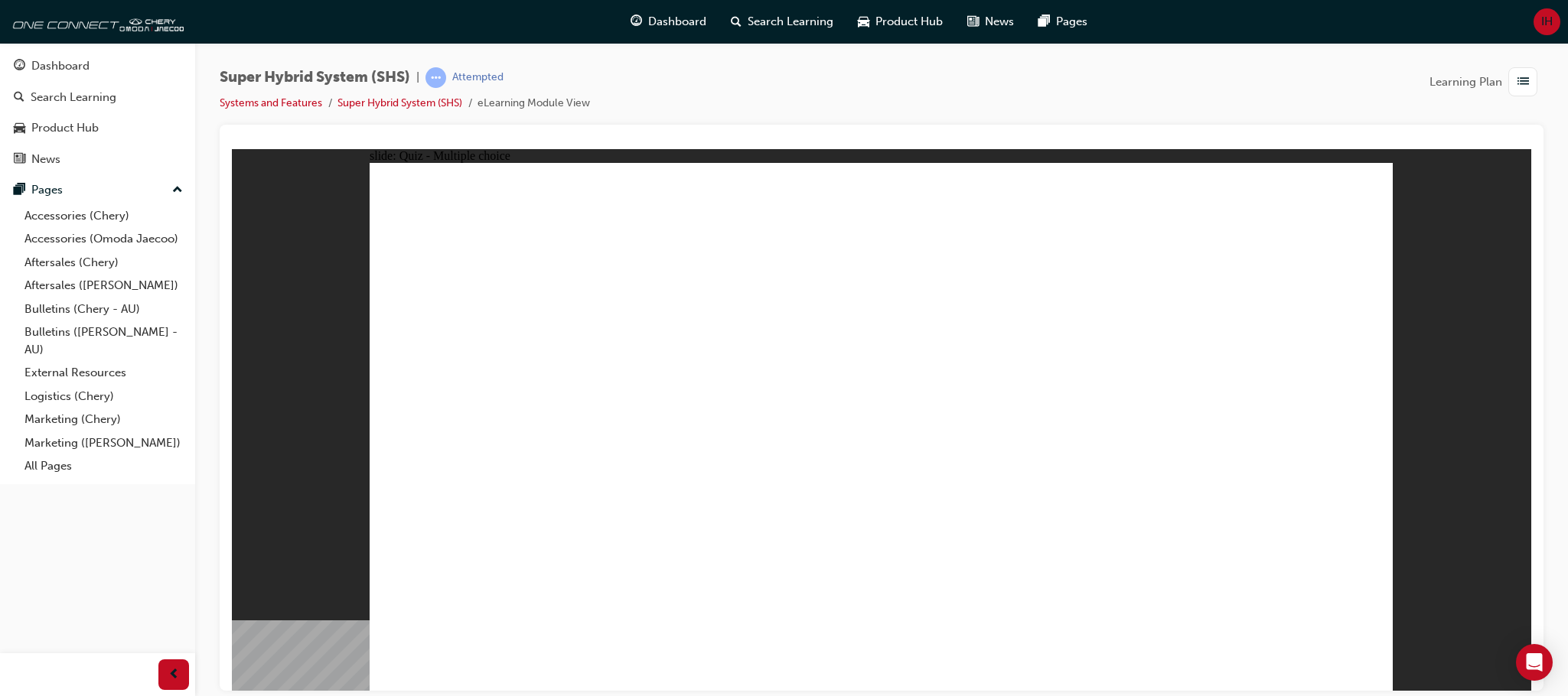
radio input "true"
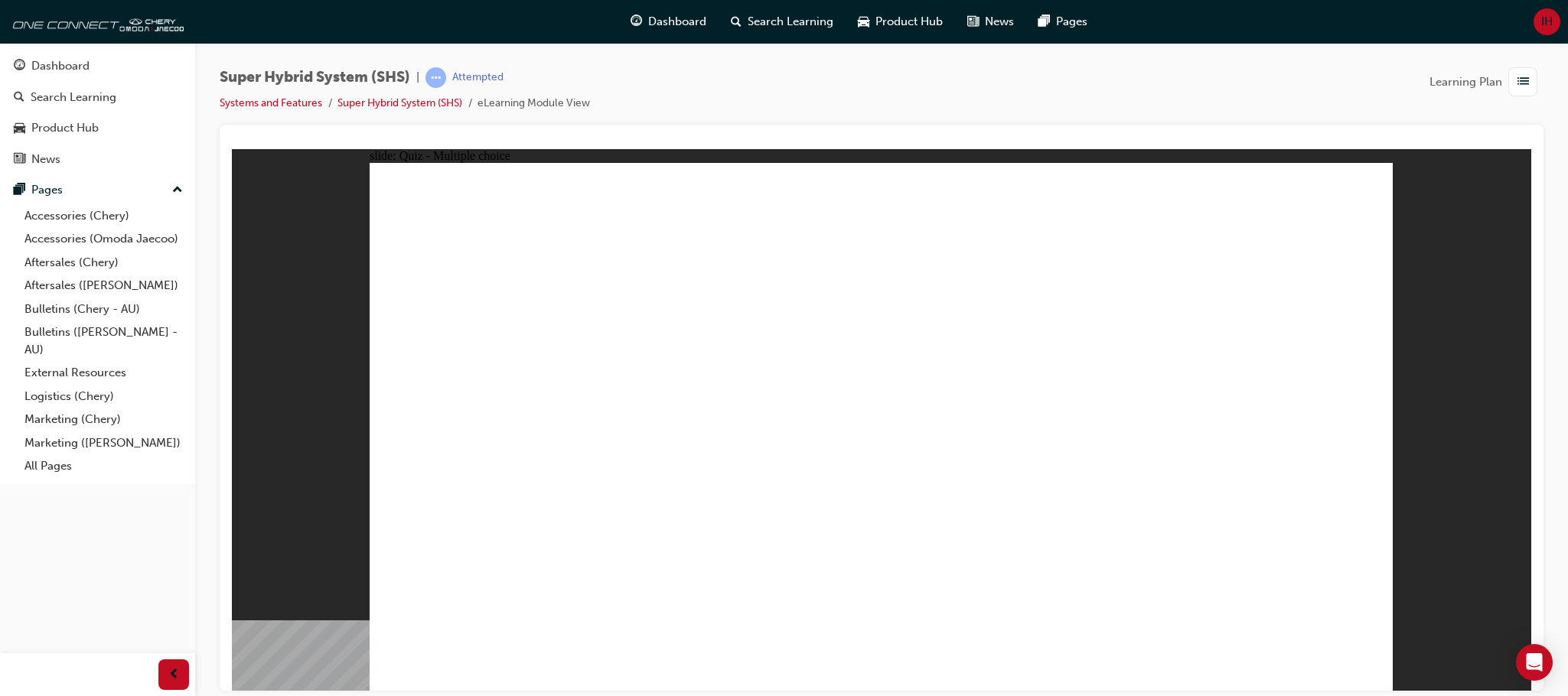
radio input "true"
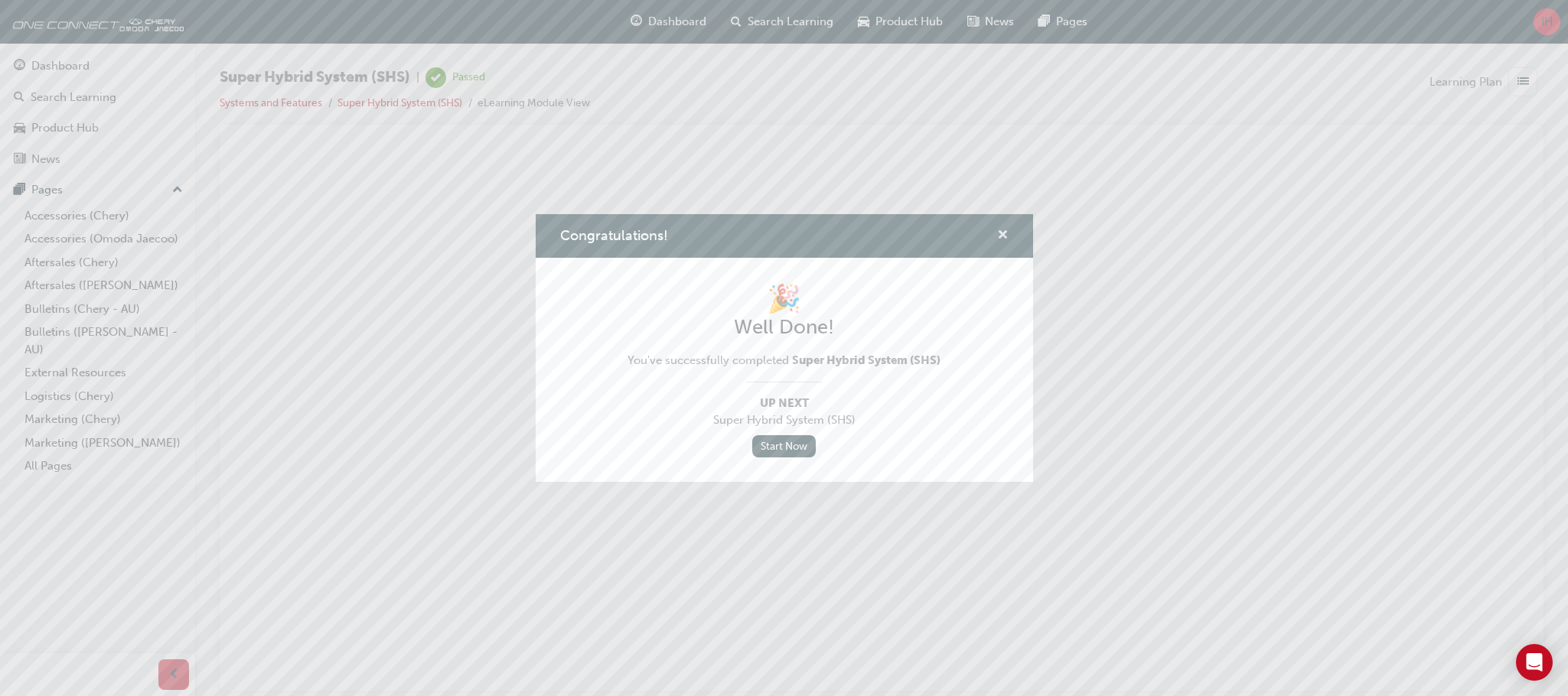
click at [1004, 240] on span "cross-icon" at bounding box center [1003, 236] width 12 height 13
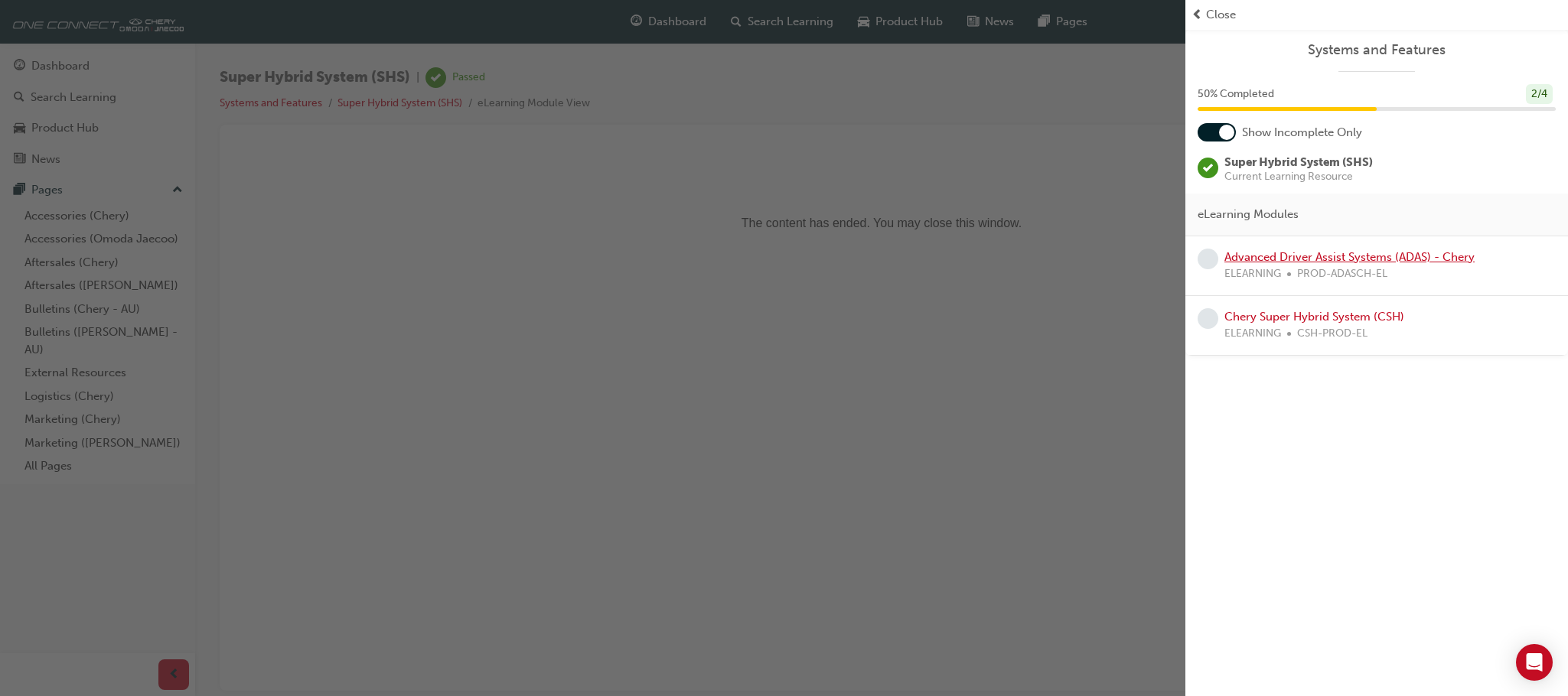
click at [1295, 261] on link "Advanced Driver Assist Systems (ADAS) - Chery" at bounding box center [1349, 257] width 250 height 13
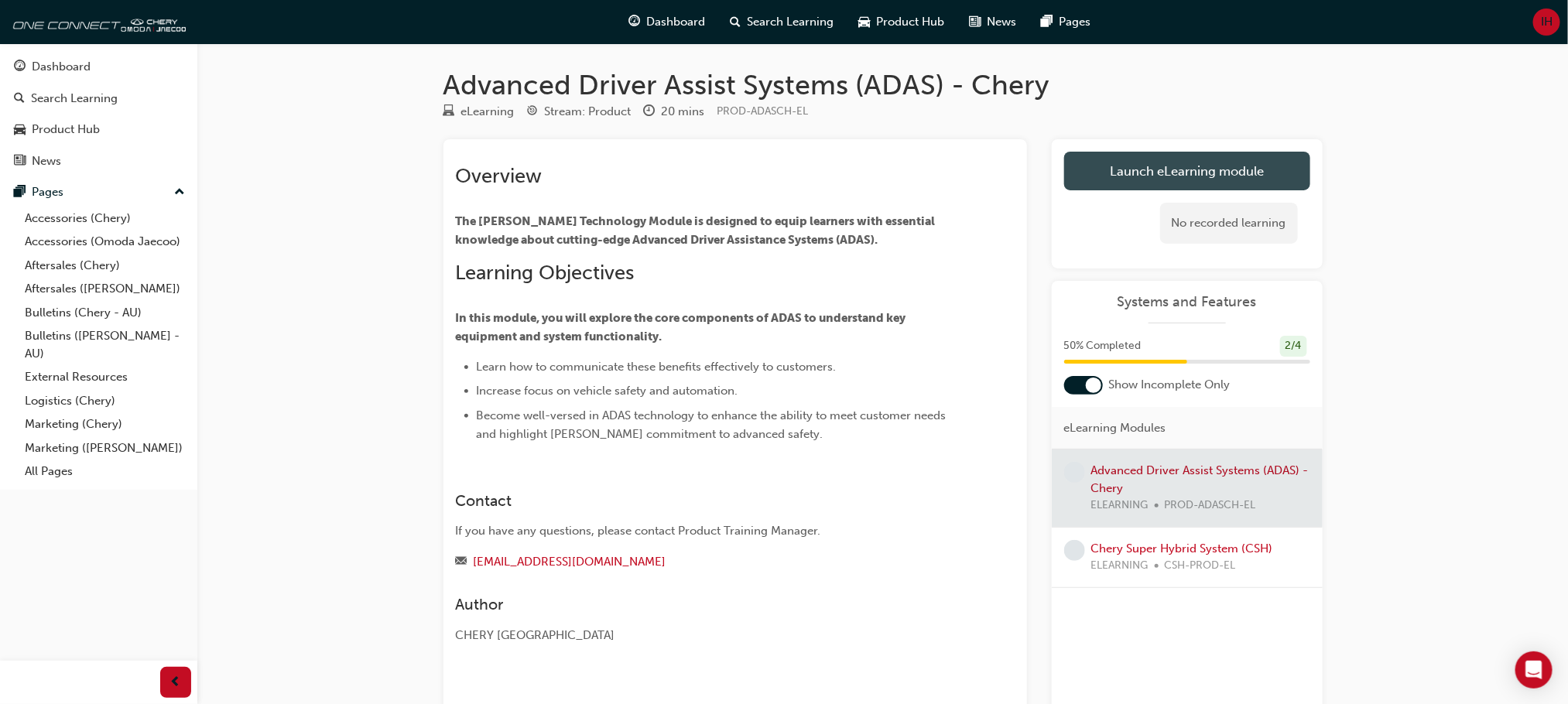
click at [1178, 174] on link "Launch eLearning module" at bounding box center [1186, 171] width 246 height 39
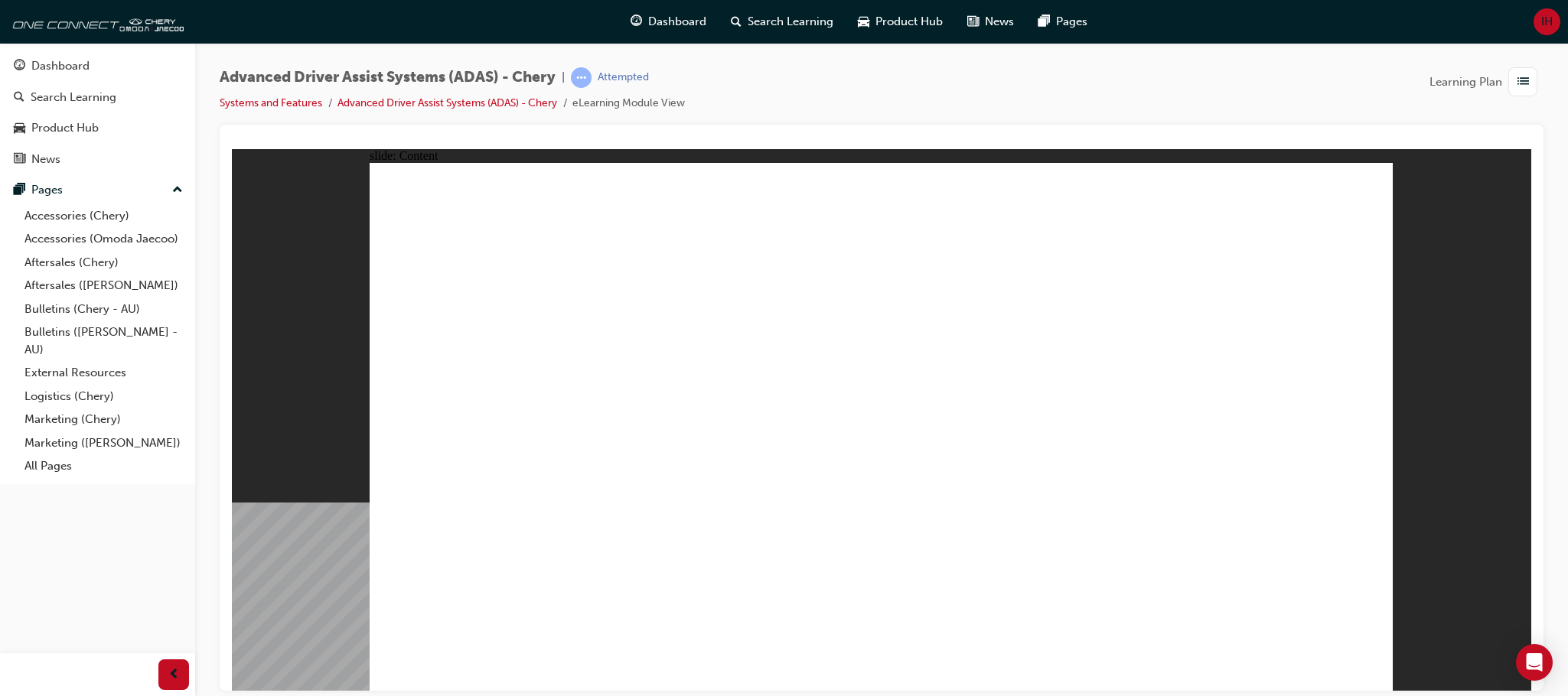
drag, startPoint x: 786, startPoint y: 459, endPoint x: 788, endPoint y: 435, distance: 24.1
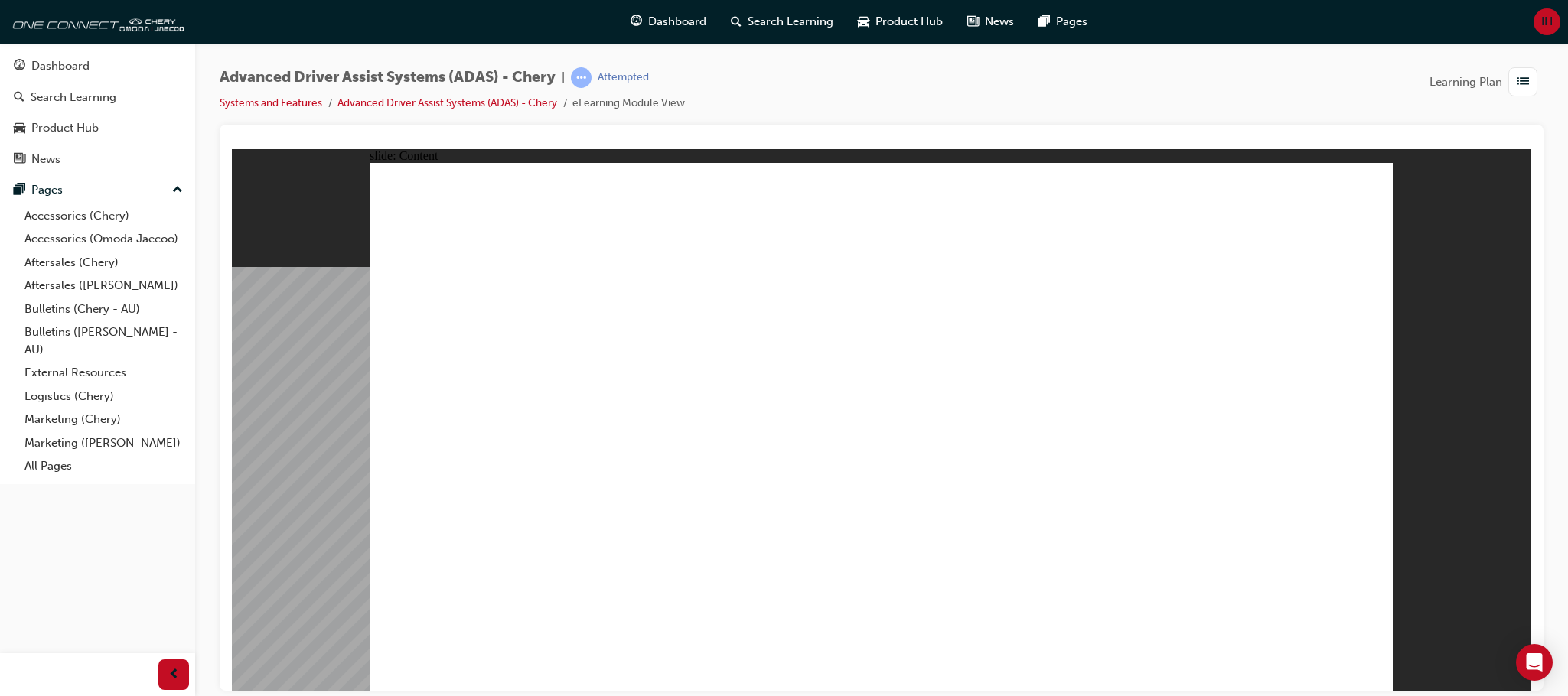
drag, startPoint x: 958, startPoint y: 548, endPoint x: 958, endPoint y: 527, distance: 21.0
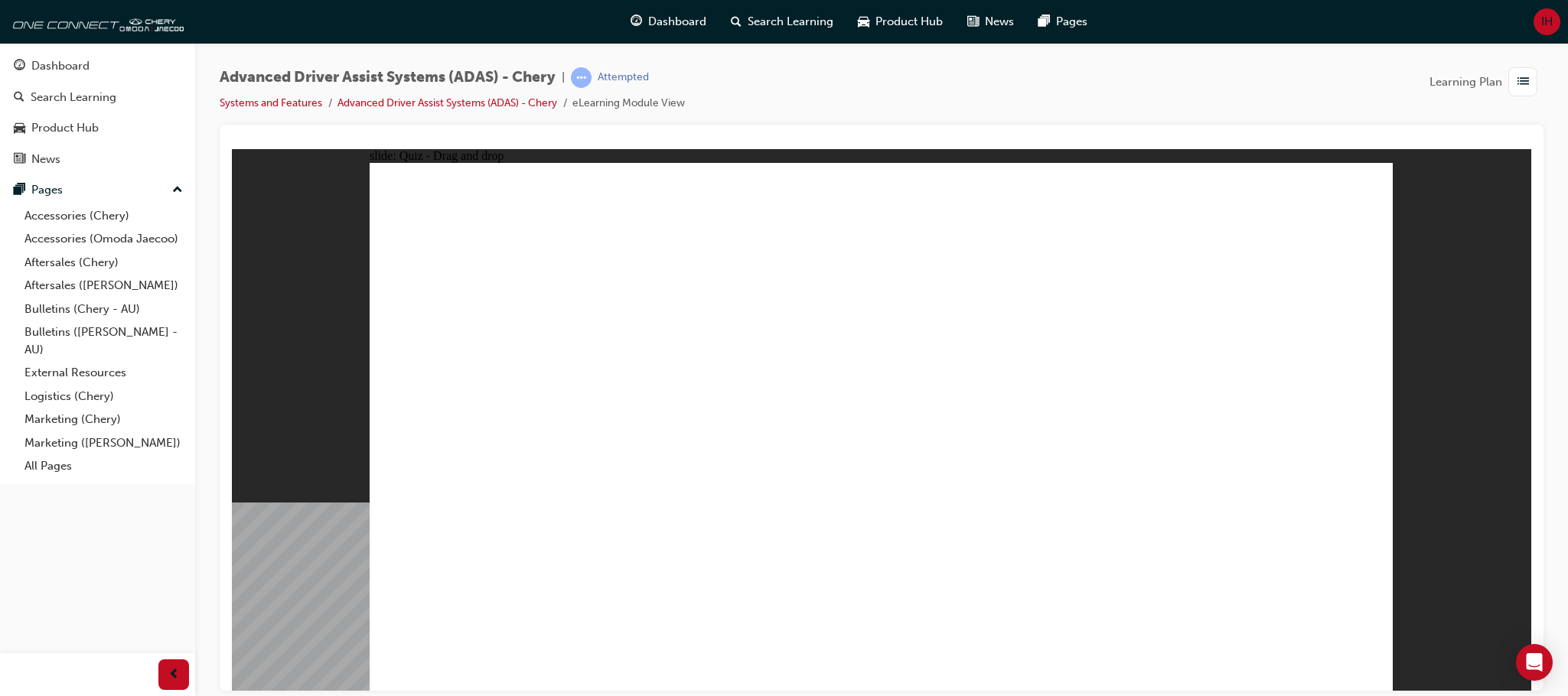
drag, startPoint x: 538, startPoint y: 591, endPoint x: 946, endPoint y: 220, distance: 551.5
drag, startPoint x: 827, startPoint y: 206, endPoint x: 1105, endPoint y: 213, distance: 278.1
drag, startPoint x: 985, startPoint y: 598, endPoint x: 1274, endPoint y: 231, distance: 467.1
drag, startPoint x: 1183, startPoint y: 596, endPoint x: 1242, endPoint y: 277, distance: 324.4
drag, startPoint x: 800, startPoint y: 585, endPoint x: 811, endPoint y: 351, distance: 234.3
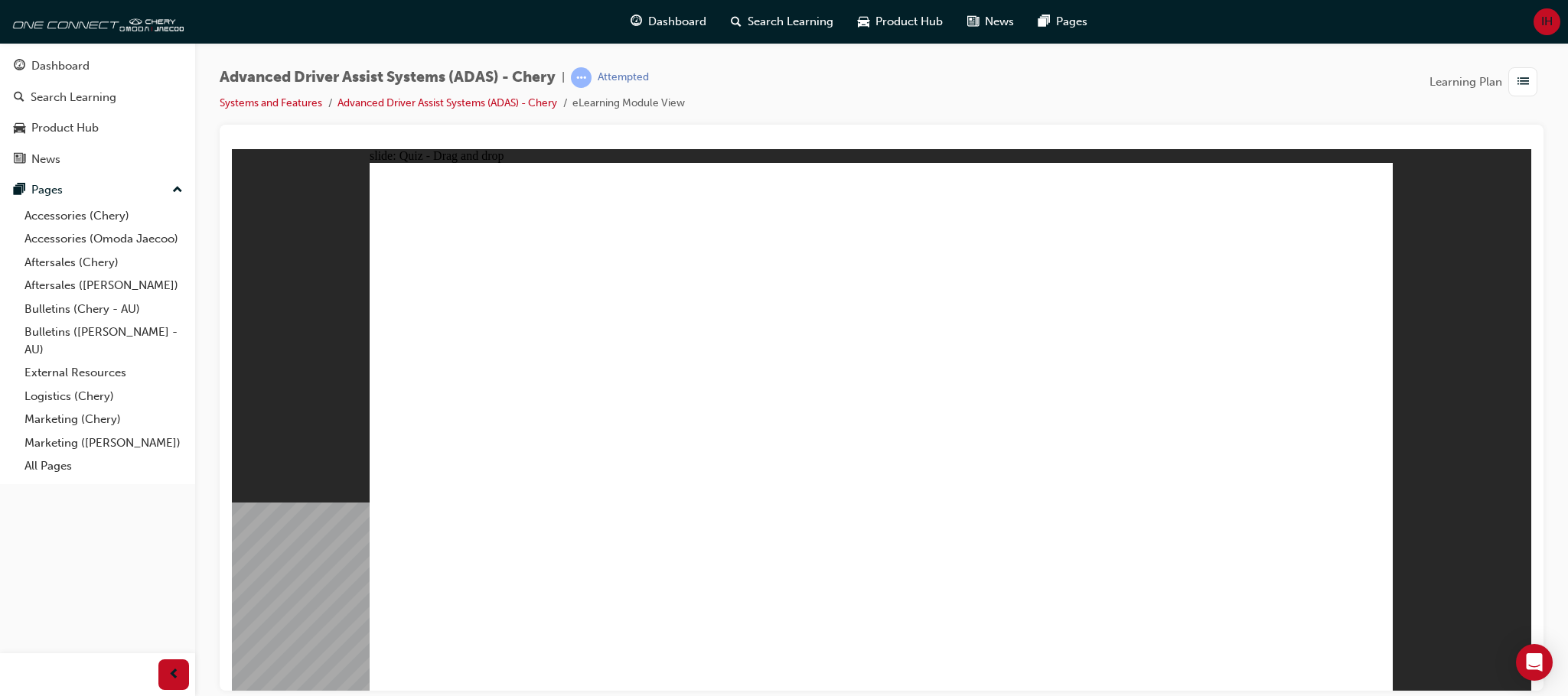
drag, startPoint x: 705, startPoint y: 581, endPoint x: 907, endPoint y: 284, distance: 359.2
checkbox input "true"
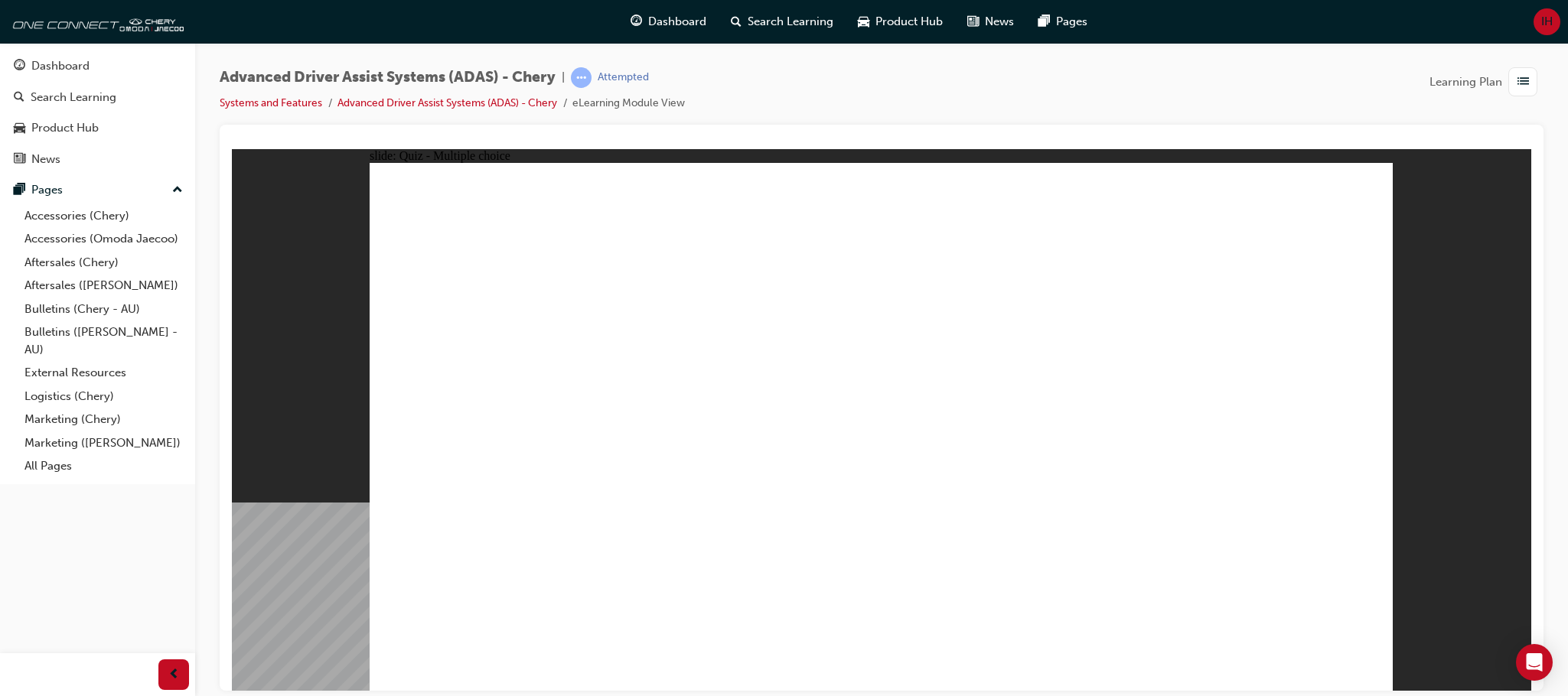
checkbox input "true"
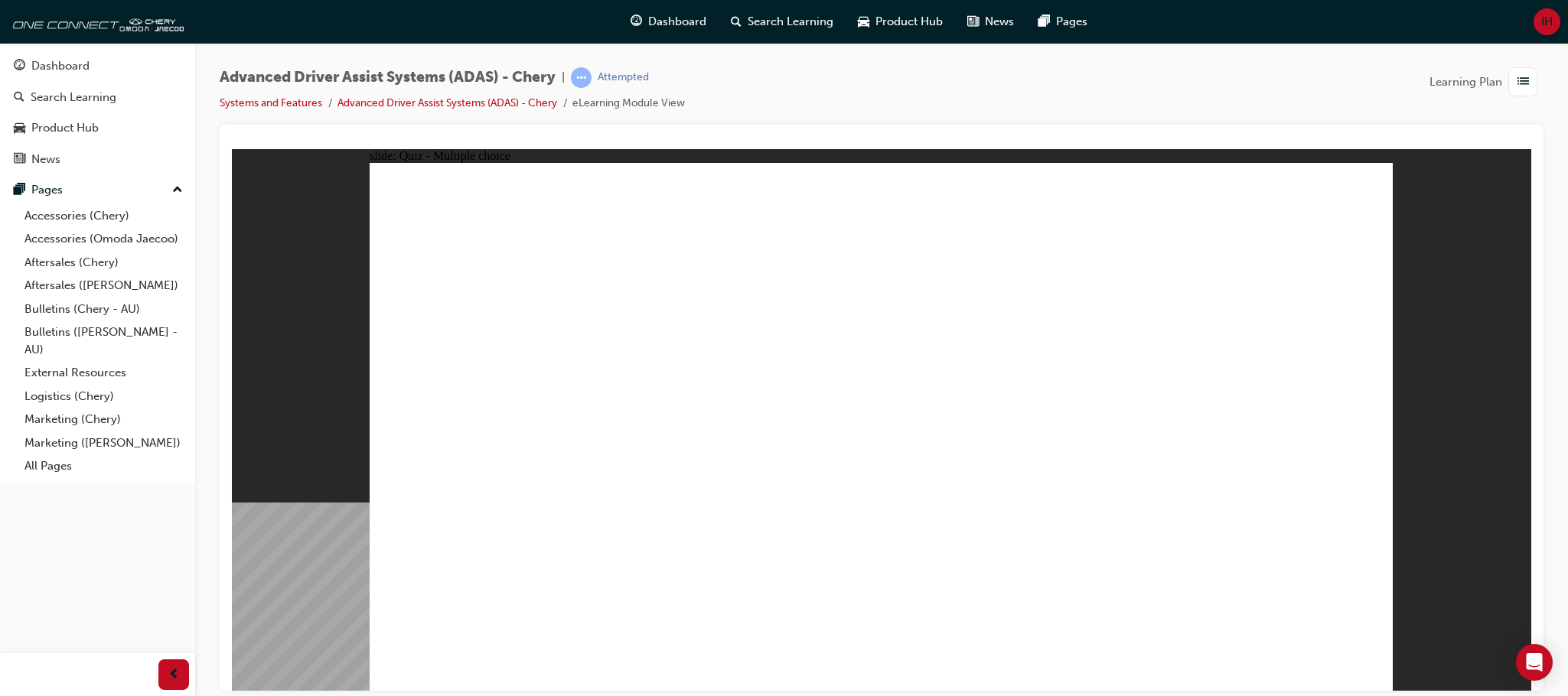
checkbox input "true"
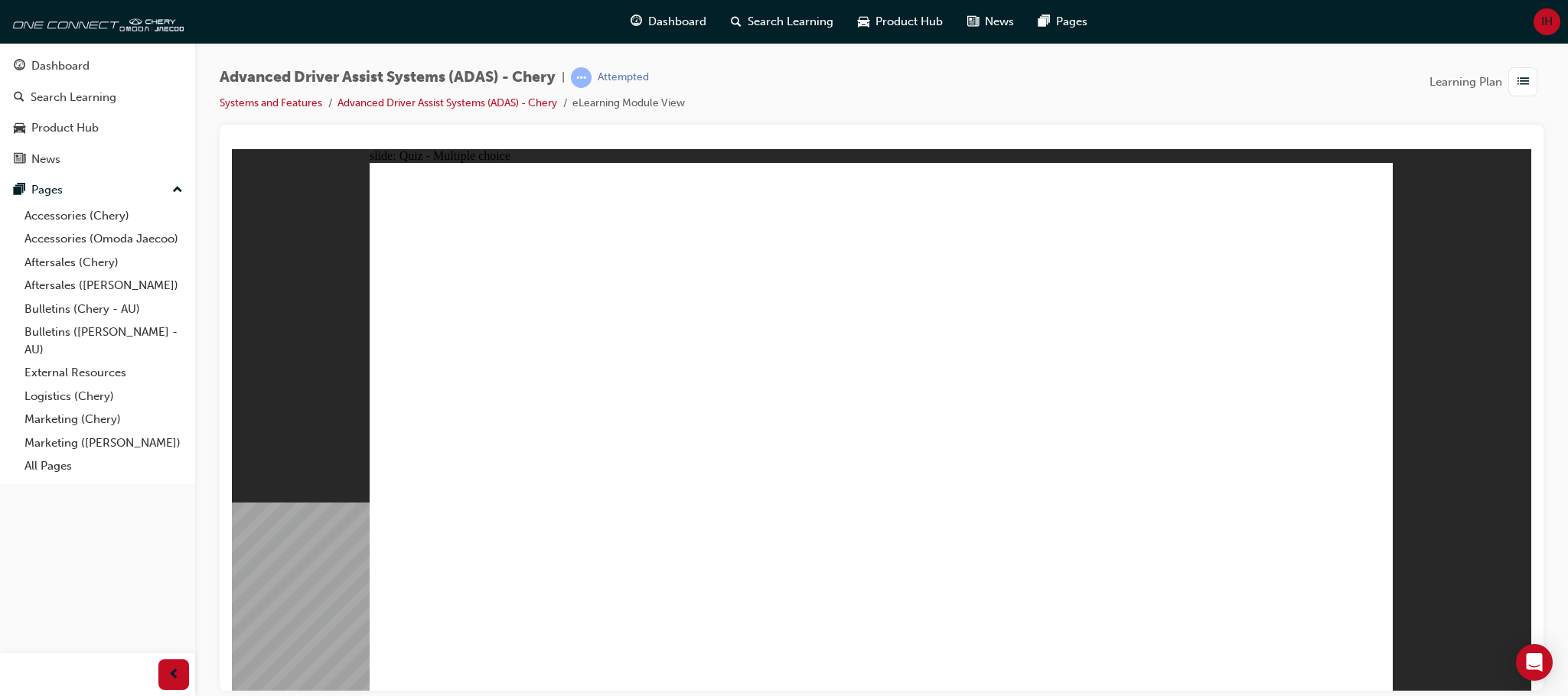
drag, startPoint x: 903, startPoint y: 223, endPoint x: 905, endPoint y: 492, distance: 269.0
drag, startPoint x: 898, startPoint y: 261, endPoint x: 979, endPoint y: 495, distance: 247.6
drag, startPoint x: 981, startPoint y: 223, endPoint x: 979, endPoint y: 530, distance: 307.0
drag, startPoint x: 983, startPoint y: 268, endPoint x: 543, endPoint y: 544, distance: 519.4
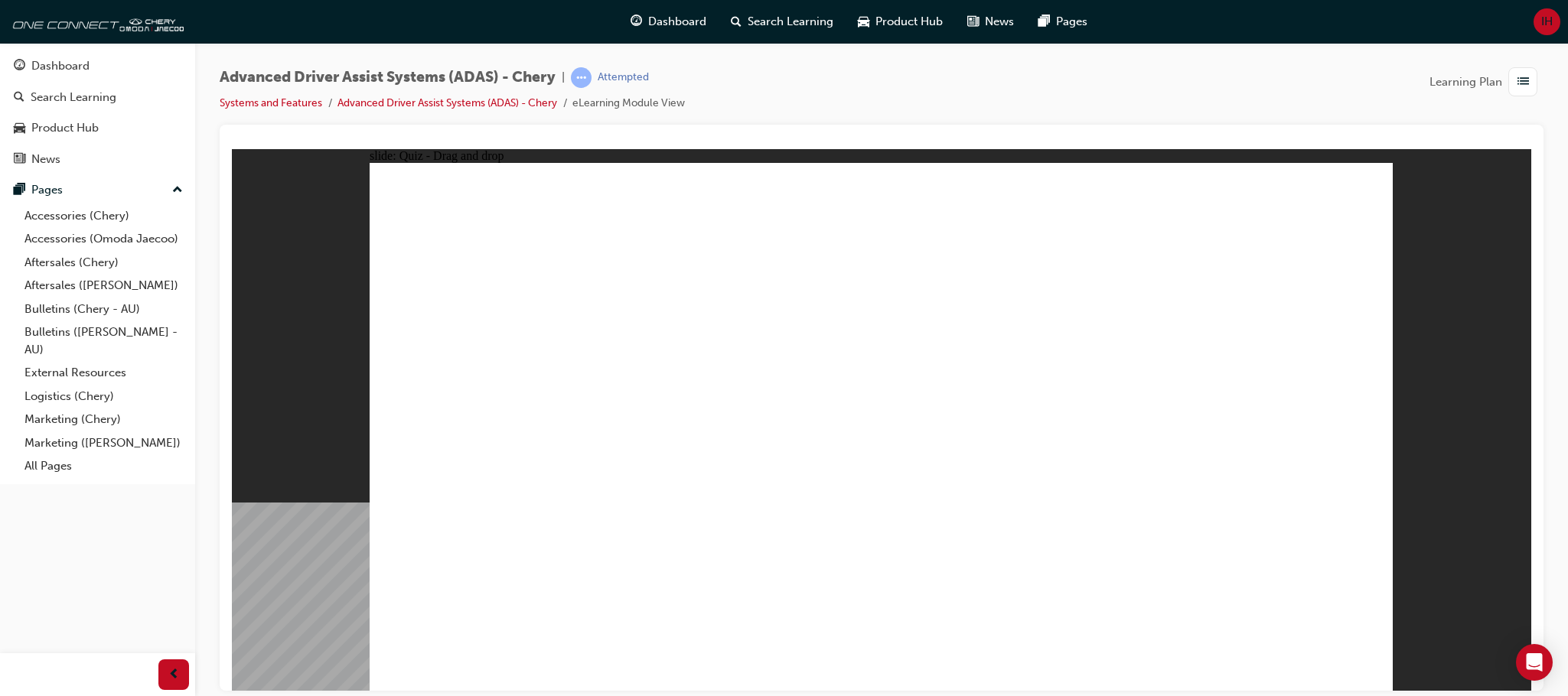
drag, startPoint x: 1089, startPoint y: 269, endPoint x: 604, endPoint y: 512, distance: 542.5
drag, startPoint x: 1136, startPoint y: 219, endPoint x: 758, endPoint y: 495, distance: 468.0
drag, startPoint x: 1216, startPoint y: 260, endPoint x: 1043, endPoint y: 536, distance: 325.7
drag, startPoint x: 1219, startPoint y: 210, endPoint x: 758, endPoint y: 500, distance: 544.6
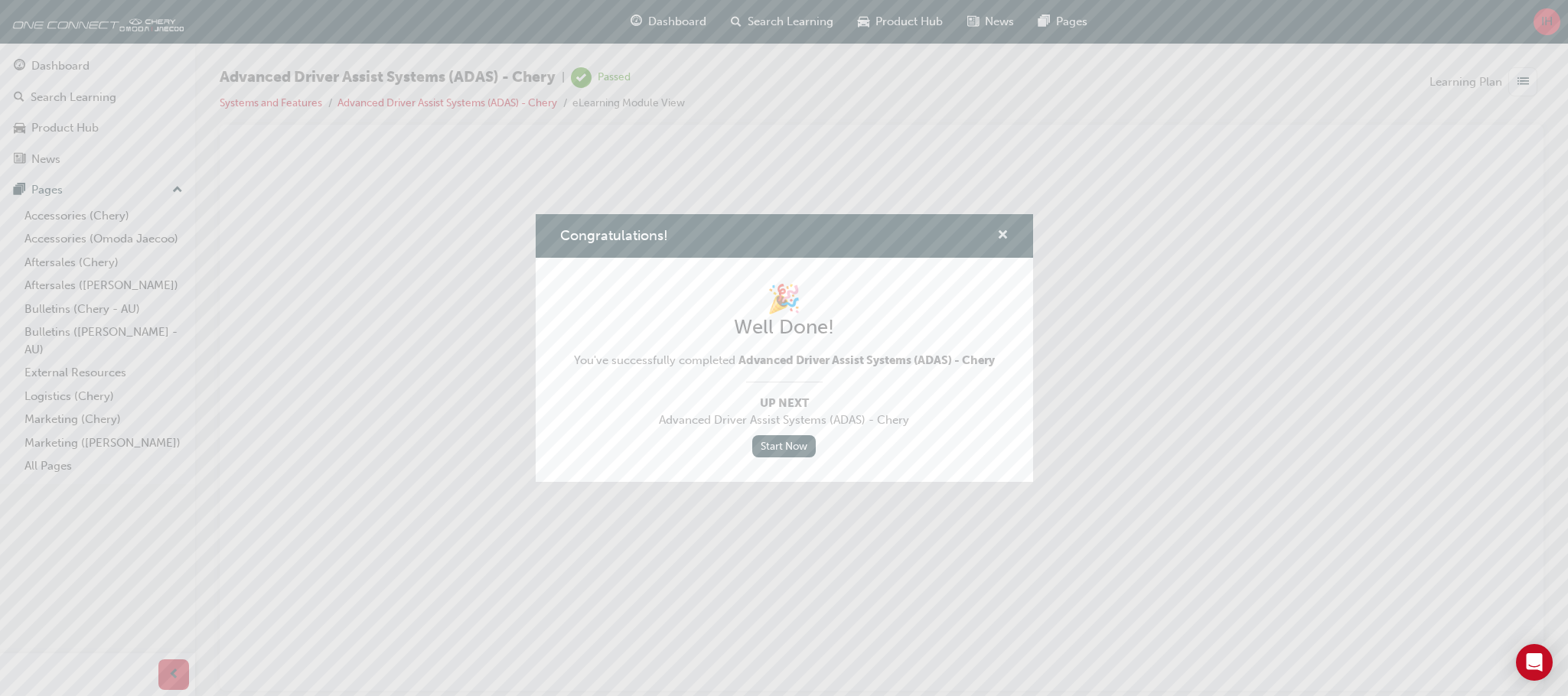
click at [999, 237] on span "cross-icon" at bounding box center [1003, 236] width 12 height 13
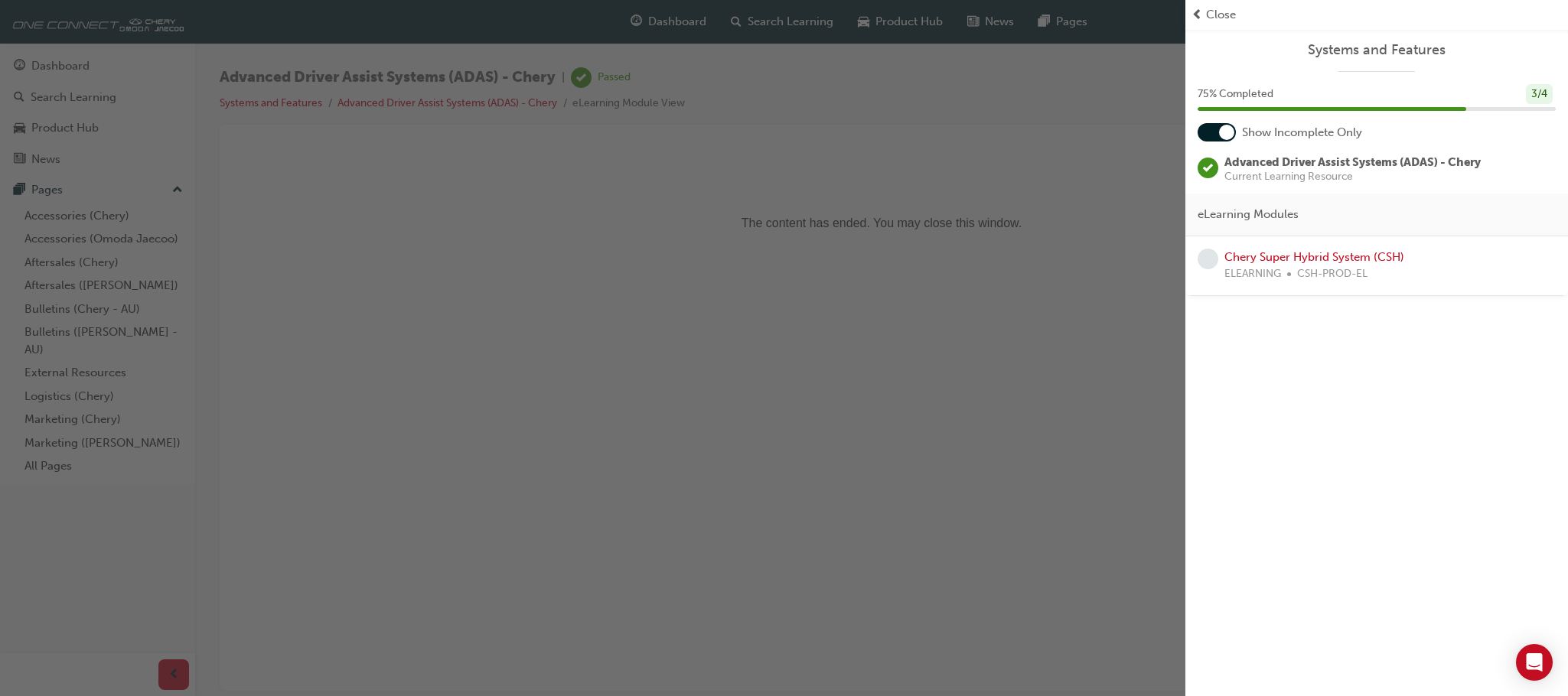
click at [1201, 13] on span "prev-icon" at bounding box center [1197, 14] width 12 height 18
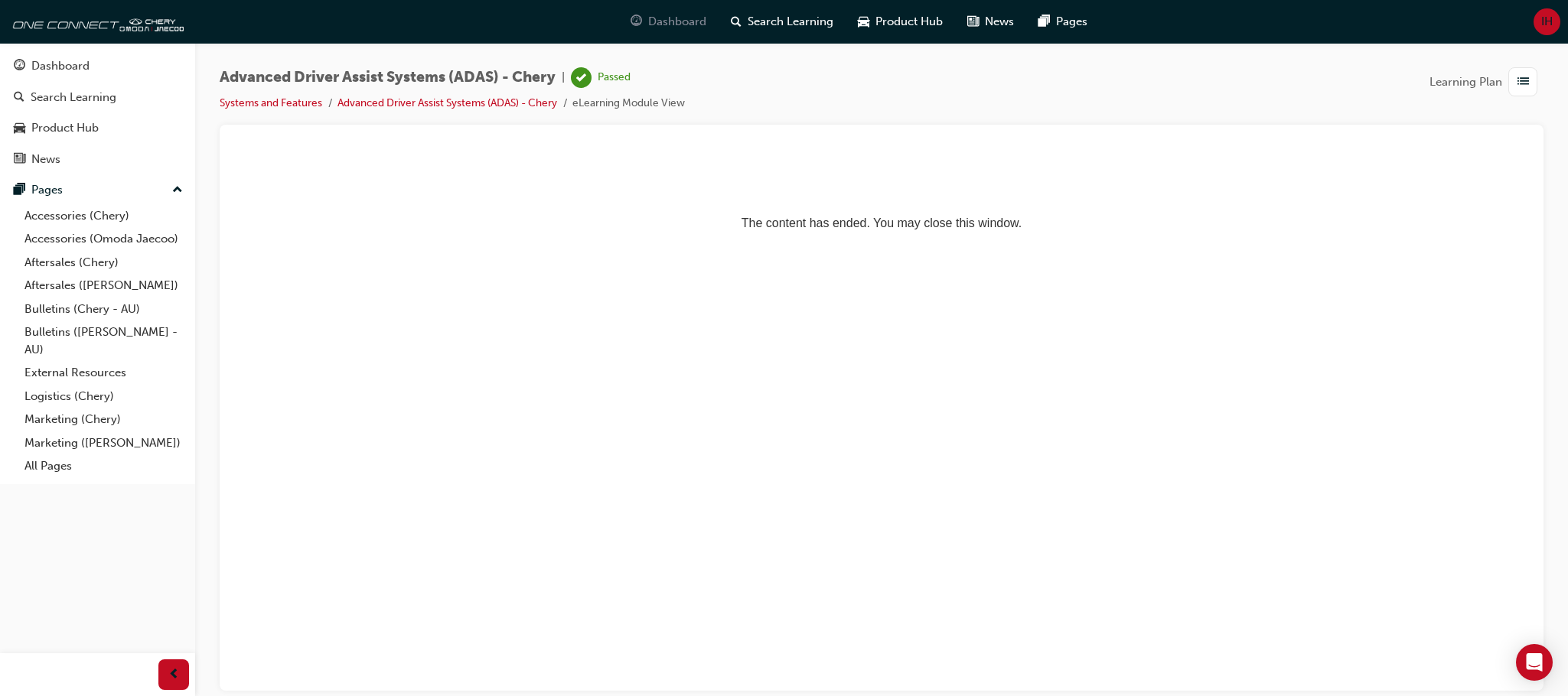
click at [715, 23] on div "Dashboard" at bounding box center [669, 22] width 100 height 32
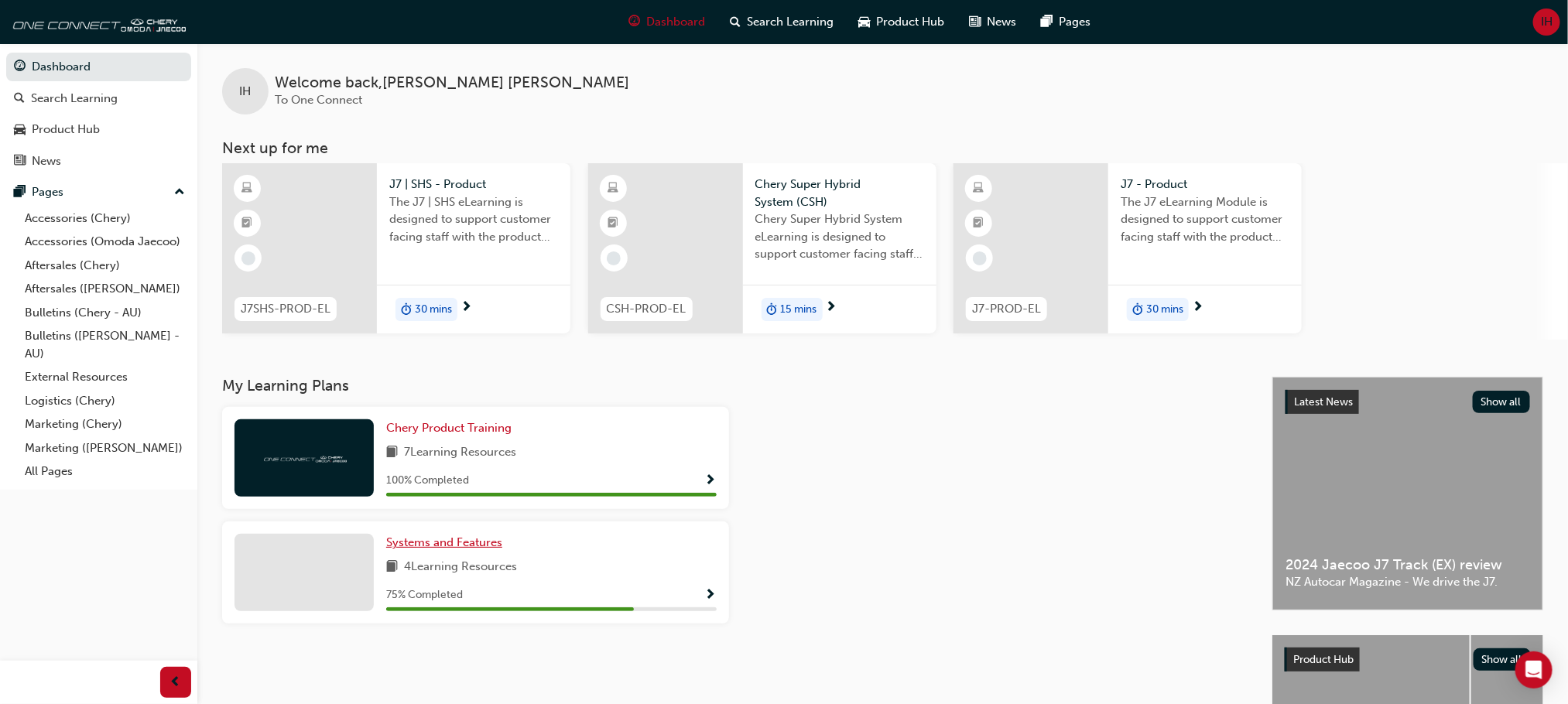
click at [483, 544] on span "Systems and Features" at bounding box center [443, 542] width 116 height 14
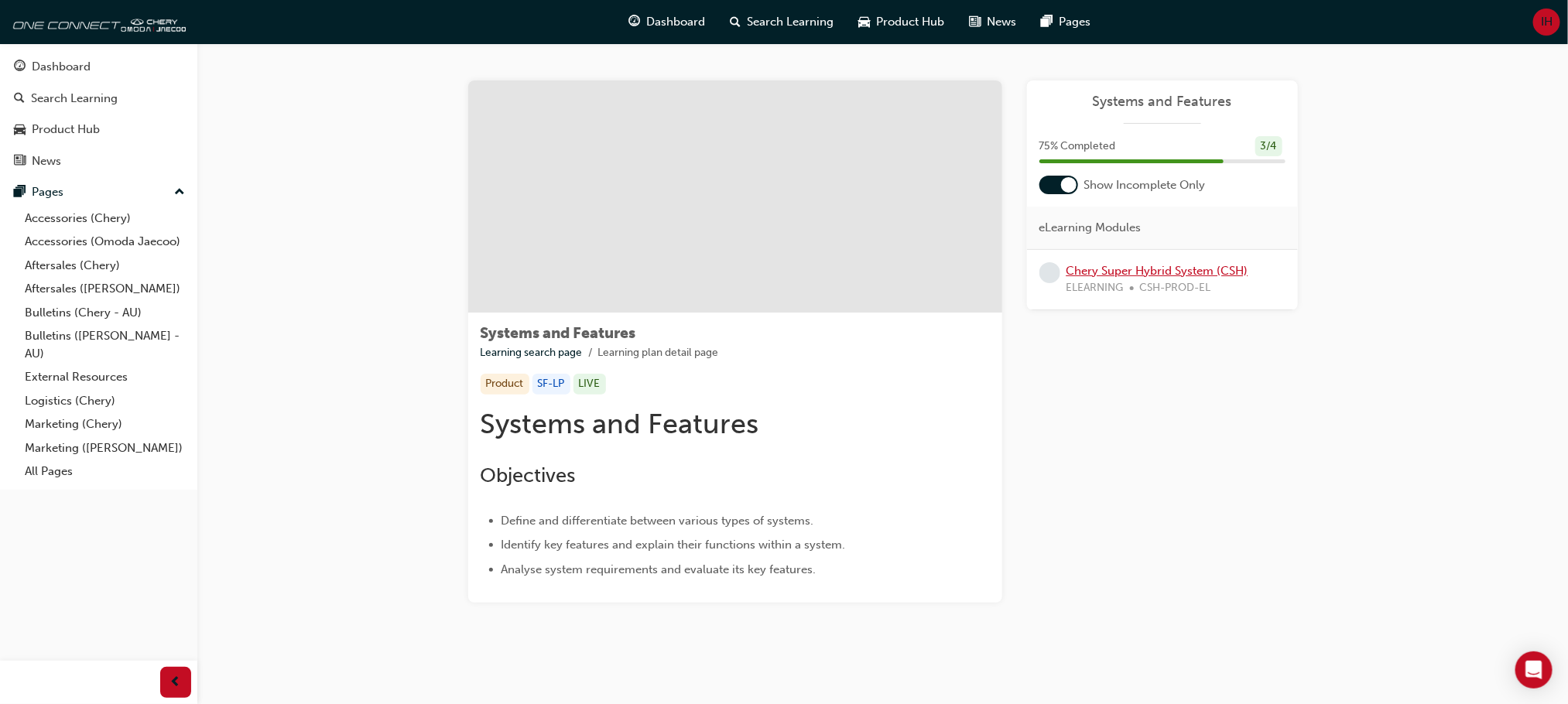
click at [1100, 273] on link "Chery Super Hybrid System (CSH)" at bounding box center [1157, 271] width 182 height 14
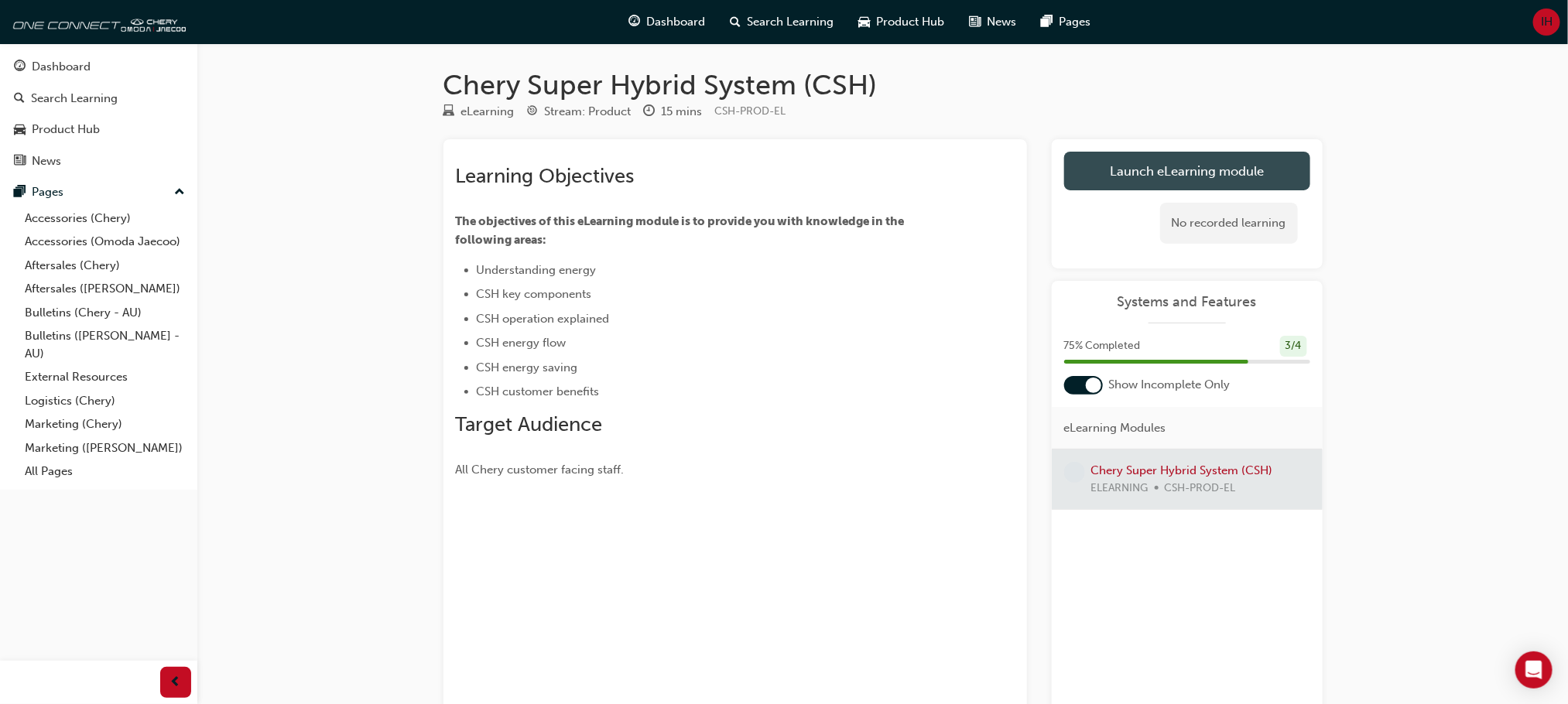
click at [1152, 170] on link "Launch eLearning module" at bounding box center [1186, 171] width 246 height 39
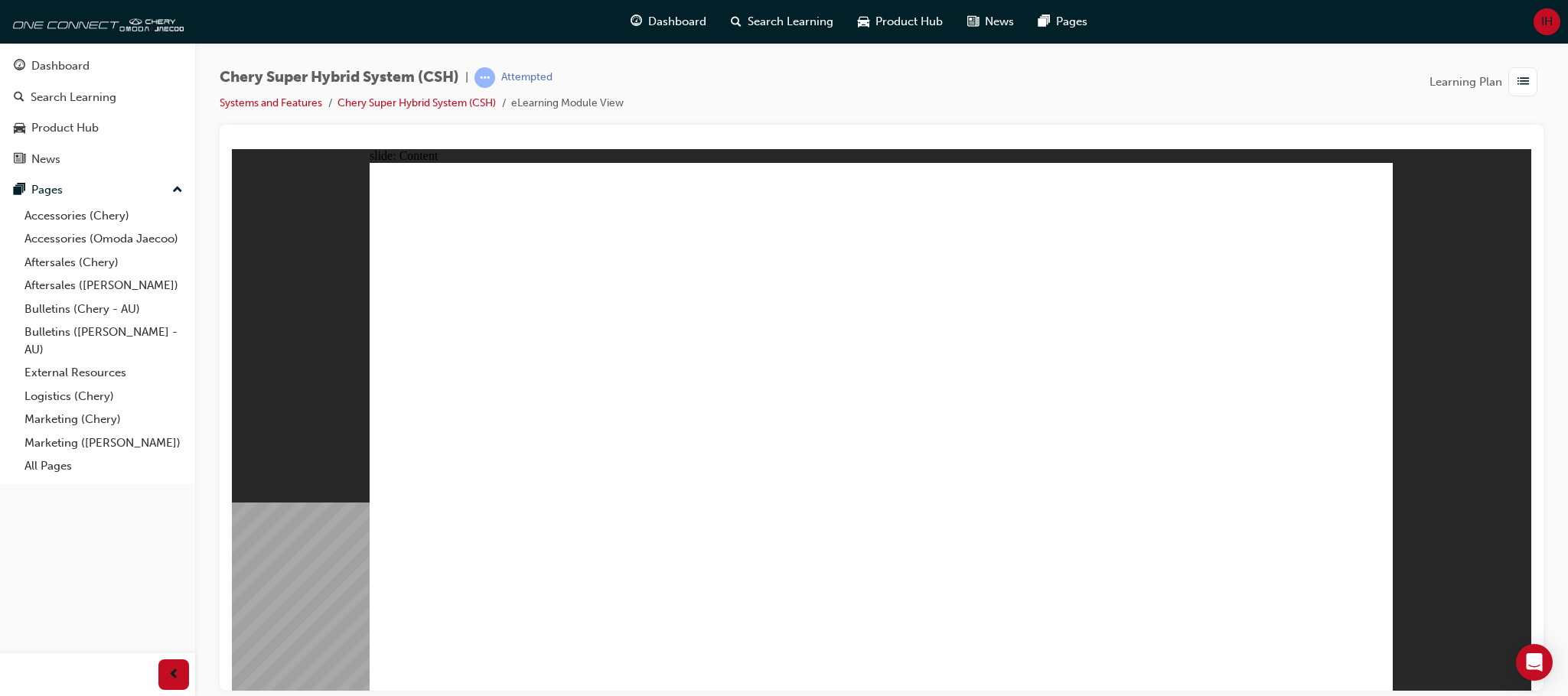
drag, startPoint x: 528, startPoint y: 509, endPoint x: 585, endPoint y: 550, distance: 70.2
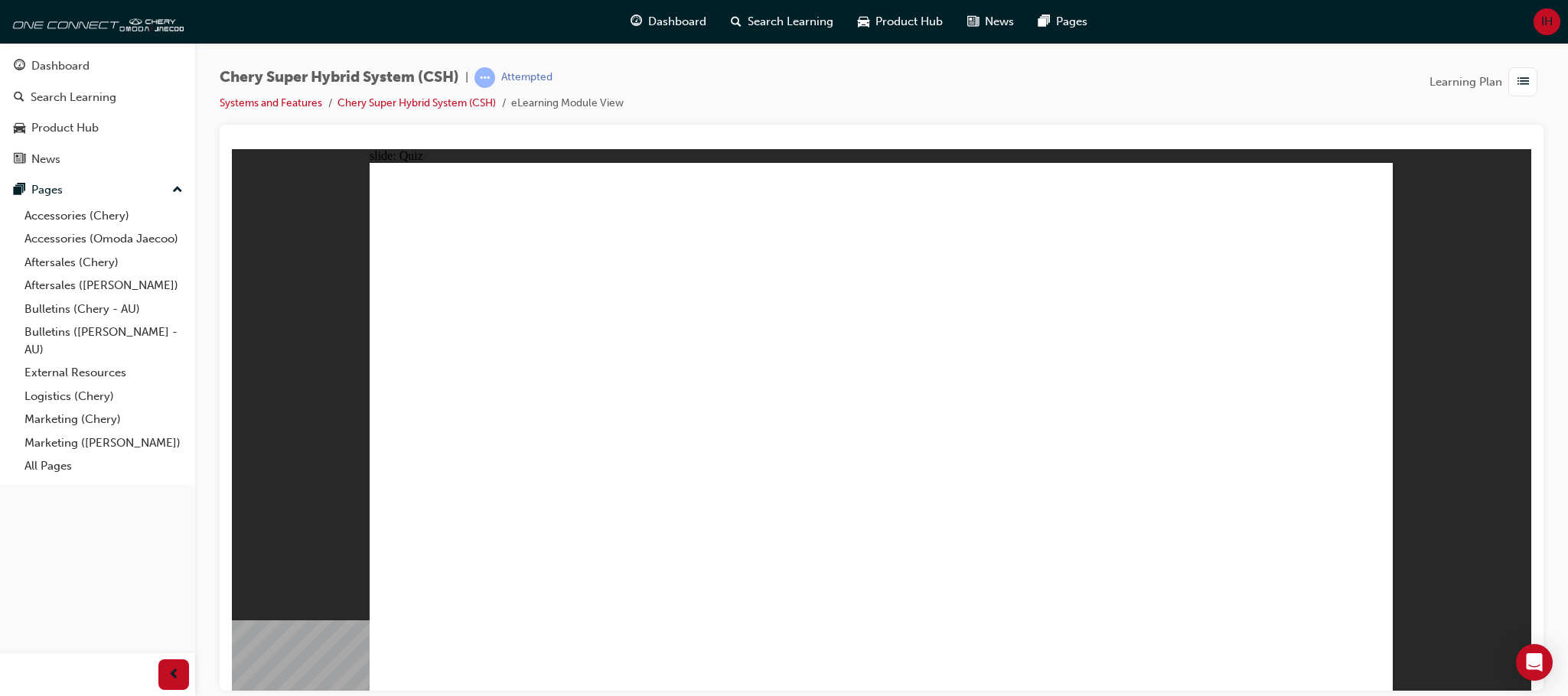
radio input "true"
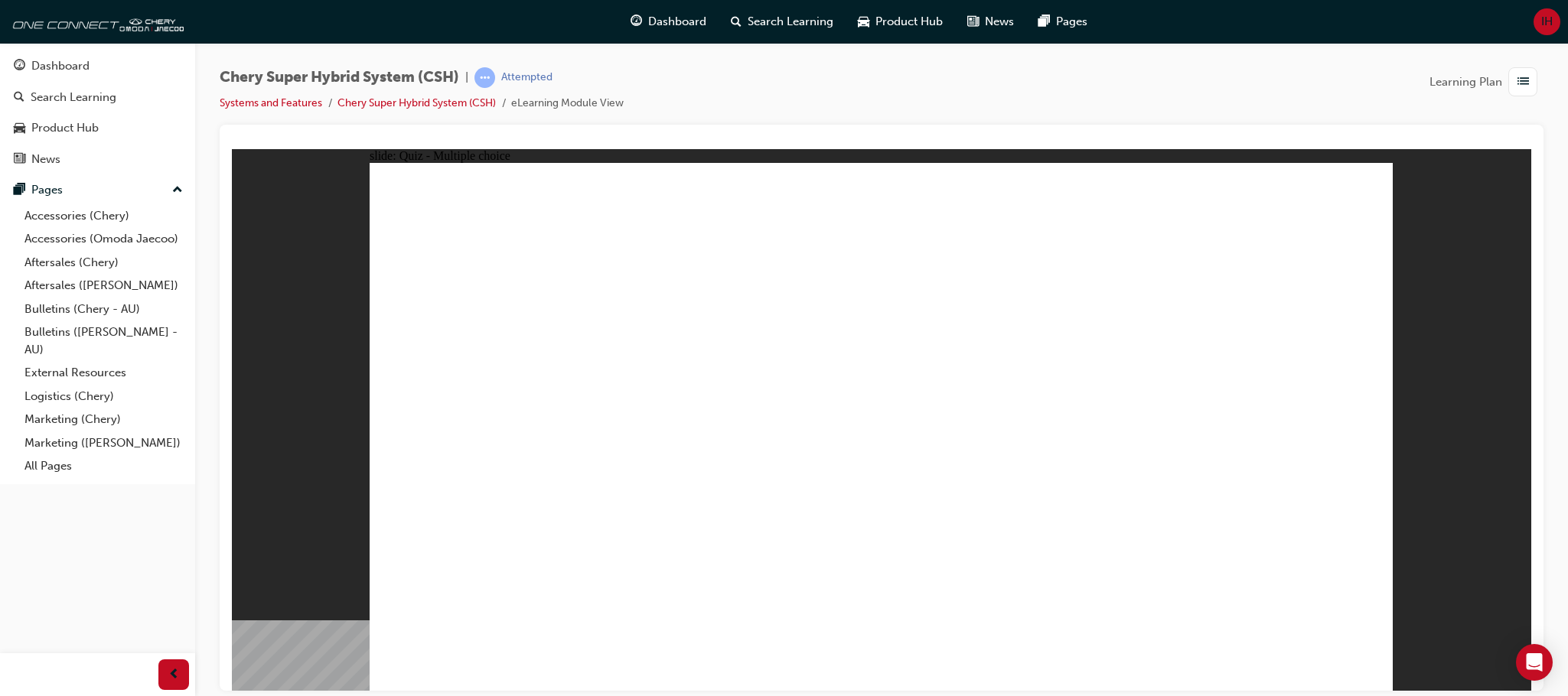
radio input "true"
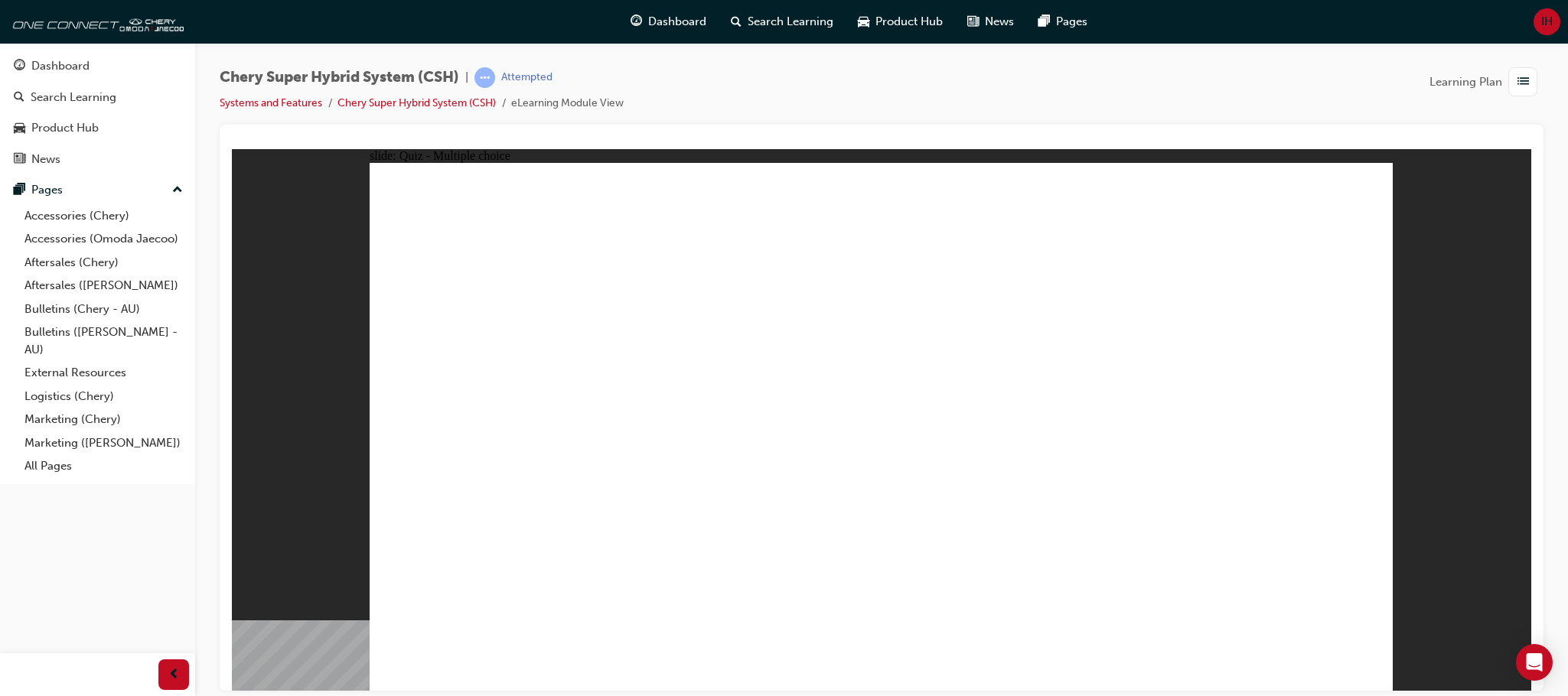
radio input "true"
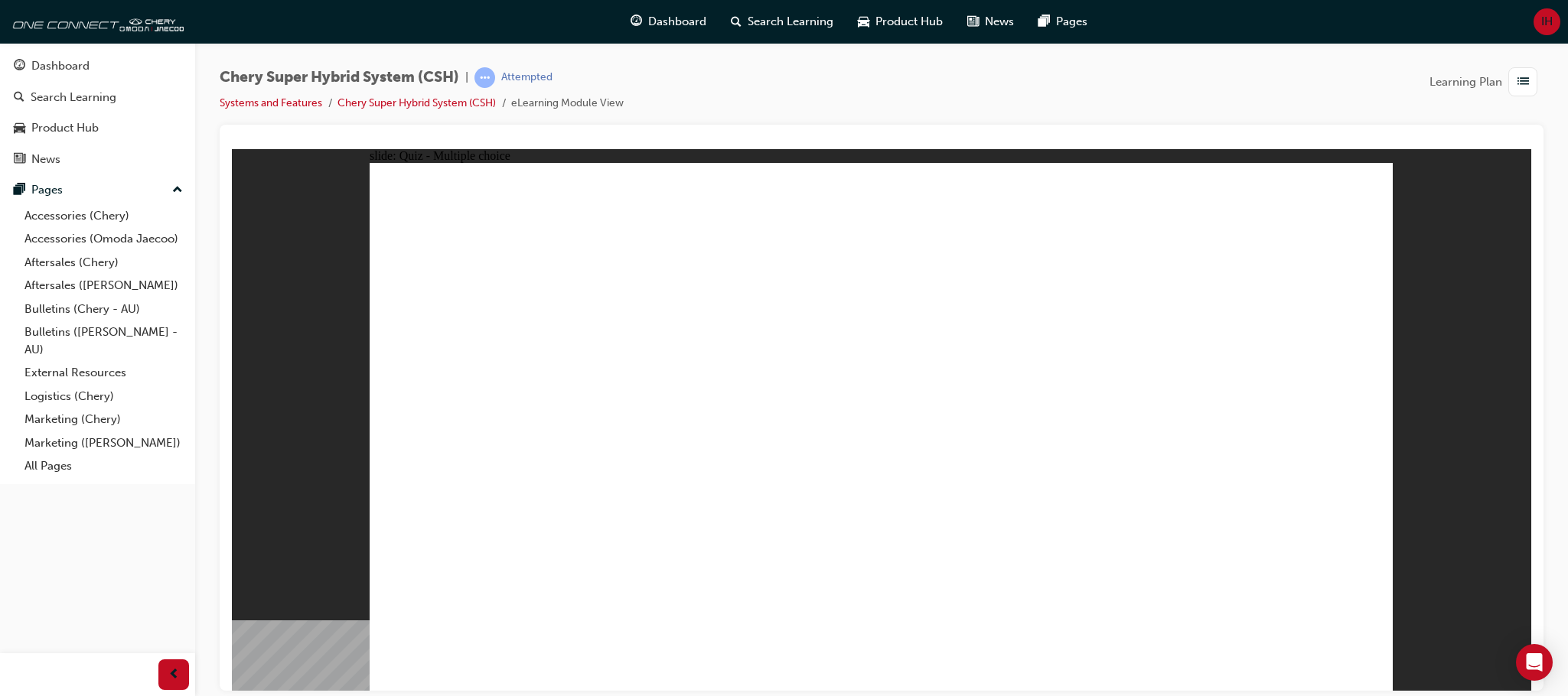
radio input "true"
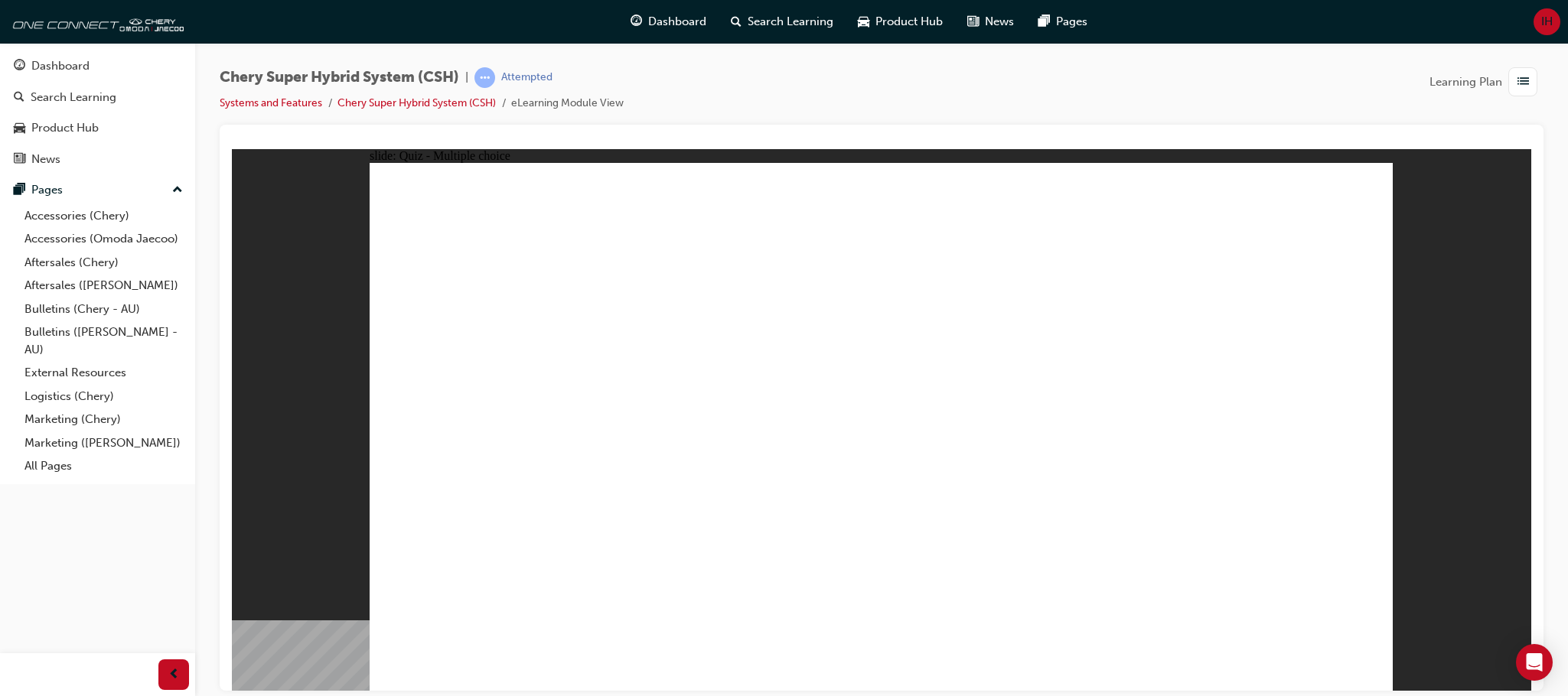
radio input "true"
drag, startPoint x: 736, startPoint y: 544, endPoint x: 737, endPoint y: 535, distance: 9.1
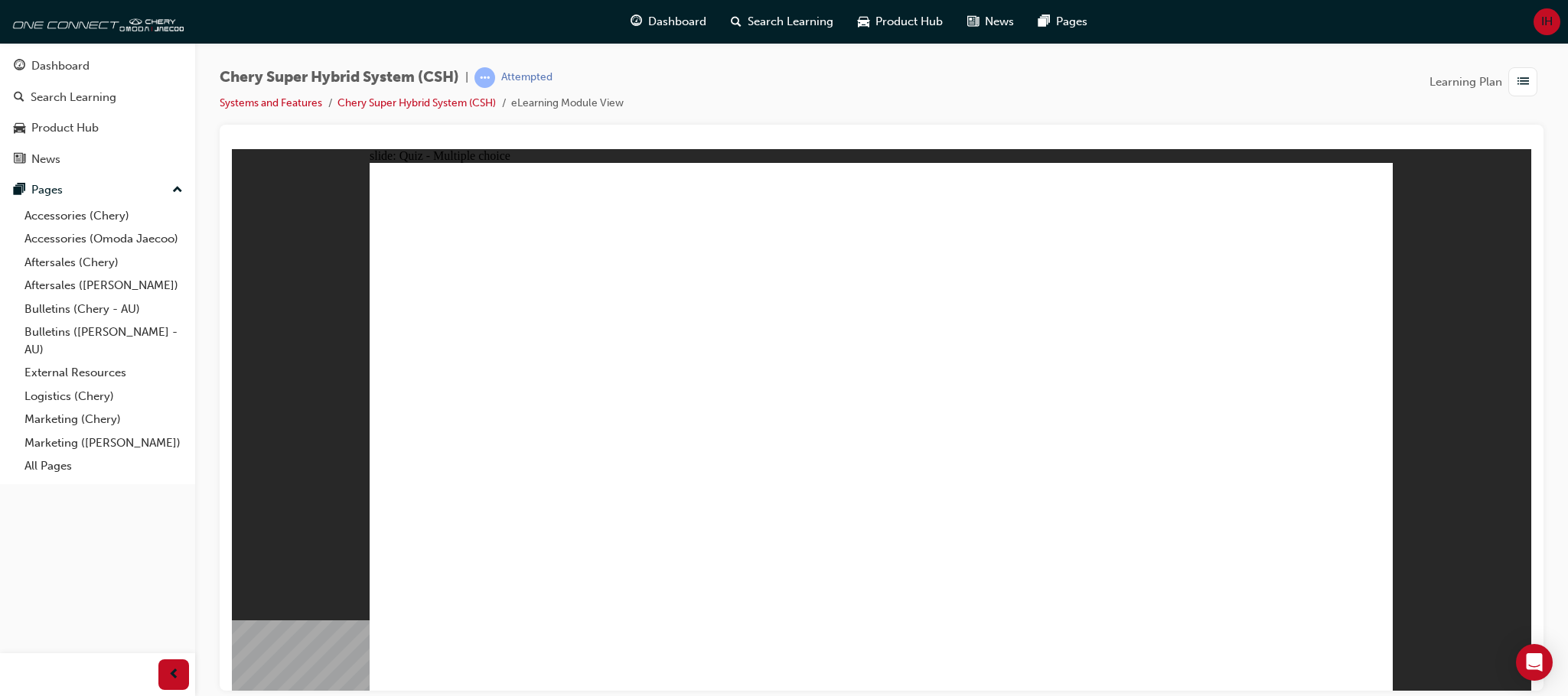
radio input "true"
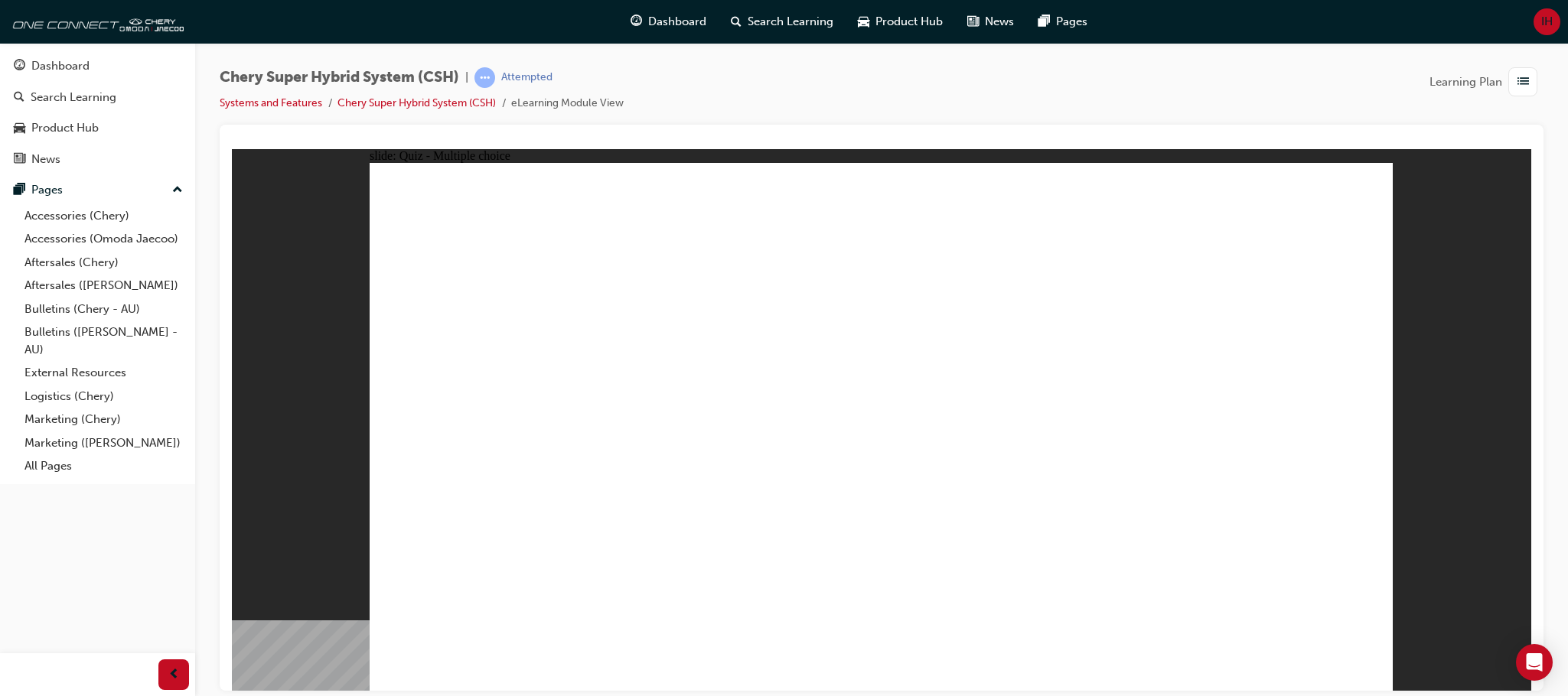
radio input "true"
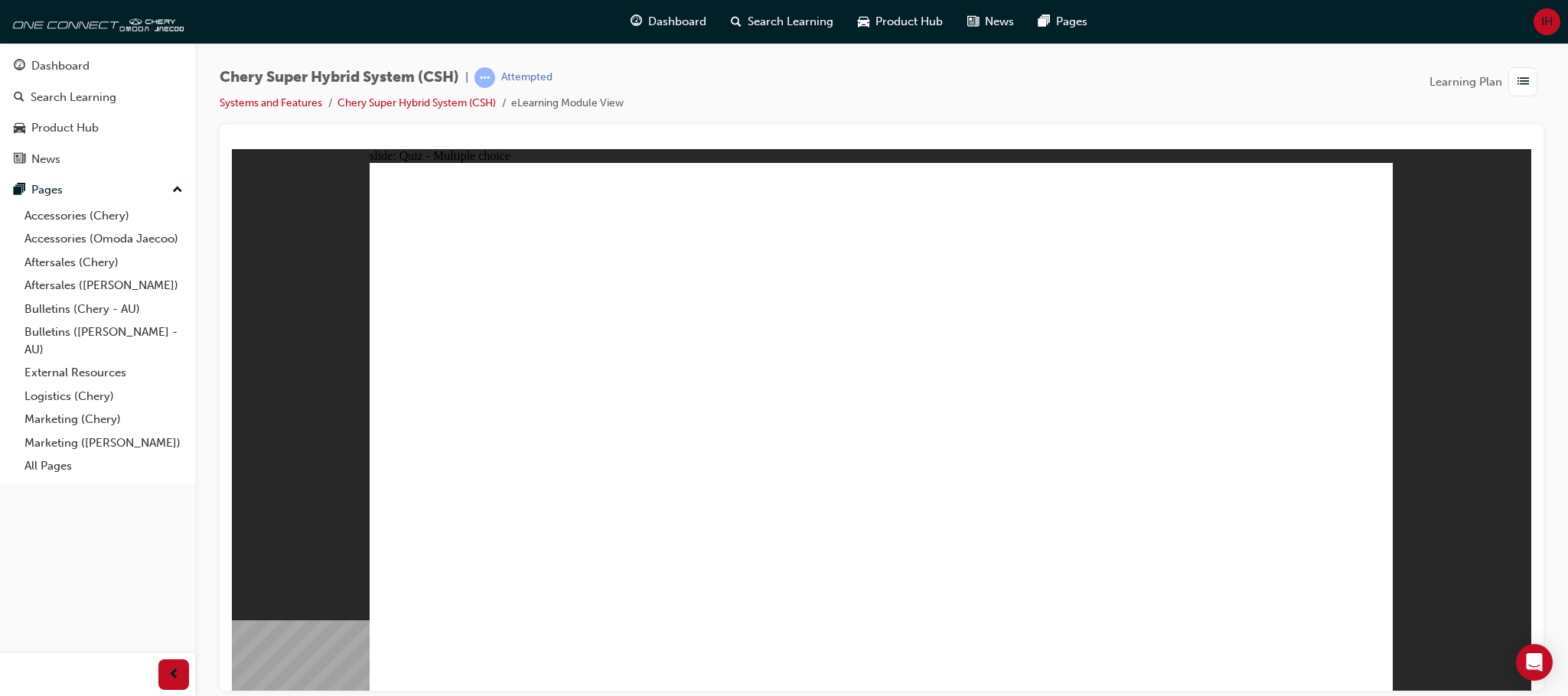
radio input "true"
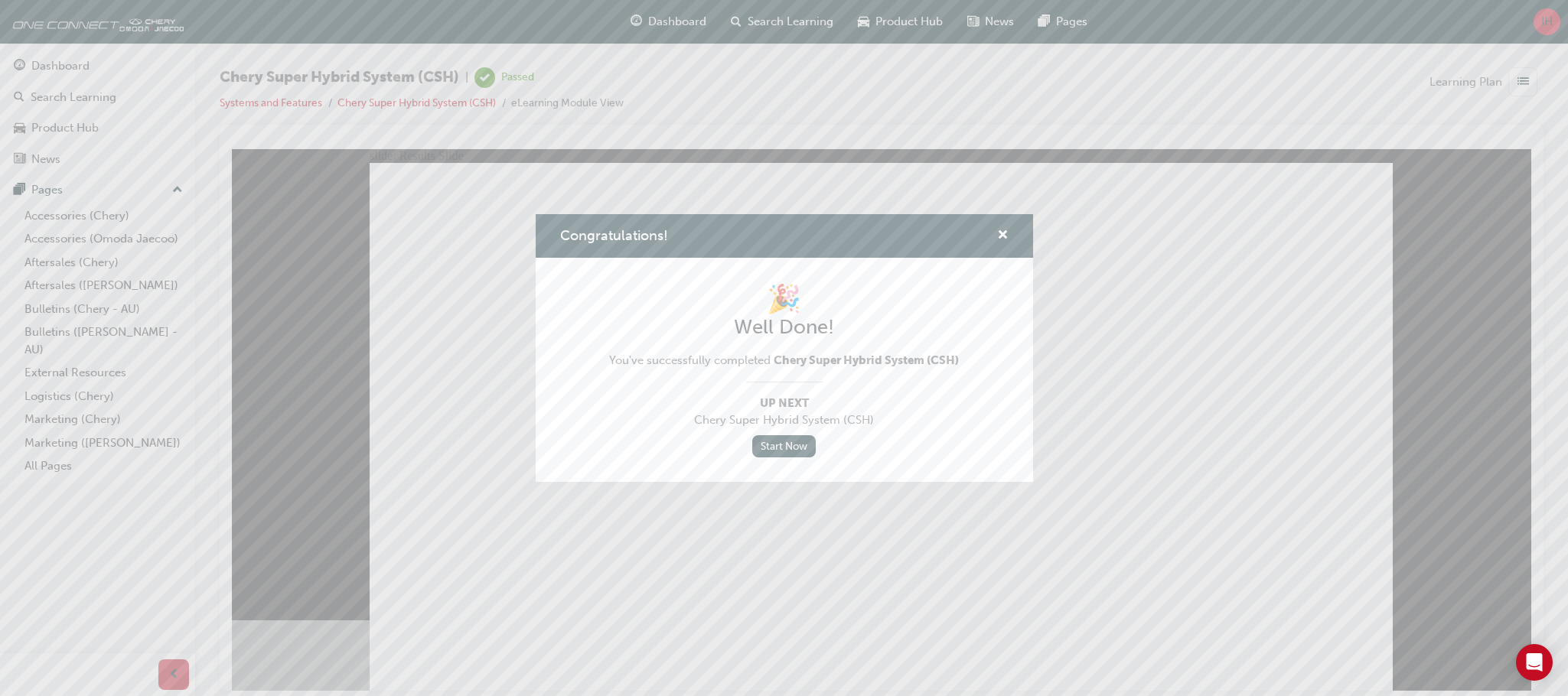
click at [1010, 227] on div "Congratulations!" at bounding box center [785, 236] width 498 height 43
click at [1001, 236] on span "cross-icon" at bounding box center [1003, 236] width 12 height 13
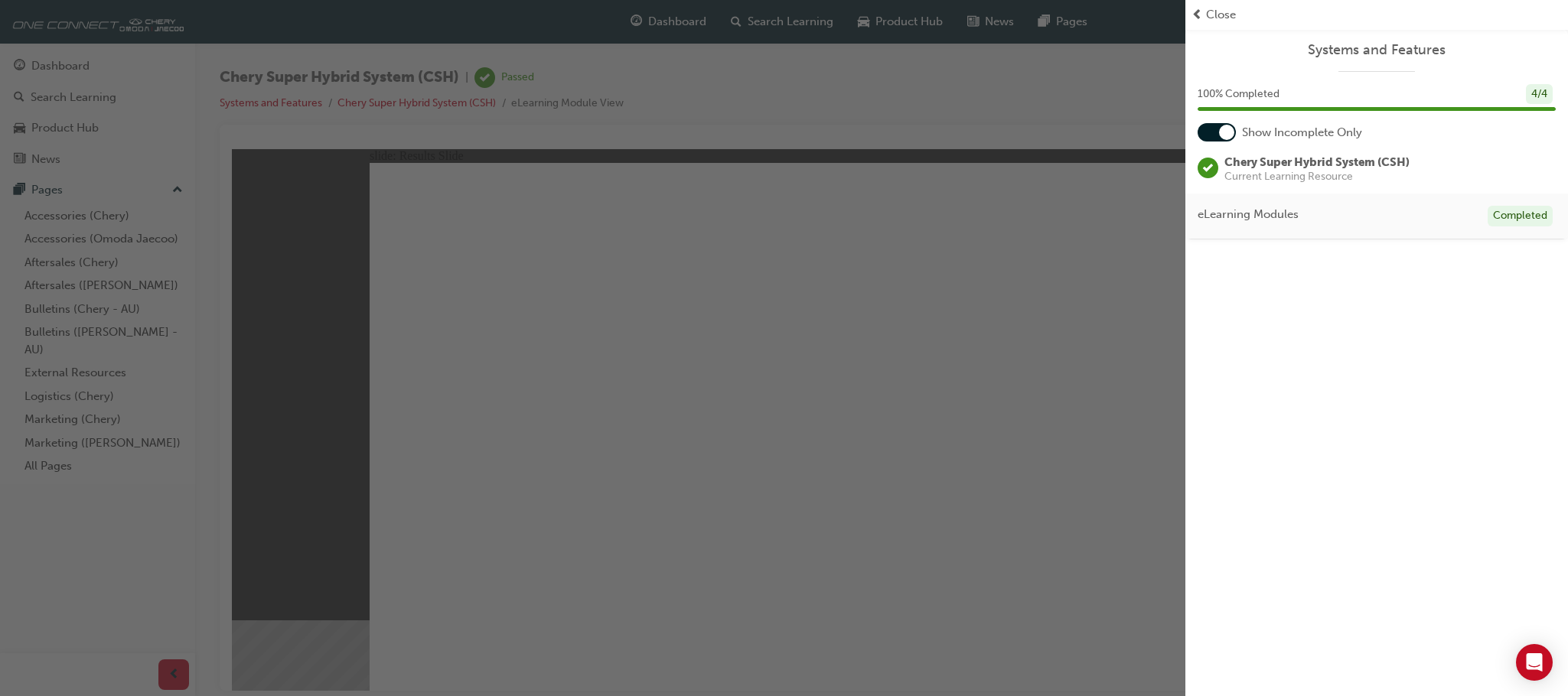
click at [1207, 18] on span "Close" at bounding box center [1221, 14] width 30 height 18
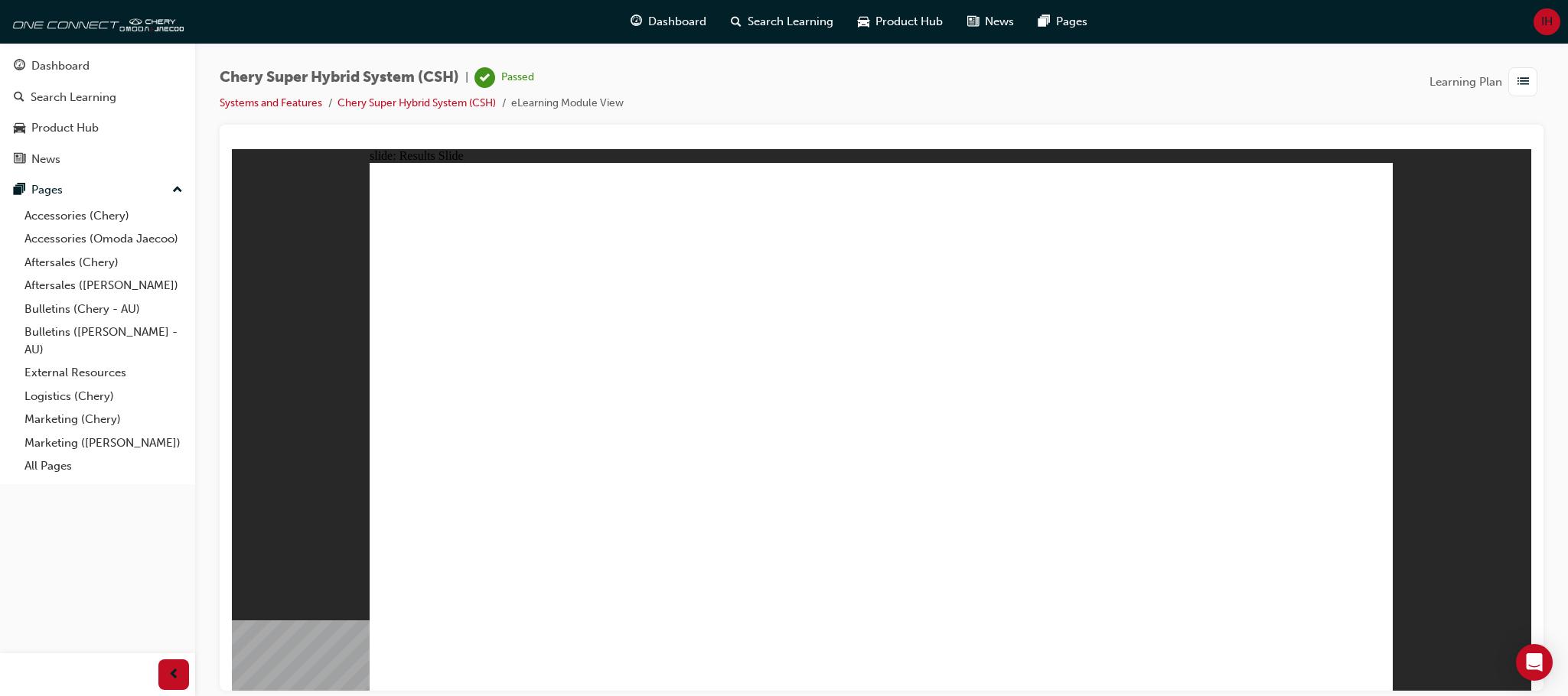
click at [614, 25] on div "Dashboard Search Learning Product Hub News Pages" at bounding box center [858, 22] width 493 height 43
click at [634, 25] on span "guage-icon" at bounding box center [636, 22] width 12 height 19
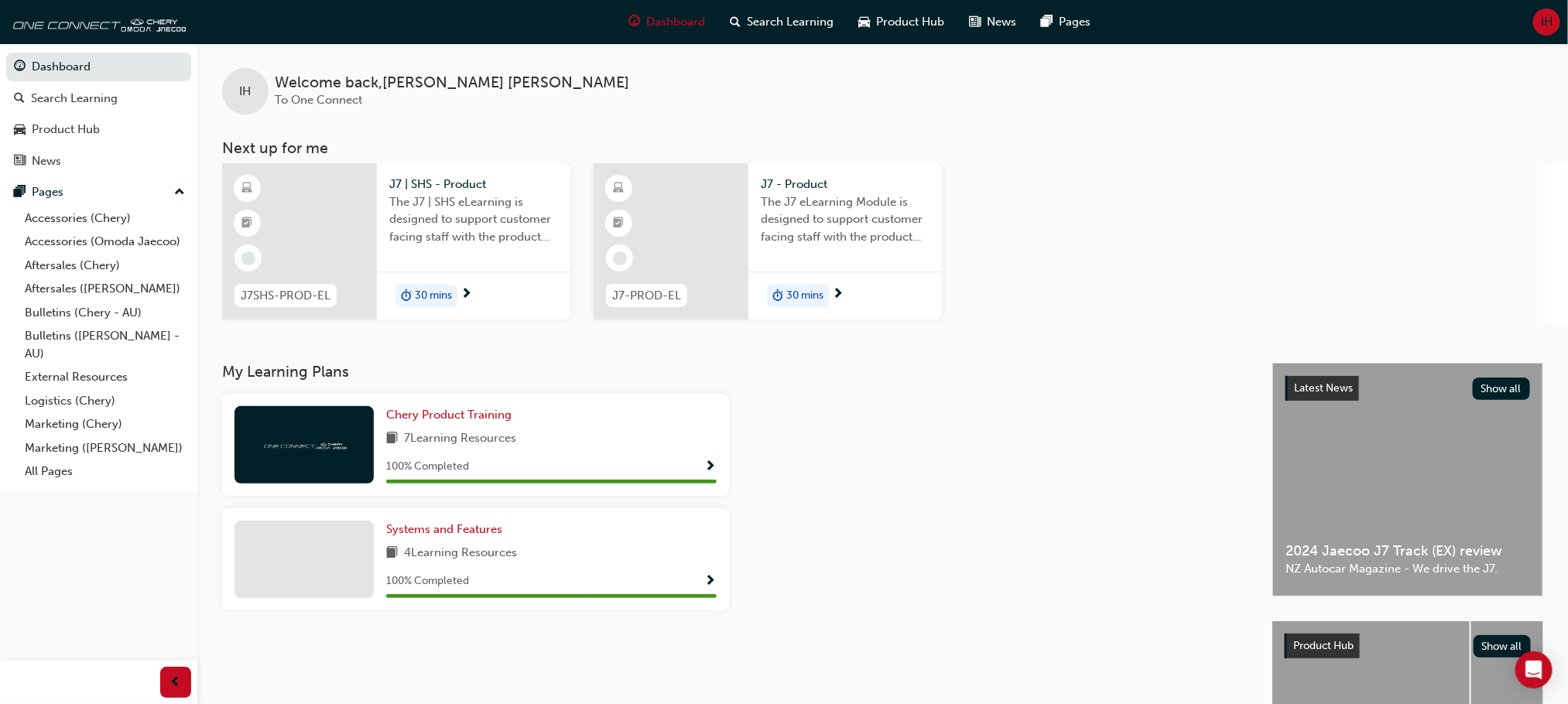
click at [455, 291] on div "30 mins" at bounding box center [426, 295] width 62 height 23
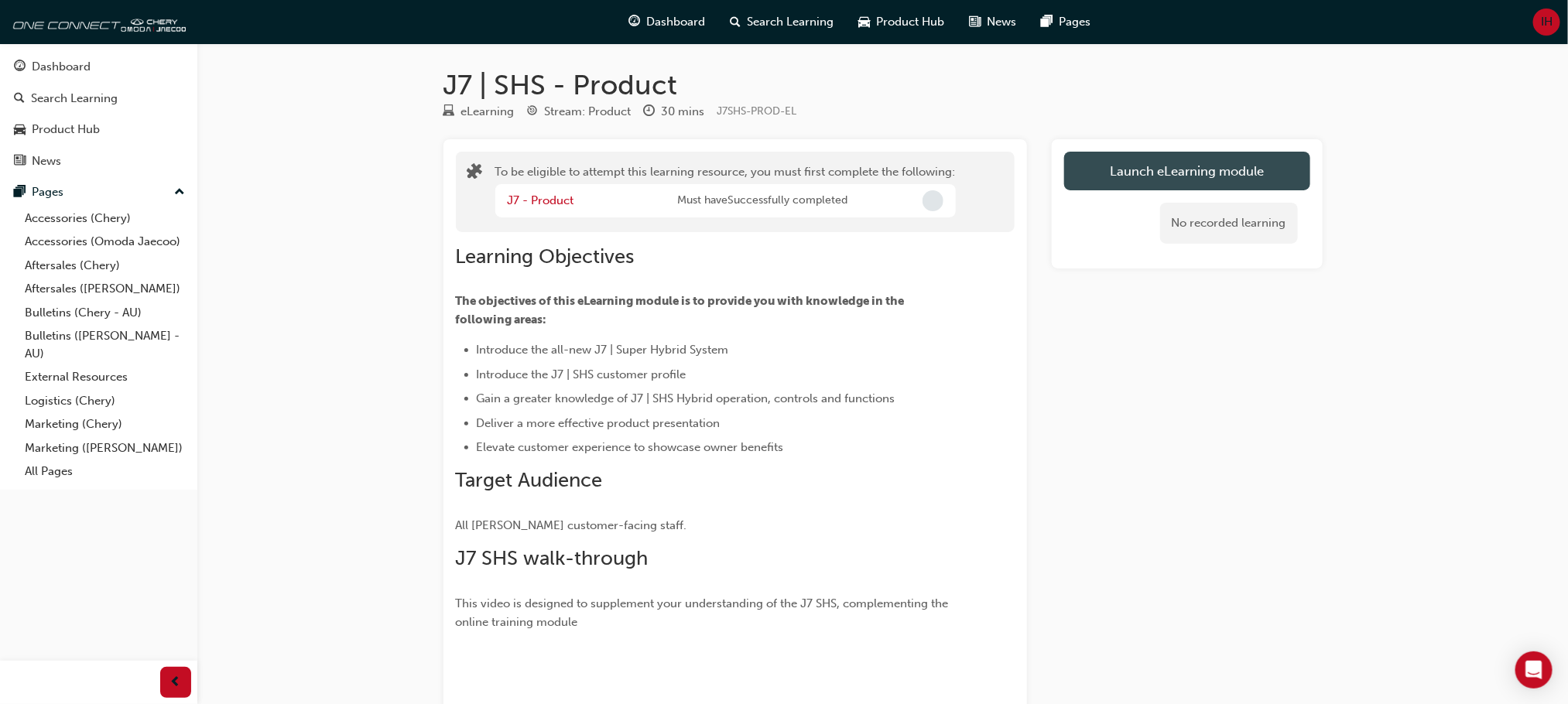
click at [1137, 172] on button "Launch eLearning module" at bounding box center [1186, 171] width 246 height 39
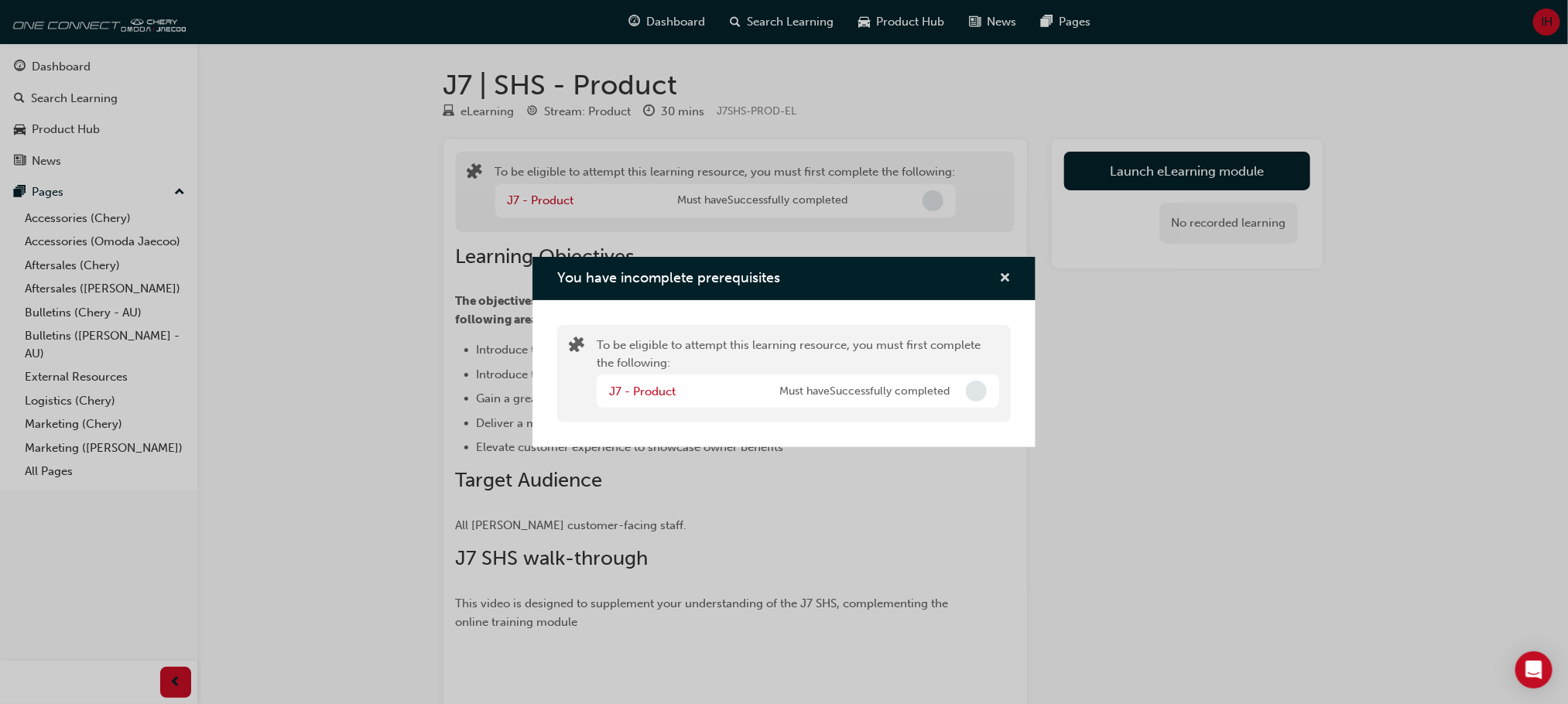
click at [1003, 279] on span "cross-icon" at bounding box center [1005, 279] width 12 height 14
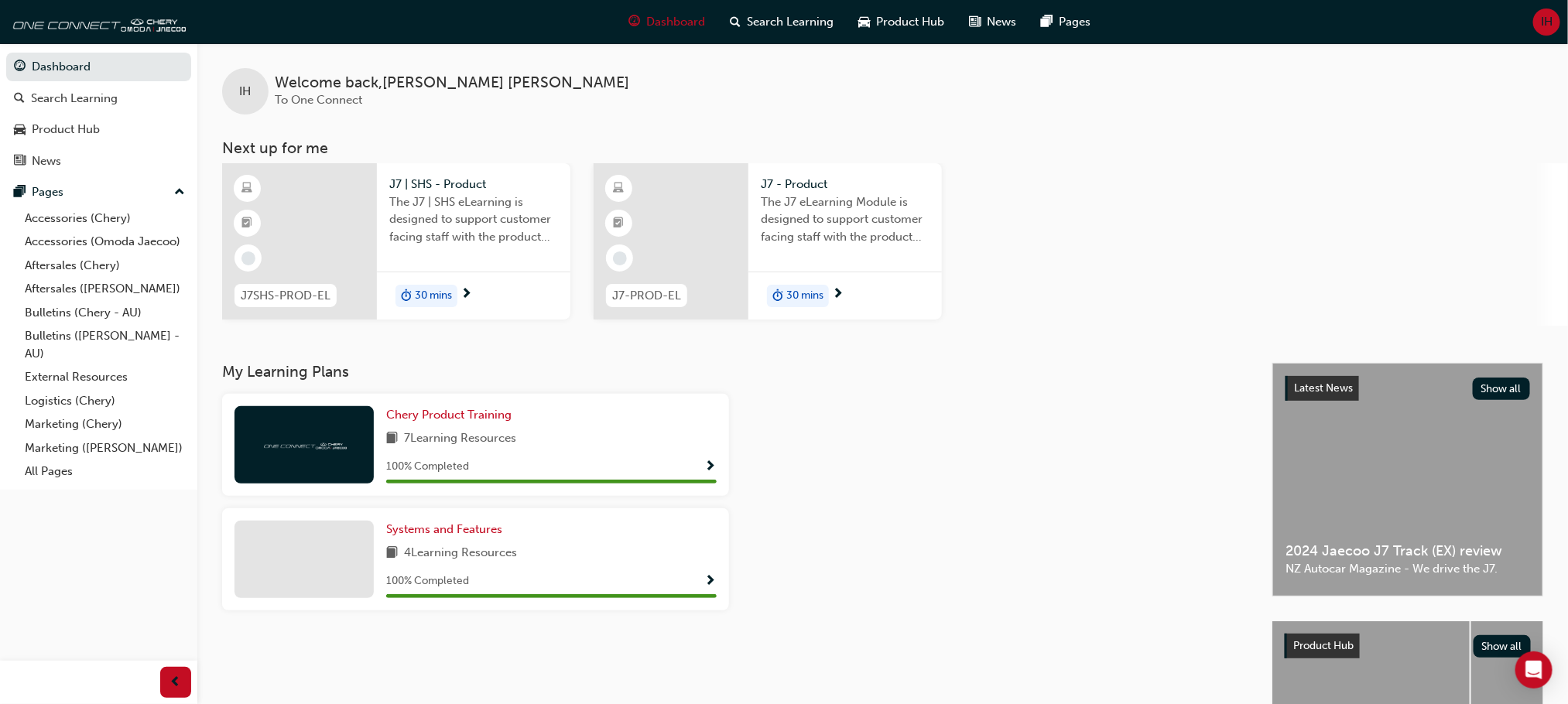
click at [833, 291] on span "next-icon" at bounding box center [838, 295] width 12 height 14
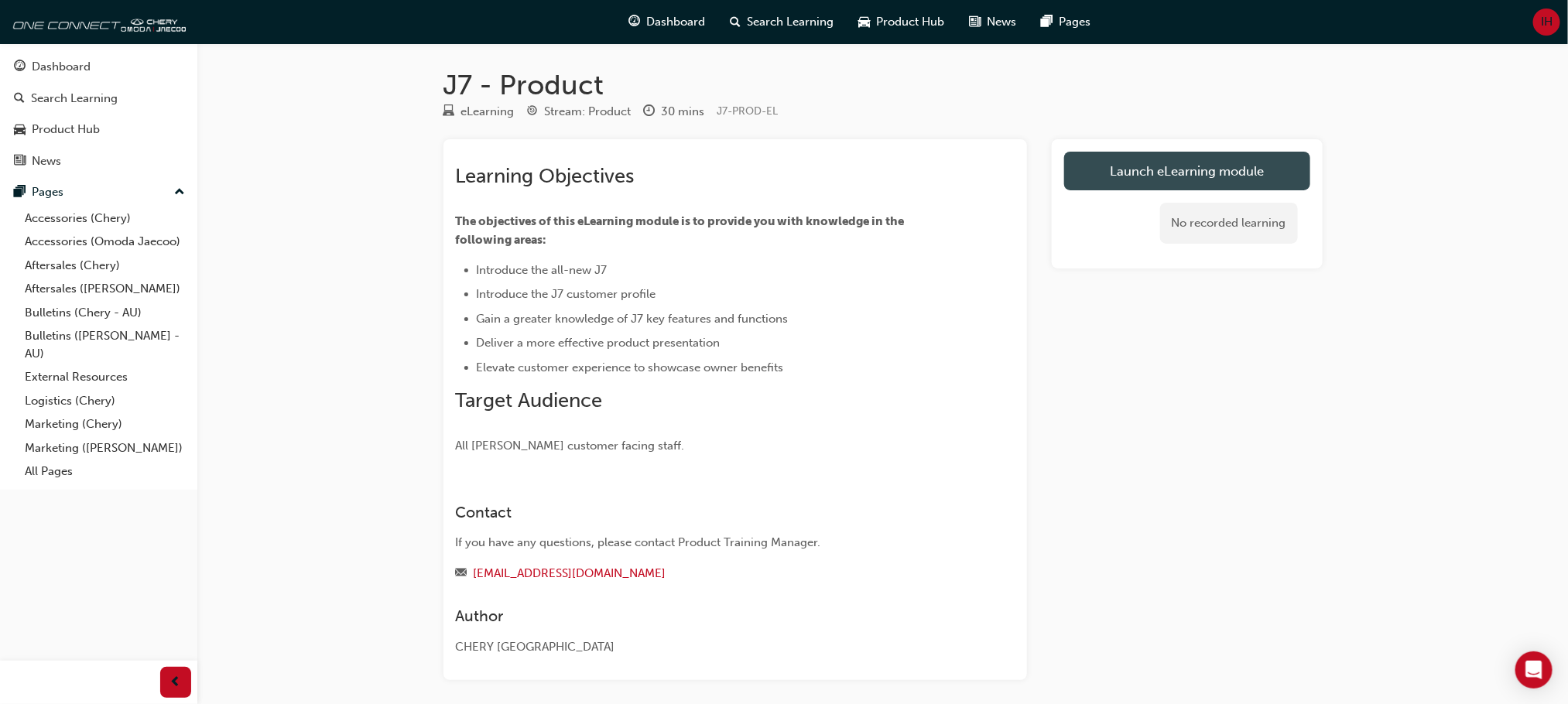
click at [1131, 175] on link "Launch eLearning module" at bounding box center [1186, 171] width 246 height 39
